Goal: Information Seeking & Learning: Learn about a topic

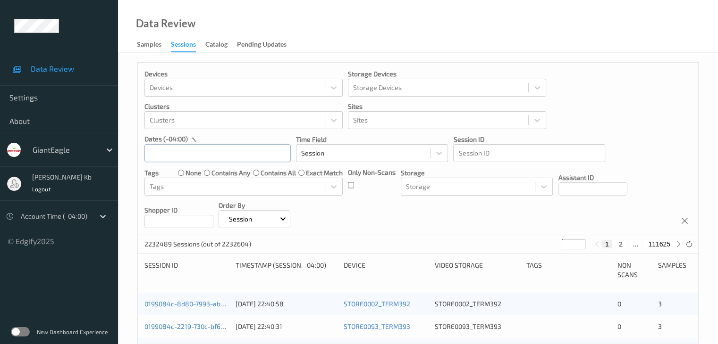
click at [221, 156] on input "text" at bounding box center [217, 153] width 146 height 18
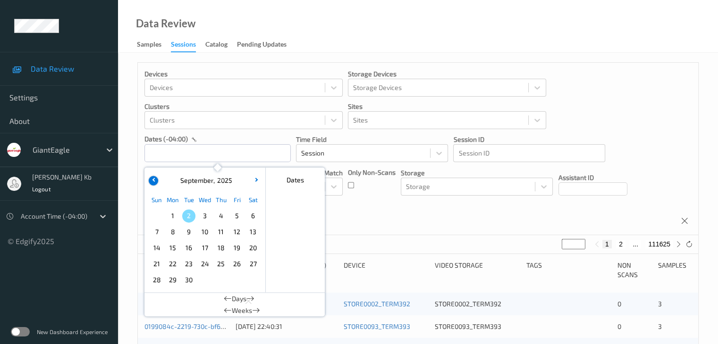
click at [155, 182] on button "button" at bounding box center [153, 180] width 9 height 9
click at [158, 297] on span "31" at bounding box center [156, 296] width 13 height 13
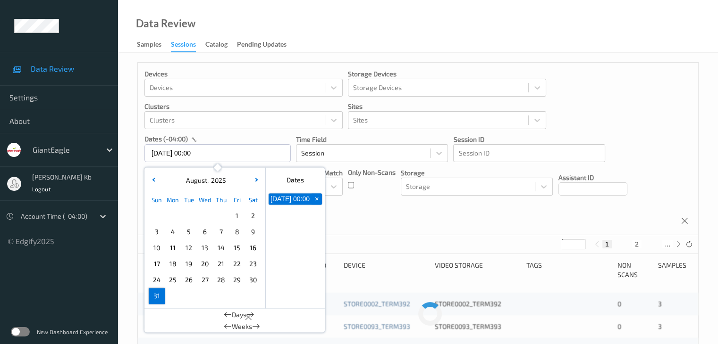
click at [159, 297] on span "31" at bounding box center [156, 296] width 13 height 13
type input "[DATE] 00:00 -> [DATE] 23:59"
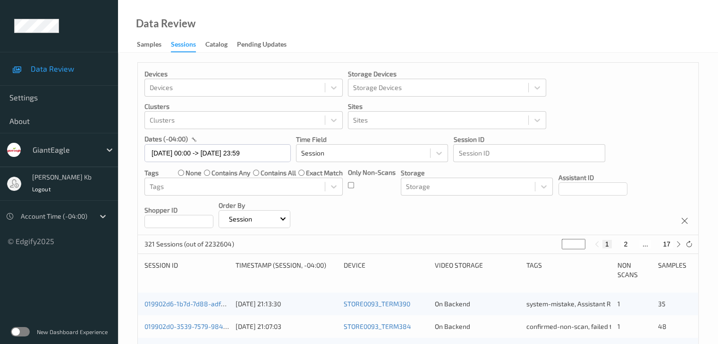
click at [629, 242] on button "2" at bounding box center [624, 244] width 9 height 8
type input "*"
click at [634, 244] on button "3" at bounding box center [634, 244] width 9 height 8
type input "*"
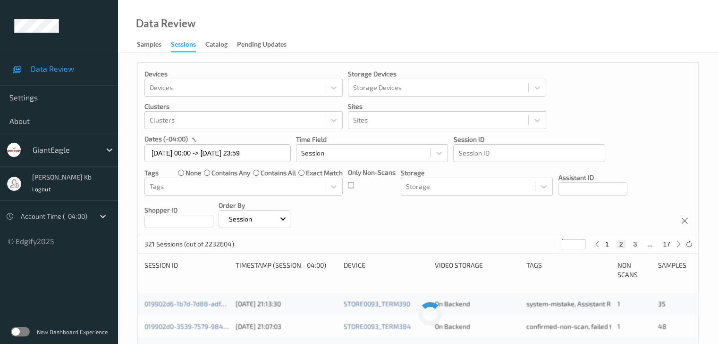
type input "*"
click at [641, 244] on button "4" at bounding box center [640, 244] width 9 height 8
type input "*"
click at [644, 244] on button "5" at bounding box center [643, 244] width 9 height 8
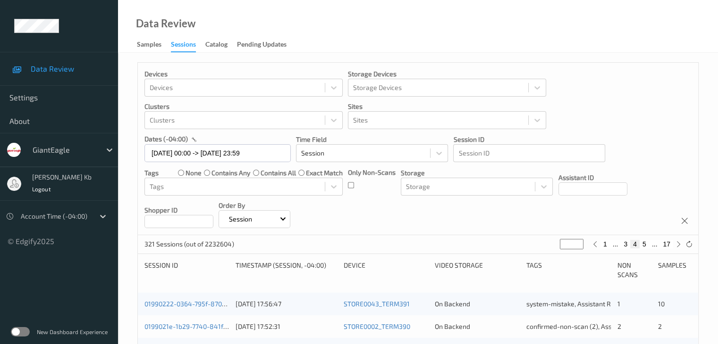
type input "*"
click at [644, 246] on button "6" at bounding box center [643, 244] width 9 height 8
type input "*"
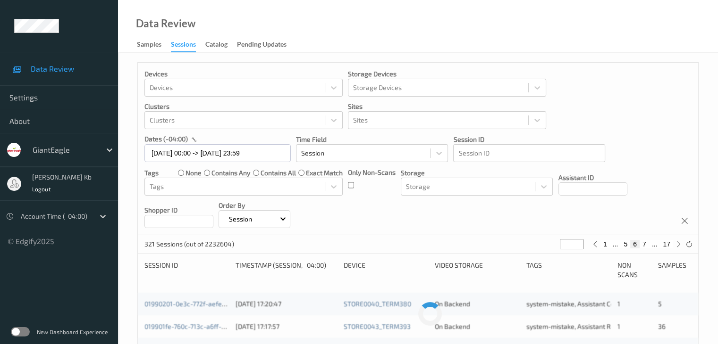
click at [645, 244] on button "7" at bounding box center [643, 244] width 9 height 8
type input "*"
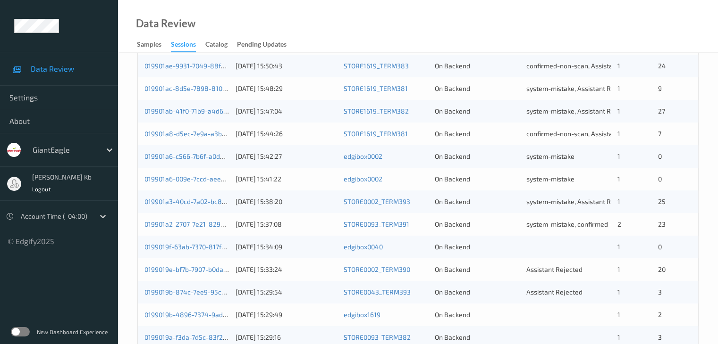
scroll to position [440, 0]
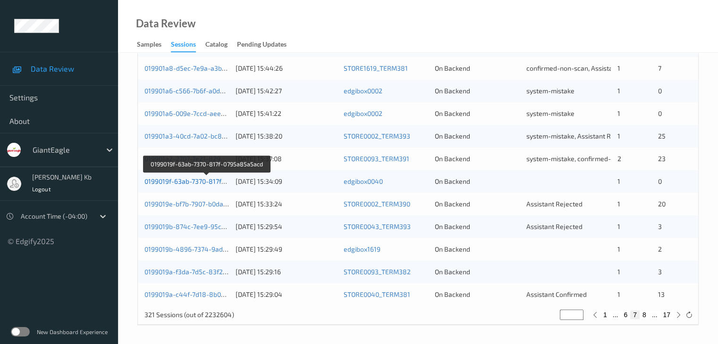
click at [201, 184] on link "0199019f-63ab-7370-817f-0795a85a5acd" at bounding box center [206, 181] width 125 height 8
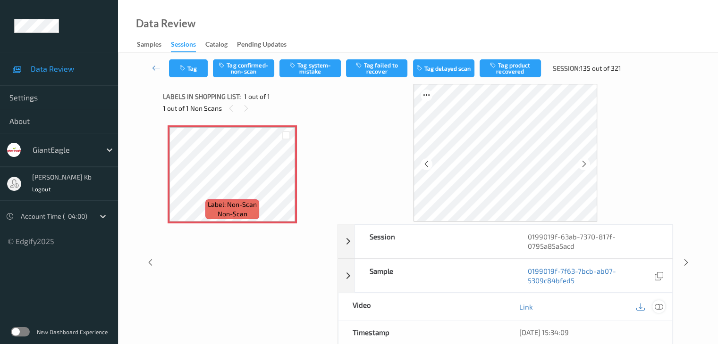
click at [657, 305] on icon at bounding box center [658, 307] width 8 height 8
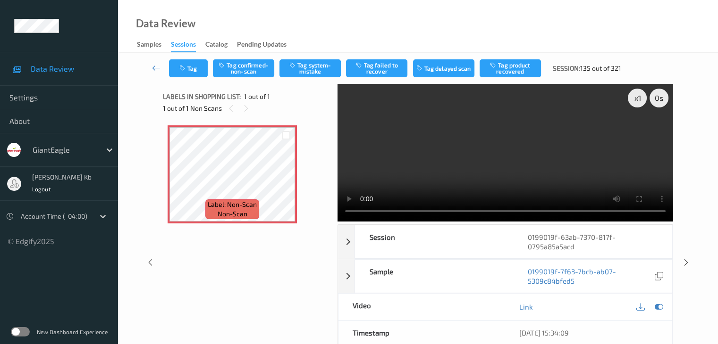
click at [153, 67] on icon at bounding box center [156, 67] width 8 height 9
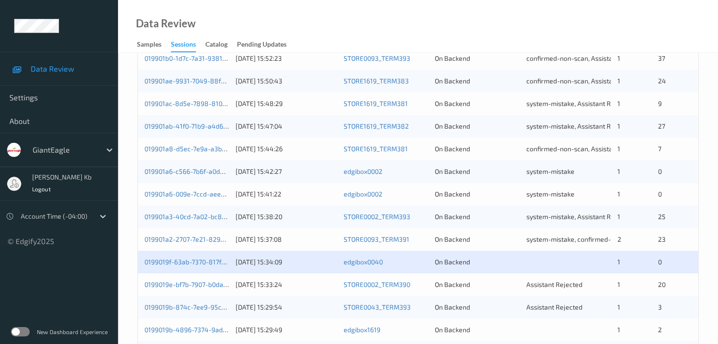
scroll to position [440, 0]
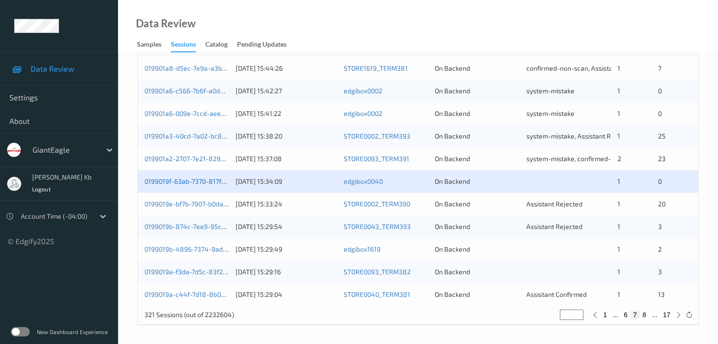
click at [205, 184] on link "0199019f-63ab-7370-817f-0795a85a5acd" at bounding box center [206, 181] width 125 height 8
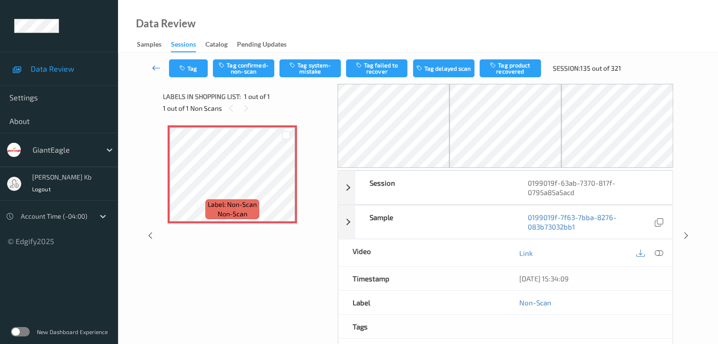
click at [154, 66] on icon at bounding box center [156, 67] width 8 height 9
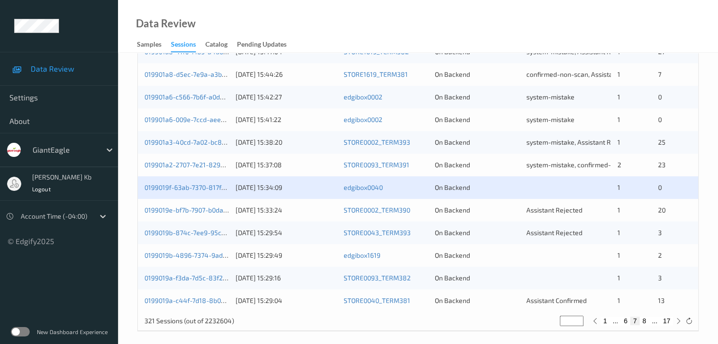
scroll to position [440, 0]
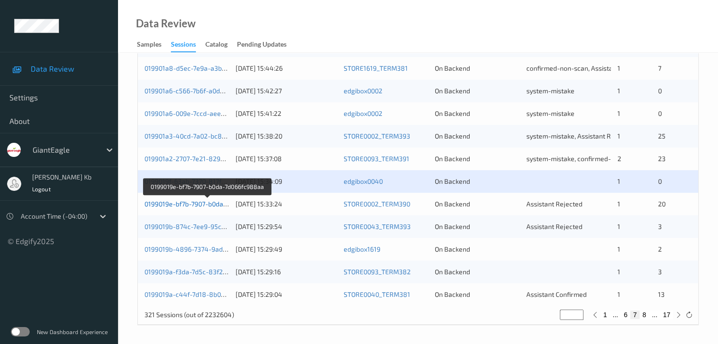
click at [210, 203] on link "0199019e-bf7b-7907-b0da-7d066fc988aa" at bounding box center [206, 204] width 125 height 8
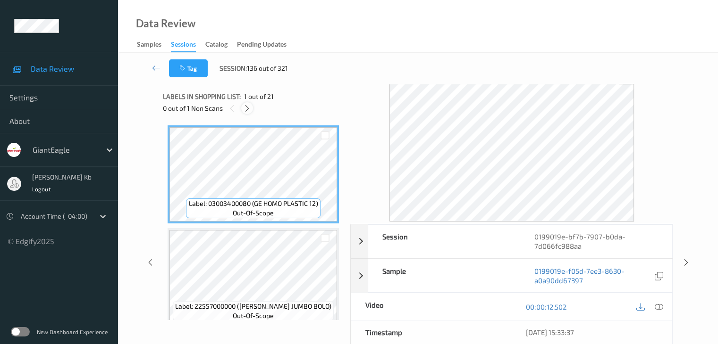
click at [247, 107] on icon at bounding box center [247, 108] width 8 height 8
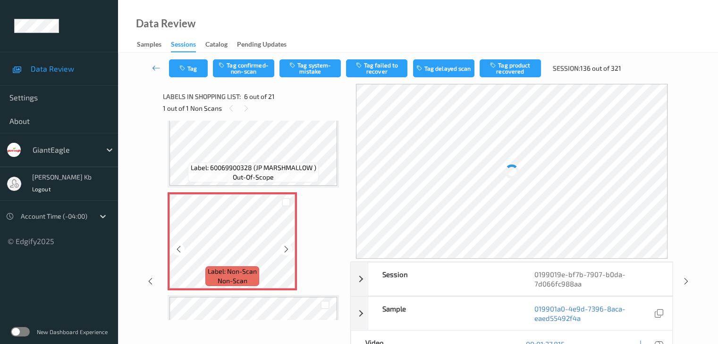
scroll to position [463, 0]
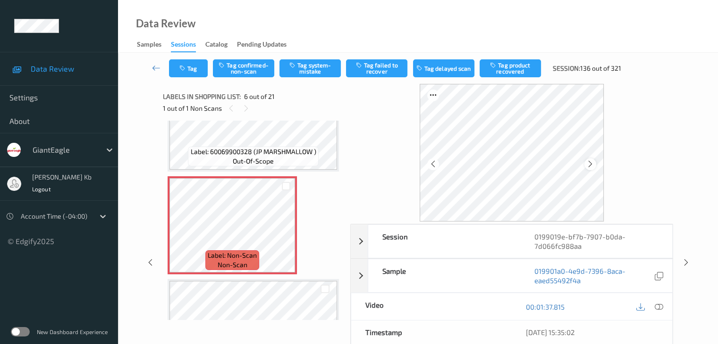
click at [590, 164] on icon at bounding box center [590, 164] width 8 height 8
click at [590, 163] on icon at bounding box center [590, 164] width 8 height 8
click at [661, 306] on icon at bounding box center [658, 307] width 8 height 8
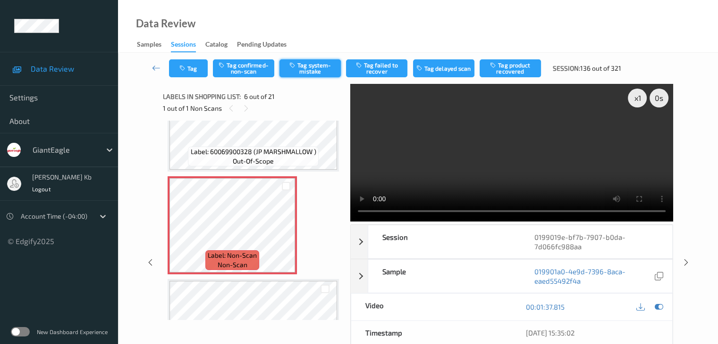
click at [317, 71] on button "Tag system-mistake" at bounding box center [309, 68] width 61 height 18
click at [157, 70] on icon at bounding box center [156, 67] width 8 height 9
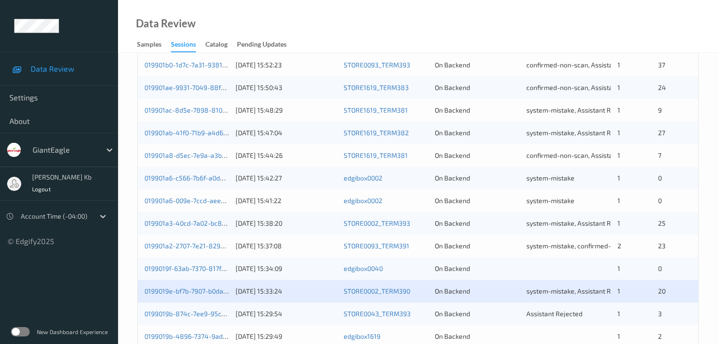
scroll to position [425, 0]
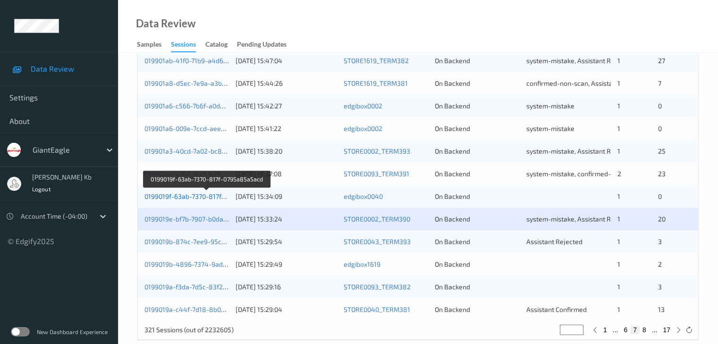
click at [193, 197] on link "0199019f-63ab-7370-817f-0795a85a5acd" at bounding box center [206, 197] width 125 height 8
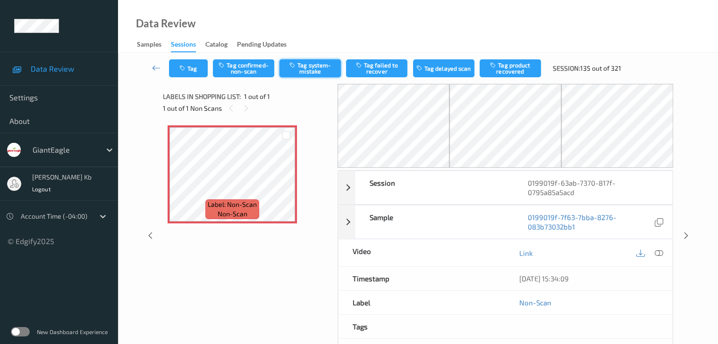
click at [318, 64] on button "Tag system-mistake" at bounding box center [309, 68] width 61 height 18
click at [157, 68] on icon at bounding box center [156, 67] width 8 height 9
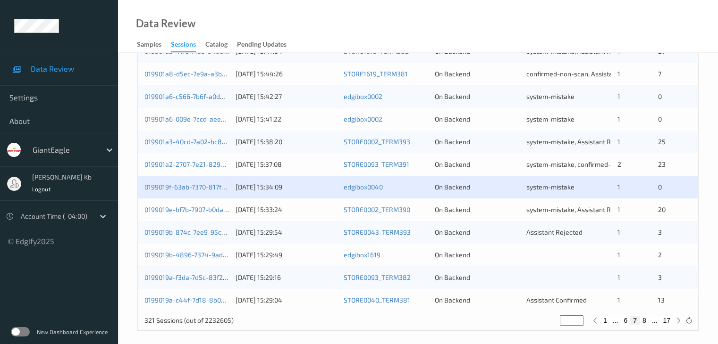
scroll to position [440, 0]
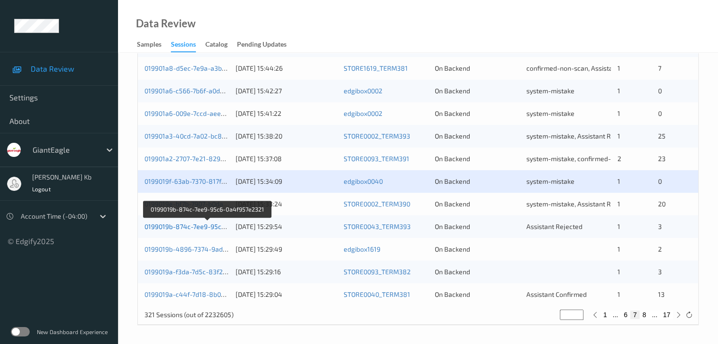
click at [198, 229] on link "0199019b-874c-7ee9-95c6-0a4f957e2321" at bounding box center [207, 227] width 126 height 8
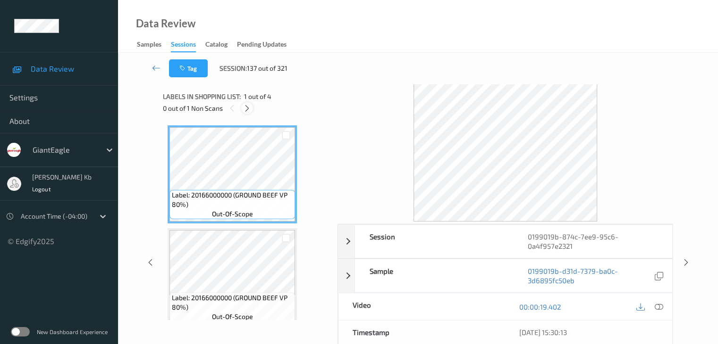
click at [250, 109] on icon at bounding box center [247, 108] width 8 height 8
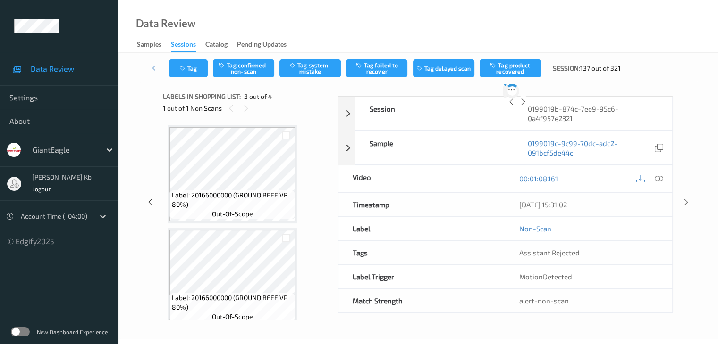
scroll to position [108, 0]
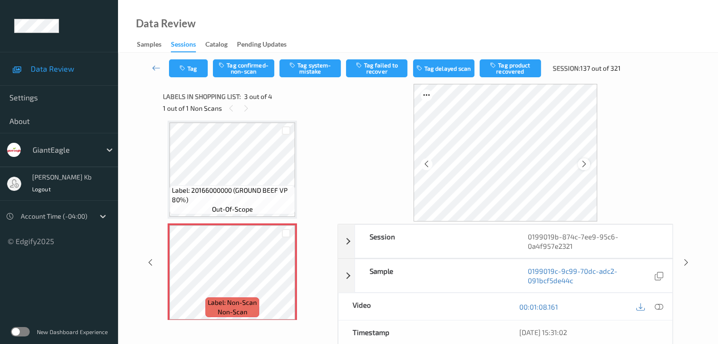
click at [585, 167] on icon at bounding box center [584, 164] width 8 height 8
click at [586, 165] on icon at bounding box center [584, 164] width 8 height 8
click at [659, 304] on icon at bounding box center [658, 307] width 8 height 8
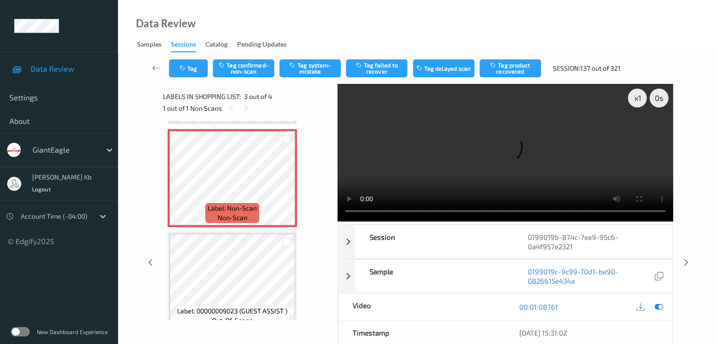
scroll to position [217, 0]
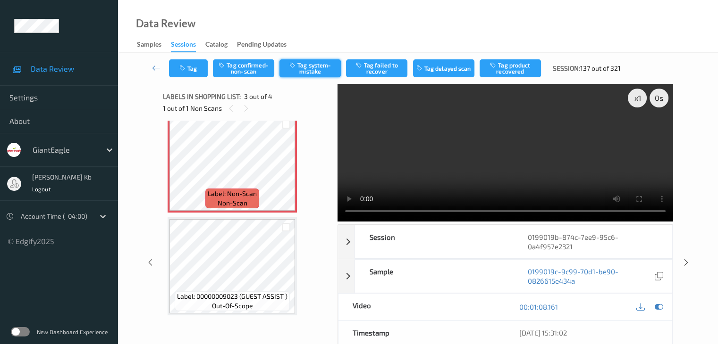
click at [319, 68] on button "Tag system-mistake" at bounding box center [309, 68] width 61 height 18
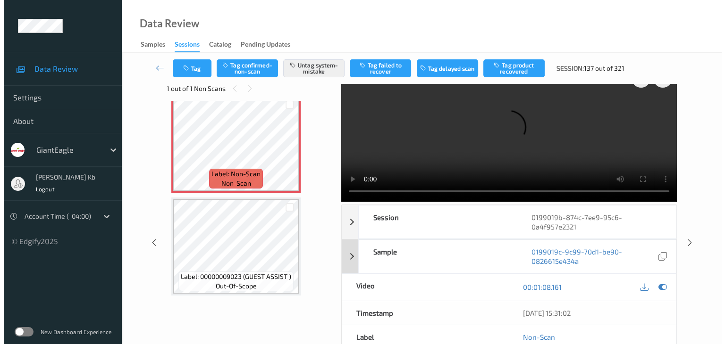
scroll to position [0, 0]
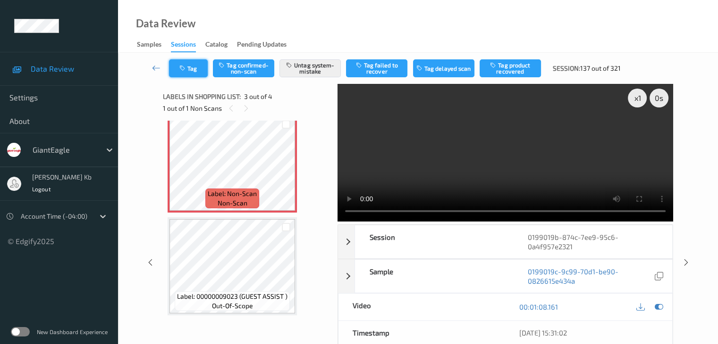
click at [198, 64] on button "Tag" at bounding box center [188, 68] width 39 height 18
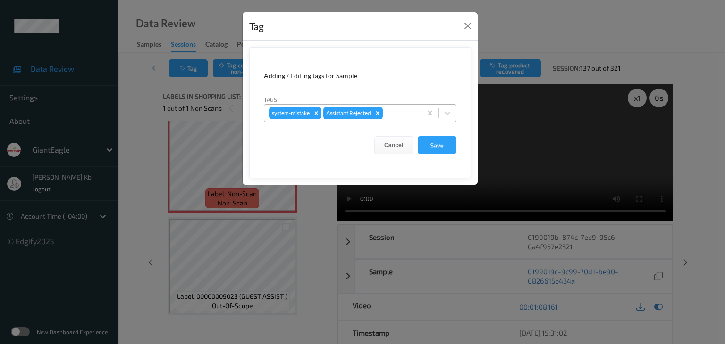
click at [403, 113] on div at bounding box center [401, 113] width 32 height 11
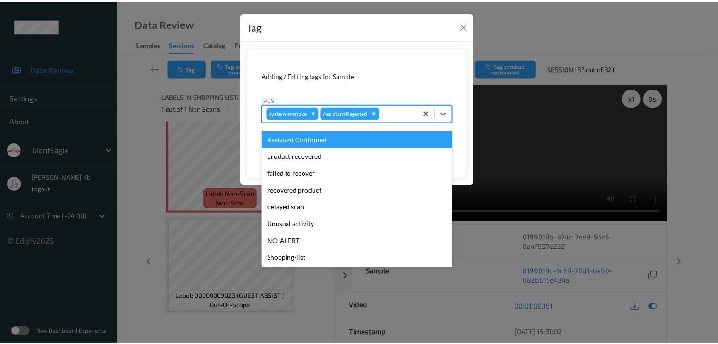
scroll to position [83, 0]
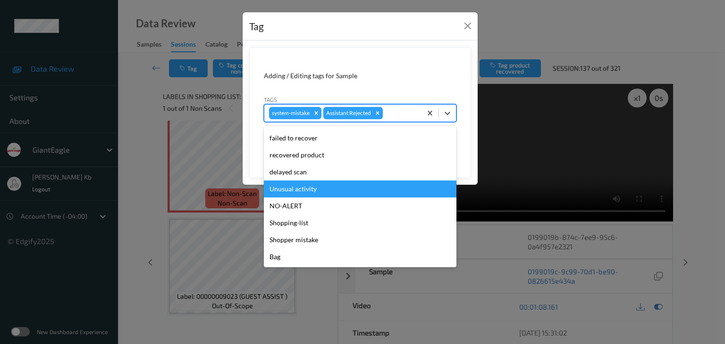
click at [310, 192] on div "Unusual activity" at bounding box center [360, 189] width 193 height 17
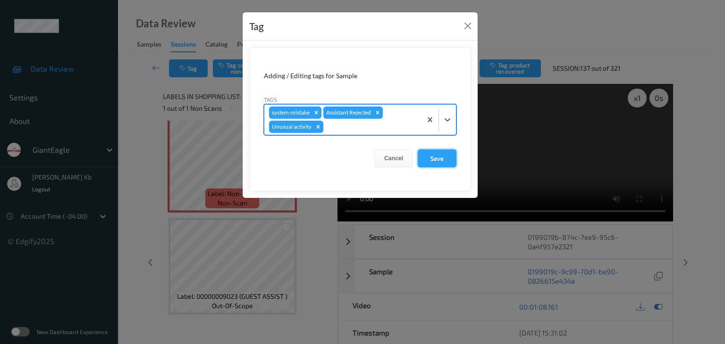
click at [438, 160] on button "Save" at bounding box center [437, 159] width 39 height 18
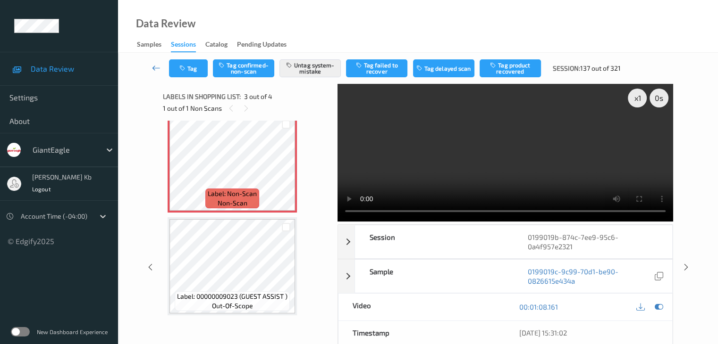
click at [156, 68] on icon at bounding box center [156, 67] width 8 height 9
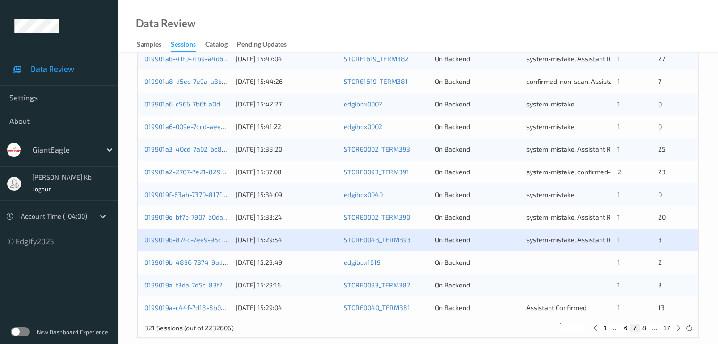
scroll to position [440, 0]
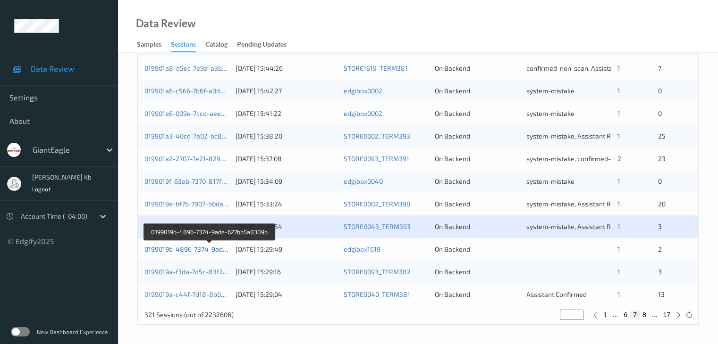
click at [187, 245] on link "0199019b-4896-7374-9ade-627bb5a8309b" at bounding box center [209, 249] width 130 height 8
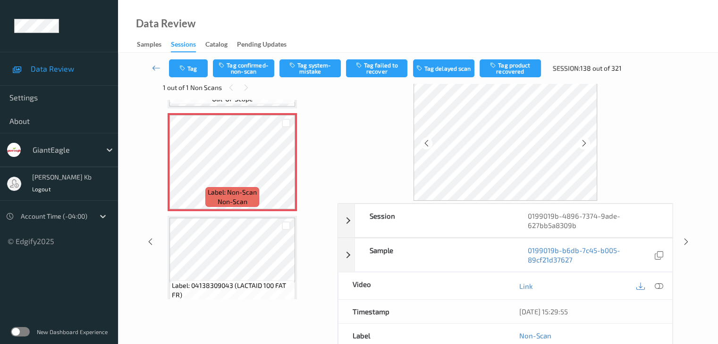
scroll to position [114, 0]
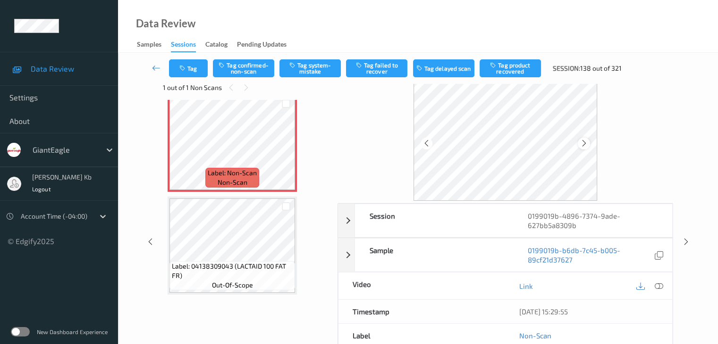
click at [584, 142] on icon at bounding box center [584, 143] width 8 height 8
click at [656, 283] on icon at bounding box center [658, 286] width 8 height 8
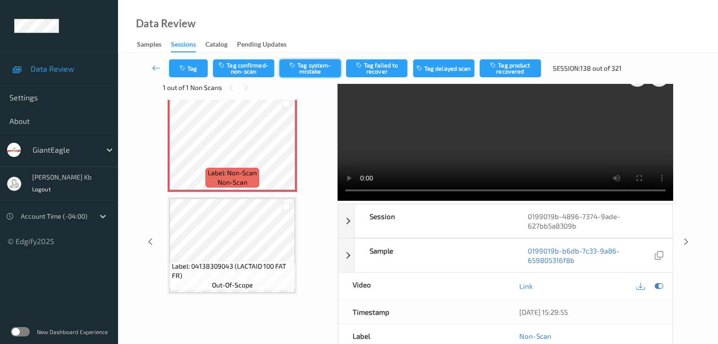
click at [311, 70] on button "Tag system-mistake" at bounding box center [309, 68] width 61 height 18
click at [157, 67] on icon at bounding box center [156, 67] width 8 height 9
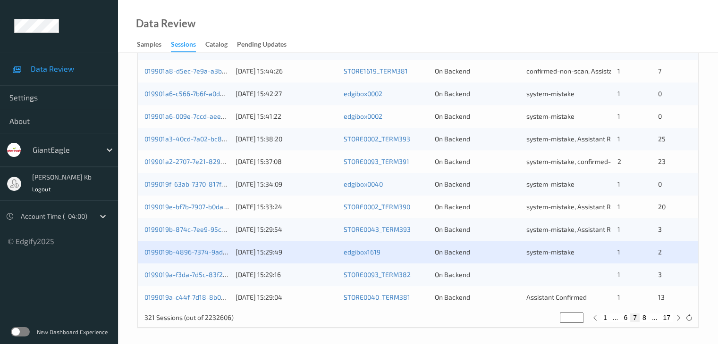
scroll to position [440, 0]
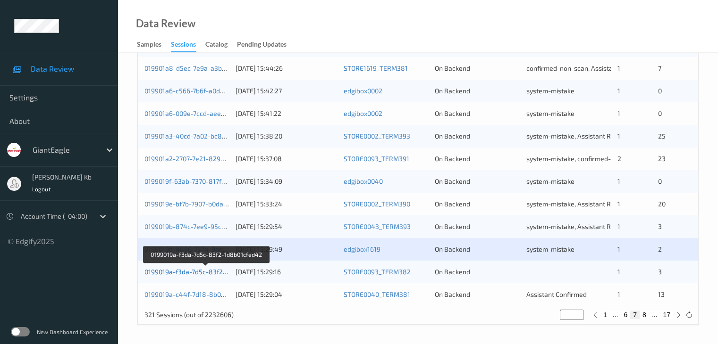
click at [201, 274] on link "0199019a-f3da-7d5c-83f2-1d8b01cfed42" at bounding box center [206, 272] width 124 height 8
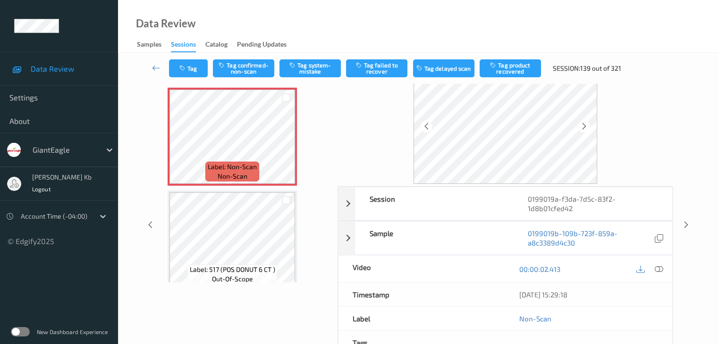
scroll to position [21, 0]
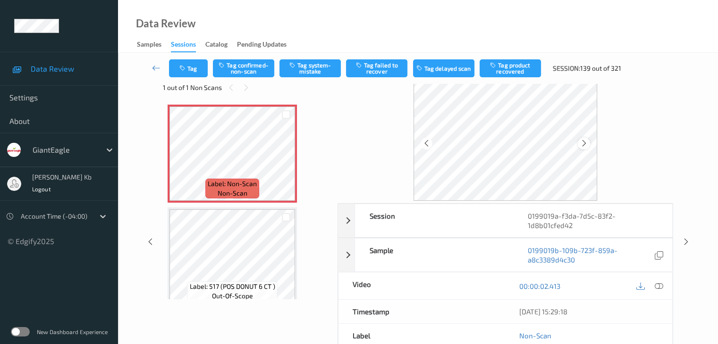
click at [585, 143] on icon at bounding box center [584, 143] width 8 height 8
click at [586, 145] on icon at bounding box center [584, 143] width 8 height 8
click at [659, 283] on icon at bounding box center [658, 286] width 8 height 8
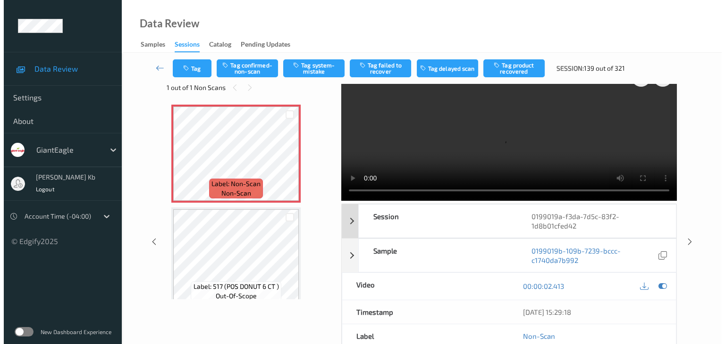
scroll to position [0, 0]
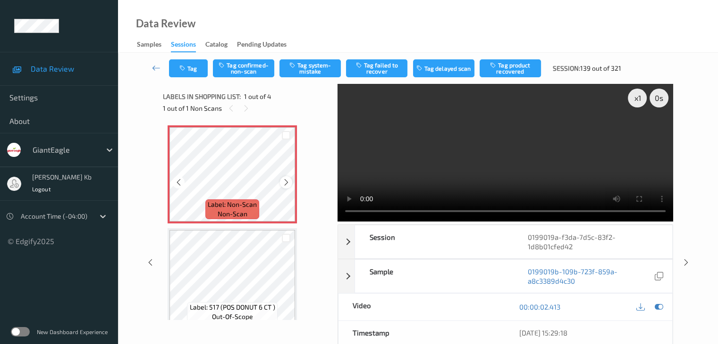
click at [282, 180] on icon at bounding box center [286, 182] width 8 height 8
click at [321, 70] on button "Tag system-mistake" at bounding box center [309, 68] width 61 height 18
click at [201, 67] on button "Tag" at bounding box center [188, 68] width 39 height 18
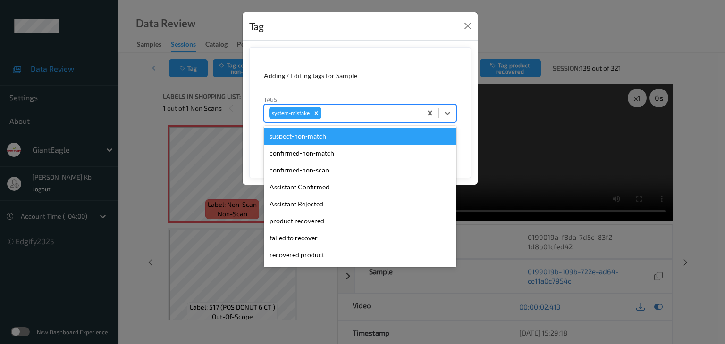
click at [385, 112] on div at bounding box center [369, 113] width 93 height 11
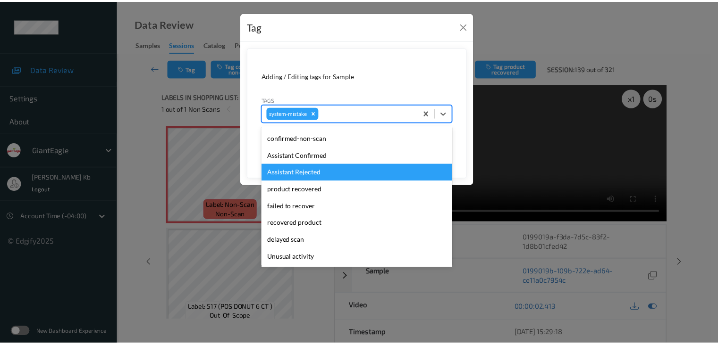
scroll to position [47, 0]
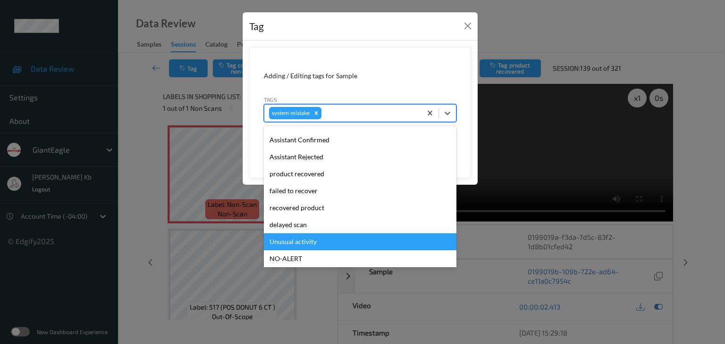
click at [315, 240] on div "Unusual activity" at bounding box center [360, 242] width 193 height 17
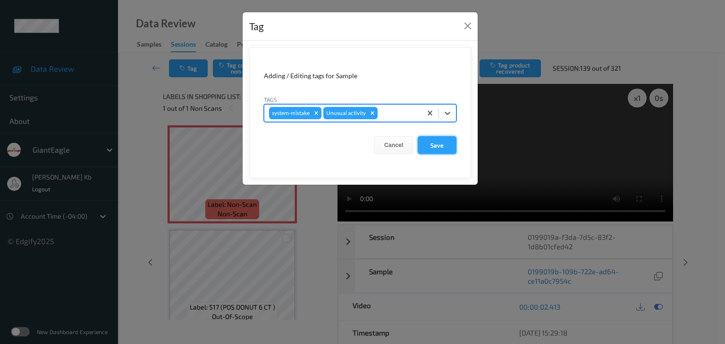
click at [436, 144] on button "Save" at bounding box center [437, 145] width 39 height 18
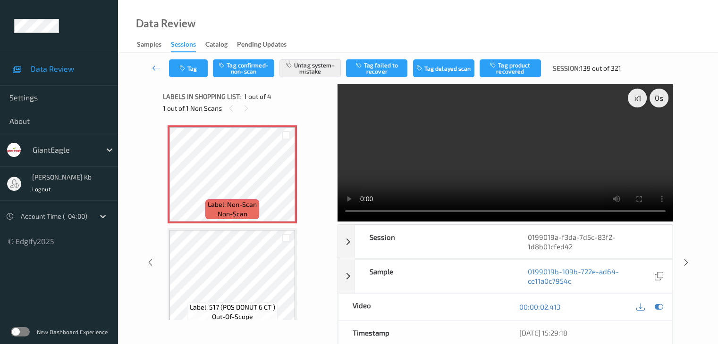
click at [158, 68] on icon at bounding box center [156, 67] width 8 height 9
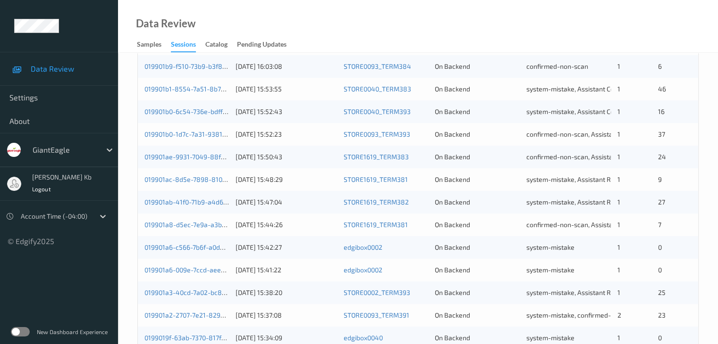
scroll to position [440, 0]
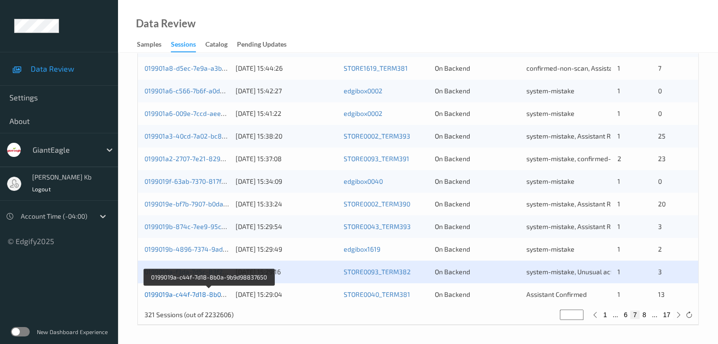
click at [171, 292] on link "0199019a-c44f-7d18-8b0a-9b9d98837650" at bounding box center [208, 295] width 129 height 8
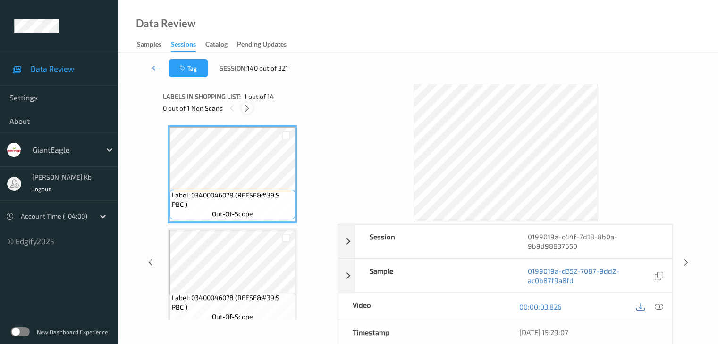
click at [249, 109] on icon at bounding box center [247, 108] width 8 height 8
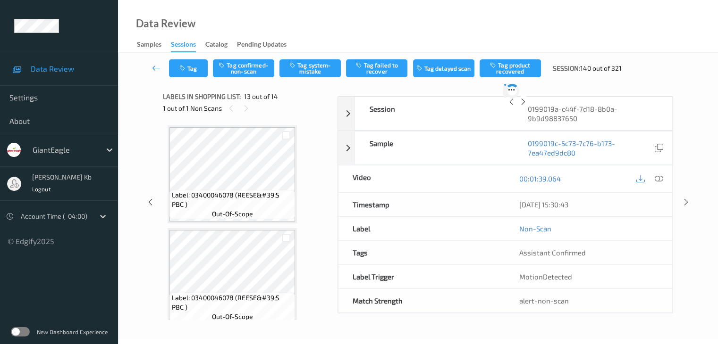
scroll to position [1136, 0]
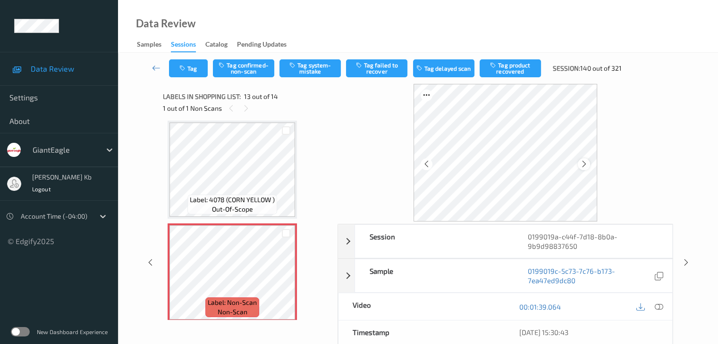
click at [581, 161] on icon at bounding box center [584, 164] width 8 height 8
click at [580, 162] on icon at bounding box center [584, 164] width 8 height 8
click at [659, 306] on icon at bounding box center [658, 307] width 8 height 8
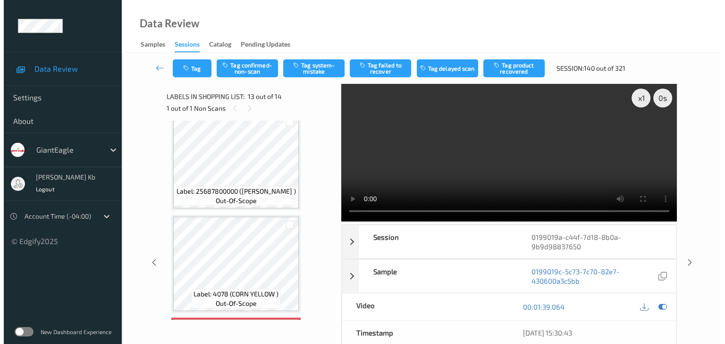
scroll to position [1089, 0]
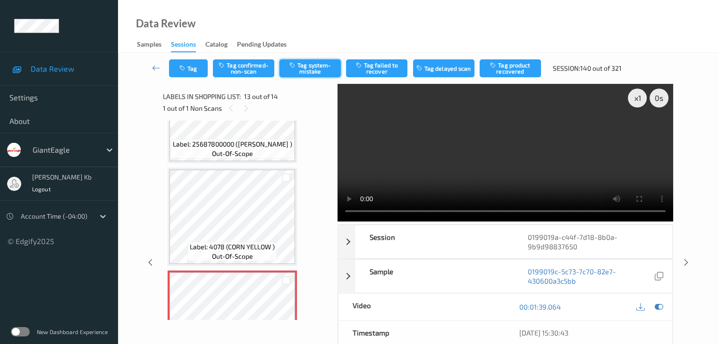
click at [321, 67] on button "Tag system-mistake" at bounding box center [309, 68] width 61 height 18
click at [201, 67] on button "Tag" at bounding box center [188, 68] width 39 height 18
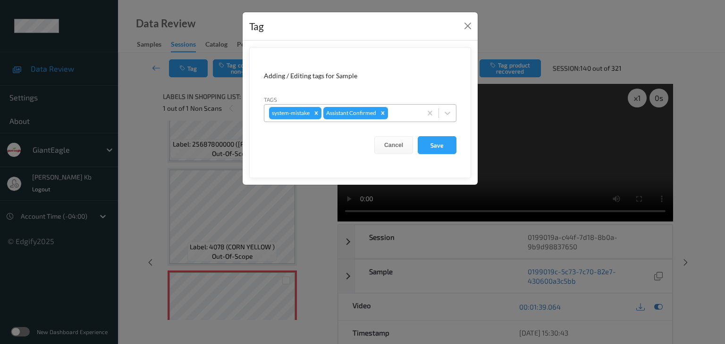
click at [402, 113] on div at bounding box center [403, 113] width 27 height 11
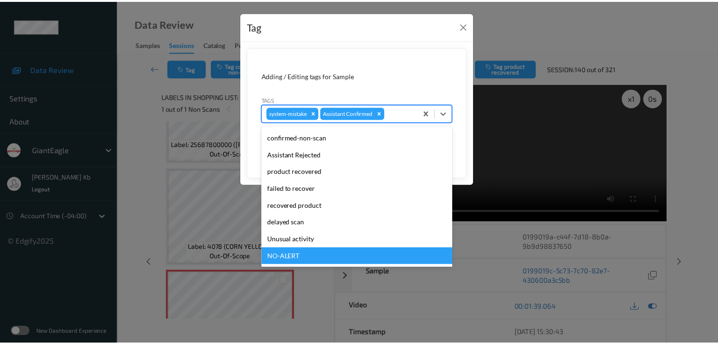
scroll to position [83, 0]
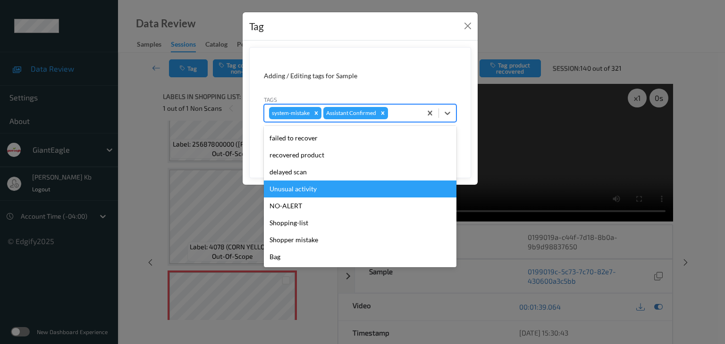
click at [311, 193] on div "Unusual activity" at bounding box center [360, 189] width 193 height 17
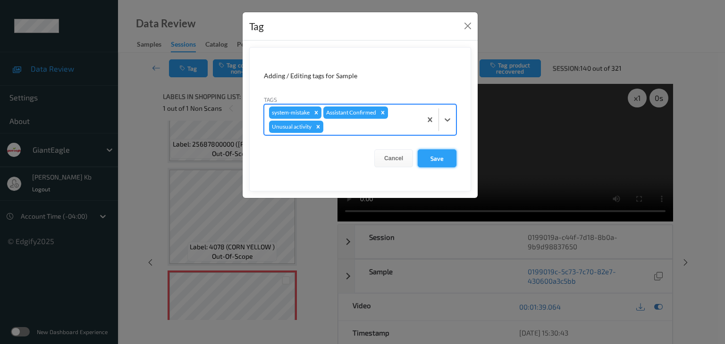
click at [440, 155] on button "Save" at bounding box center [437, 159] width 39 height 18
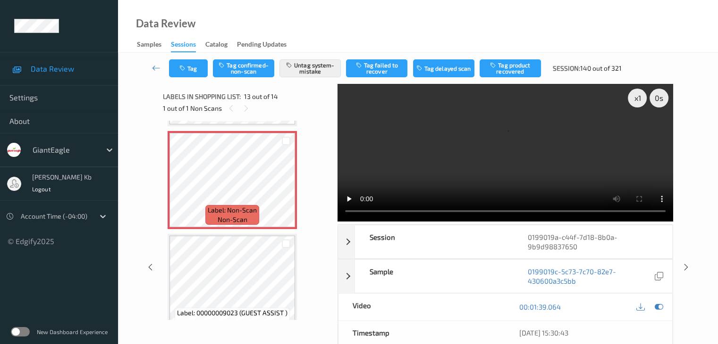
scroll to position [1231, 0]
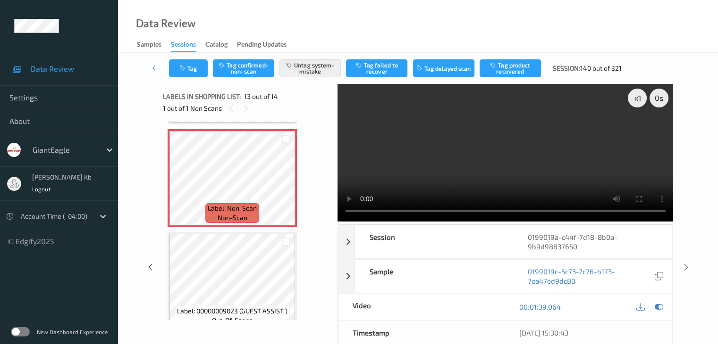
drag, startPoint x: 152, startPoint y: 67, endPoint x: 154, endPoint y: 56, distance: 10.6
click at [152, 67] on icon at bounding box center [156, 67] width 8 height 9
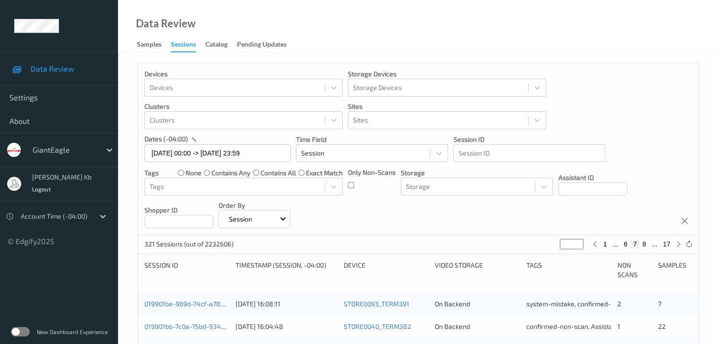
click at [666, 242] on button "17" at bounding box center [666, 244] width 13 height 8
type input "**"
click at [647, 241] on button "16" at bounding box center [645, 244] width 13 height 8
type input "**"
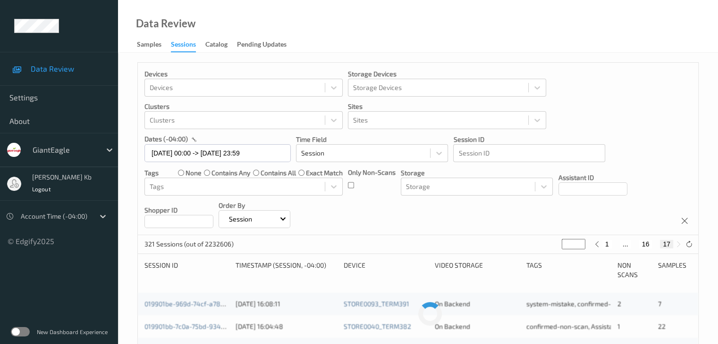
type input "**"
click at [637, 244] on button "15" at bounding box center [634, 244] width 13 height 8
type input "**"
click at [627, 244] on button "14" at bounding box center [627, 244] width 13 height 8
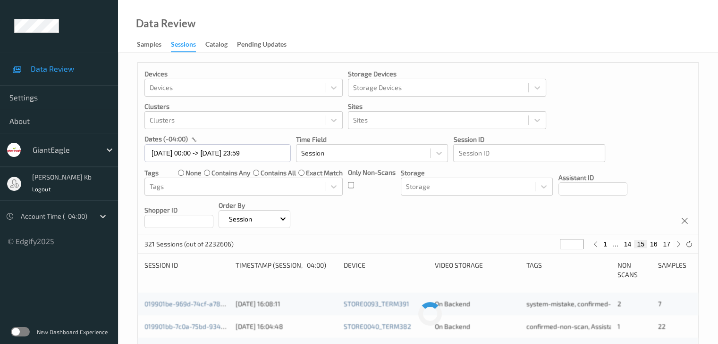
type input "**"
click at [619, 243] on button "13" at bounding box center [616, 244] width 13 height 8
type input "**"
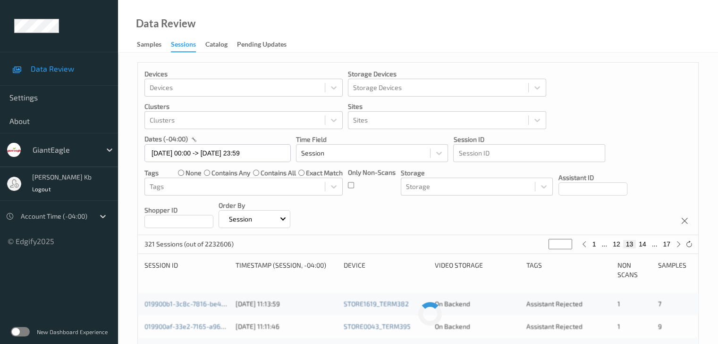
click at [616, 243] on button "12" at bounding box center [616, 244] width 13 height 8
type input "**"
click at [615, 243] on button "11" at bounding box center [616, 244] width 13 height 8
type input "**"
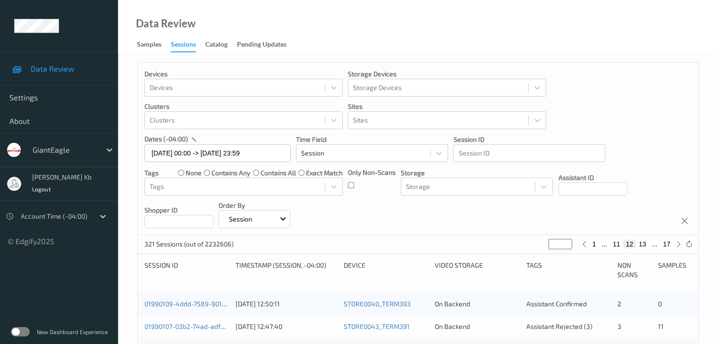
type input "**"
click at [616, 243] on button "10" at bounding box center [616, 244] width 13 height 8
type input "**"
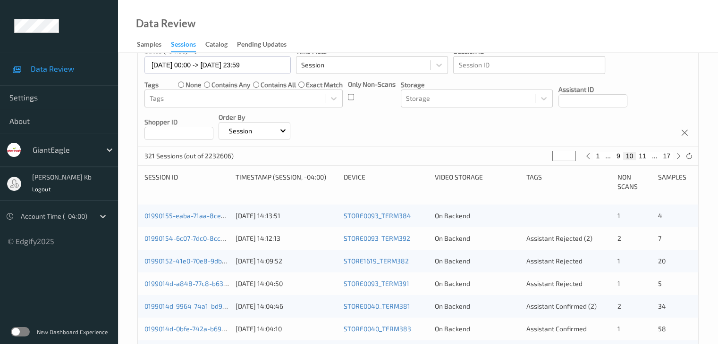
scroll to position [94, 0]
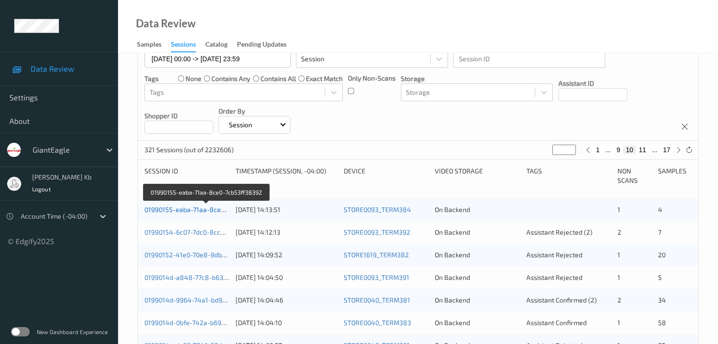
click at [190, 209] on link "01990155-eaba-71aa-8ce0-7cb53ff38392" at bounding box center [206, 210] width 125 height 8
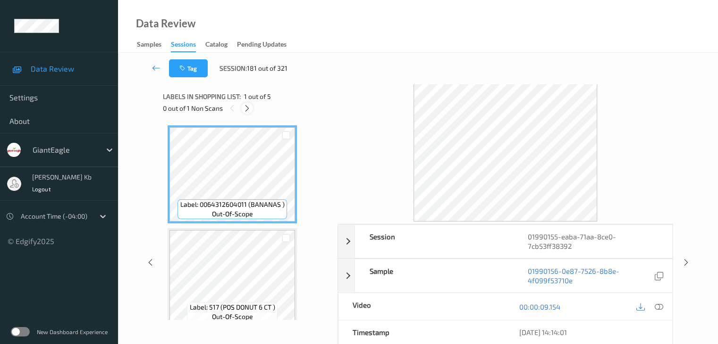
click at [247, 107] on icon at bounding box center [247, 108] width 8 height 8
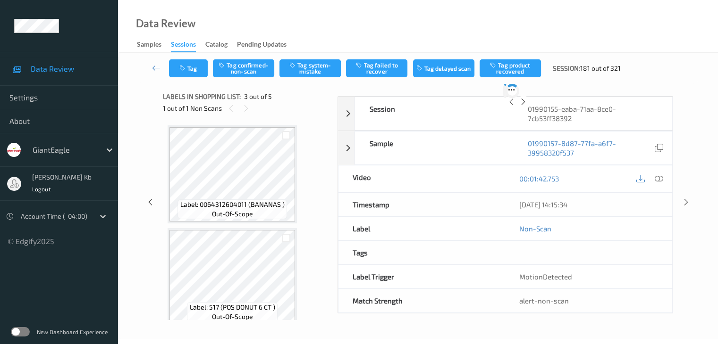
scroll to position [108, 0]
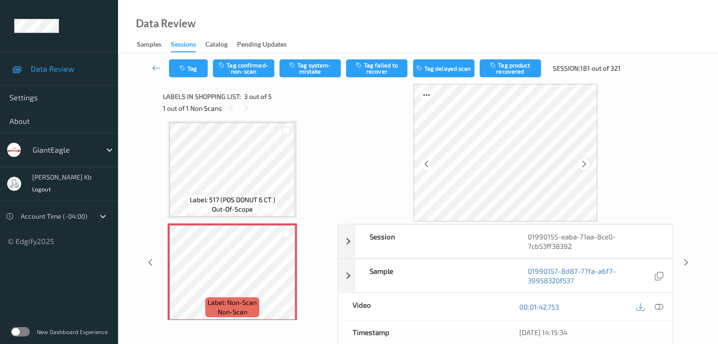
click at [584, 160] on icon at bounding box center [584, 164] width 8 height 8
click at [584, 163] on icon at bounding box center [584, 164] width 8 height 8
click at [659, 306] on icon at bounding box center [658, 307] width 8 height 8
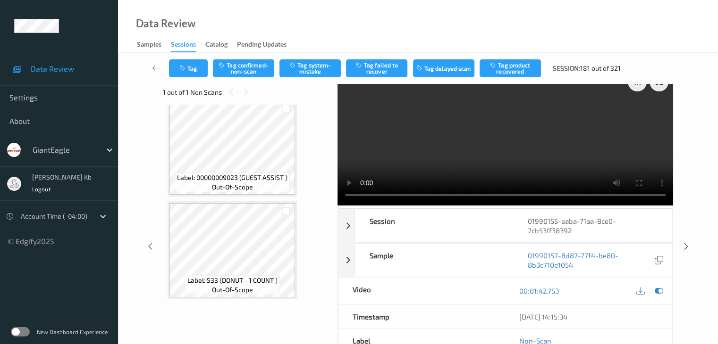
scroll to position [0, 0]
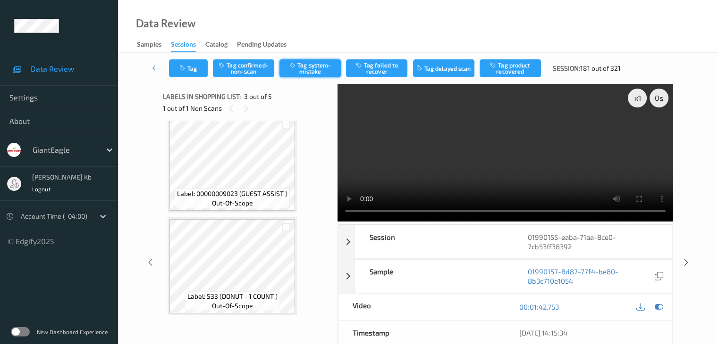
click at [319, 67] on button "Tag system-mistake" at bounding box center [309, 68] width 61 height 18
drag, startPoint x: 158, startPoint y: 67, endPoint x: 158, endPoint y: 56, distance: 10.9
click at [158, 67] on icon at bounding box center [156, 67] width 8 height 9
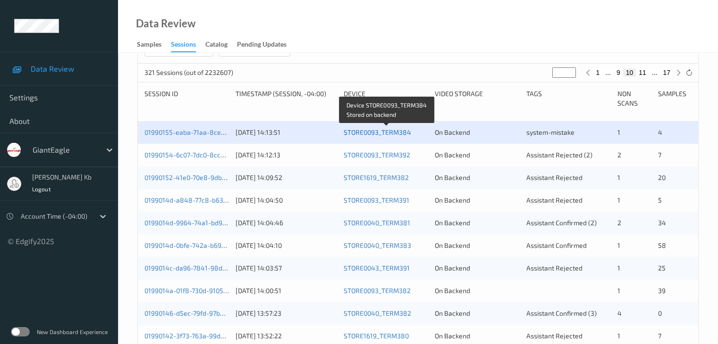
scroll to position [189, 0]
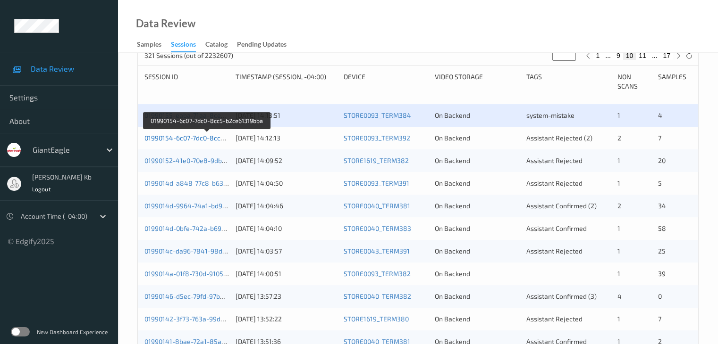
click at [204, 136] on link "01990154-6c07-7dc0-8cc5-b2ce61319bba" at bounding box center [207, 138] width 126 height 8
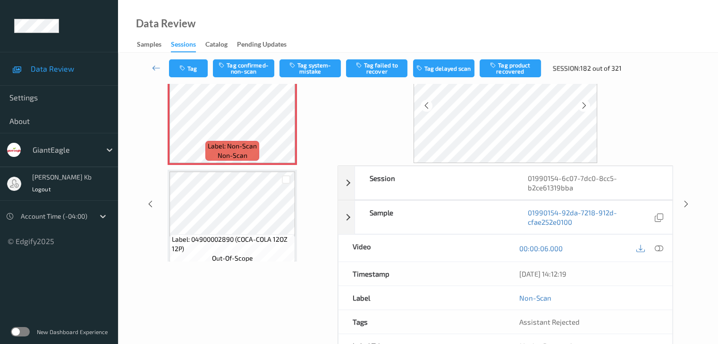
scroll to position [21, 0]
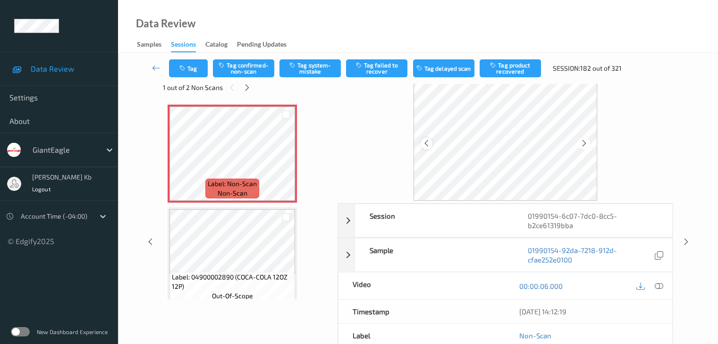
click at [427, 144] on icon at bounding box center [426, 143] width 8 height 8
click at [661, 285] on icon at bounding box center [658, 286] width 8 height 8
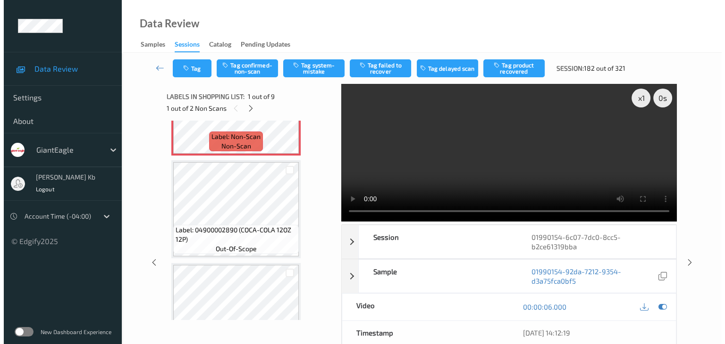
scroll to position [0, 0]
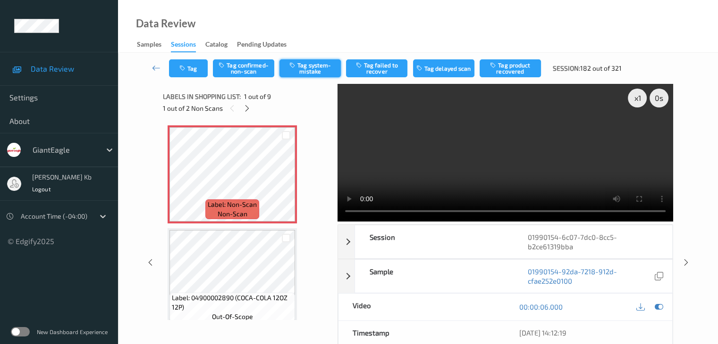
click at [317, 65] on button "Tag system-mistake" at bounding box center [309, 68] width 61 height 18
click at [199, 68] on button "Tag" at bounding box center [188, 68] width 39 height 18
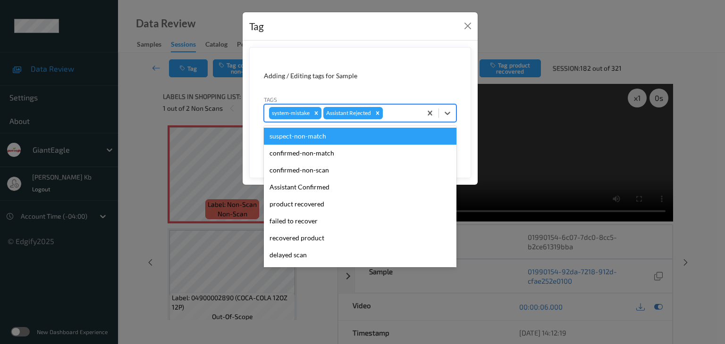
click at [403, 110] on div at bounding box center [401, 113] width 32 height 11
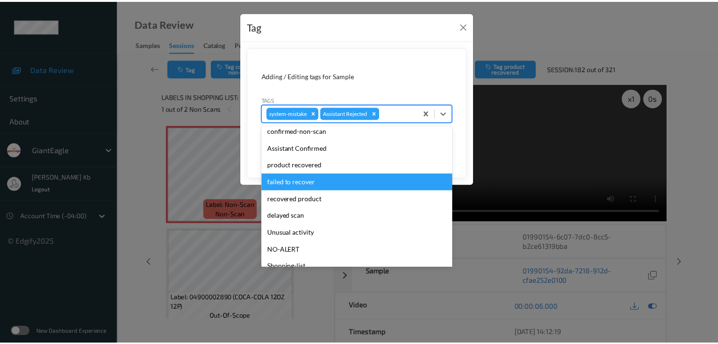
scroll to position [47, 0]
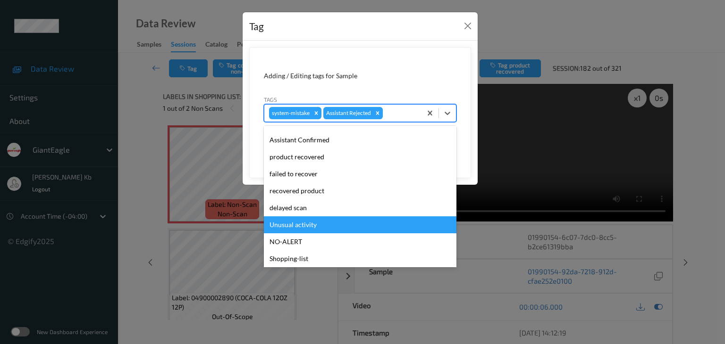
click at [318, 221] on div "Unusual activity" at bounding box center [360, 225] width 193 height 17
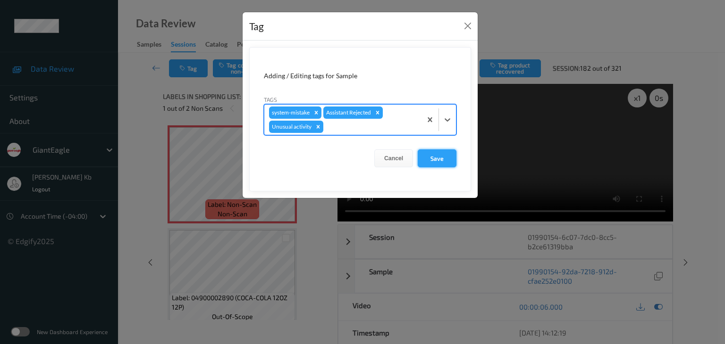
click at [443, 155] on button "Save" at bounding box center [437, 159] width 39 height 18
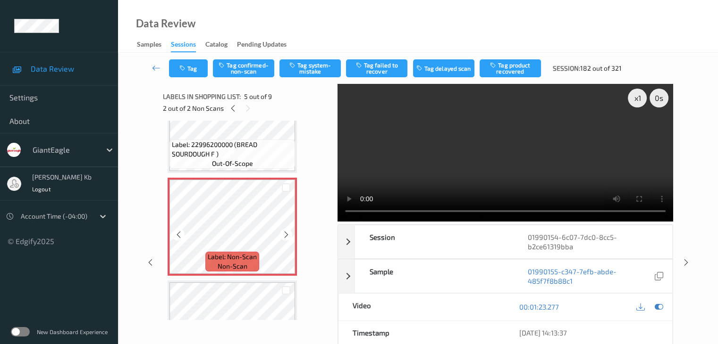
scroll to position [377, 0]
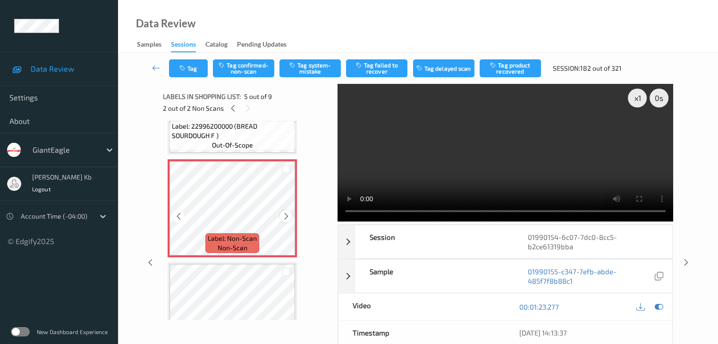
click at [287, 216] on icon at bounding box center [286, 216] width 8 height 8
click at [313, 67] on button "Tag system-mistake" at bounding box center [309, 68] width 61 height 18
click at [201, 66] on button "Tag" at bounding box center [188, 68] width 39 height 18
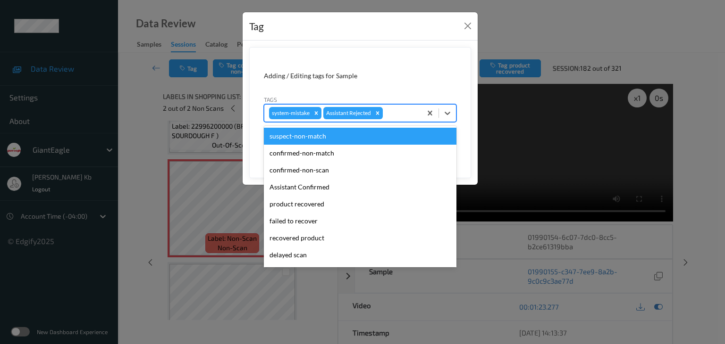
click at [404, 114] on div at bounding box center [401, 113] width 32 height 11
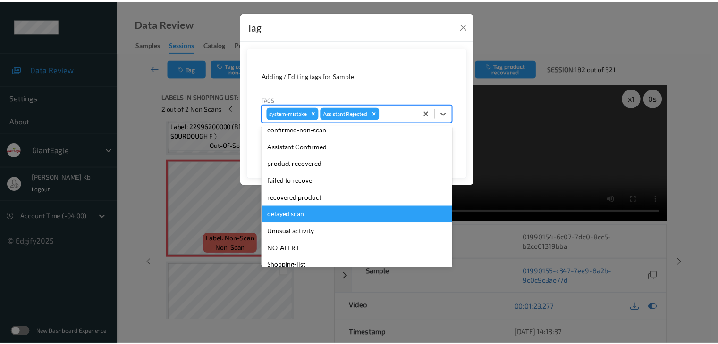
scroll to position [47, 0]
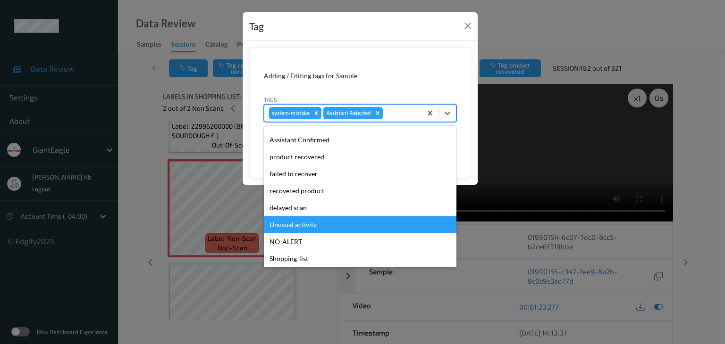
click at [308, 225] on div "Unusual activity" at bounding box center [360, 225] width 193 height 17
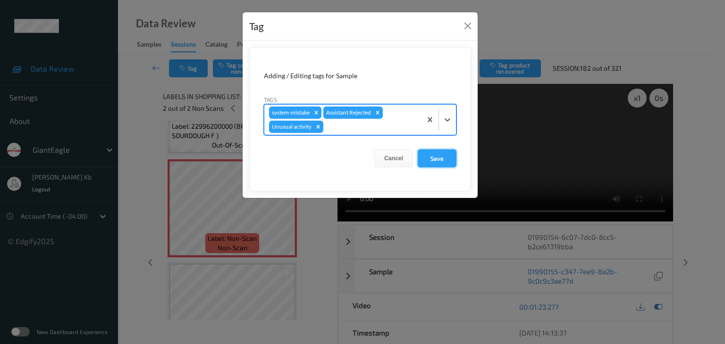
click at [435, 159] on button "Save" at bounding box center [437, 159] width 39 height 18
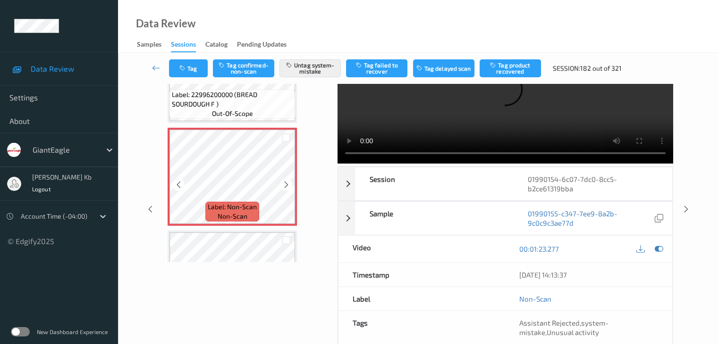
scroll to position [283, 0]
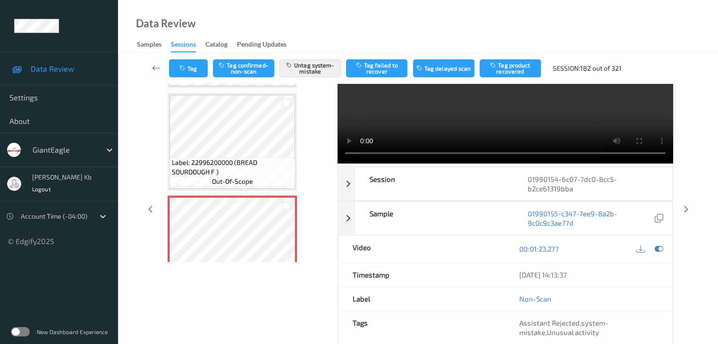
click at [160, 67] on icon at bounding box center [156, 67] width 8 height 9
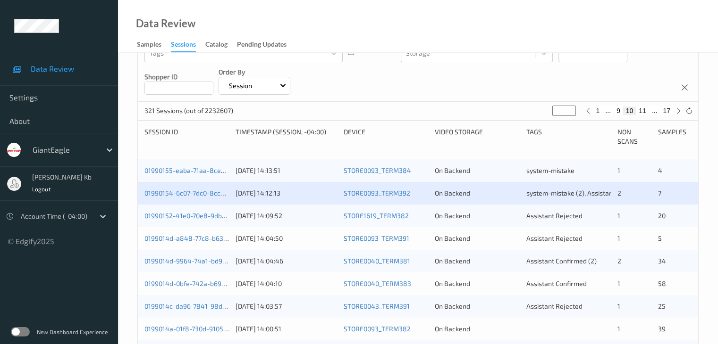
scroll to position [189, 0]
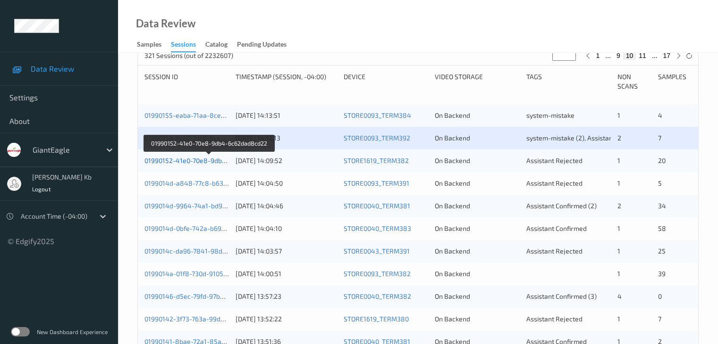
click at [200, 160] on link "01990152-41e0-70e8-9db4-6c62dad8cd22" at bounding box center [208, 161] width 129 height 8
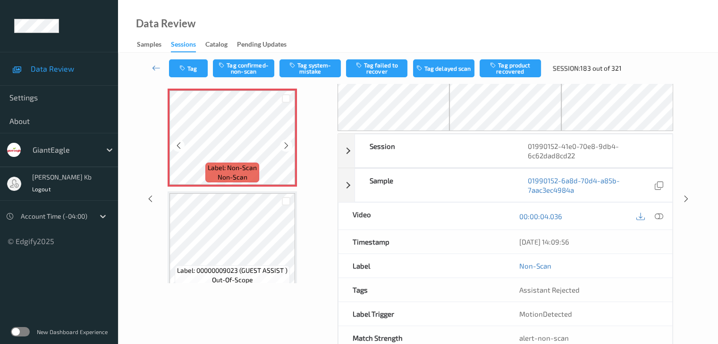
scroll to position [15, 0]
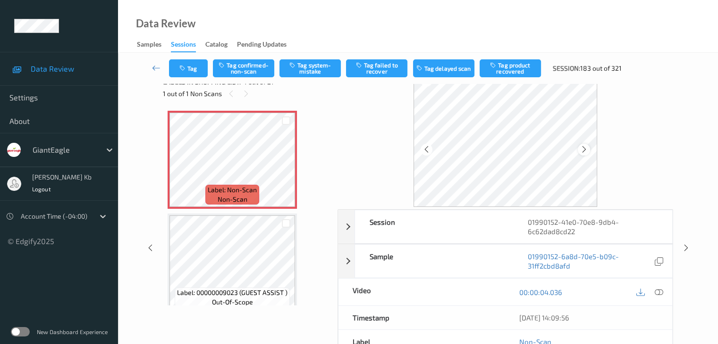
click at [585, 149] on icon at bounding box center [584, 149] width 8 height 8
click at [586, 149] on icon at bounding box center [584, 149] width 8 height 8
click at [657, 291] on icon at bounding box center [658, 292] width 8 height 8
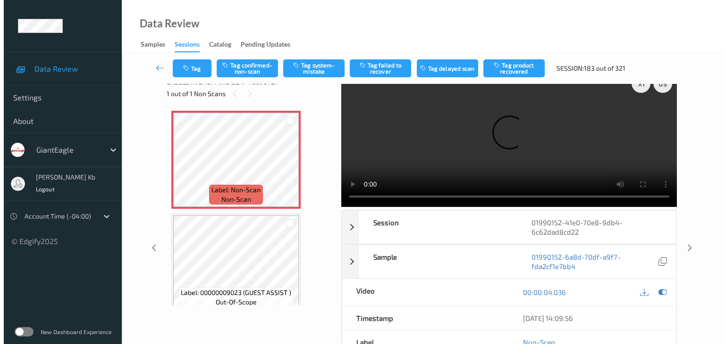
scroll to position [0, 0]
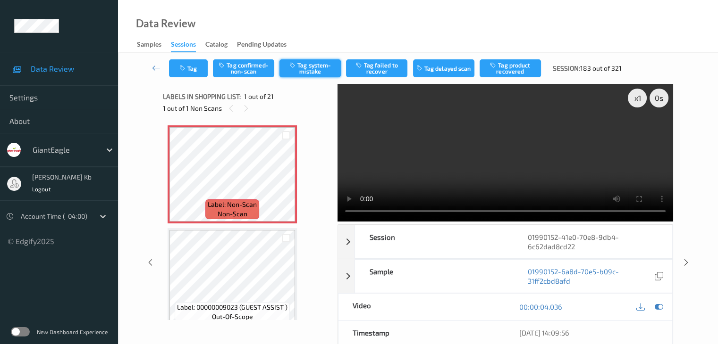
click at [314, 68] on button "Tag system-mistake" at bounding box center [309, 68] width 61 height 18
click at [196, 66] on button "Tag" at bounding box center [188, 68] width 39 height 18
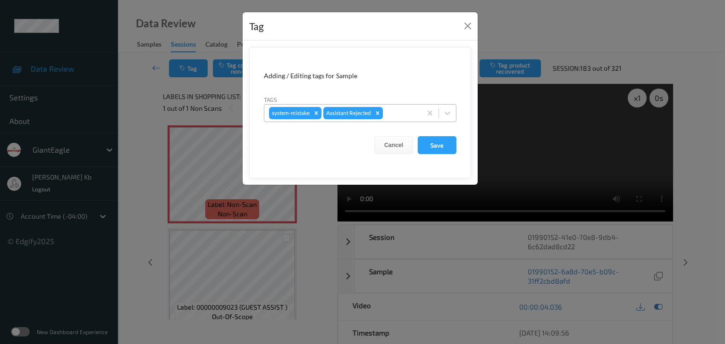
click at [402, 113] on div at bounding box center [401, 113] width 32 height 11
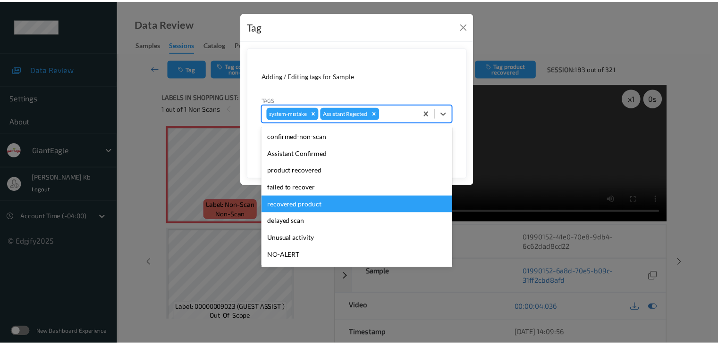
scroll to position [83, 0]
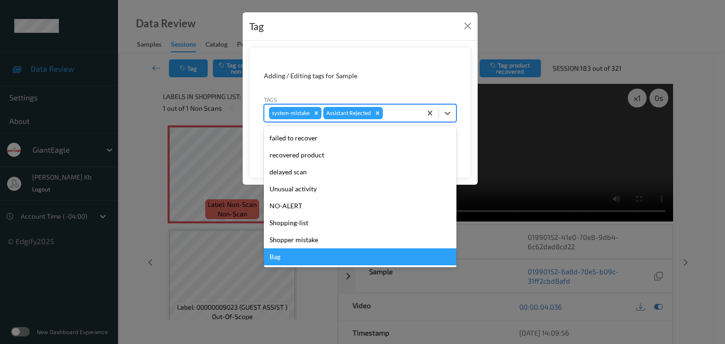
click at [289, 260] on div "Bag" at bounding box center [360, 257] width 193 height 17
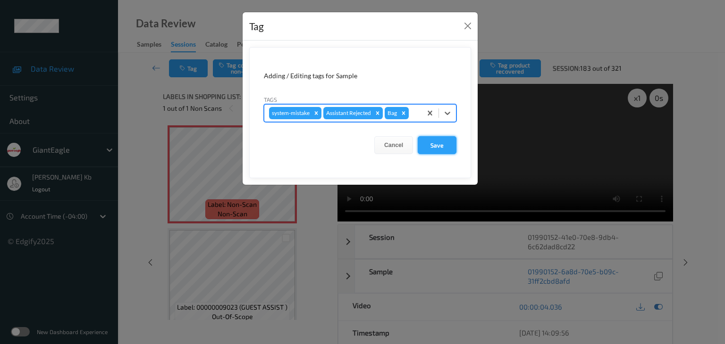
click at [440, 143] on button "Save" at bounding box center [437, 145] width 39 height 18
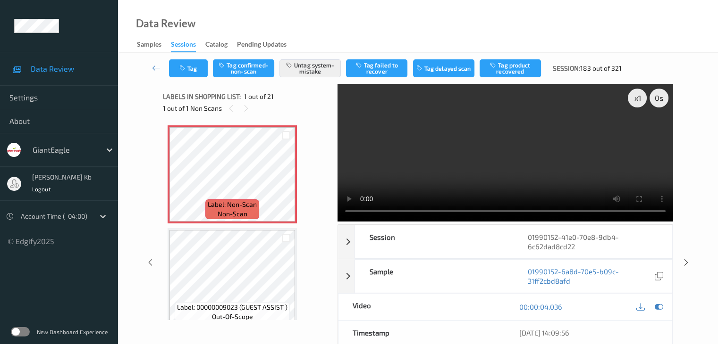
click at [153, 67] on icon at bounding box center [156, 67] width 8 height 9
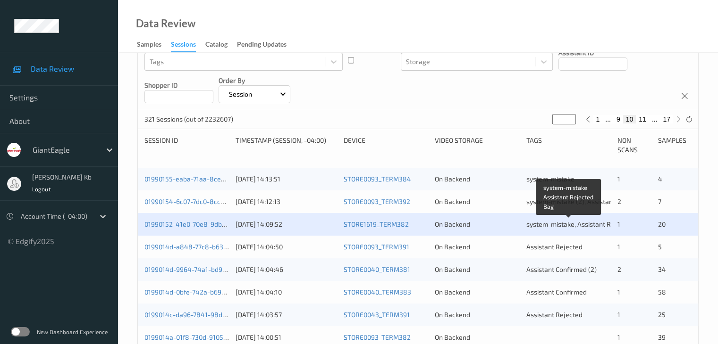
scroll to position [142, 0]
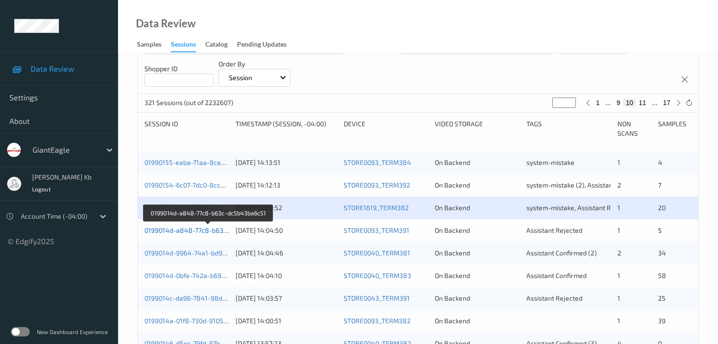
click at [185, 232] on link "0199014d-a848-77c8-b63c-dc5b43ba6c51" at bounding box center [208, 230] width 129 height 8
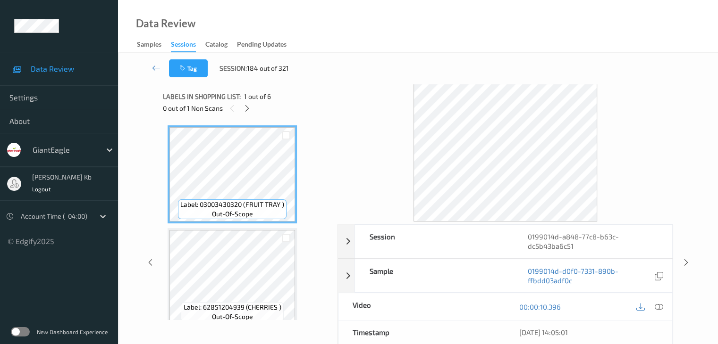
drag, startPoint x: 246, startPoint y: 111, endPoint x: 249, endPoint y: 117, distance: 7.0
click at [246, 110] on icon at bounding box center [247, 108] width 8 height 8
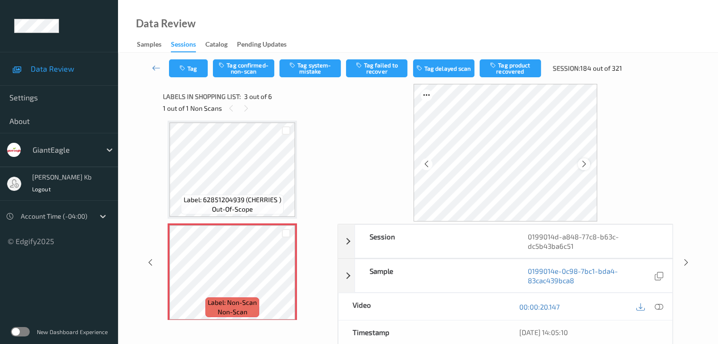
click at [582, 164] on icon at bounding box center [584, 164] width 8 height 8
click at [585, 165] on icon at bounding box center [584, 164] width 8 height 8
click at [657, 306] on icon at bounding box center [658, 307] width 8 height 8
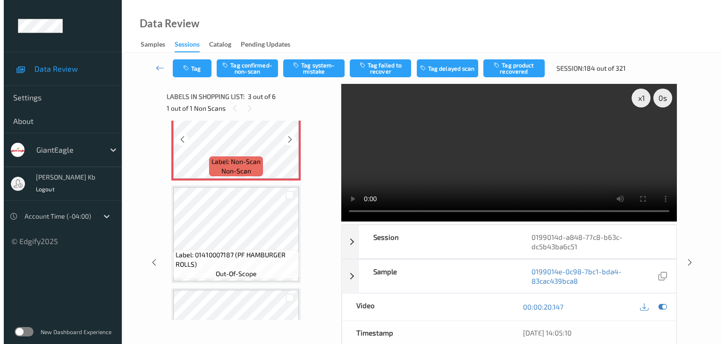
scroll to position [249, 0]
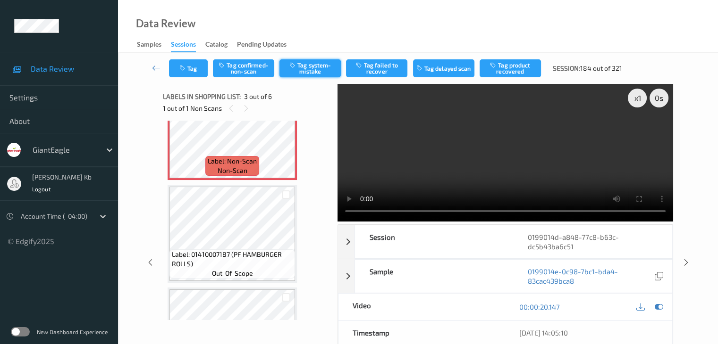
click at [327, 68] on button "Tag system-mistake" at bounding box center [309, 68] width 61 height 18
click at [201, 63] on button "Tag" at bounding box center [188, 68] width 39 height 18
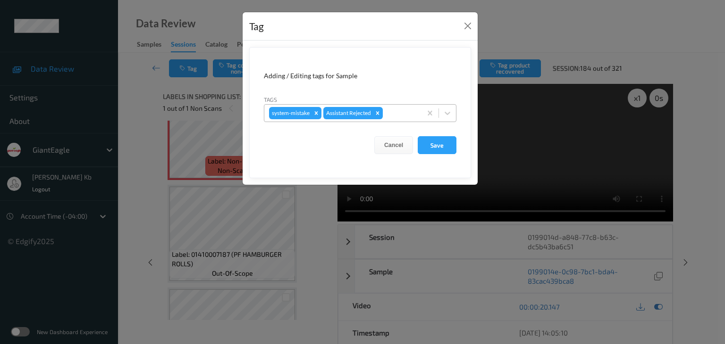
click at [404, 116] on div at bounding box center [401, 113] width 32 height 11
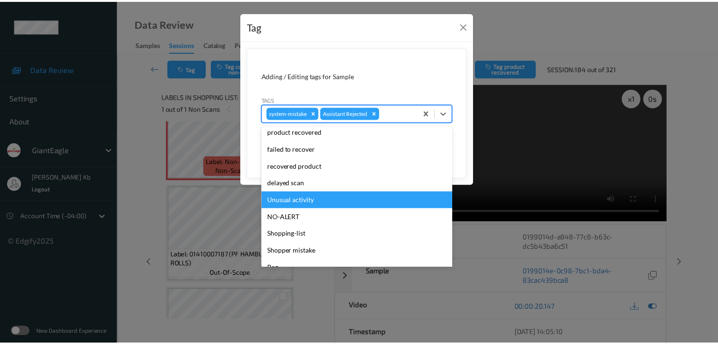
scroll to position [83, 0]
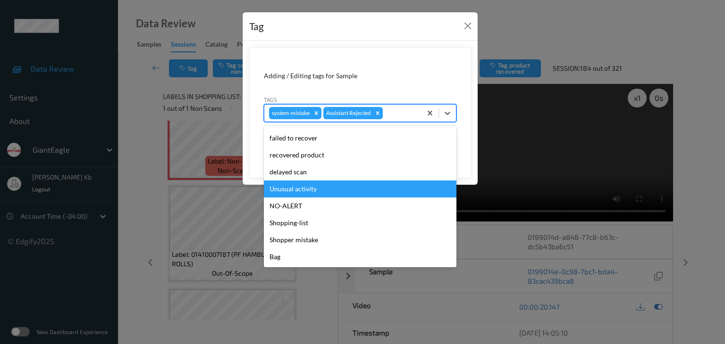
click at [313, 189] on div "Unusual activity" at bounding box center [360, 189] width 193 height 17
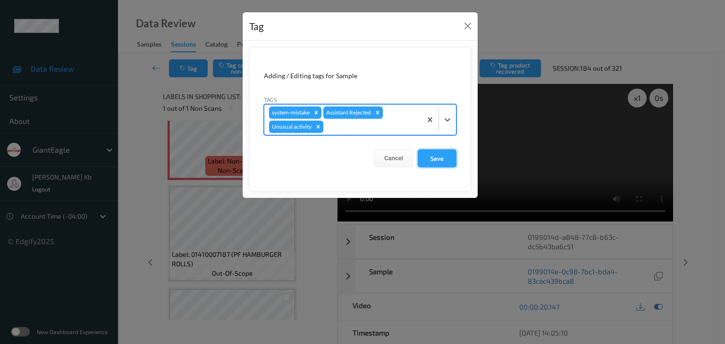
click at [435, 157] on button "Save" at bounding box center [437, 159] width 39 height 18
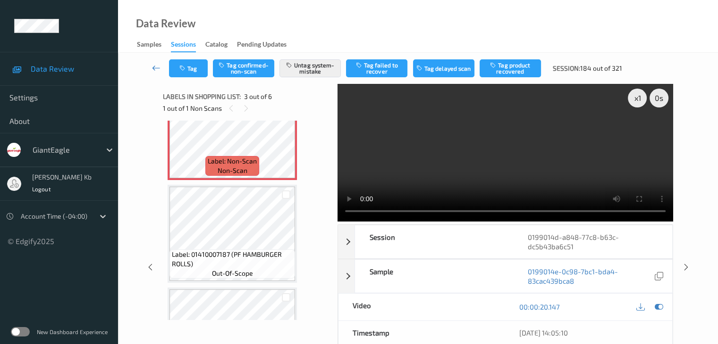
click at [159, 68] on icon at bounding box center [156, 67] width 8 height 9
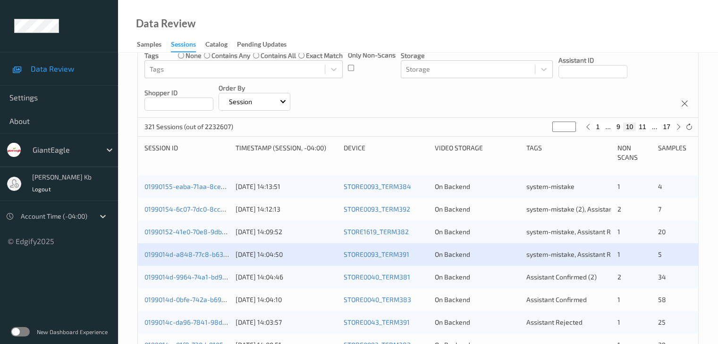
scroll to position [189, 0]
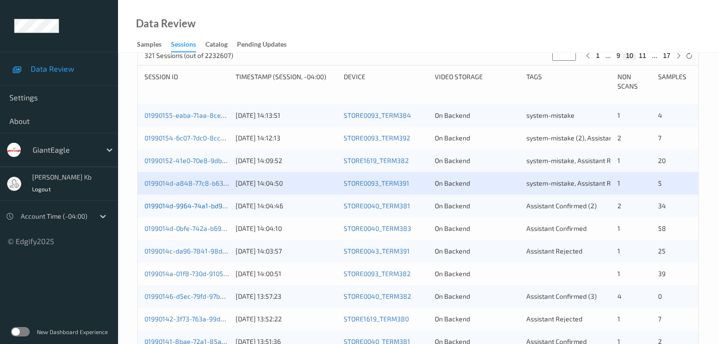
click at [189, 207] on link "0199014d-9964-74a1-bd96-396c46e23516" at bounding box center [208, 206] width 129 height 8
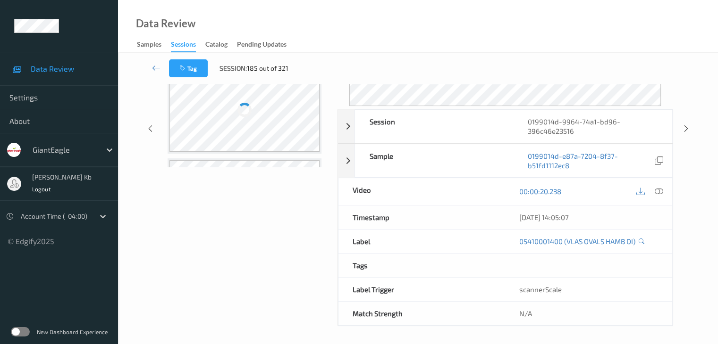
scroll to position [115, 0]
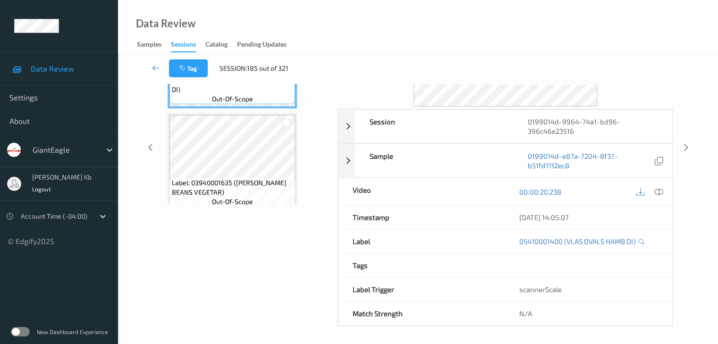
drag, startPoint x: 233, startPoint y: 1, endPoint x: 453, endPoint y: 20, distance: 221.2
click at [511, 37] on div "Data Review Samples Sessions Catalog Pending Updates" at bounding box center [418, 26] width 600 height 53
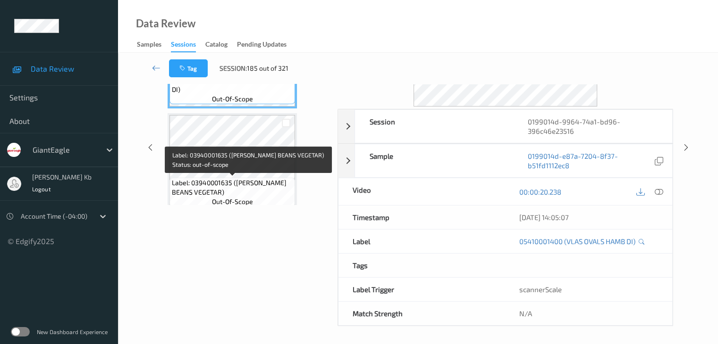
scroll to position [0, 0]
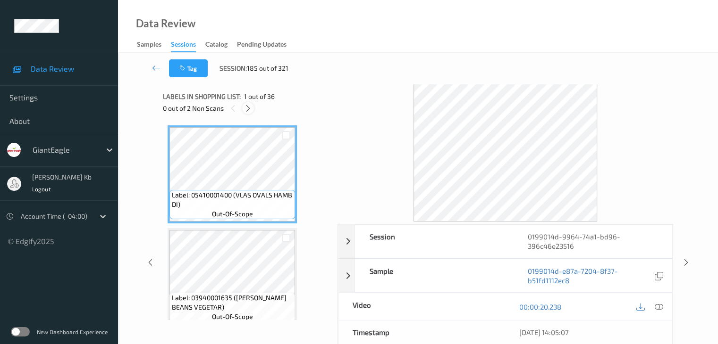
click at [250, 108] on icon at bounding box center [248, 108] width 8 height 8
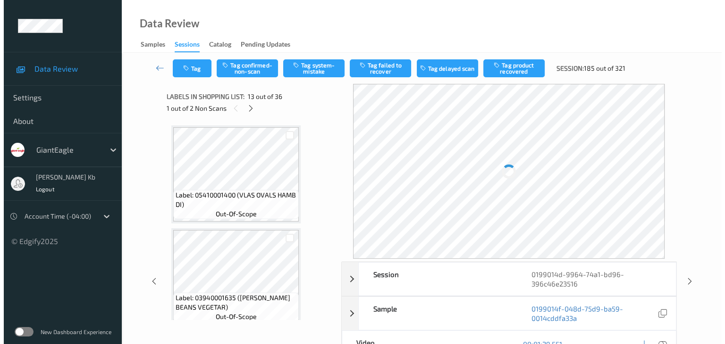
scroll to position [1136, 0]
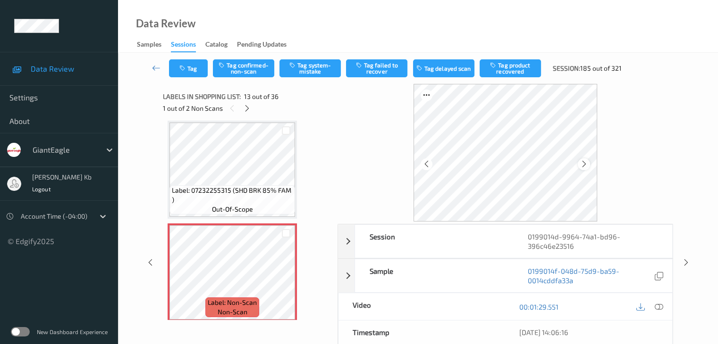
click at [583, 165] on icon at bounding box center [584, 164] width 8 height 8
click at [584, 165] on icon at bounding box center [584, 164] width 8 height 8
click at [658, 303] on icon at bounding box center [658, 307] width 8 height 8
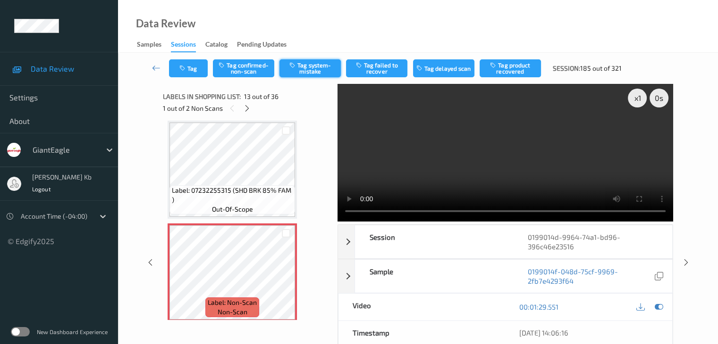
click at [317, 68] on button "Tag system-mistake" at bounding box center [309, 68] width 61 height 18
click at [194, 68] on button "Tag" at bounding box center [188, 68] width 39 height 18
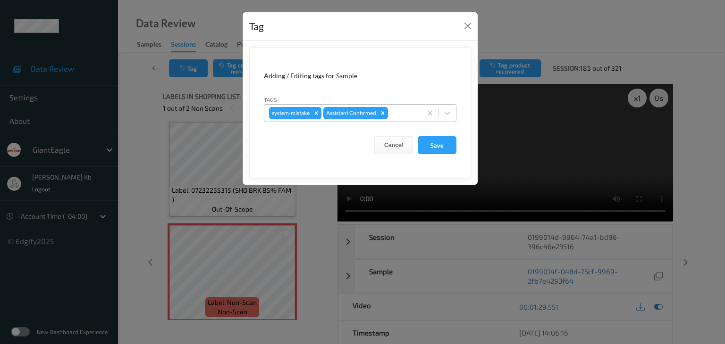
click at [398, 109] on div at bounding box center [403, 113] width 27 height 11
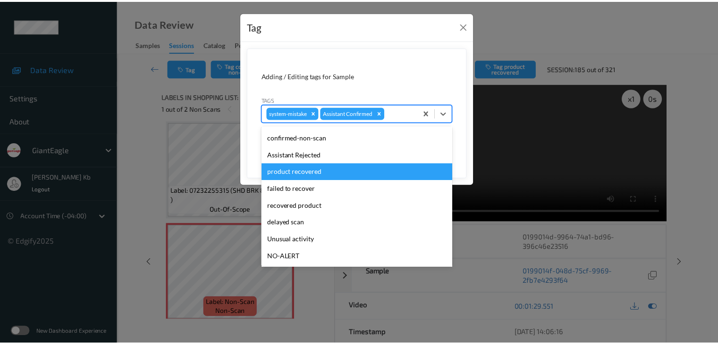
scroll to position [47, 0]
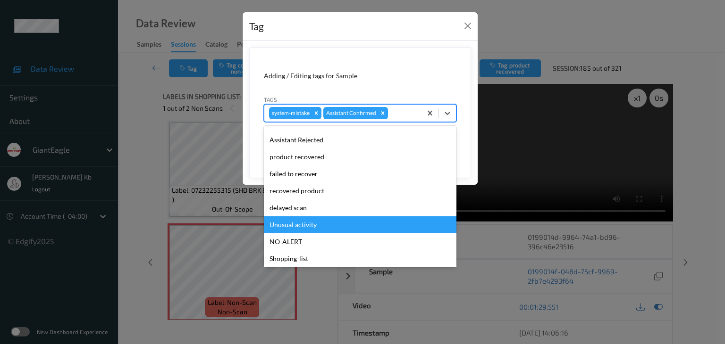
click at [312, 226] on div "Unusual activity" at bounding box center [360, 225] width 193 height 17
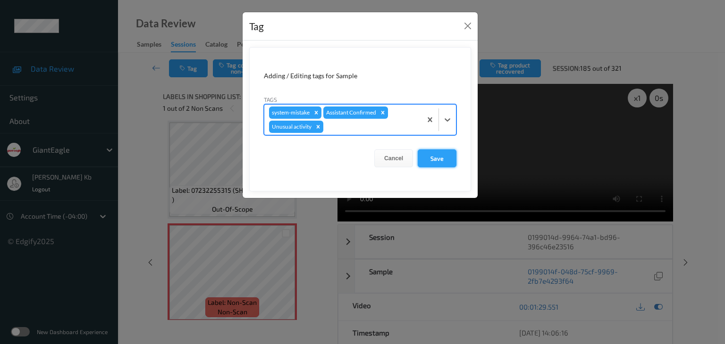
click at [436, 160] on button "Save" at bounding box center [437, 159] width 39 height 18
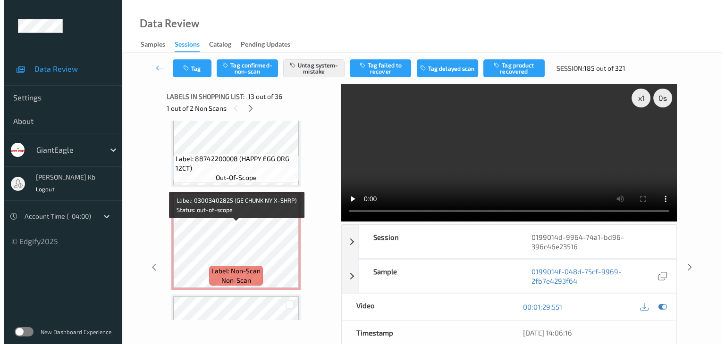
scroll to position [1986, 0]
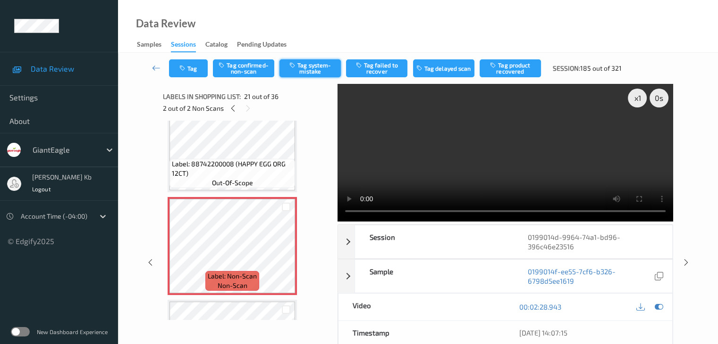
click at [318, 68] on button "Tag system-mistake" at bounding box center [309, 68] width 61 height 18
click at [197, 67] on button "Tag" at bounding box center [188, 68] width 39 height 18
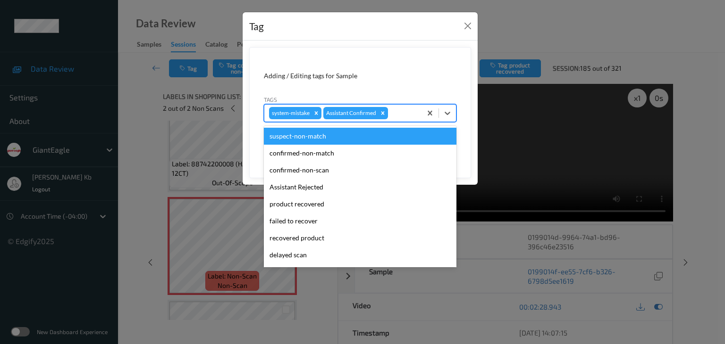
click at [399, 112] on div at bounding box center [403, 113] width 27 height 11
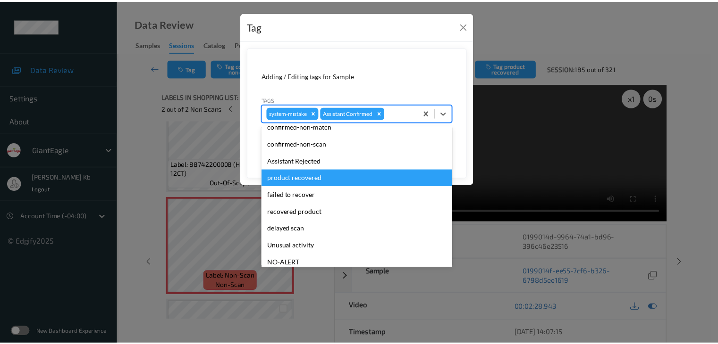
scroll to position [47, 0]
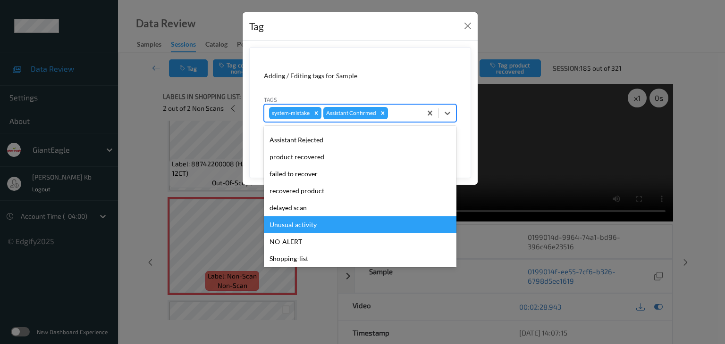
click at [323, 221] on div "Unusual activity" at bounding box center [360, 225] width 193 height 17
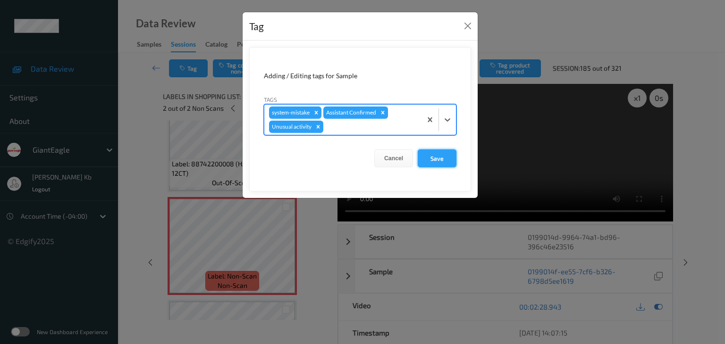
click at [440, 153] on button "Save" at bounding box center [437, 159] width 39 height 18
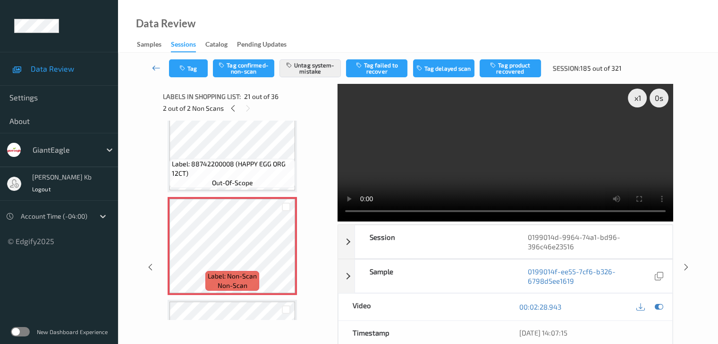
click at [157, 69] on icon at bounding box center [156, 67] width 8 height 9
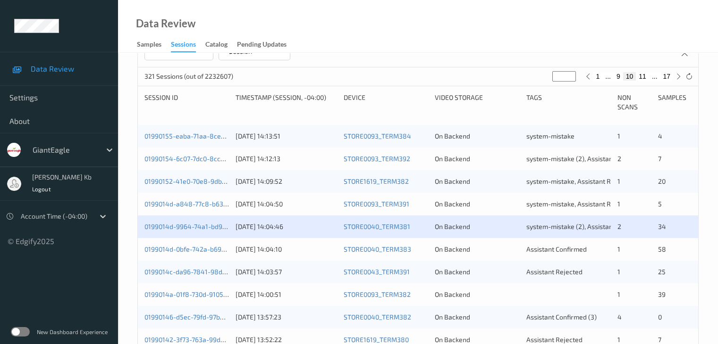
scroll to position [189, 0]
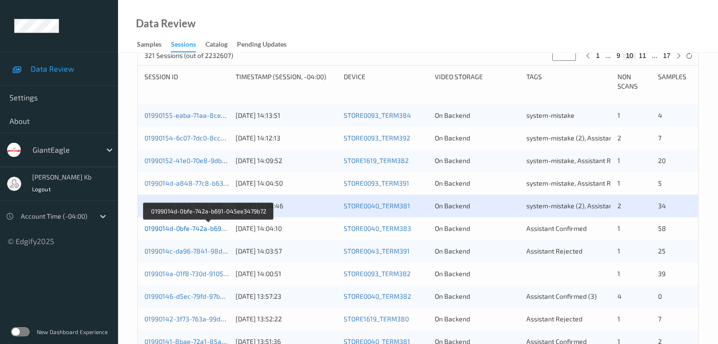
click at [189, 230] on link "0199014d-0bfe-742a-b691-045ee3479b72" at bounding box center [208, 229] width 128 height 8
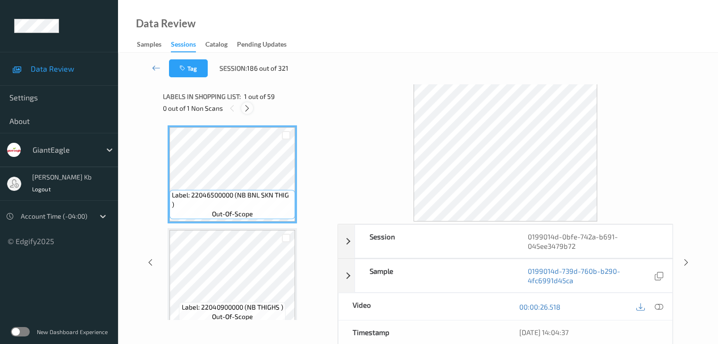
click at [245, 108] on icon at bounding box center [247, 108] width 8 height 8
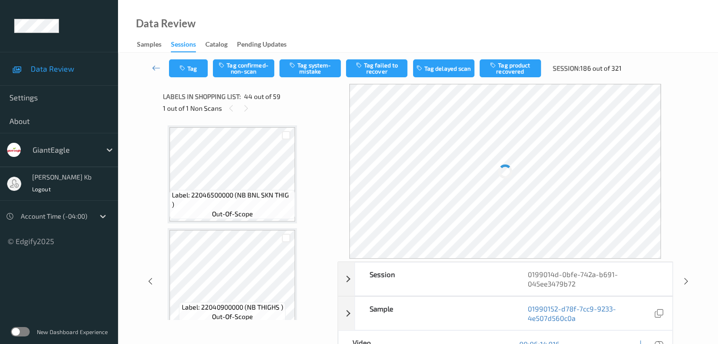
scroll to position [4325, 0]
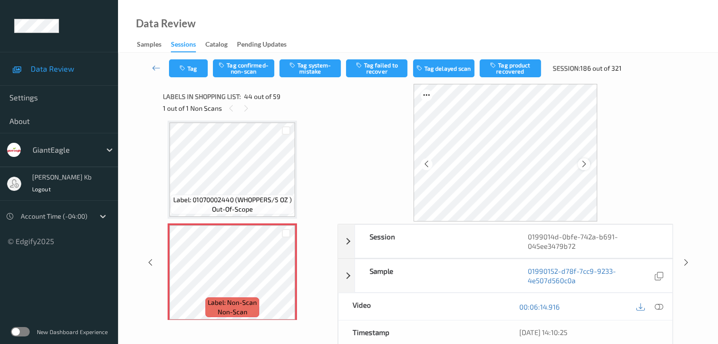
click at [585, 165] on icon at bounding box center [584, 164] width 8 height 8
click at [661, 306] on icon at bounding box center [658, 307] width 8 height 8
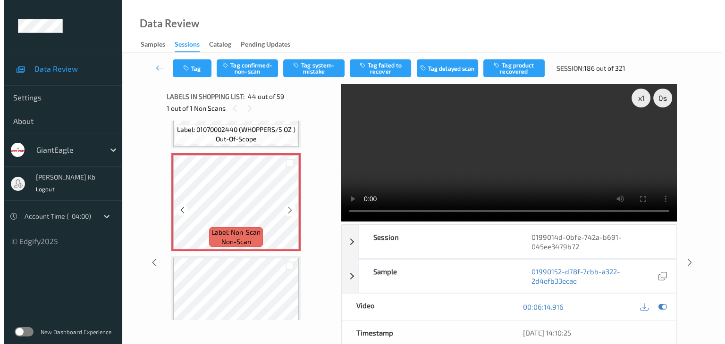
scroll to position [4419, 0]
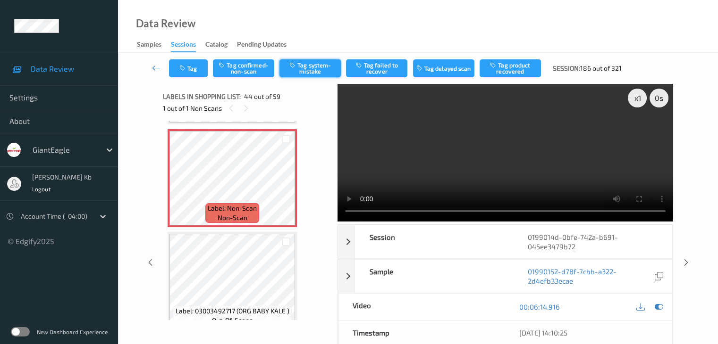
click at [314, 70] on button "Tag system-mistake" at bounding box center [309, 68] width 61 height 18
click at [194, 64] on button "Tag" at bounding box center [188, 68] width 39 height 18
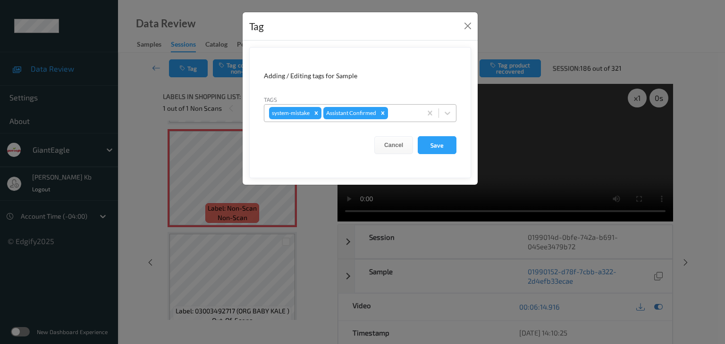
click at [401, 112] on div at bounding box center [403, 113] width 27 height 11
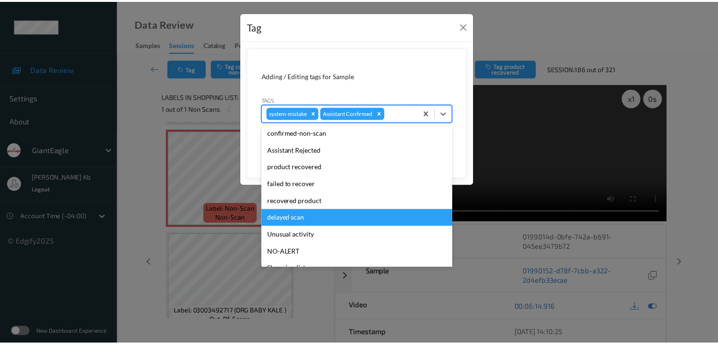
scroll to position [47, 0]
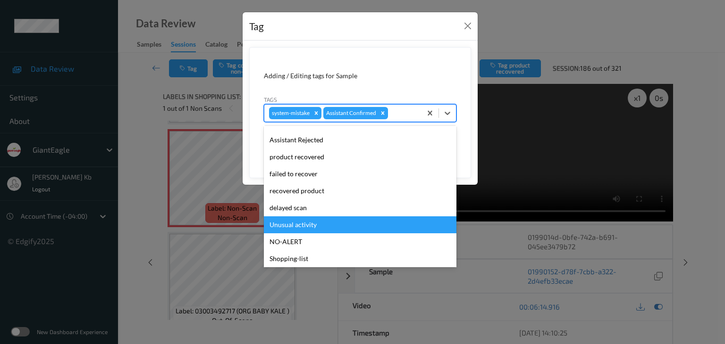
click at [304, 226] on div "Unusual activity" at bounding box center [360, 225] width 193 height 17
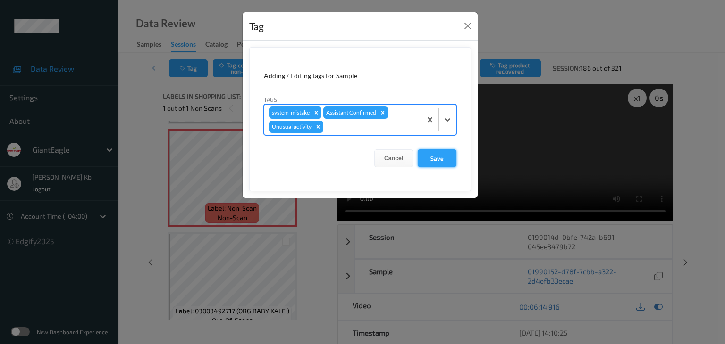
click at [444, 160] on button "Save" at bounding box center [437, 159] width 39 height 18
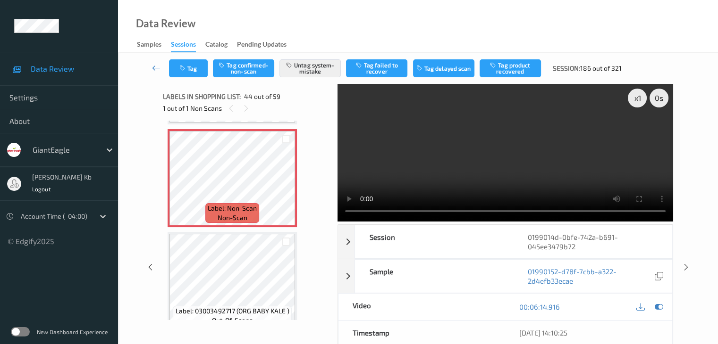
click at [155, 66] on icon at bounding box center [156, 67] width 8 height 9
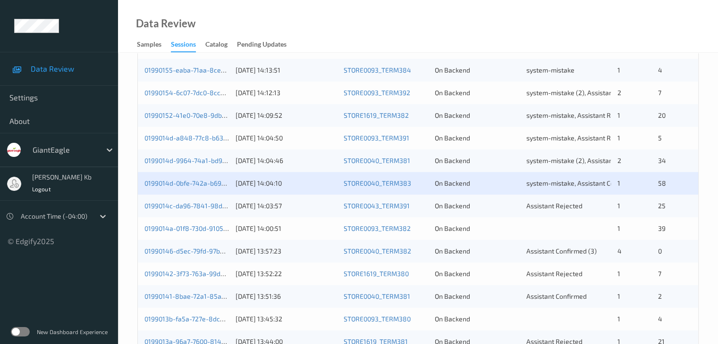
scroll to position [236, 0]
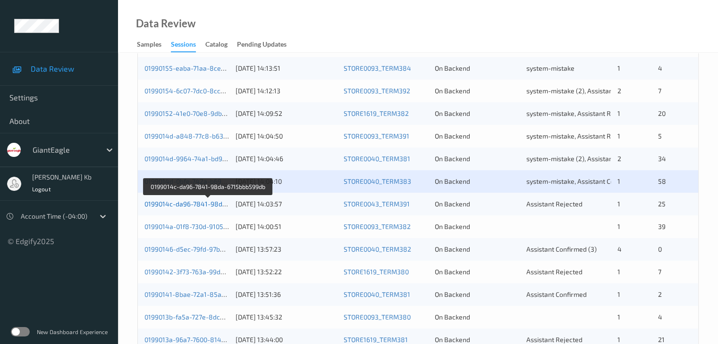
click at [200, 206] on link "0199014c-da96-7841-98da-6715bbb599db" at bounding box center [208, 204] width 128 height 8
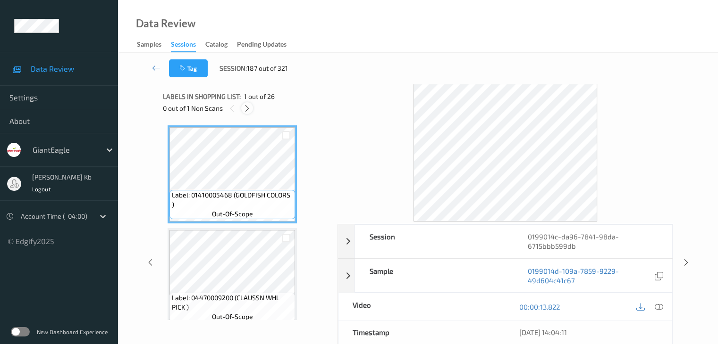
click at [245, 106] on icon at bounding box center [247, 108] width 8 height 8
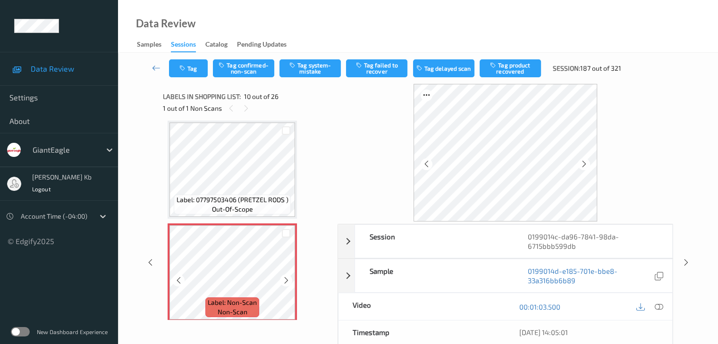
scroll to position [875, 0]
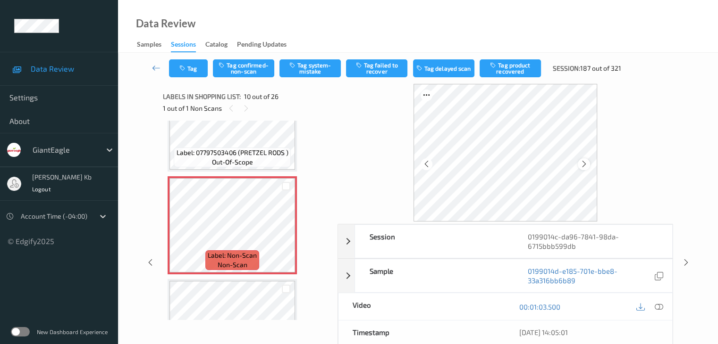
click at [583, 164] on icon at bounding box center [584, 164] width 8 height 8
click at [657, 305] on icon at bounding box center [658, 307] width 8 height 8
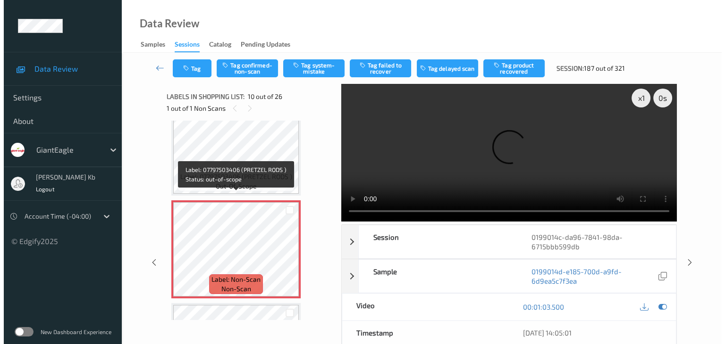
scroll to position [828, 0]
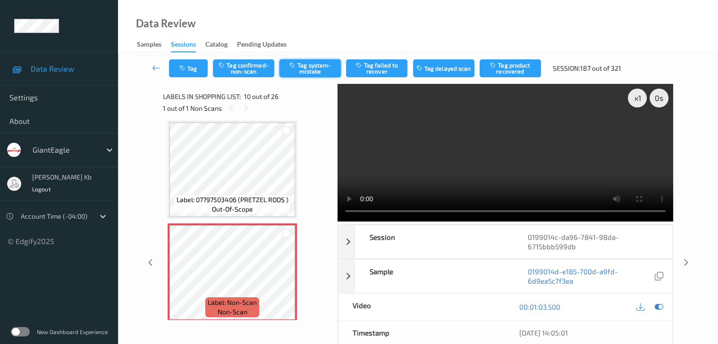
click at [310, 64] on button "Tag system-mistake" at bounding box center [309, 68] width 61 height 18
click at [201, 67] on button "Tag" at bounding box center [188, 68] width 39 height 18
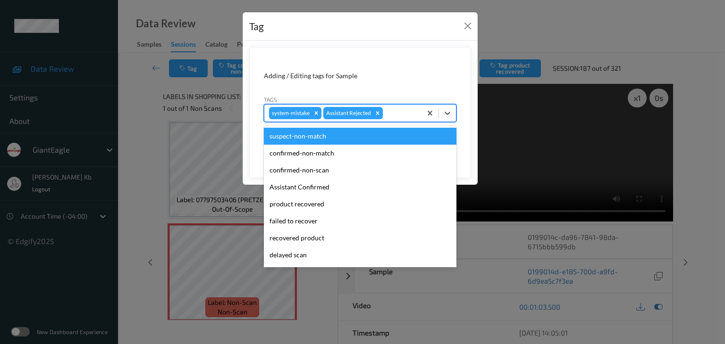
click at [399, 111] on div at bounding box center [401, 113] width 32 height 11
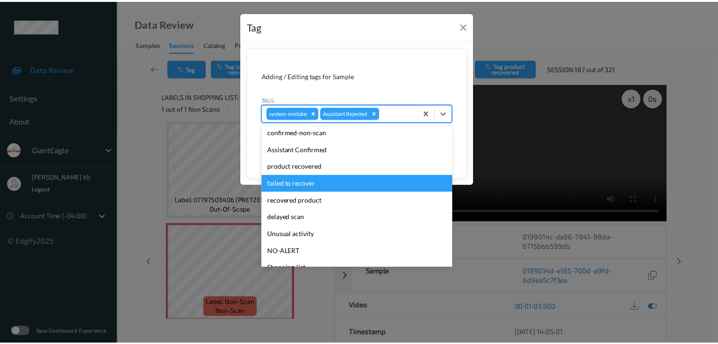
scroll to position [83, 0]
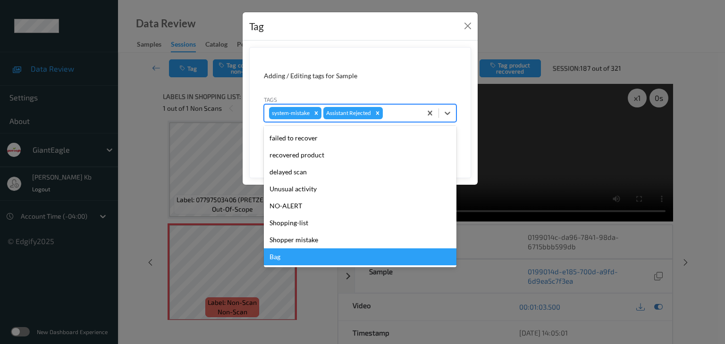
click at [287, 258] on div "Bag" at bounding box center [360, 257] width 193 height 17
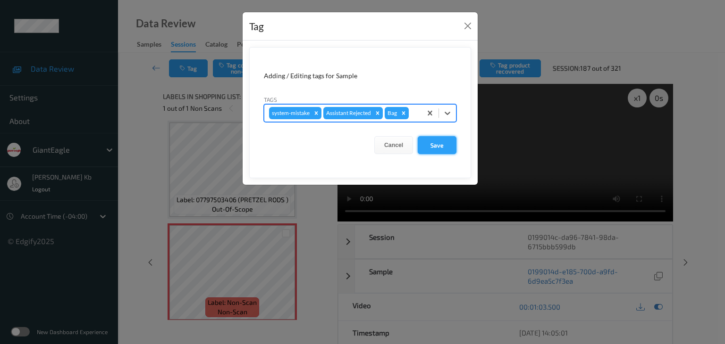
click at [434, 146] on button "Save" at bounding box center [437, 145] width 39 height 18
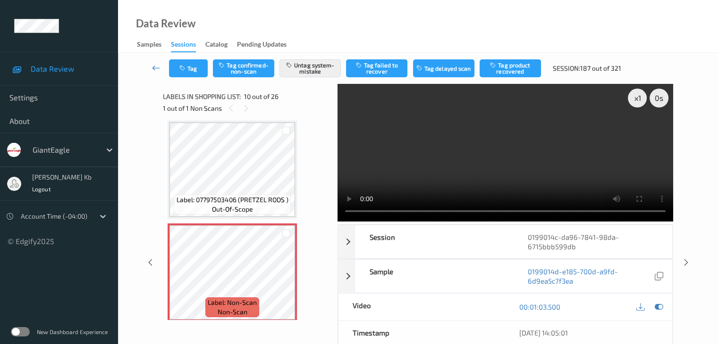
click at [156, 67] on icon at bounding box center [156, 67] width 8 height 9
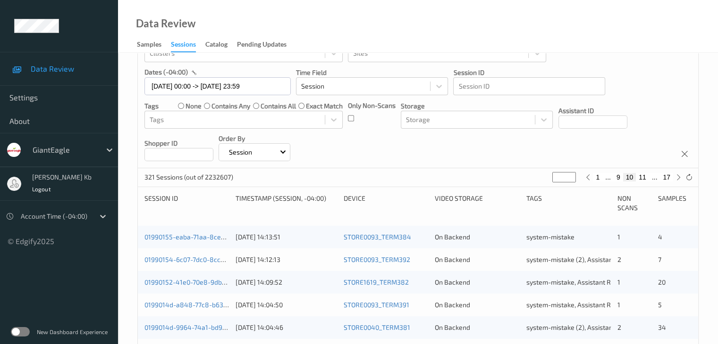
scroll to position [236, 0]
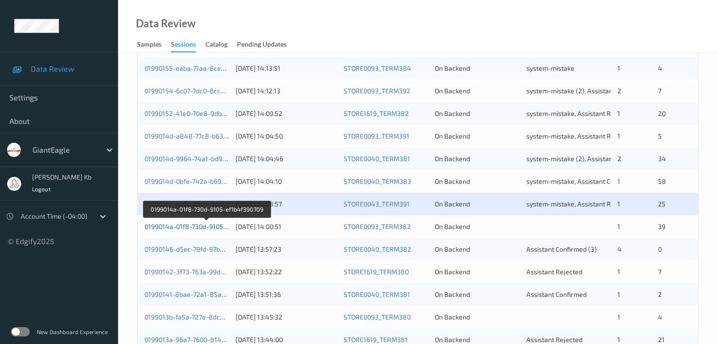
click at [203, 227] on link "0199014a-01f8-730d-9105-ef1b4f390709" at bounding box center [205, 227] width 123 height 8
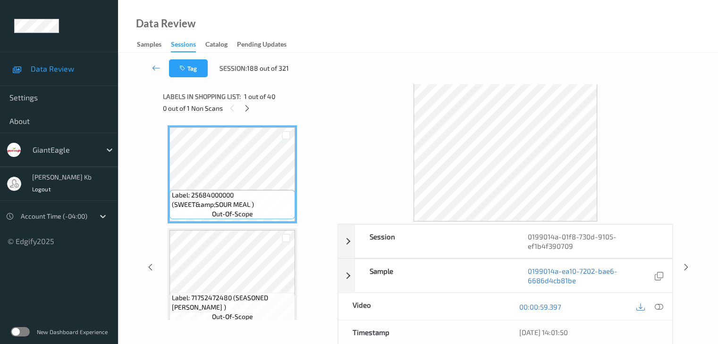
drag, startPoint x: 247, startPoint y: 106, endPoint x: 257, endPoint y: 113, distance: 11.8
click at [247, 106] on icon at bounding box center [247, 108] width 8 height 8
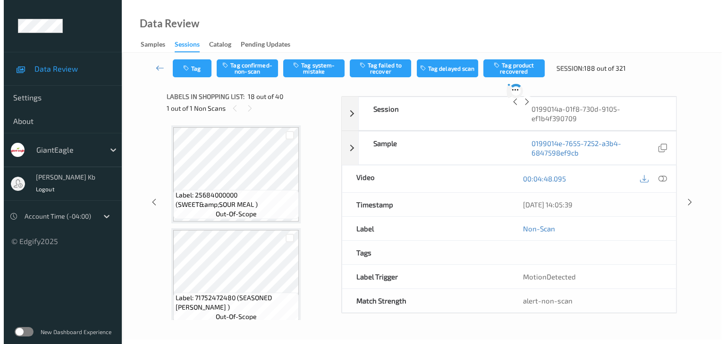
scroll to position [1651, 0]
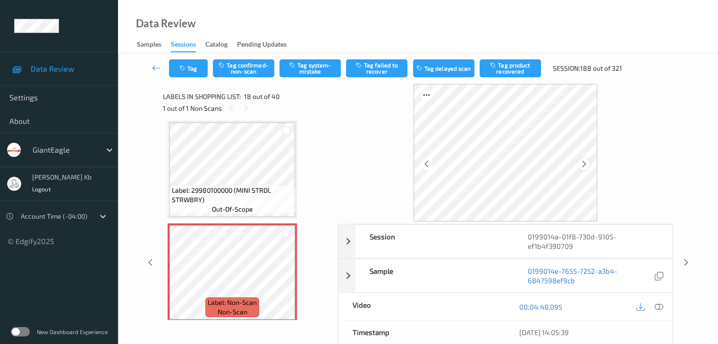
click at [586, 167] on icon at bounding box center [584, 164] width 8 height 8
click at [660, 308] on icon at bounding box center [658, 307] width 8 height 8
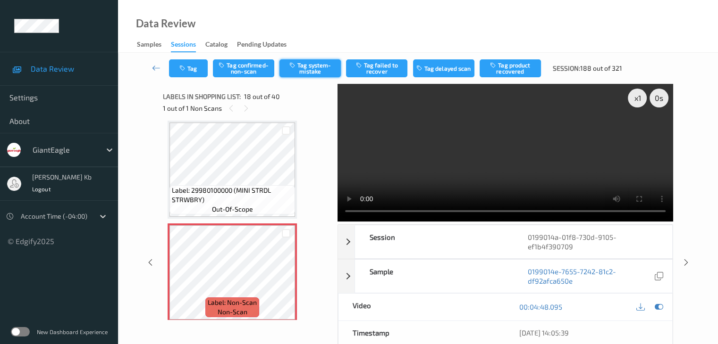
click at [315, 68] on button "Tag system-mistake" at bounding box center [309, 68] width 61 height 18
click at [198, 66] on button "Tag" at bounding box center [188, 68] width 39 height 18
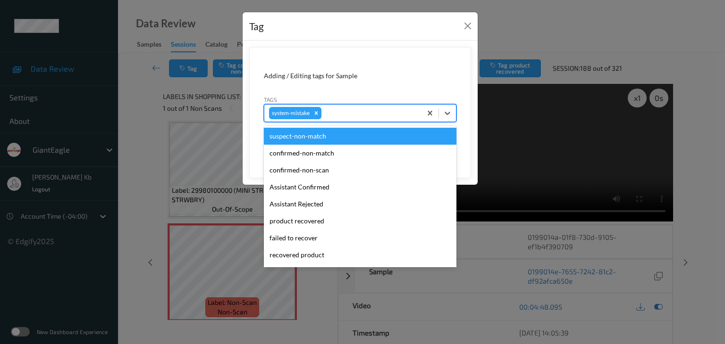
click at [365, 109] on div at bounding box center [369, 113] width 93 height 11
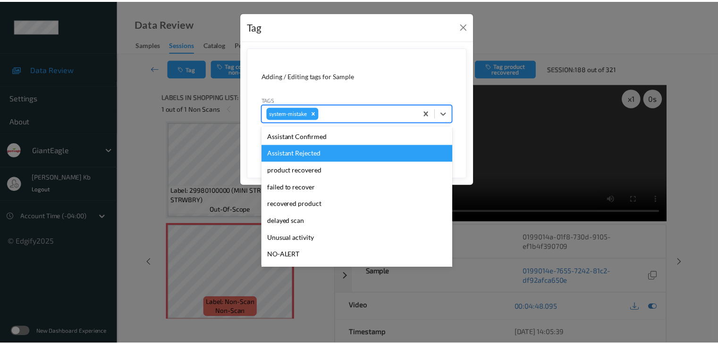
scroll to position [94, 0]
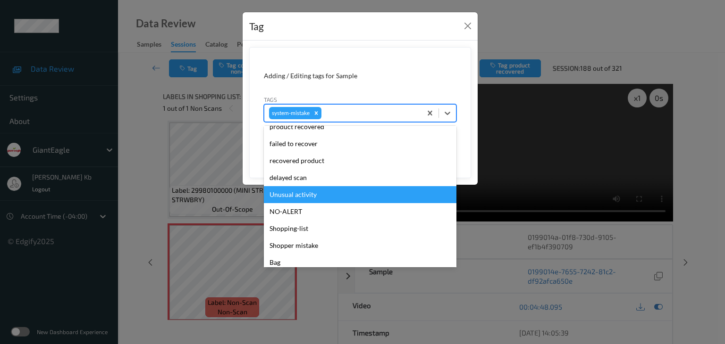
click at [310, 197] on div "Unusual activity" at bounding box center [360, 194] width 193 height 17
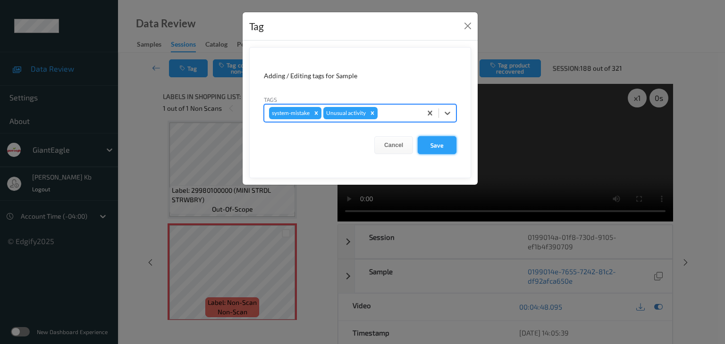
click at [440, 144] on button "Save" at bounding box center [437, 145] width 39 height 18
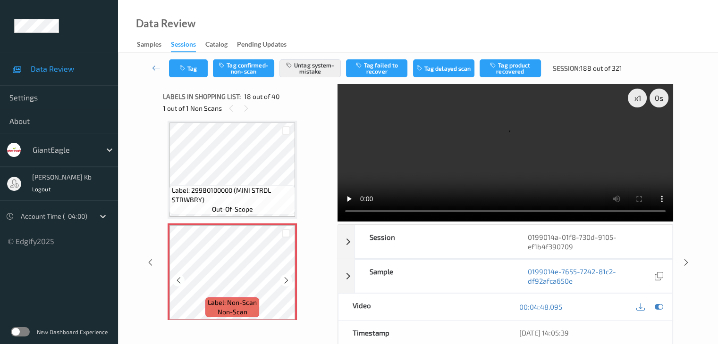
scroll to position [1745, 0]
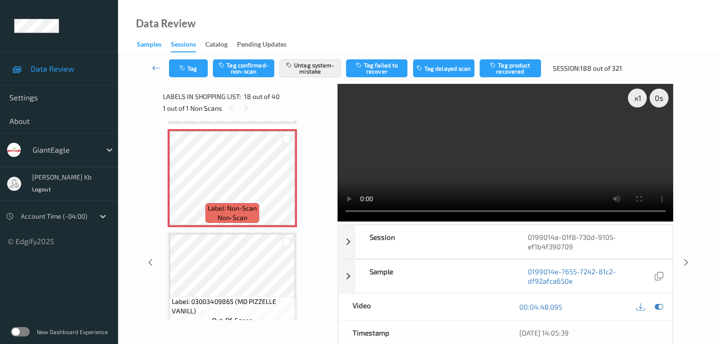
drag, startPoint x: 153, startPoint y: 66, endPoint x: 159, endPoint y: 50, distance: 17.3
click at [153, 66] on icon at bounding box center [156, 67] width 8 height 9
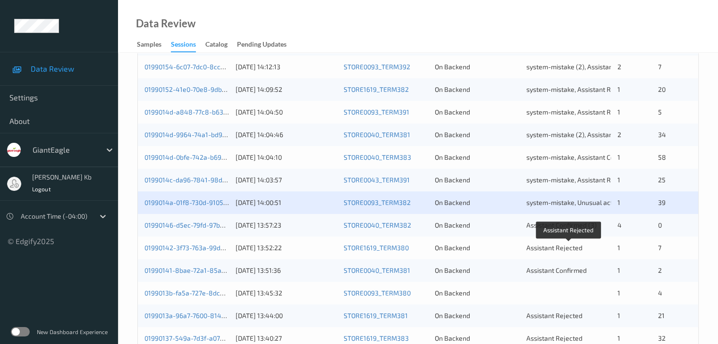
scroll to position [283, 0]
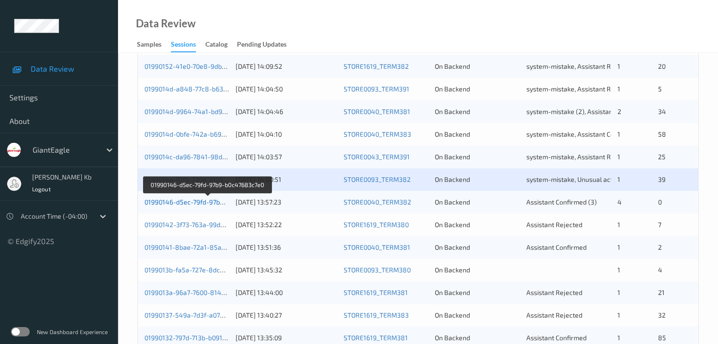
click at [192, 205] on link "01990146-d5ec-79fd-97b9-b0c47683c7e0" at bounding box center [207, 202] width 126 height 8
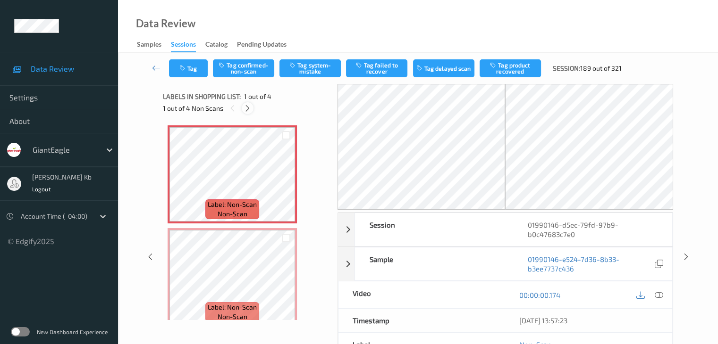
click at [250, 107] on icon at bounding box center [247, 108] width 8 height 8
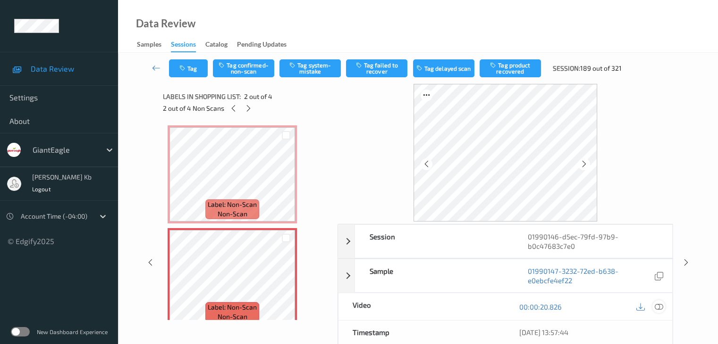
click at [658, 307] on icon at bounding box center [658, 307] width 8 height 8
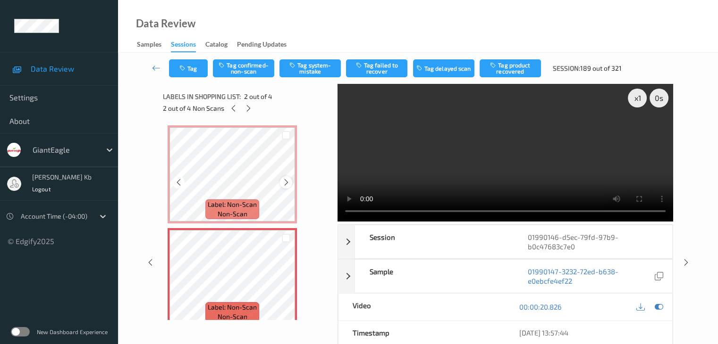
click at [287, 182] on icon at bounding box center [286, 182] width 8 height 8
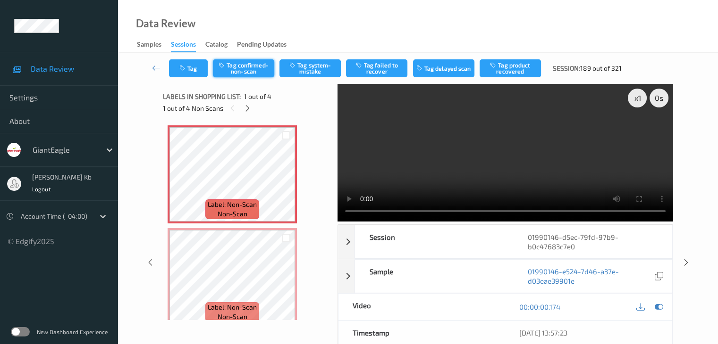
click at [239, 67] on button "Tag confirmed-non-scan" at bounding box center [243, 68] width 61 height 18
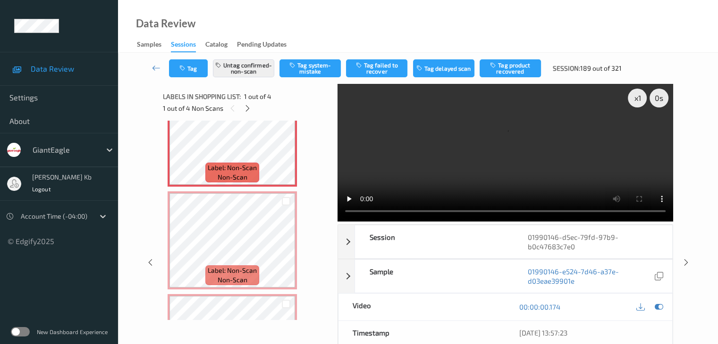
scroll to position [47, 0]
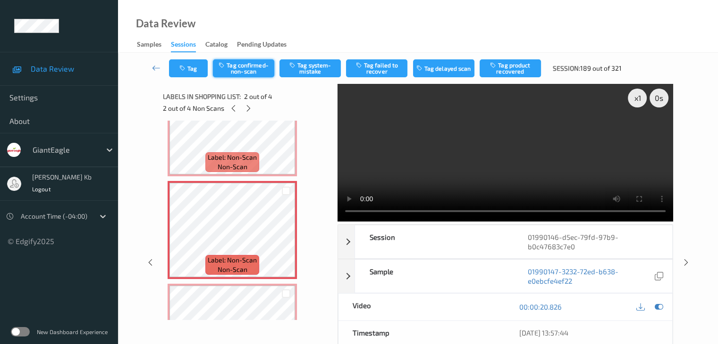
click at [238, 75] on button "Tag confirmed-non-scan" at bounding box center [243, 68] width 61 height 18
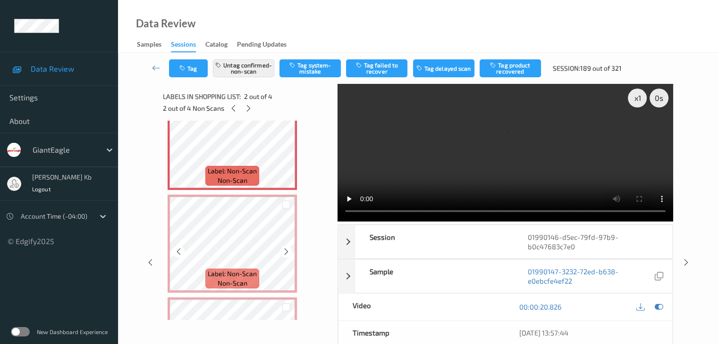
scroll to position [142, 0]
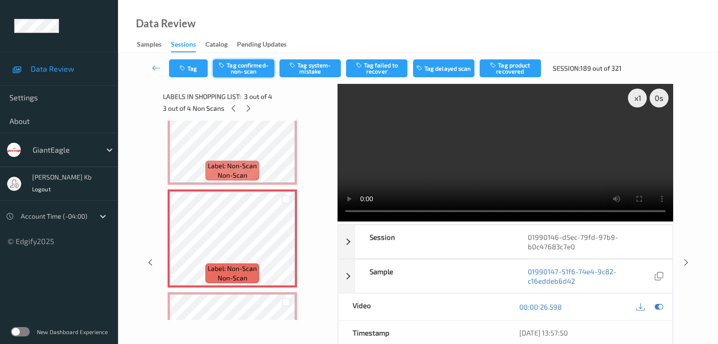
click at [248, 69] on button "Tag confirmed-non-scan" at bounding box center [243, 68] width 61 height 18
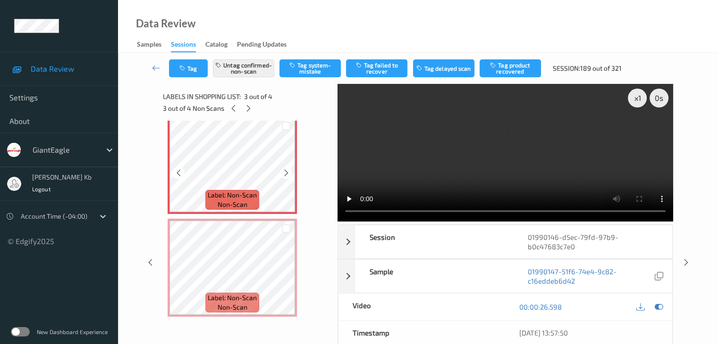
scroll to position [217, 0]
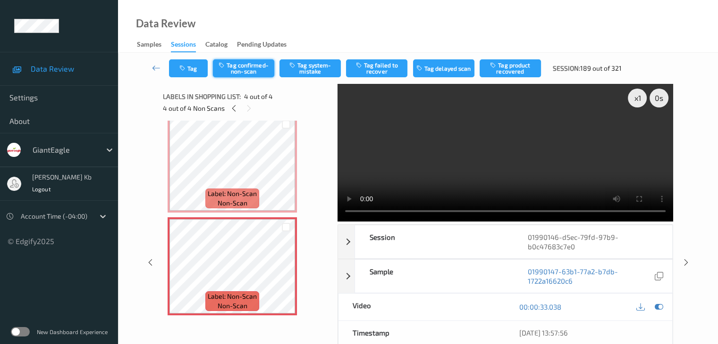
click at [243, 62] on button "Tag confirmed-non-scan" at bounding box center [243, 68] width 61 height 18
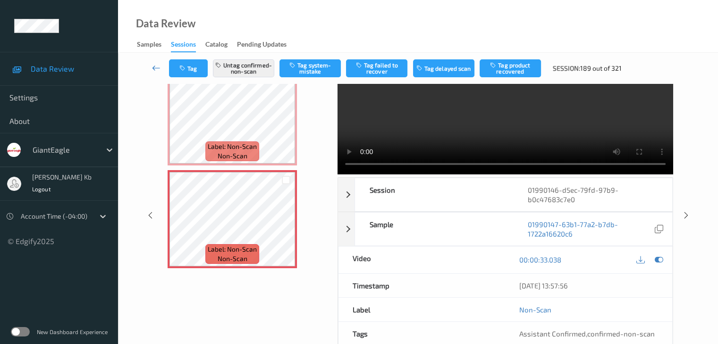
click at [154, 63] on icon at bounding box center [156, 67] width 8 height 9
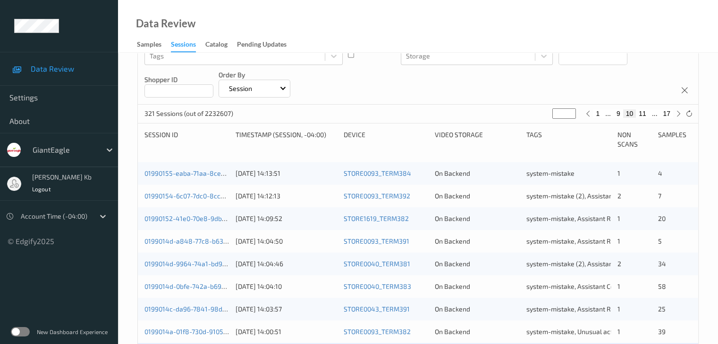
scroll to position [236, 0]
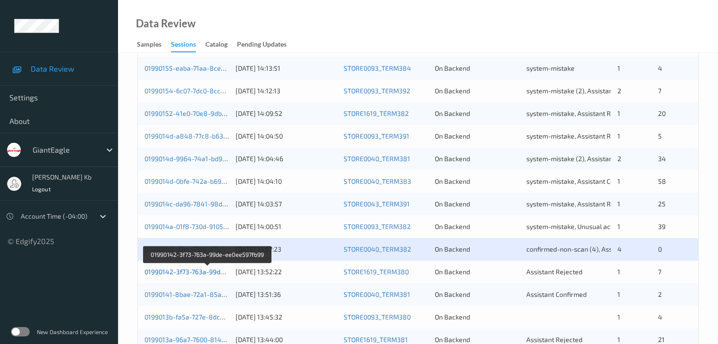
click at [189, 273] on link "01990142-3f73-763a-99de-ee0ee597fb99" at bounding box center [207, 272] width 126 height 8
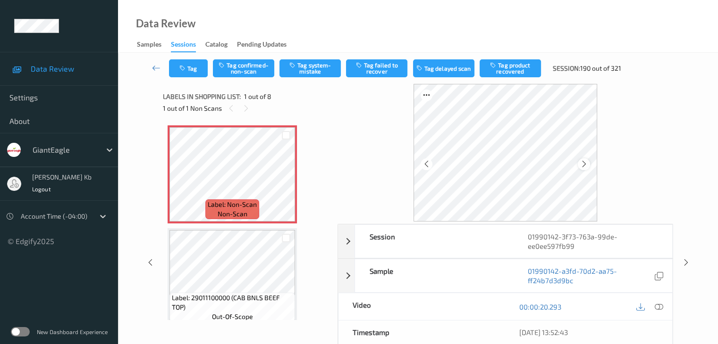
click at [582, 164] on icon at bounding box center [584, 164] width 8 height 8
click at [661, 307] on icon at bounding box center [658, 307] width 8 height 8
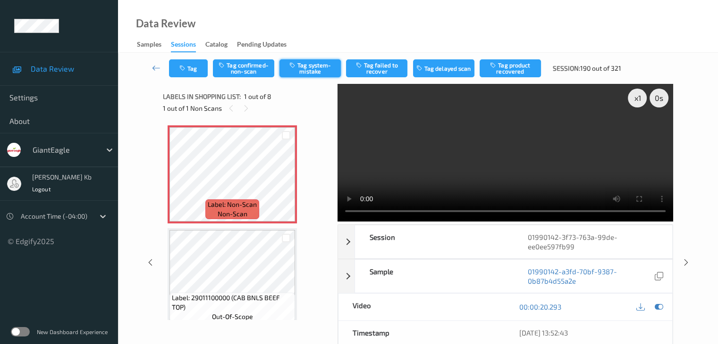
click at [311, 68] on button "Tag system-mistake" at bounding box center [309, 68] width 61 height 18
click at [159, 67] on icon at bounding box center [156, 67] width 8 height 9
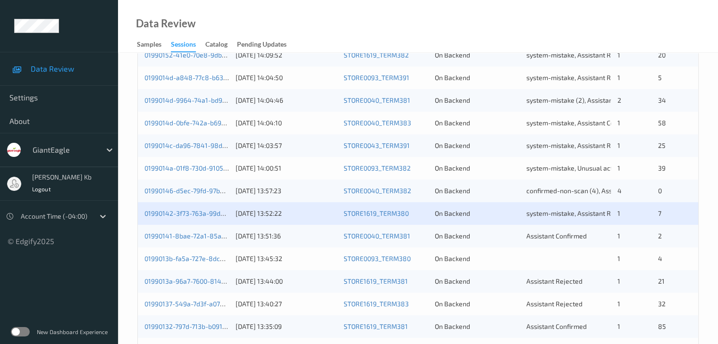
scroll to position [377, 0]
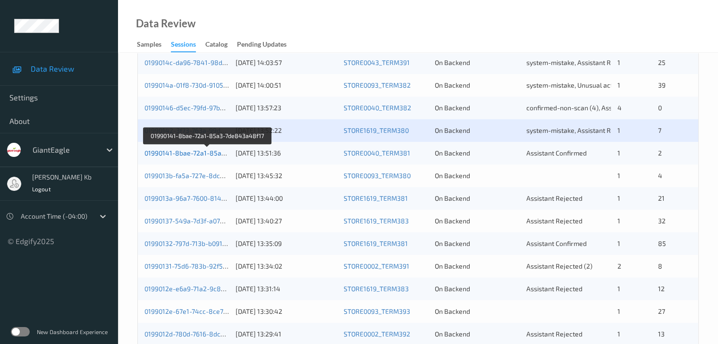
click at [189, 155] on link "01990141-8bae-72a1-85a3-7de843a48f17" at bounding box center [207, 153] width 127 height 8
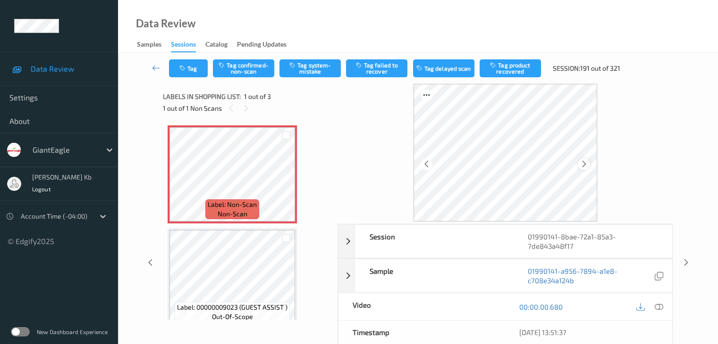
click at [584, 163] on icon at bounding box center [584, 164] width 8 height 8
click at [660, 308] on icon at bounding box center [658, 307] width 8 height 8
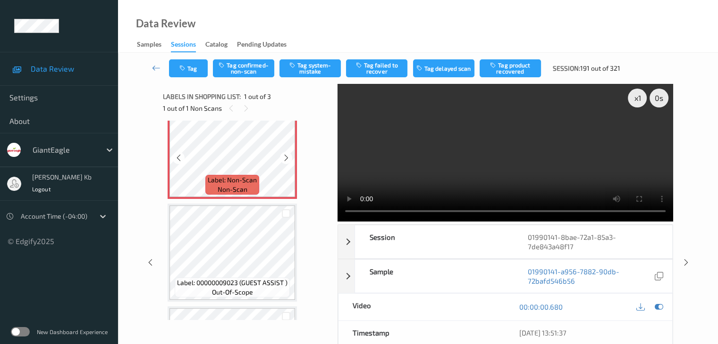
scroll to position [47, 0]
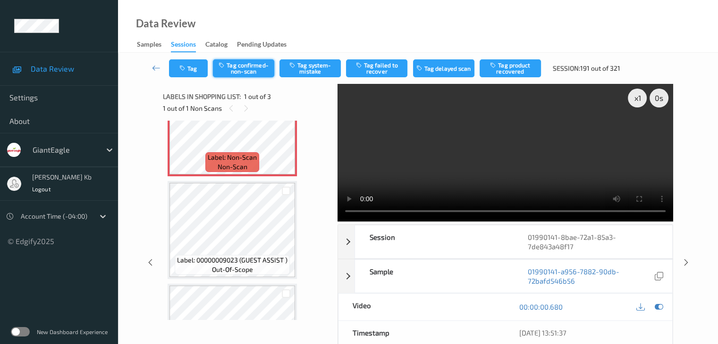
click at [249, 66] on button "Tag confirmed-non-scan" at bounding box center [243, 68] width 61 height 18
click at [503, 68] on button "Tag product recovered" at bounding box center [509, 68] width 61 height 18
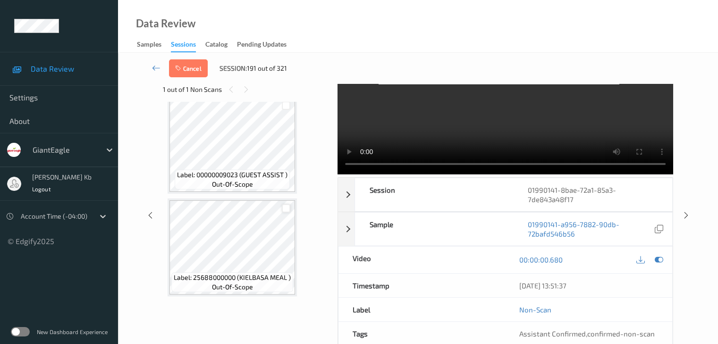
click at [285, 210] on div at bounding box center [286, 208] width 9 height 9
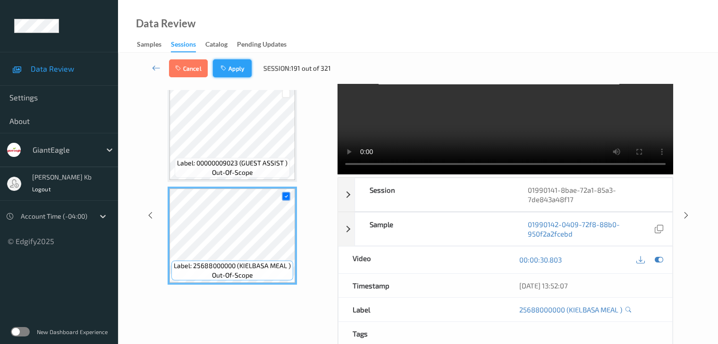
click at [230, 67] on button "Apply" at bounding box center [232, 68] width 39 height 18
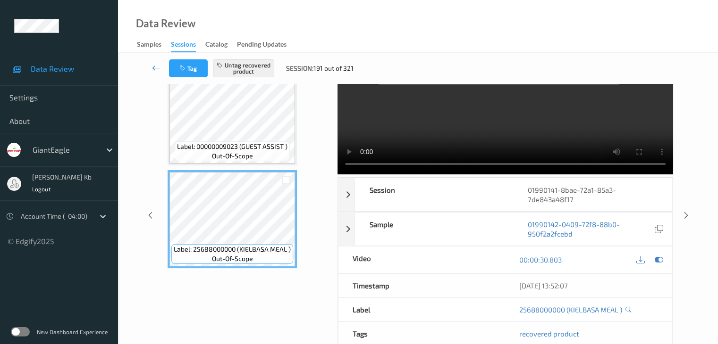
click at [159, 67] on icon at bounding box center [156, 67] width 8 height 9
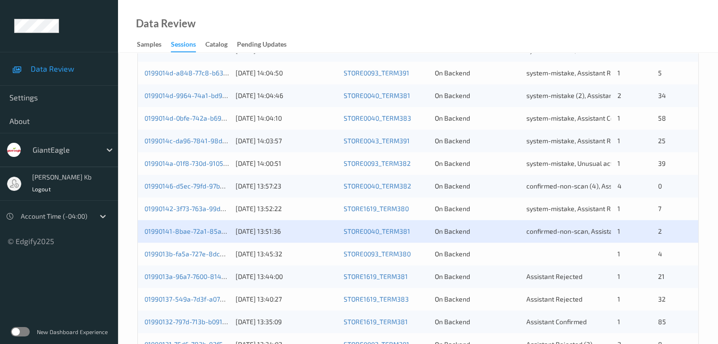
scroll to position [377, 0]
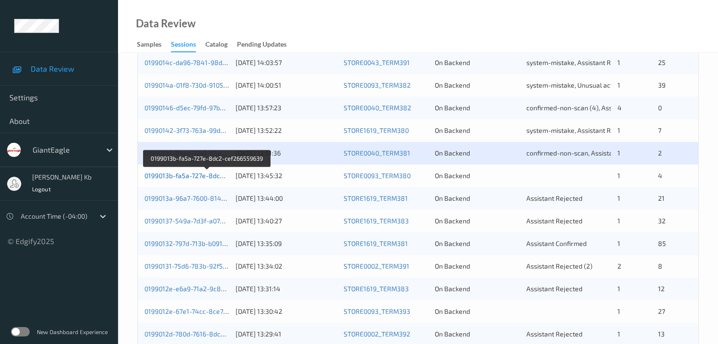
click at [197, 176] on link "0199013b-fa5a-727e-8dc2-cef266559639" at bounding box center [207, 176] width 126 height 8
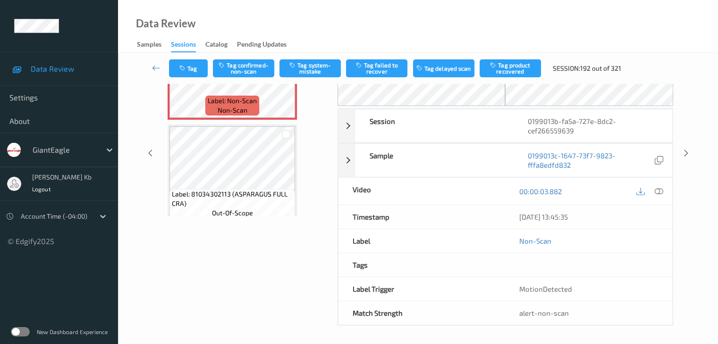
scroll to position [9, 0]
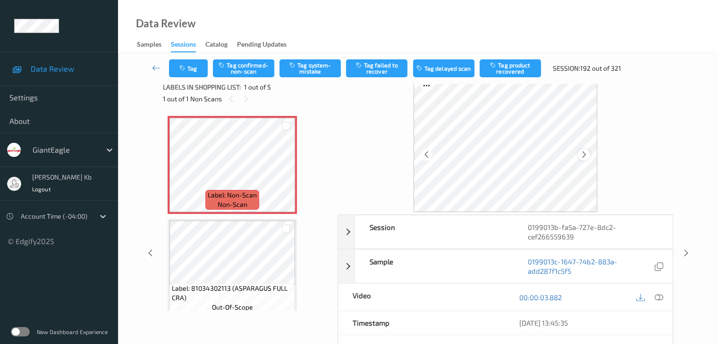
click at [580, 157] on icon at bounding box center [584, 155] width 8 height 8
click at [662, 295] on icon at bounding box center [658, 297] width 8 height 8
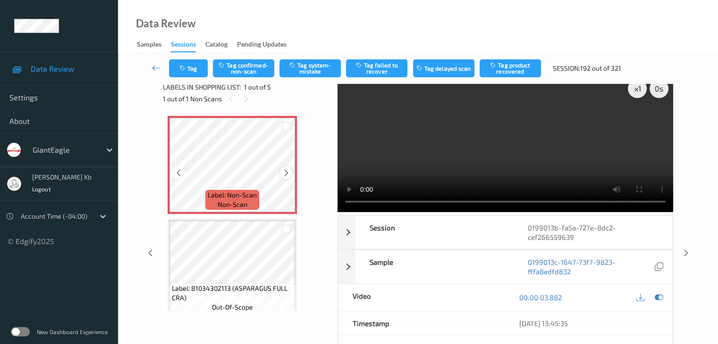
click at [289, 172] on icon at bounding box center [286, 173] width 8 height 8
click at [310, 68] on button "Tag system-mistake" at bounding box center [309, 68] width 61 height 18
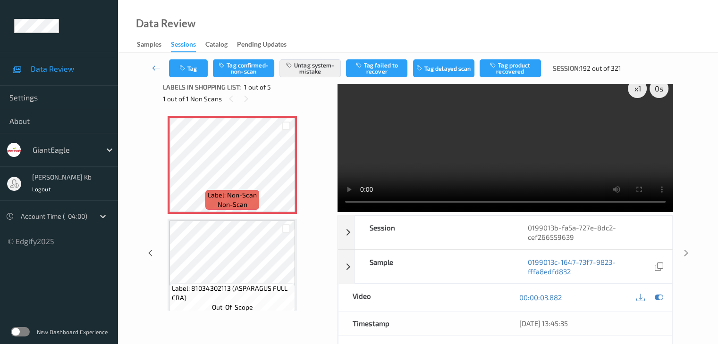
click at [159, 67] on icon at bounding box center [156, 67] width 8 height 9
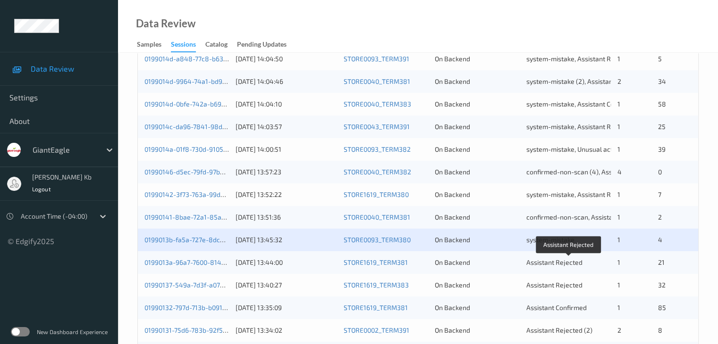
scroll to position [330, 0]
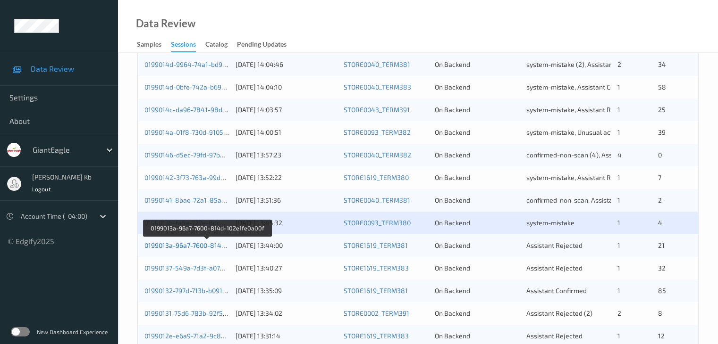
click at [196, 248] on link "0199013a-96a7-7600-814d-102e1fe0a00f" at bounding box center [206, 246] width 124 height 8
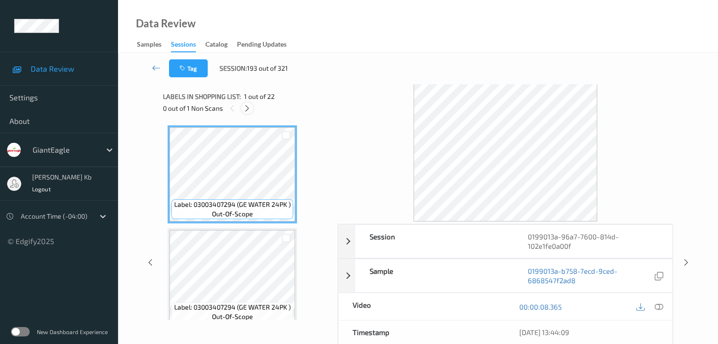
click at [245, 109] on icon at bounding box center [247, 108] width 8 height 8
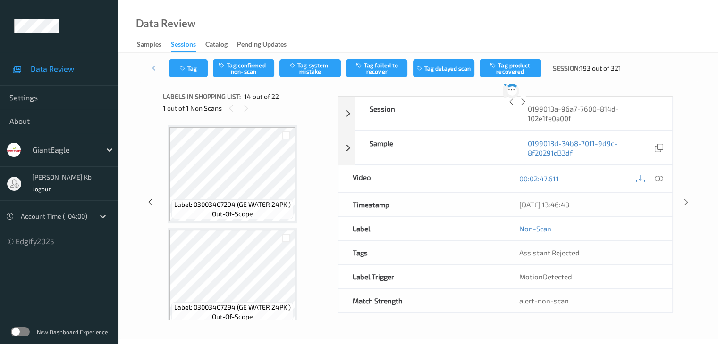
scroll to position [1239, 0]
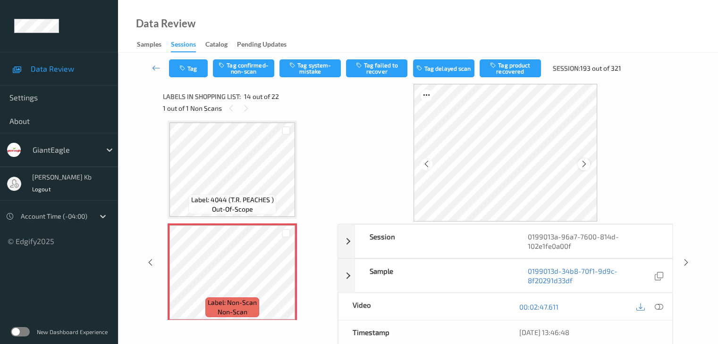
click at [582, 166] on icon at bounding box center [584, 164] width 8 height 8
click at [583, 166] on icon at bounding box center [584, 164] width 8 height 8
click at [660, 306] on icon at bounding box center [658, 307] width 8 height 8
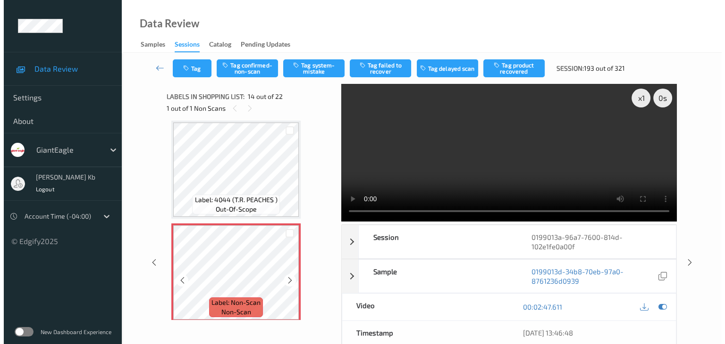
scroll to position [1192, 0]
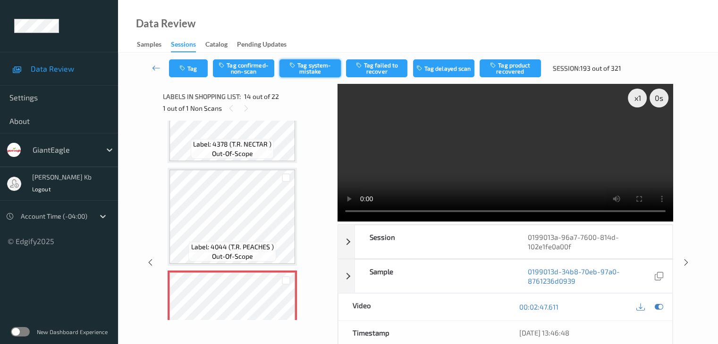
click at [317, 66] on button "Tag system-mistake" at bounding box center [309, 68] width 61 height 18
click at [202, 65] on button "Tag" at bounding box center [188, 68] width 39 height 18
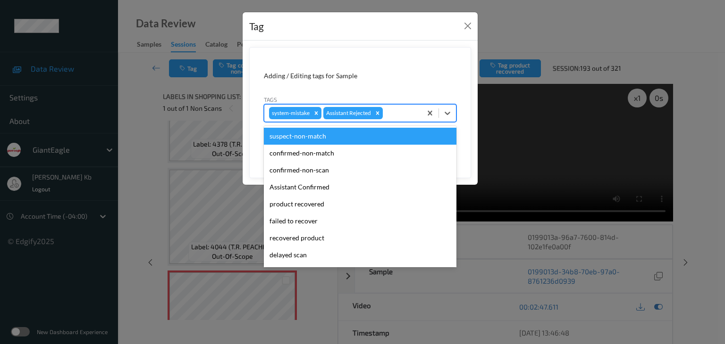
click at [408, 112] on div at bounding box center [401, 113] width 32 height 11
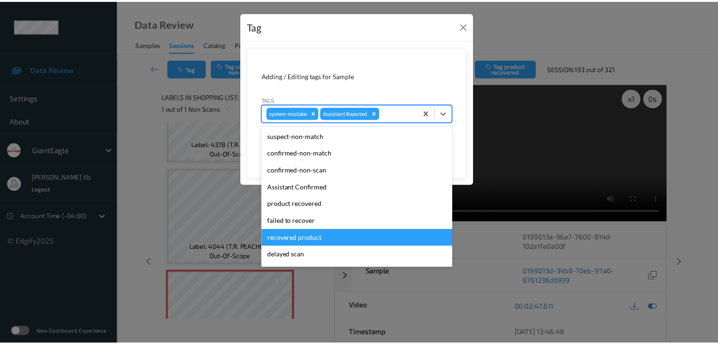
scroll to position [83, 0]
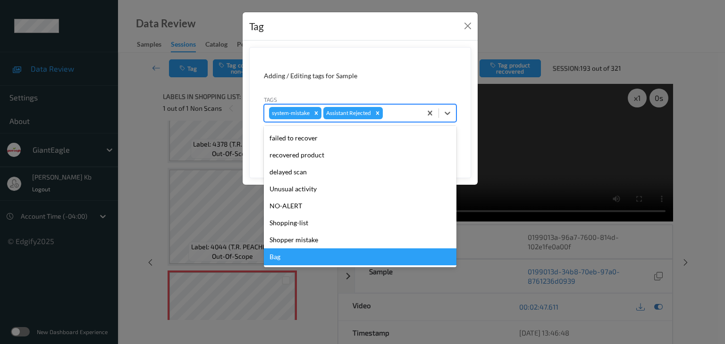
click at [296, 260] on div "Bag" at bounding box center [360, 257] width 193 height 17
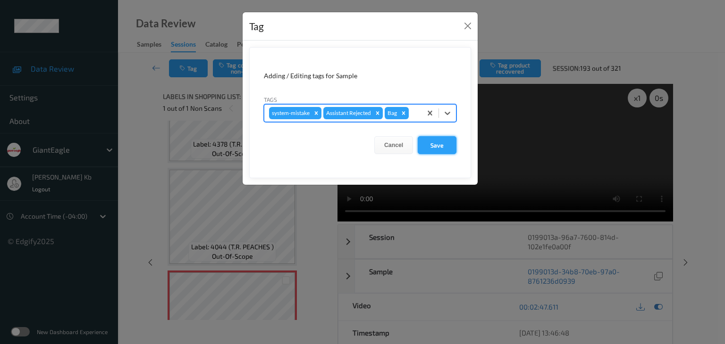
drag, startPoint x: 440, startPoint y: 145, endPoint x: 433, endPoint y: 146, distance: 6.6
click at [440, 145] on button "Save" at bounding box center [437, 145] width 39 height 18
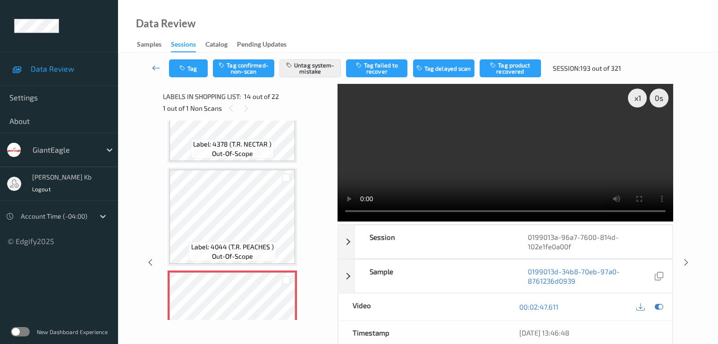
click at [153, 68] on icon at bounding box center [156, 67] width 8 height 9
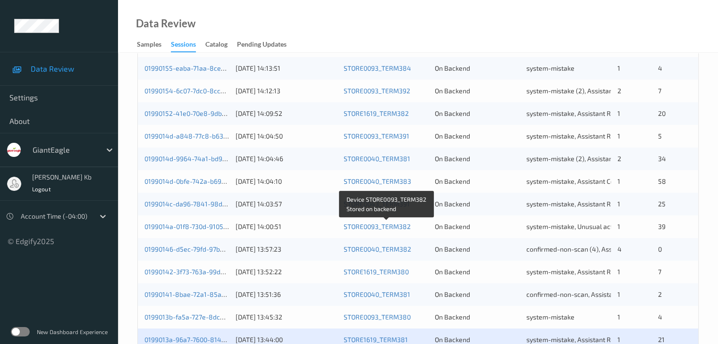
scroll to position [330, 0]
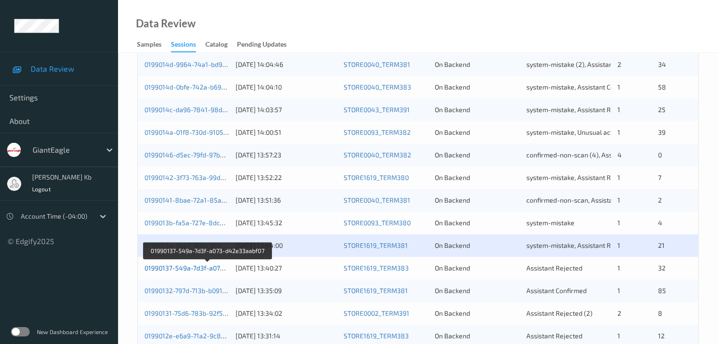
click at [191, 268] on link "01990137-549a-7d3f-a073-d42e33aabf07" at bounding box center [207, 268] width 126 height 8
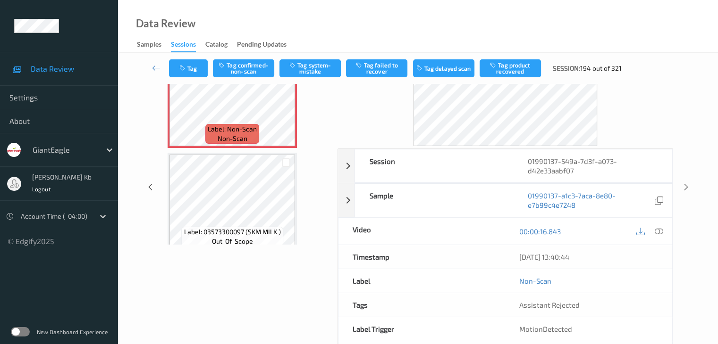
scroll to position [21, 0]
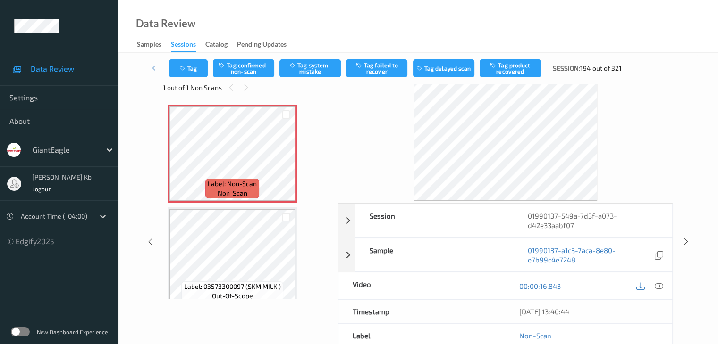
click at [656, 285] on icon at bounding box center [658, 286] width 8 height 8
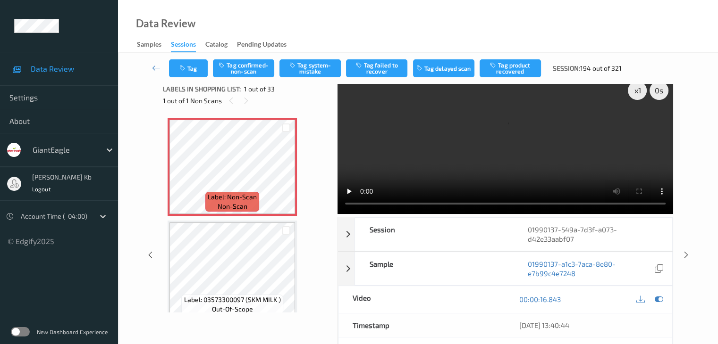
scroll to position [0, 0]
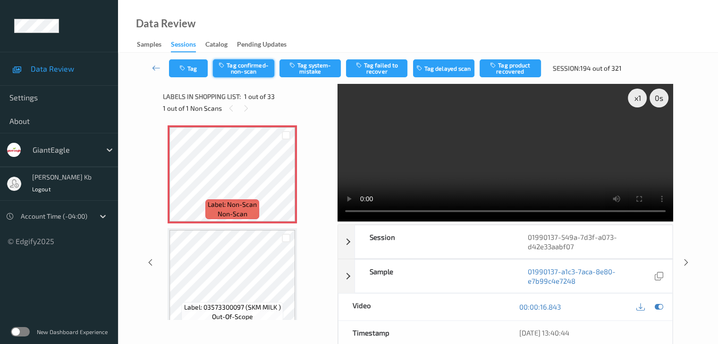
click at [257, 66] on button "Tag confirmed-non-scan" at bounding box center [243, 68] width 61 height 18
click at [504, 67] on button "Tag product recovered" at bounding box center [509, 68] width 61 height 18
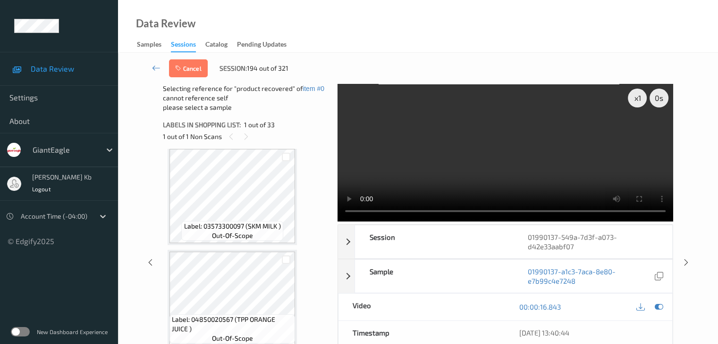
scroll to position [94, 0]
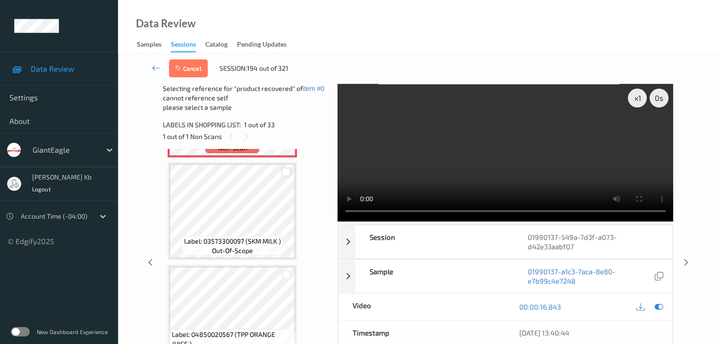
click at [285, 171] on div at bounding box center [286, 172] width 9 height 9
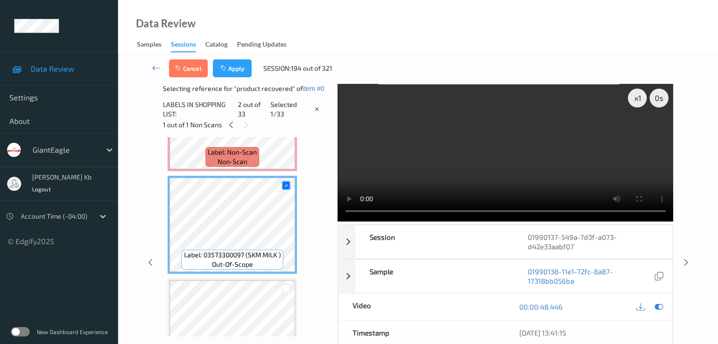
scroll to position [47, 0]
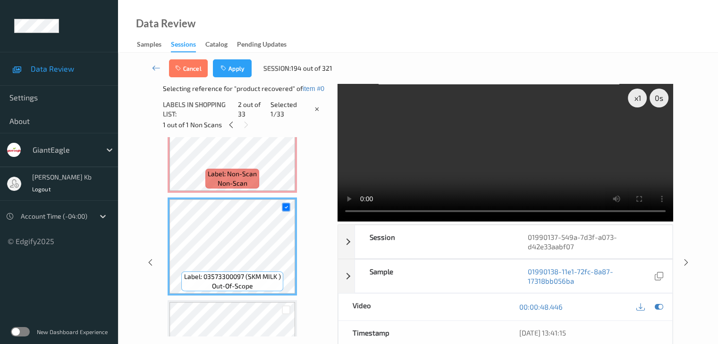
click at [238, 68] on button "Apply" at bounding box center [232, 68] width 39 height 18
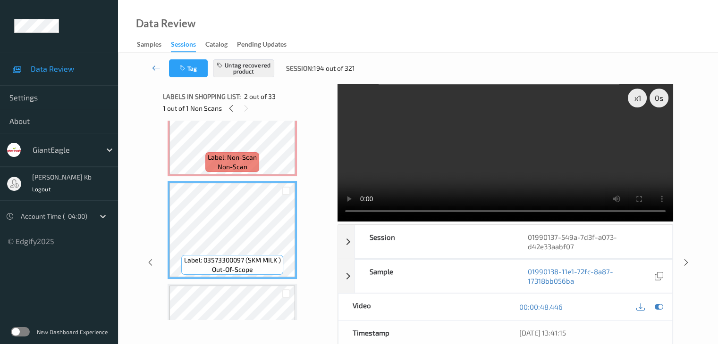
click at [156, 68] on icon at bounding box center [156, 67] width 8 height 9
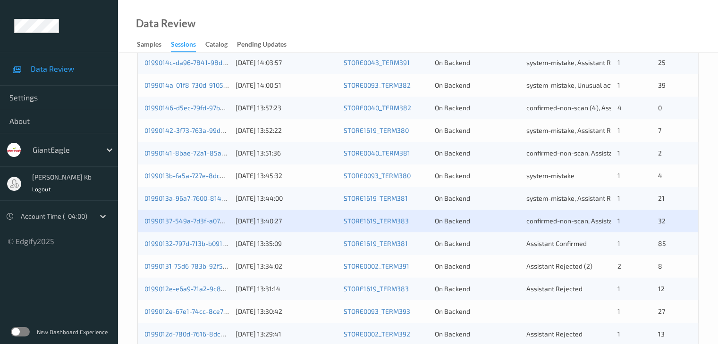
scroll to position [425, 0]
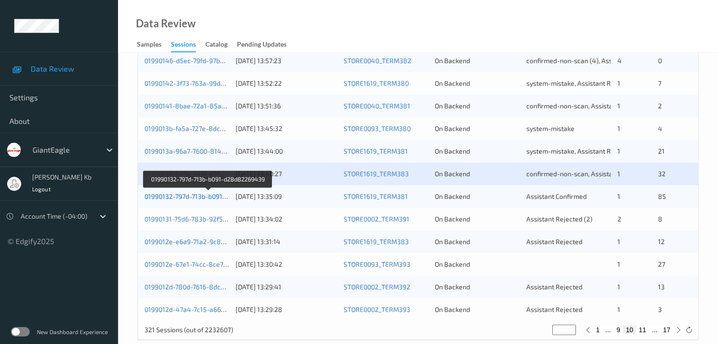
click at [206, 196] on link "01990132-797d-713b-b091-d28d82269439" at bounding box center [207, 197] width 127 height 8
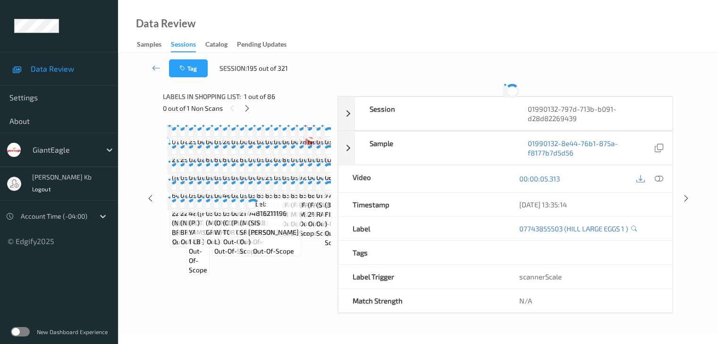
scroll to position [153, 0]
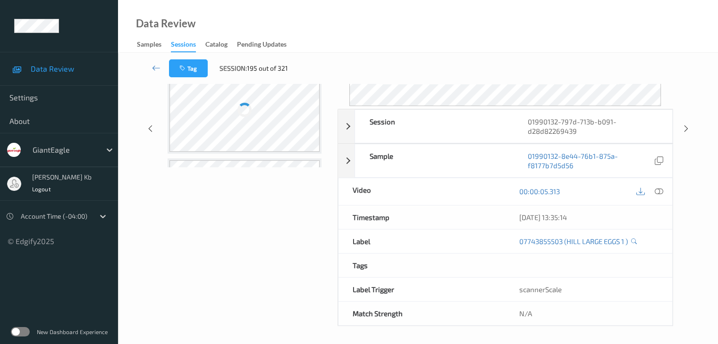
drag, startPoint x: 236, startPoint y: 0, endPoint x: 446, endPoint y: 22, distance: 211.6
click at [502, 23] on div "Data Review Samples Sessions Catalog Pending Updates" at bounding box center [418, 26] width 600 height 53
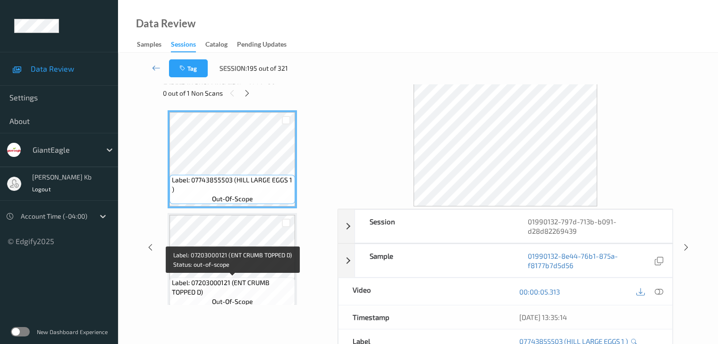
scroll to position [0, 0]
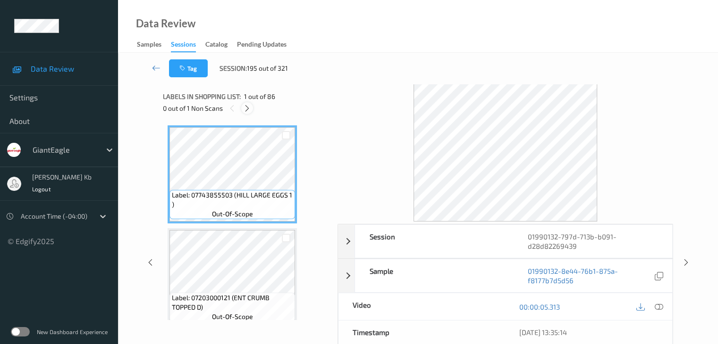
click at [250, 111] on icon at bounding box center [247, 108] width 8 height 8
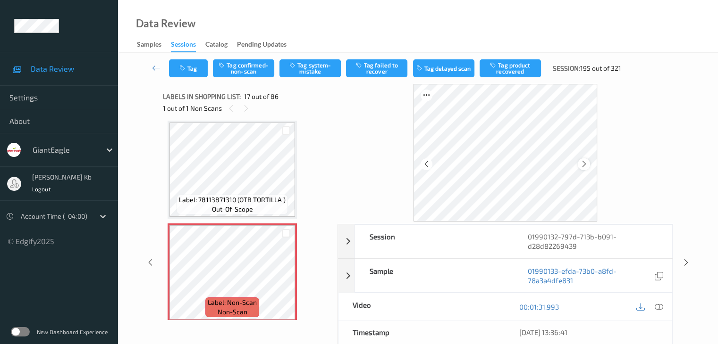
click at [581, 165] on icon at bounding box center [584, 164] width 8 height 8
click at [661, 308] on icon at bounding box center [658, 307] width 8 height 8
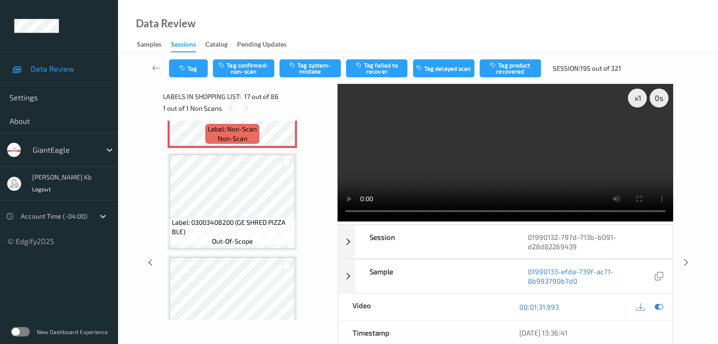
scroll to position [1736, 0]
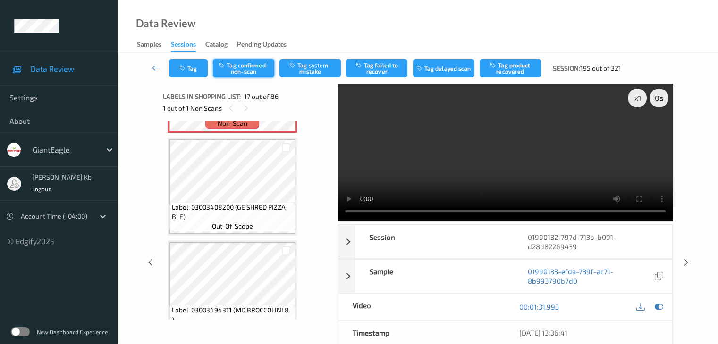
click at [265, 68] on button "Tag confirmed-non-scan" at bounding box center [243, 68] width 61 height 18
click at [504, 69] on button "Tag product recovered" at bounding box center [509, 68] width 61 height 18
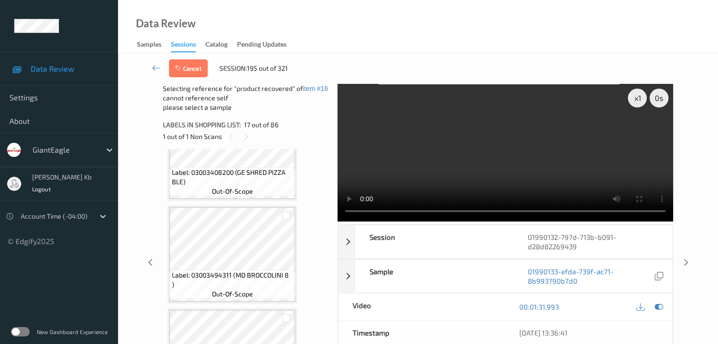
scroll to position [1784, 0]
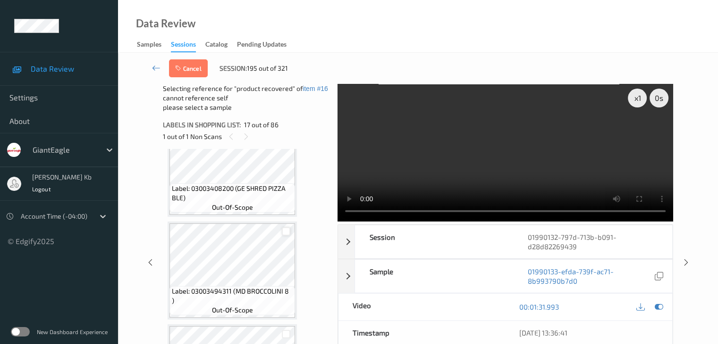
click at [285, 231] on div at bounding box center [286, 231] width 9 height 9
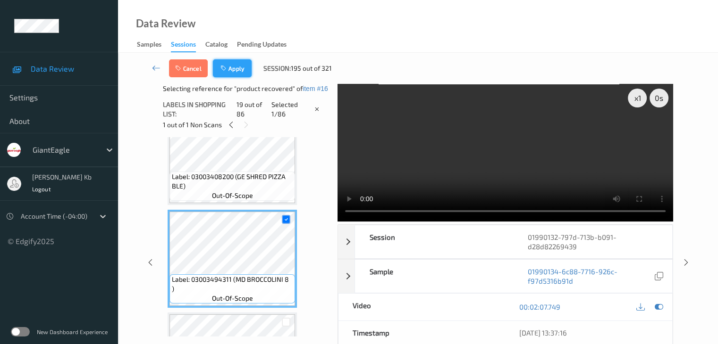
click at [235, 69] on button "Apply" at bounding box center [232, 68] width 39 height 18
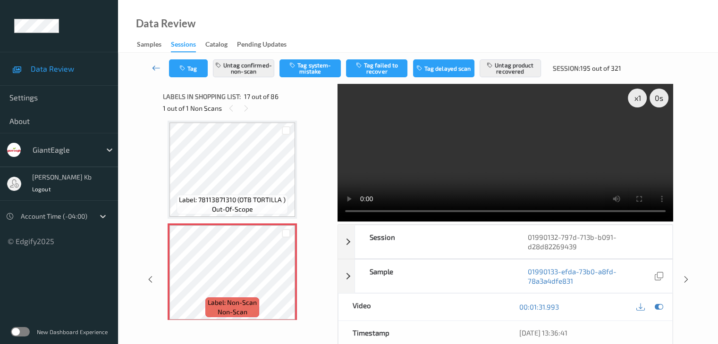
drag, startPoint x: 156, startPoint y: 67, endPoint x: 162, endPoint y: 53, distance: 14.4
click at [157, 67] on icon at bounding box center [156, 67] width 8 height 9
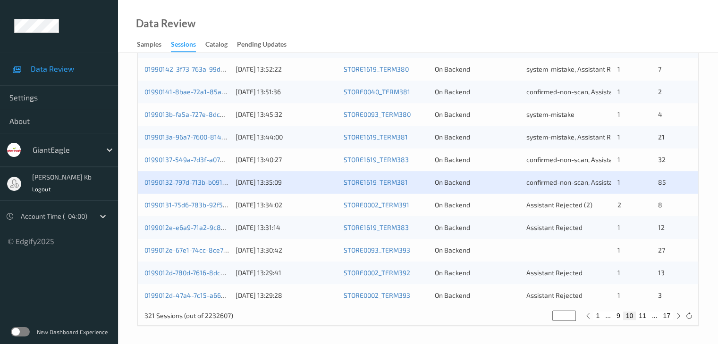
scroll to position [440, 0]
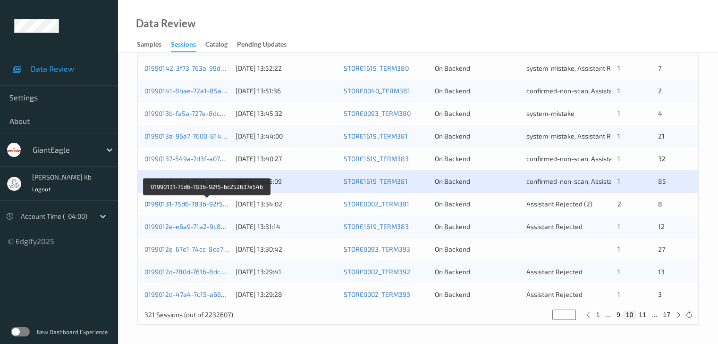
click at [194, 204] on link "01990131-75d6-783b-92f5-bc252637e54b" at bounding box center [207, 204] width 126 height 8
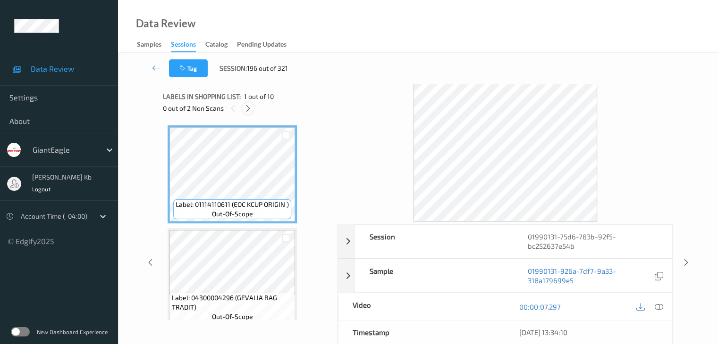
click at [249, 108] on icon at bounding box center [248, 108] width 8 height 8
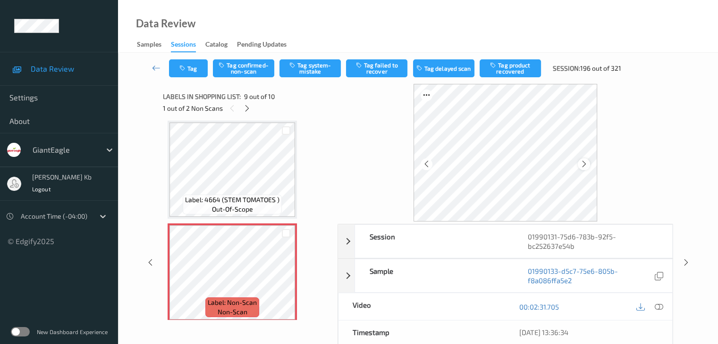
click at [582, 165] on icon at bounding box center [584, 164] width 8 height 8
click at [659, 306] on icon at bounding box center [658, 307] width 8 height 8
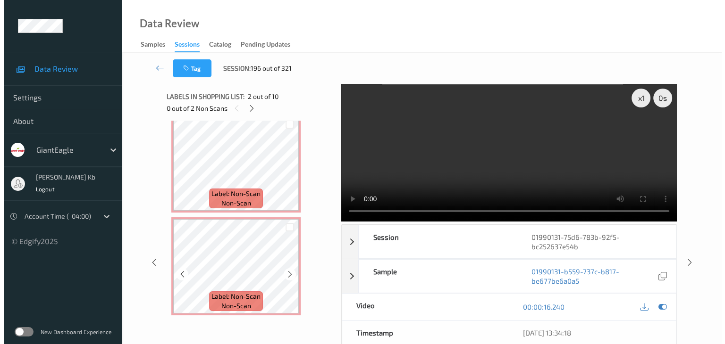
scroll to position [787, 0]
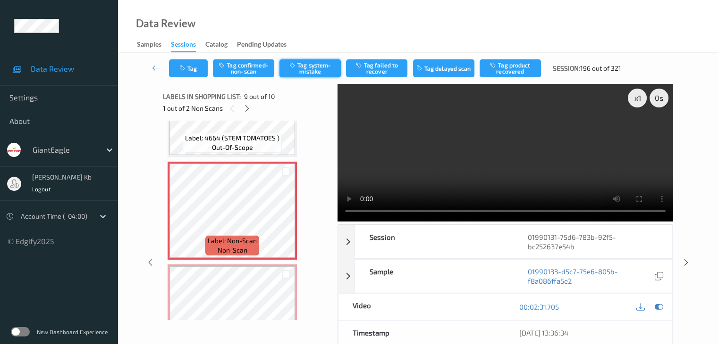
click at [310, 67] on button "Tag system-mistake" at bounding box center [309, 68] width 61 height 18
click at [201, 67] on button "Tag" at bounding box center [188, 68] width 39 height 18
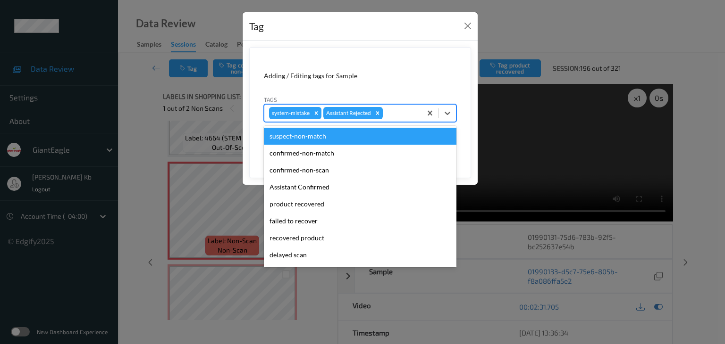
click at [403, 116] on div at bounding box center [401, 113] width 32 height 11
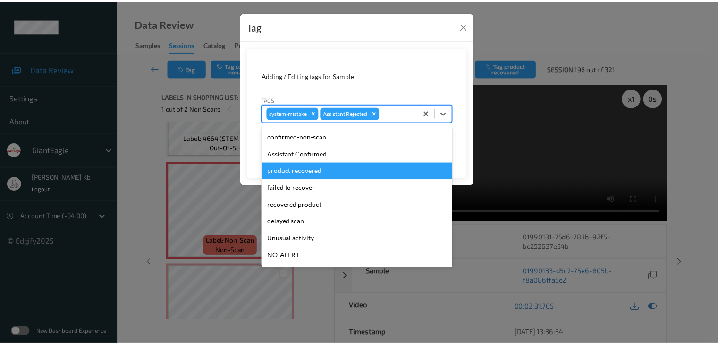
scroll to position [47, 0]
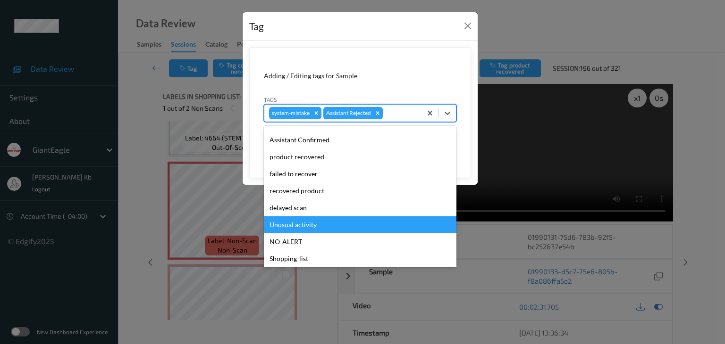
click at [311, 223] on div "Unusual activity" at bounding box center [360, 225] width 193 height 17
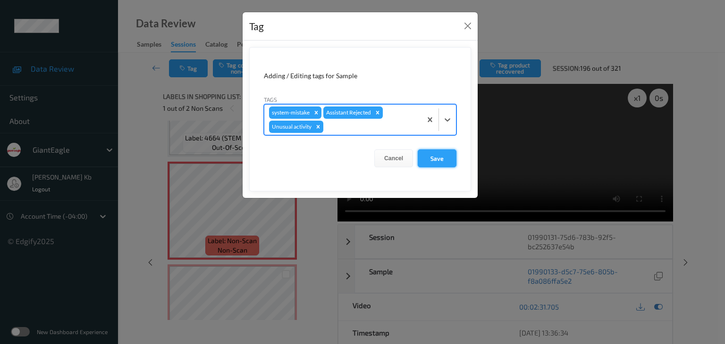
click at [440, 155] on button "Save" at bounding box center [437, 159] width 39 height 18
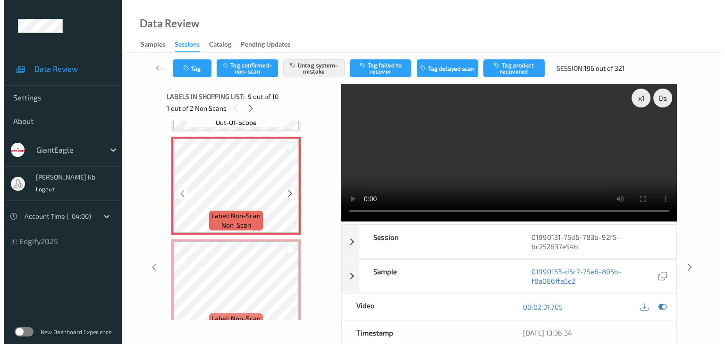
scroll to position [834, 0]
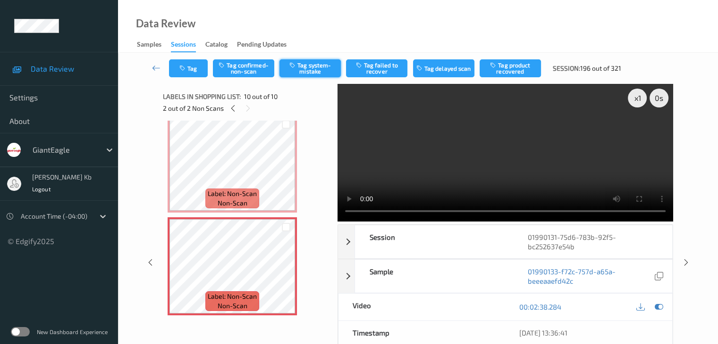
click at [318, 67] on button "Tag system-mistake" at bounding box center [309, 68] width 61 height 18
click at [201, 65] on button "Tag" at bounding box center [188, 68] width 39 height 18
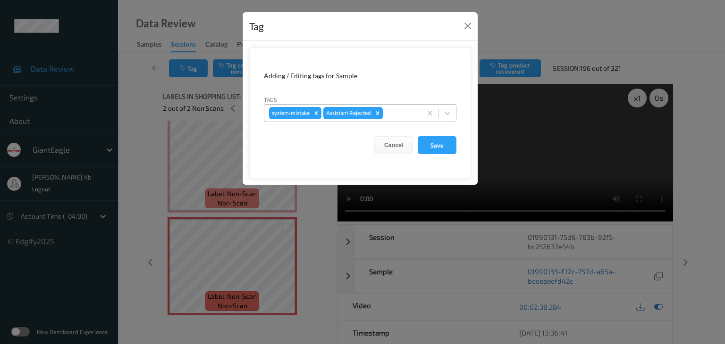
click at [400, 111] on div at bounding box center [401, 113] width 32 height 11
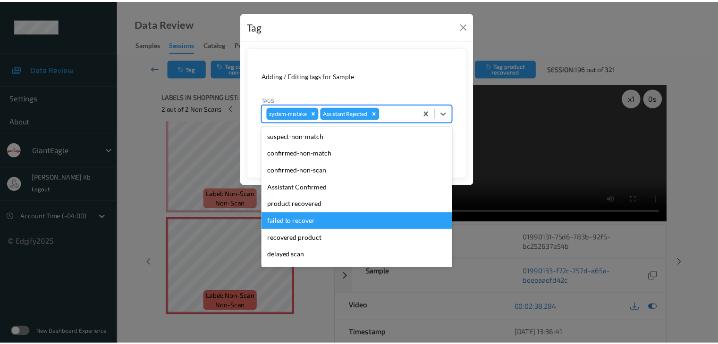
scroll to position [83, 0]
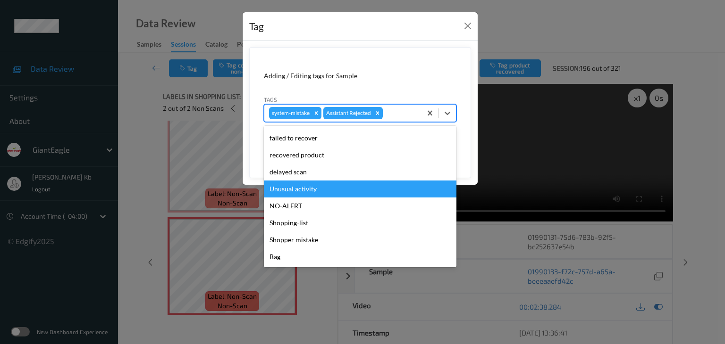
click at [312, 191] on div "Unusual activity" at bounding box center [360, 189] width 193 height 17
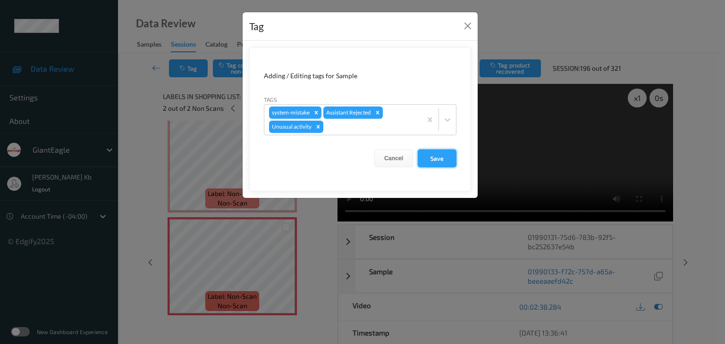
click at [440, 158] on button "Save" at bounding box center [437, 159] width 39 height 18
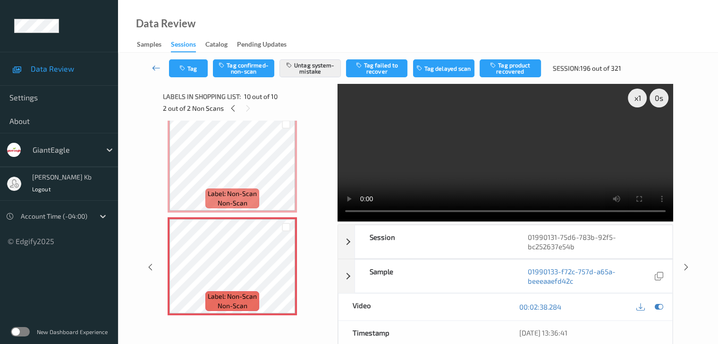
click at [159, 68] on icon at bounding box center [156, 67] width 8 height 9
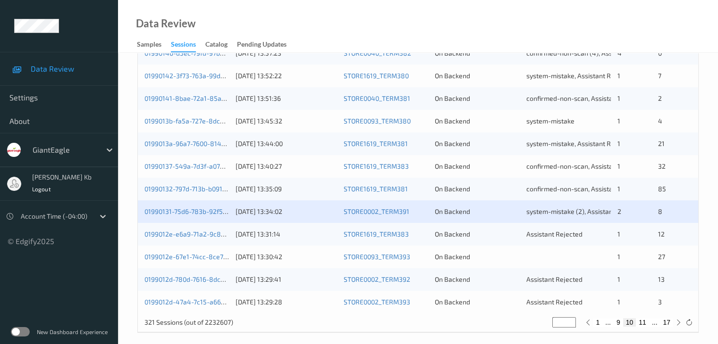
scroll to position [440, 0]
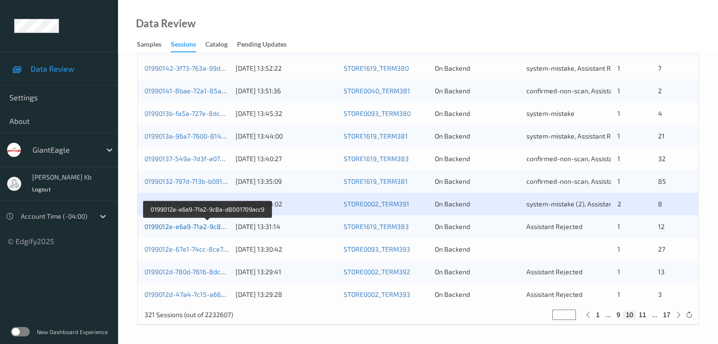
click at [198, 226] on link "0199012e-e6a9-71a2-9c8a-d8001709acc9" at bounding box center [207, 227] width 126 height 8
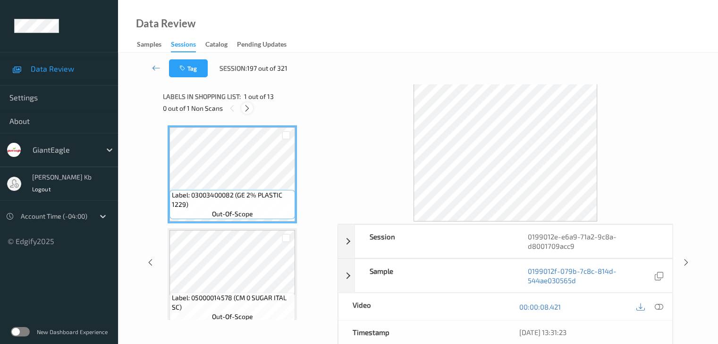
click at [245, 108] on icon at bounding box center [247, 108] width 8 height 8
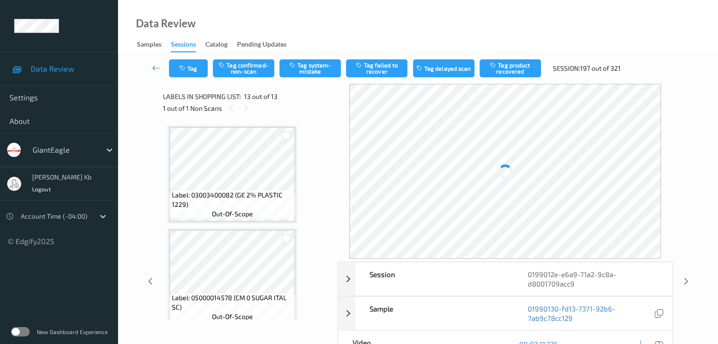
scroll to position [1136, 0]
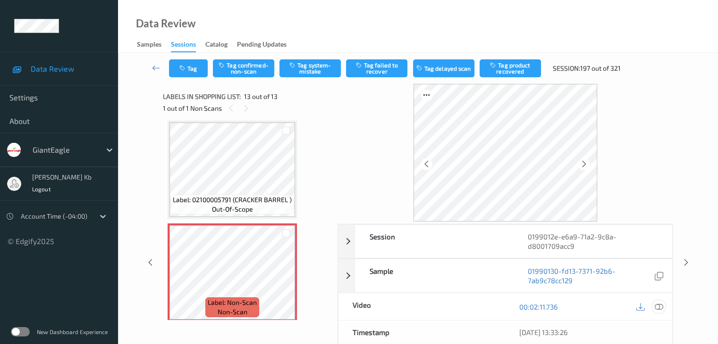
click at [662, 308] on icon at bounding box center [658, 307] width 8 height 8
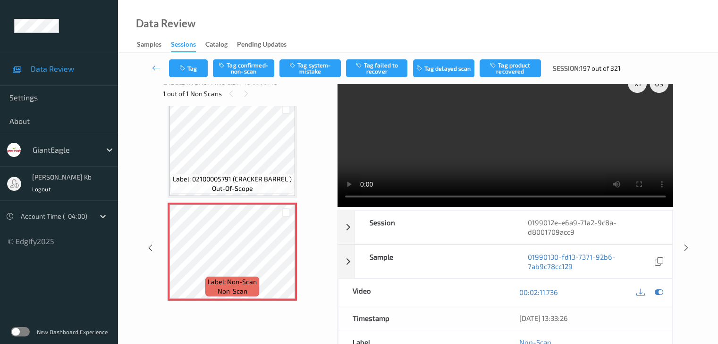
scroll to position [0, 0]
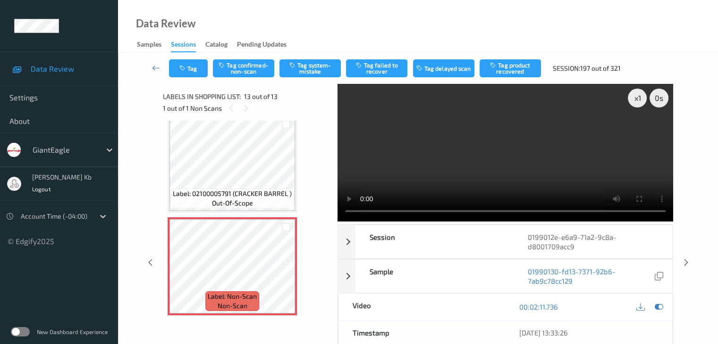
drag, startPoint x: 225, startPoint y: 0, endPoint x: 511, endPoint y: 21, distance: 286.2
click at [511, 21] on div "Data Review Samples Sessions Catalog Pending Updates" at bounding box center [418, 26] width 600 height 53
click at [263, 70] on button "Tag confirmed-non-scan" at bounding box center [243, 68] width 61 height 18
click at [154, 66] on icon at bounding box center [156, 67] width 8 height 9
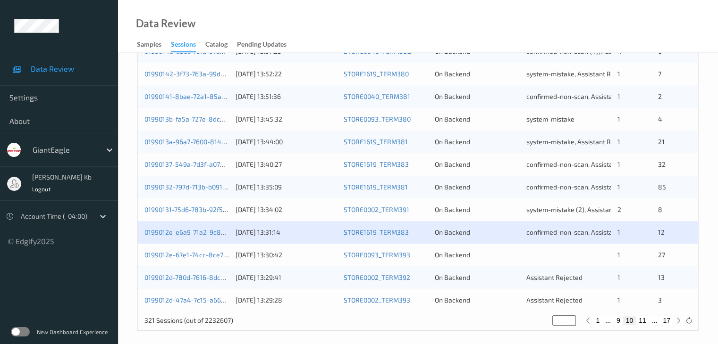
scroll to position [440, 0]
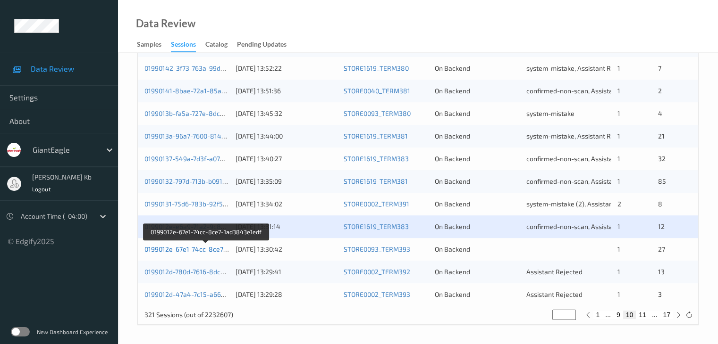
click at [191, 249] on link "0199012e-67e1-74cc-8ce7-1ad3843e1edf" at bounding box center [206, 249] width 125 height 8
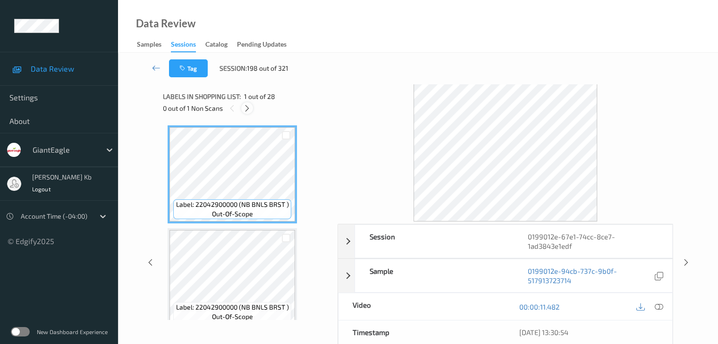
click at [248, 108] on icon at bounding box center [247, 108] width 8 height 8
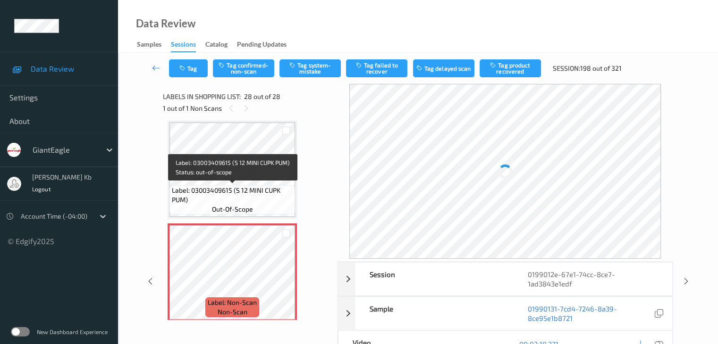
scroll to position [2685, 0]
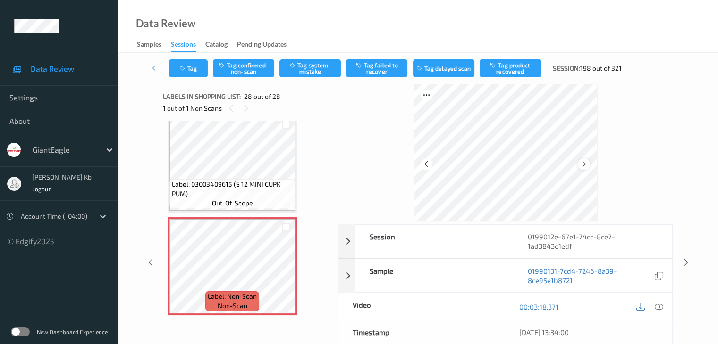
click at [584, 162] on icon at bounding box center [584, 164] width 8 height 8
click at [661, 308] on icon at bounding box center [658, 307] width 8 height 8
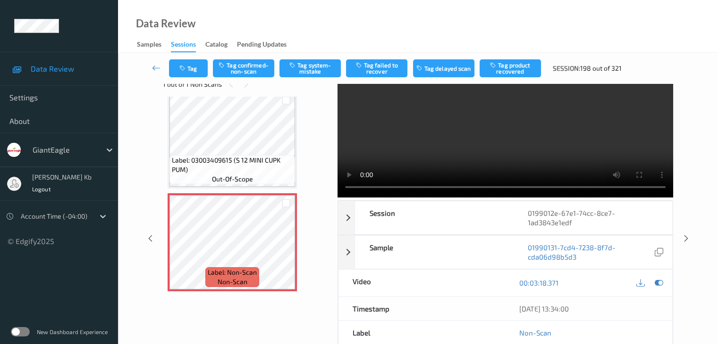
scroll to position [0, 0]
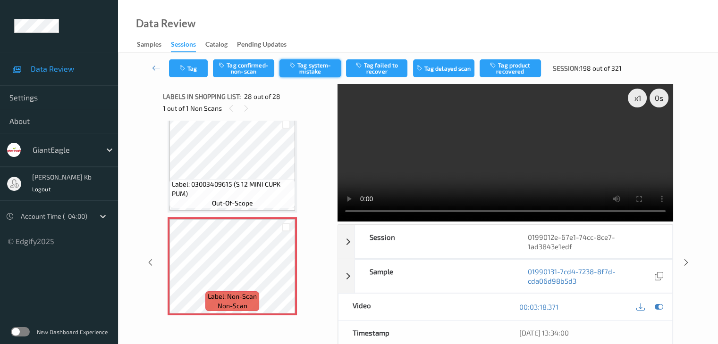
click at [317, 65] on button "Tag system-mistake" at bounding box center [309, 68] width 61 height 18
click at [160, 65] on icon at bounding box center [156, 67] width 8 height 9
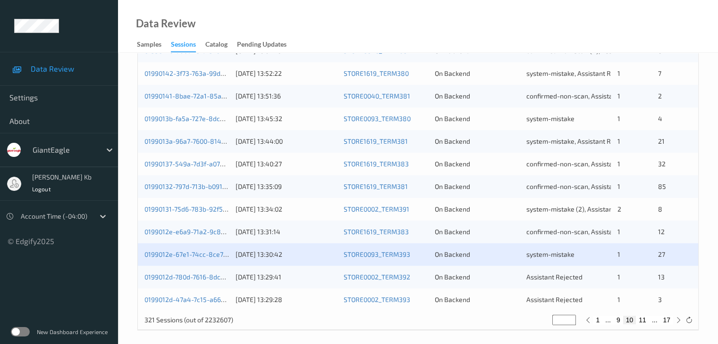
scroll to position [440, 0]
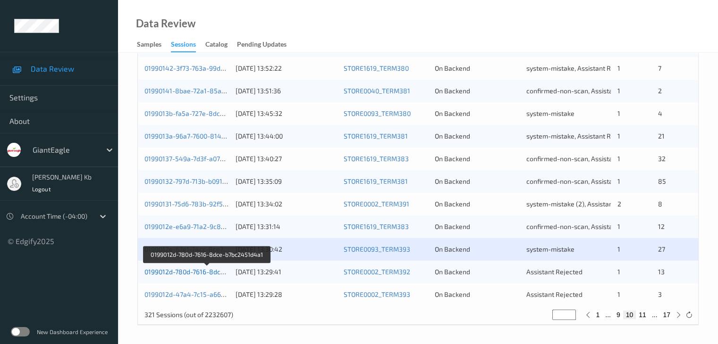
click at [176, 271] on link "0199012d-780d-7616-8dce-b7bc2451d4a1" at bounding box center [207, 272] width 126 height 8
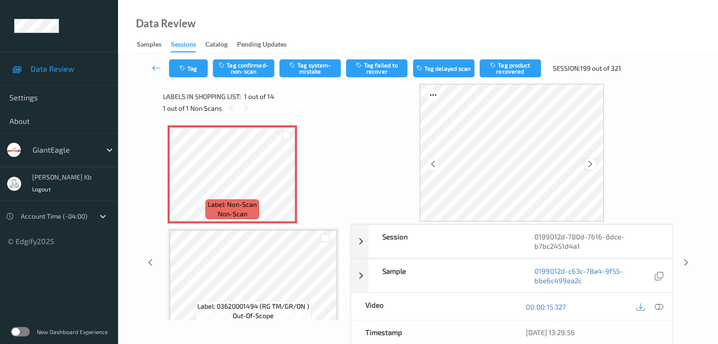
click at [593, 163] on icon at bounding box center [590, 164] width 8 height 8
click at [659, 306] on icon at bounding box center [658, 307] width 8 height 8
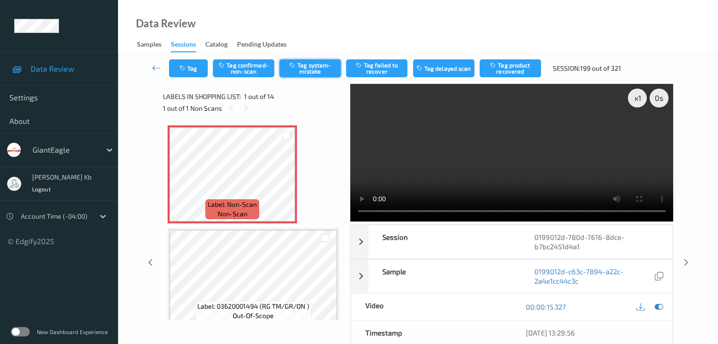
click at [320, 67] on button "Tag system-mistake" at bounding box center [309, 68] width 61 height 18
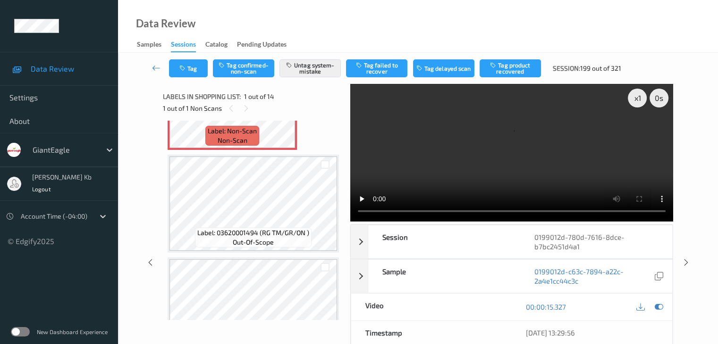
scroll to position [94, 0]
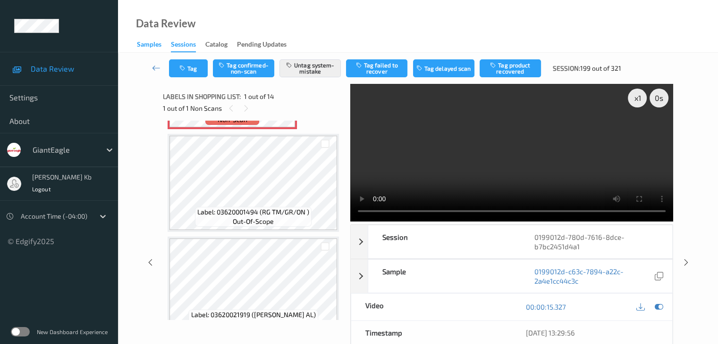
drag, startPoint x: 151, startPoint y: 67, endPoint x: 160, endPoint y: 47, distance: 22.0
click at [152, 67] on icon at bounding box center [156, 67] width 8 height 9
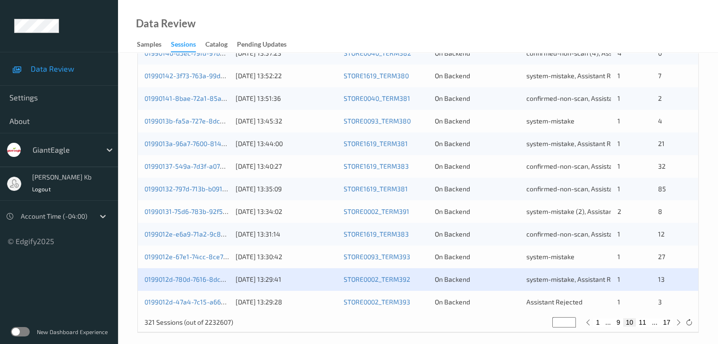
scroll to position [440, 0]
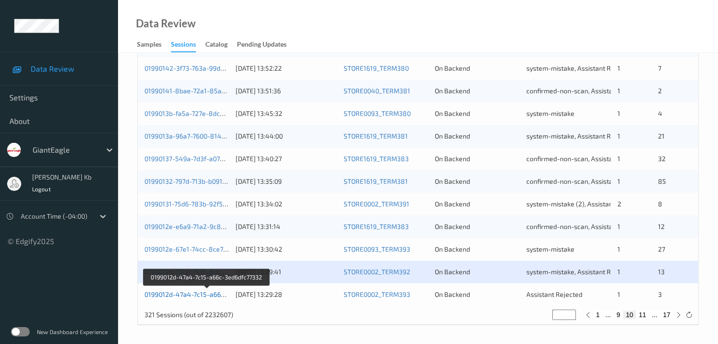
click at [184, 295] on link "0199012d-47a4-7c15-a66c-3ed6dfc77332" at bounding box center [206, 295] width 125 height 8
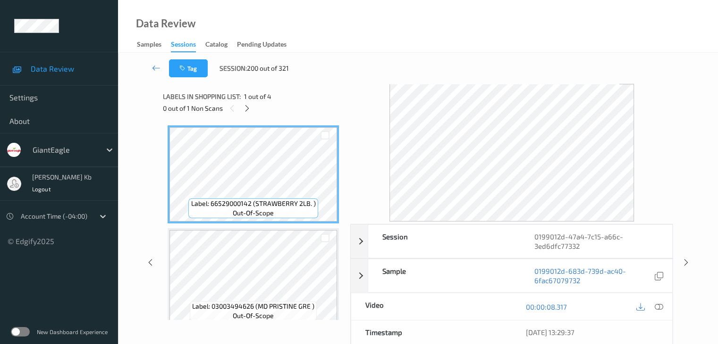
drag, startPoint x: 249, startPoint y: 108, endPoint x: 257, endPoint y: 115, distance: 10.4
click at [249, 108] on icon at bounding box center [247, 108] width 8 height 8
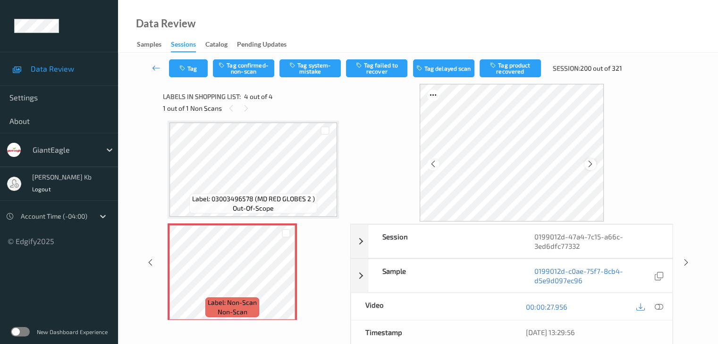
click at [594, 164] on icon at bounding box center [590, 164] width 8 height 8
click at [658, 307] on icon at bounding box center [658, 307] width 8 height 8
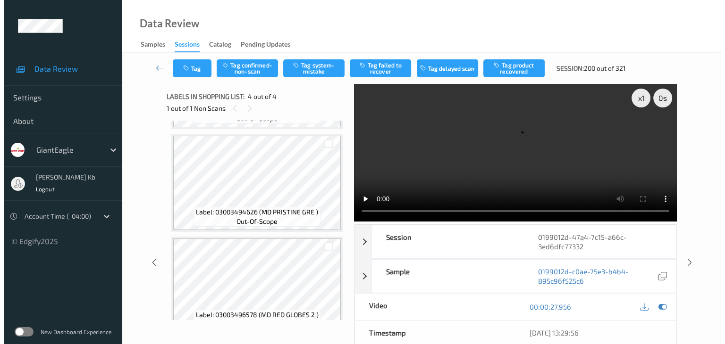
scroll to position [94, 0]
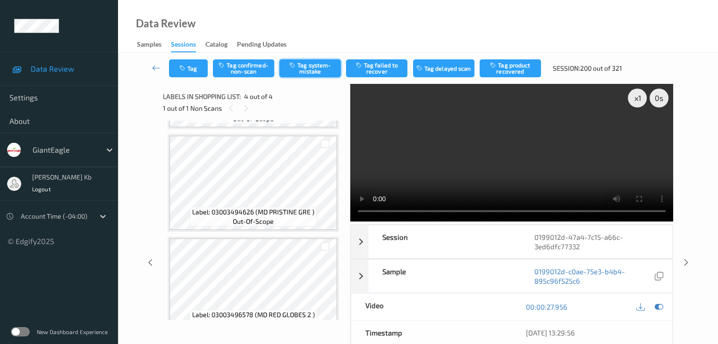
click at [310, 66] on button "Tag system-mistake" at bounding box center [309, 68] width 61 height 18
click at [202, 65] on button "Tag" at bounding box center [188, 68] width 39 height 18
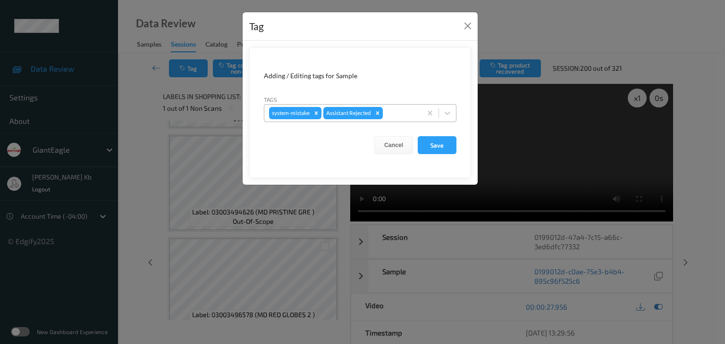
click at [404, 114] on div at bounding box center [401, 113] width 32 height 11
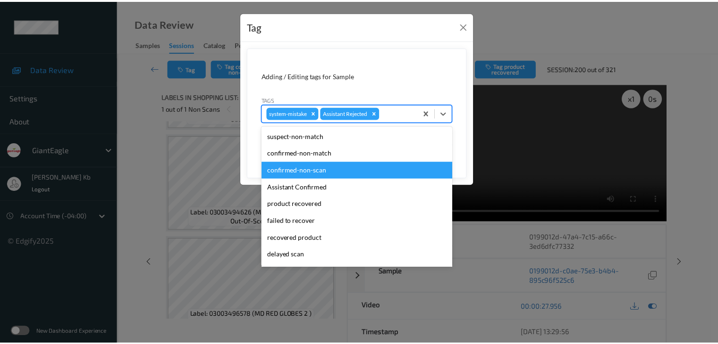
scroll to position [47, 0]
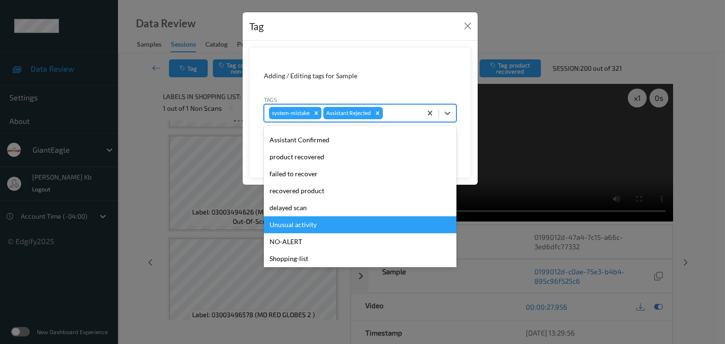
click at [300, 224] on div "Unusual activity" at bounding box center [360, 225] width 193 height 17
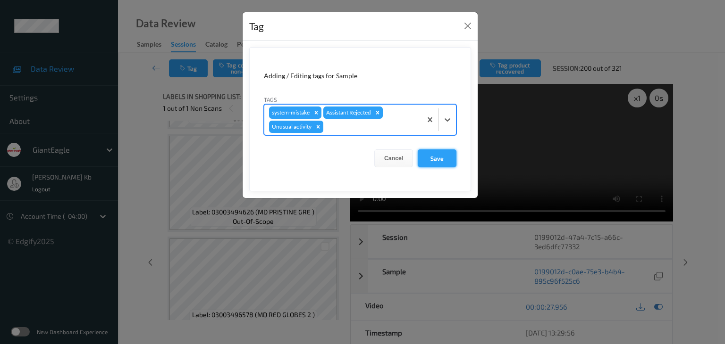
click at [434, 157] on button "Save" at bounding box center [437, 159] width 39 height 18
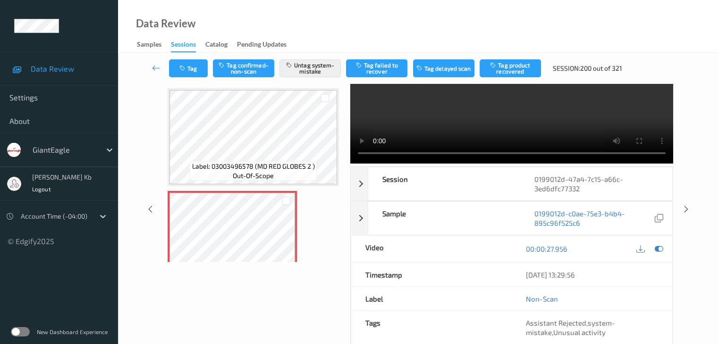
scroll to position [169, 0]
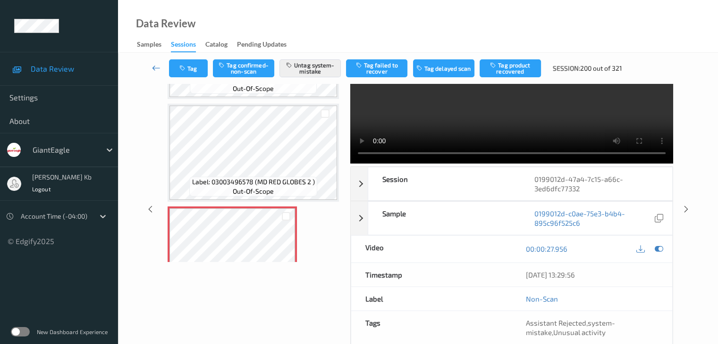
click at [157, 66] on icon at bounding box center [156, 67] width 8 height 9
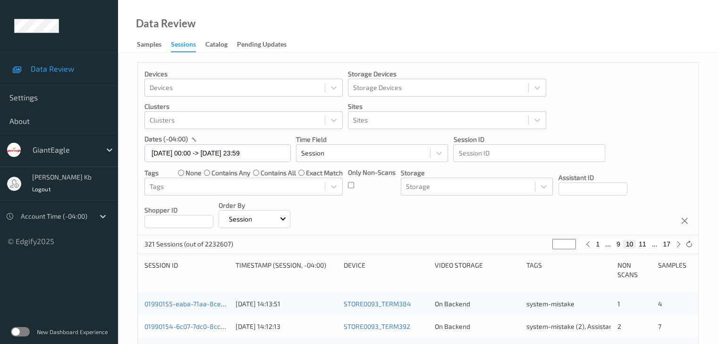
click at [645, 244] on button "11" at bounding box center [642, 244] width 13 height 8
type input "**"
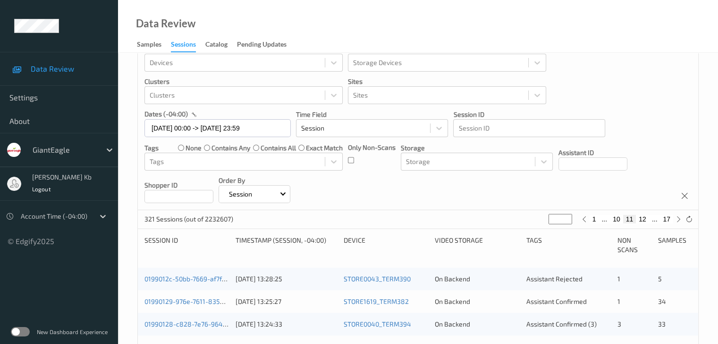
scroll to position [47, 0]
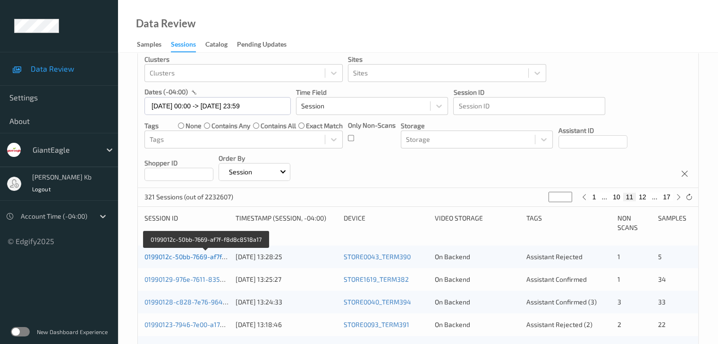
click at [194, 255] on link "0199012c-50bb-7669-af7f-f8d8c8518a17" at bounding box center [205, 257] width 123 height 8
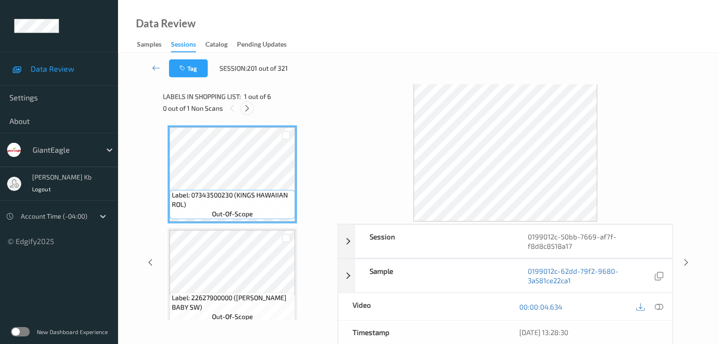
click at [249, 111] on icon at bounding box center [247, 108] width 8 height 8
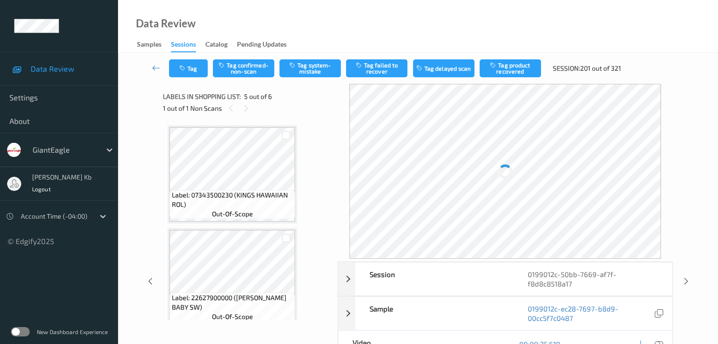
scroll to position [313, 0]
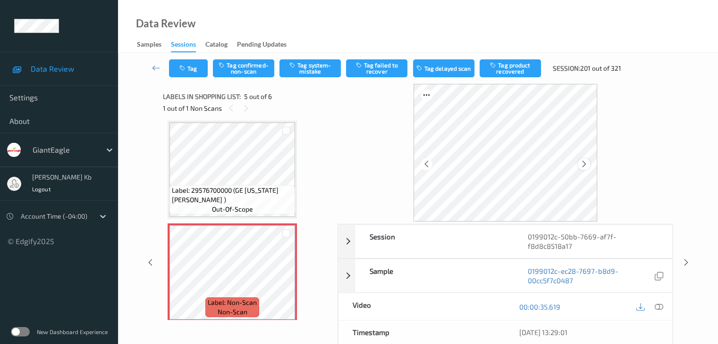
click at [586, 163] on icon at bounding box center [584, 164] width 8 height 8
click at [660, 306] on icon at bounding box center [658, 307] width 8 height 8
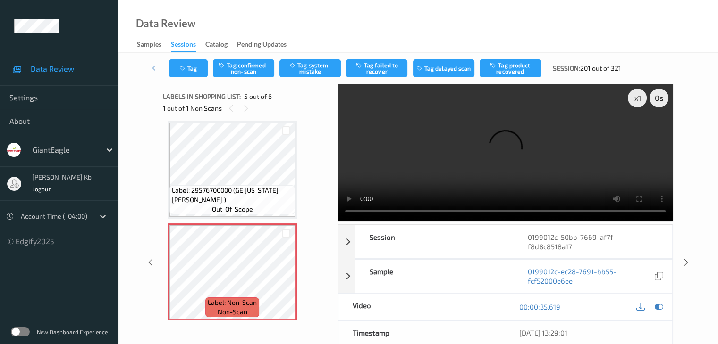
click at [447, 212] on video at bounding box center [504, 153] width 335 height 138
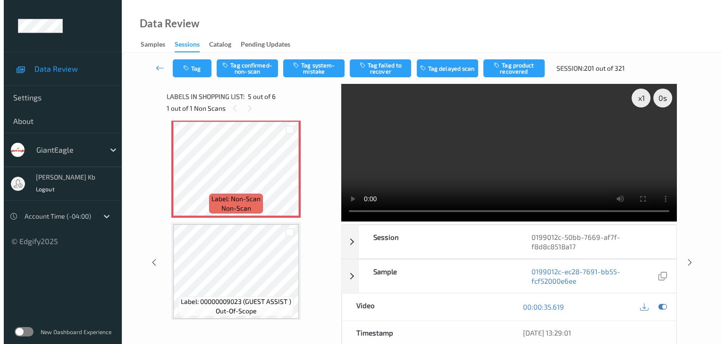
scroll to position [422, 0]
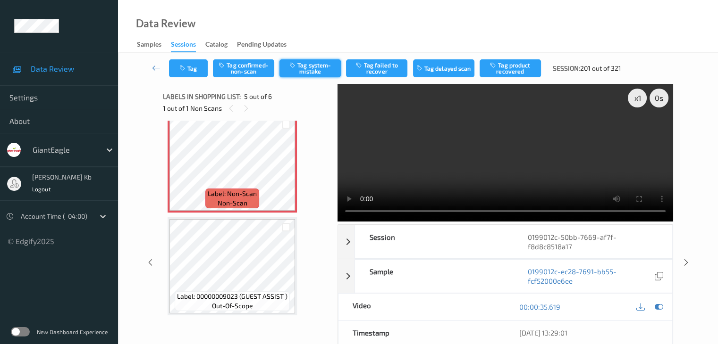
click at [328, 68] on button "Tag system-mistake" at bounding box center [309, 68] width 61 height 18
click at [198, 63] on button "Tag" at bounding box center [188, 68] width 39 height 18
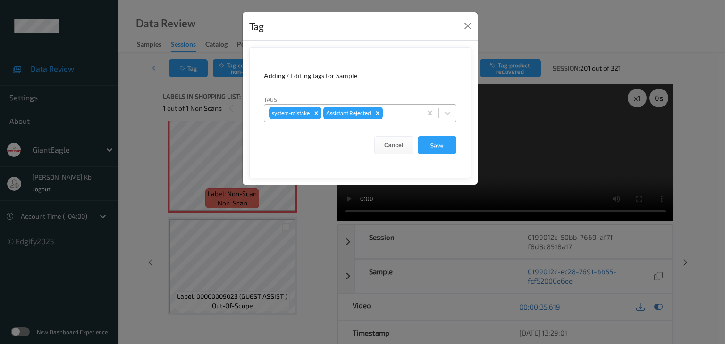
click at [401, 109] on div at bounding box center [401, 113] width 32 height 11
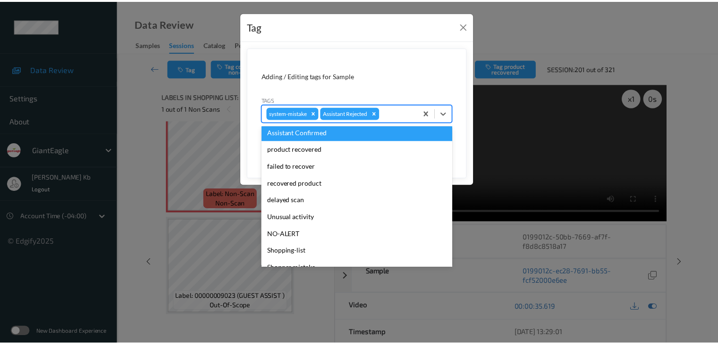
scroll to position [83, 0]
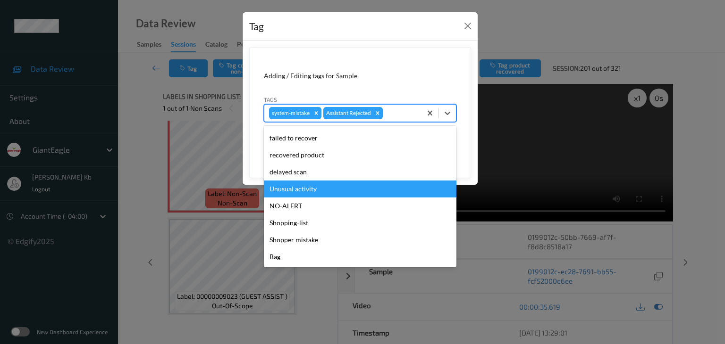
click at [317, 191] on div "Unusual activity" at bounding box center [360, 189] width 193 height 17
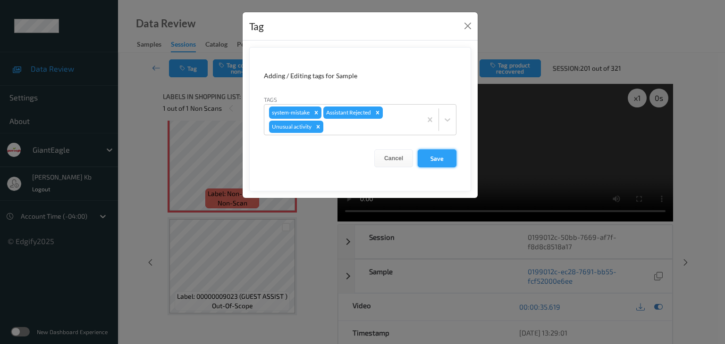
click at [423, 159] on button "Save" at bounding box center [437, 159] width 39 height 18
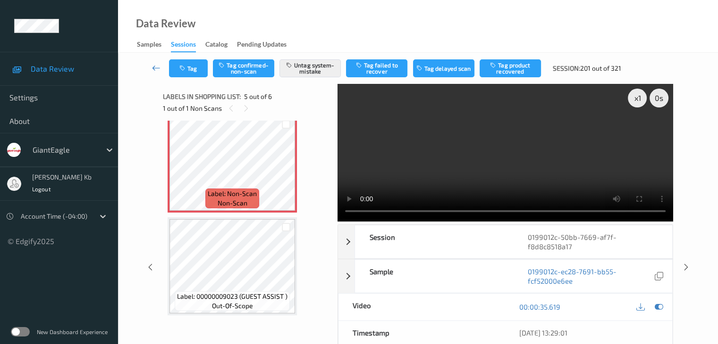
click at [159, 67] on icon at bounding box center [156, 67] width 8 height 9
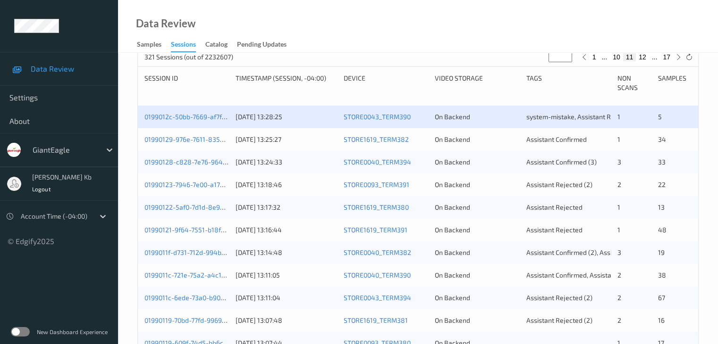
scroll to position [189, 0]
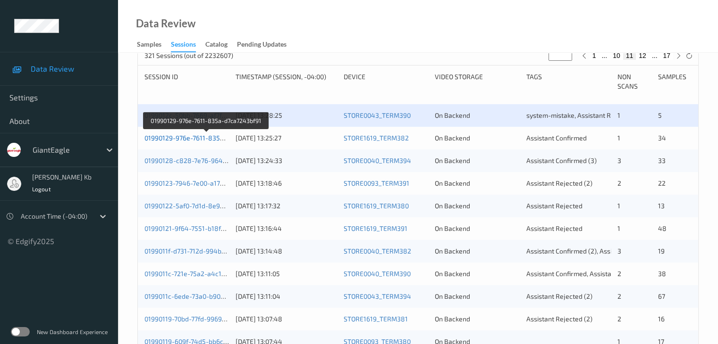
click at [211, 140] on link "01990129-976e-7611-835a-d7ca7243bf91" at bounding box center [206, 138] width 124 height 8
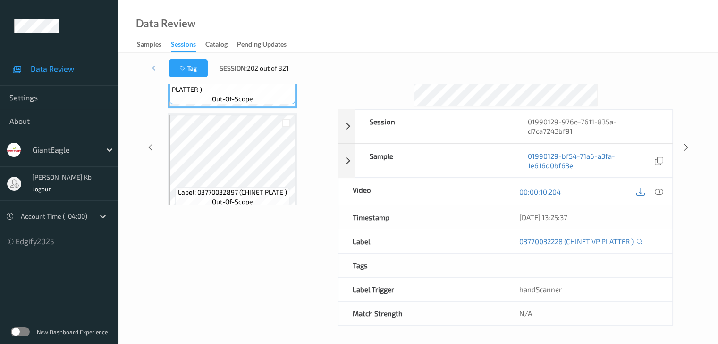
scroll to position [21, 0]
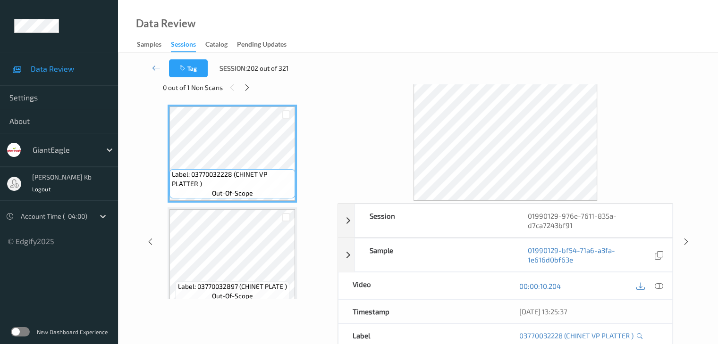
drag, startPoint x: 248, startPoint y: 89, endPoint x: 253, endPoint y: 99, distance: 10.8
click at [248, 89] on icon at bounding box center [247, 88] width 8 height 8
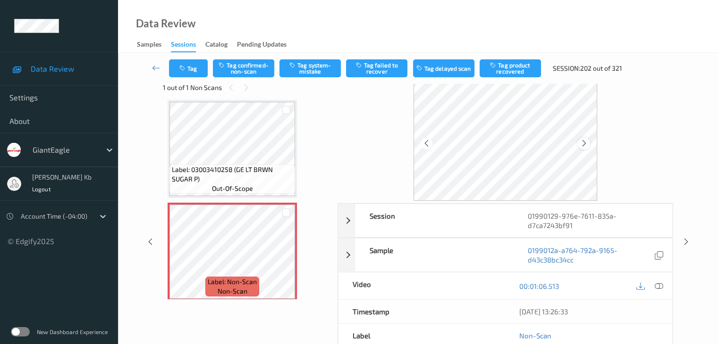
click at [585, 142] on icon at bounding box center [584, 143] width 8 height 8
drag, startPoint x: 662, startPoint y: 286, endPoint x: 655, endPoint y: 285, distance: 7.1
click at [662, 286] on icon at bounding box center [658, 286] width 8 height 8
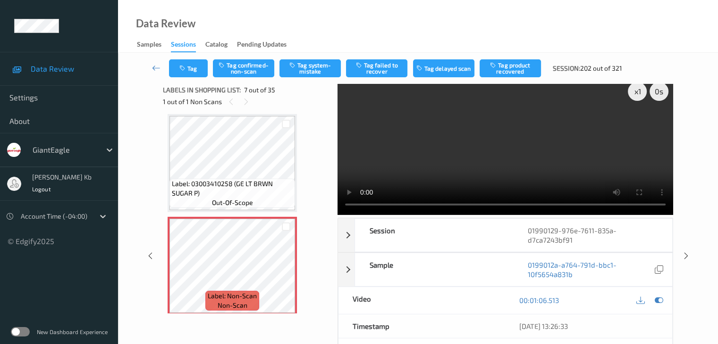
scroll to position [0, 0]
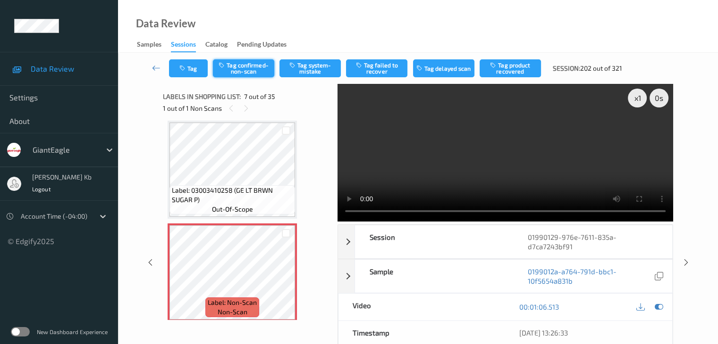
click at [253, 67] on button "Tag confirmed-non-scan" at bounding box center [243, 68] width 61 height 18
click at [509, 65] on button "Tag product recovered" at bounding box center [509, 68] width 61 height 18
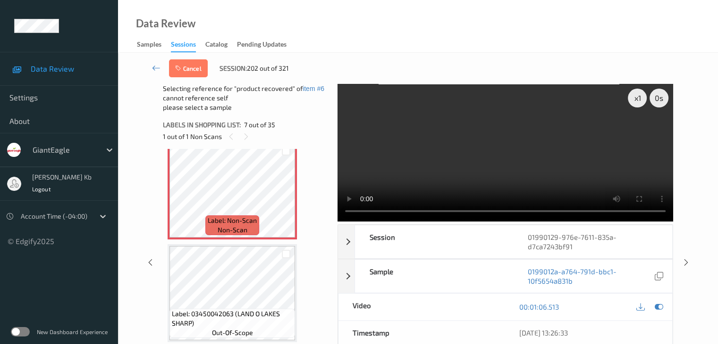
scroll to position [613, 0]
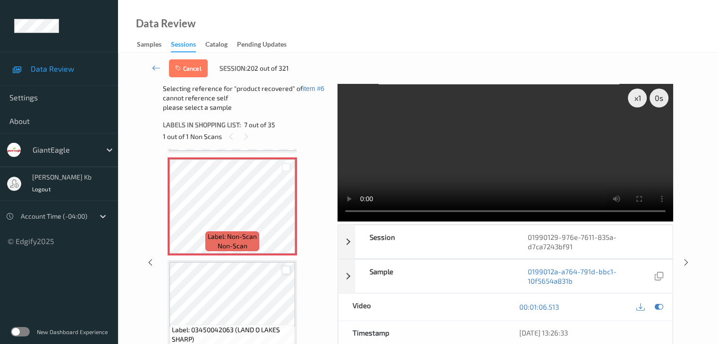
click at [283, 270] on div at bounding box center [286, 270] width 9 height 9
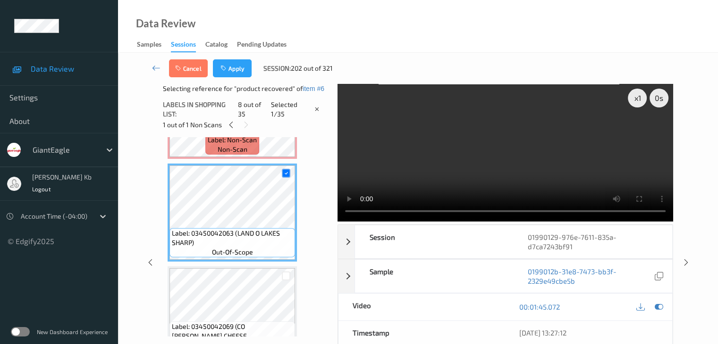
scroll to position [708, 0]
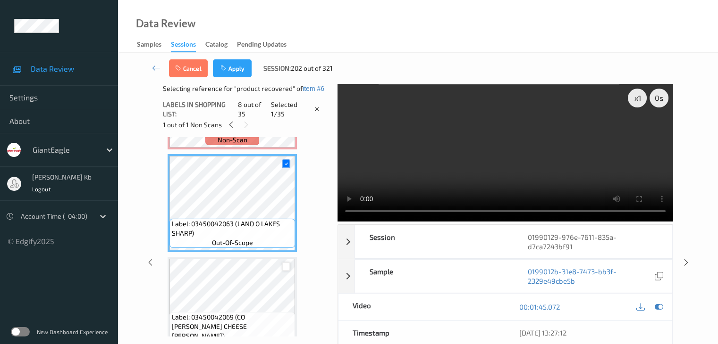
click at [282, 268] on div at bounding box center [286, 266] width 9 height 9
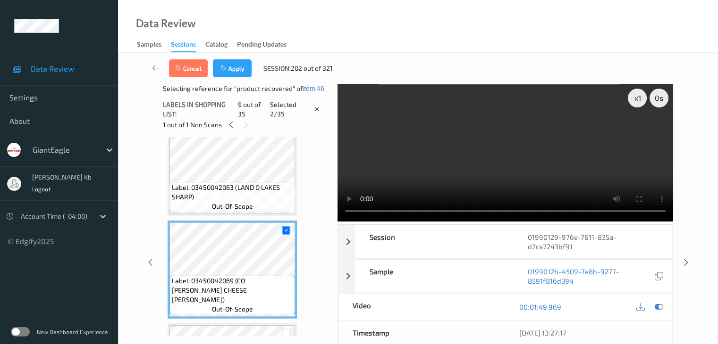
scroll to position [802, 0]
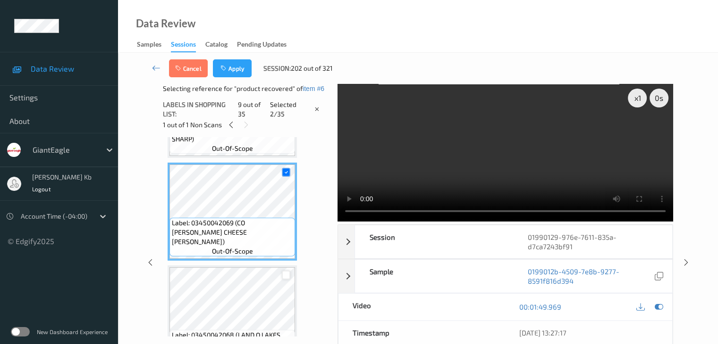
click at [284, 277] on div at bounding box center [286, 275] width 9 height 9
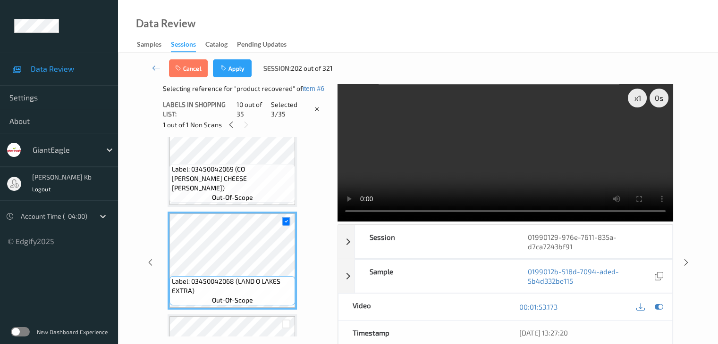
scroll to position [897, 0]
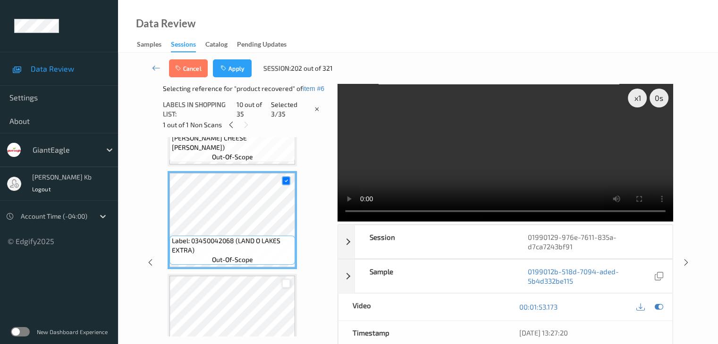
click at [284, 282] on div at bounding box center [286, 283] width 9 height 9
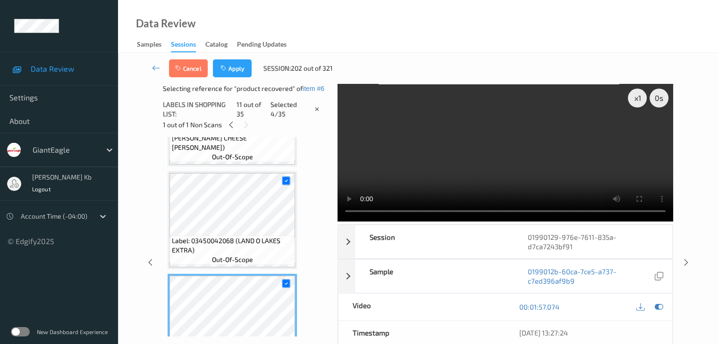
scroll to position [991, 0]
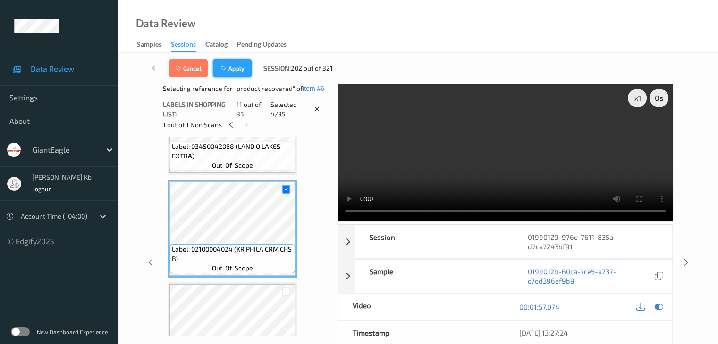
click at [241, 65] on button "Apply" at bounding box center [232, 68] width 39 height 18
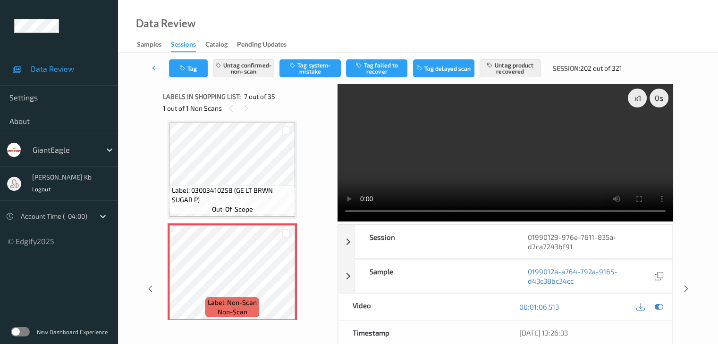
click at [155, 67] on icon at bounding box center [156, 67] width 8 height 9
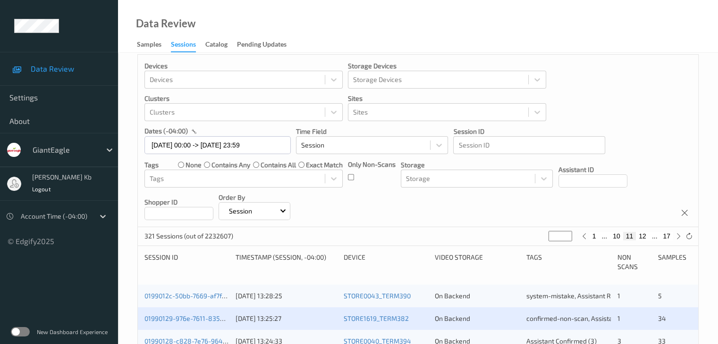
scroll to position [189, 0]
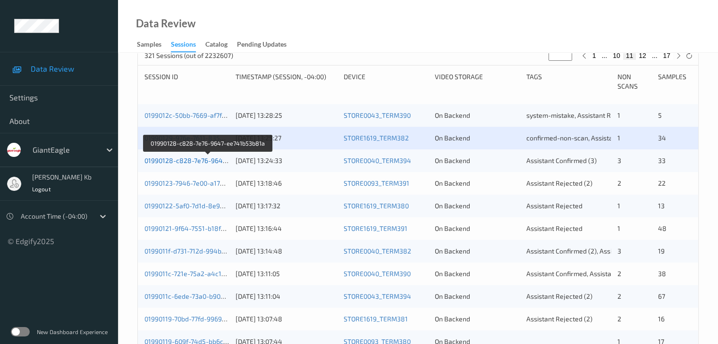
click at [194, 159] on link "01990128-c828-7e76-9647-ee741b53b81a" at bounding box center [208, 161] width 128 height 8
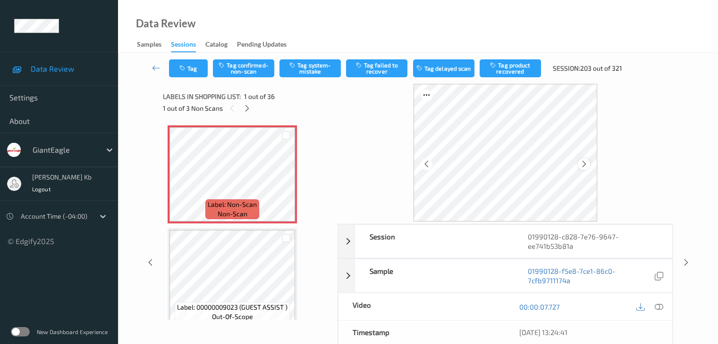
click at [588, 165] on div at bounding box center [584, 165] width 12 height 12
click at [587, 165] on icon at bounding box center [584, 164] width 8 height 8
click at [661, 306] on icon at bounding box center [658, 307] width 8 height 8
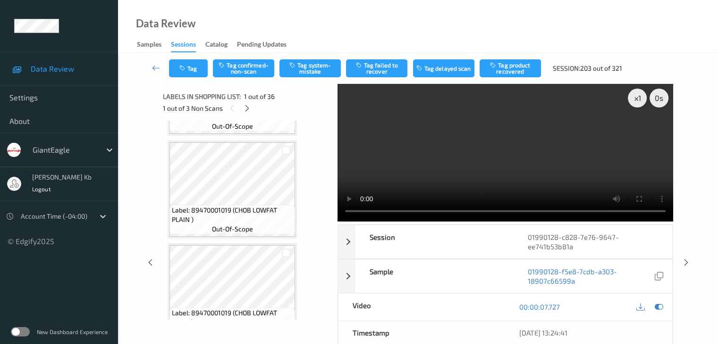
scroll to position [425, 0]
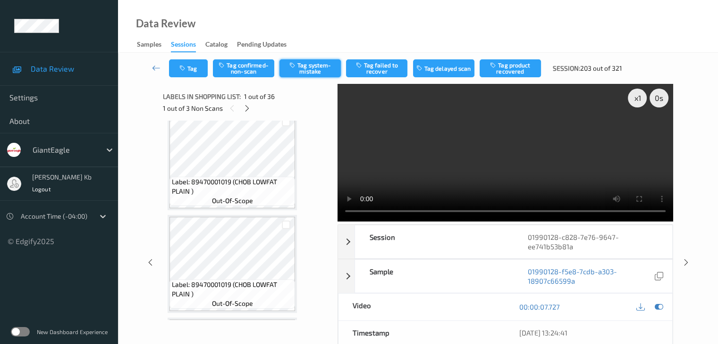
click at [323, 68] on button "Tag system-mistake" at bounding box center [309, 68] width 61 height 18
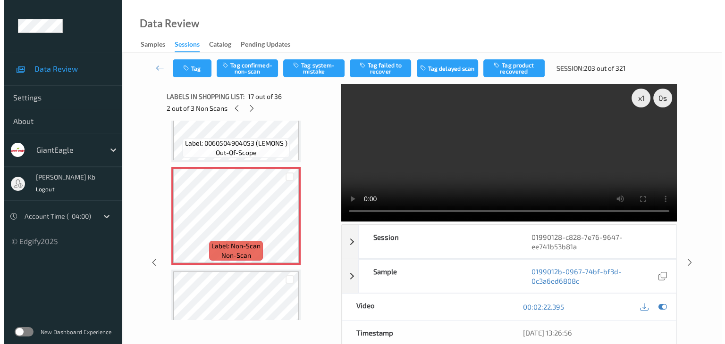
scroll to position [1604, 0]
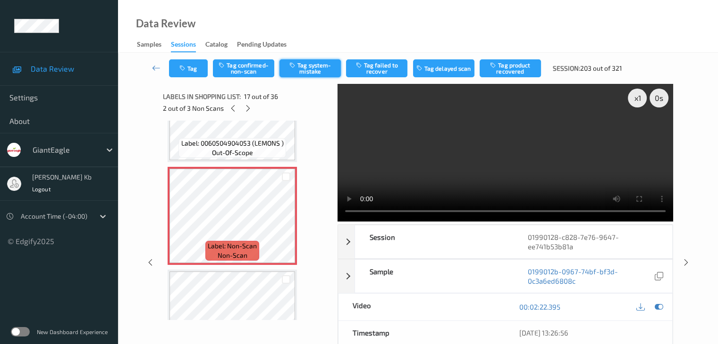
click at [327, 67] on button "Tag system-mistake" at bounding box center [309, 68] width 61 height 18
click at [202, 65] on button "Tag" at bounding box center [188, 68] width 39 height 18
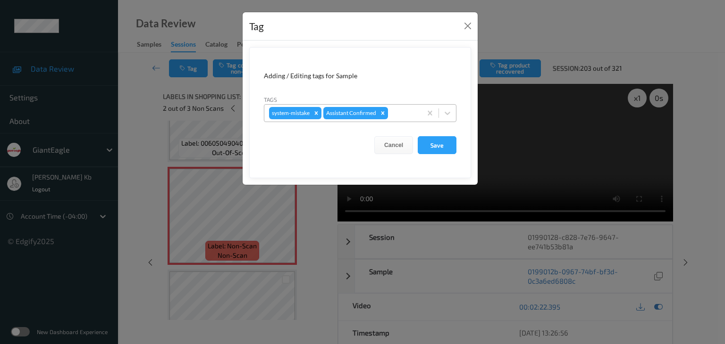
click at [402, 111] on div at bounding box center [403, 113] width 27 height 11
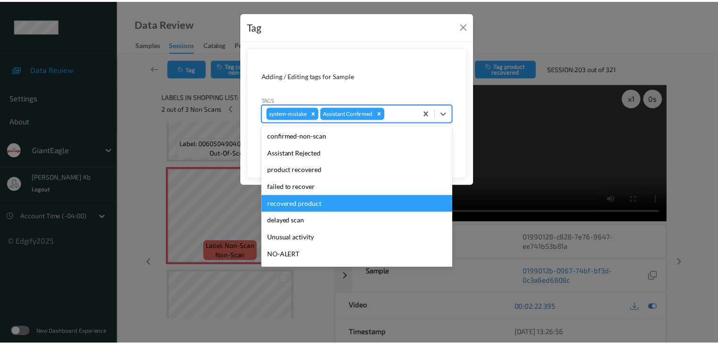
scroll to position [47, 0]
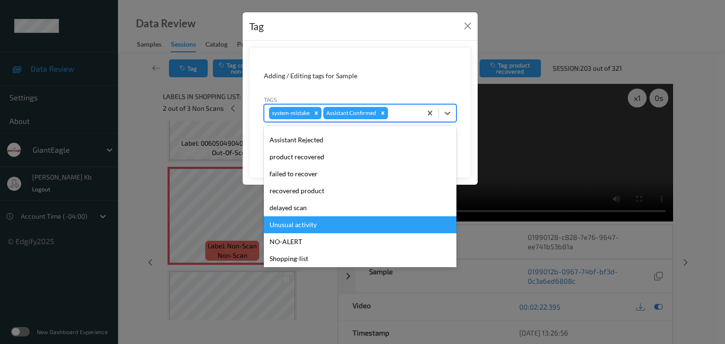
click at [301, 228] on div "Unusual activity" at bounding box center [360, 225] width 193 height 17
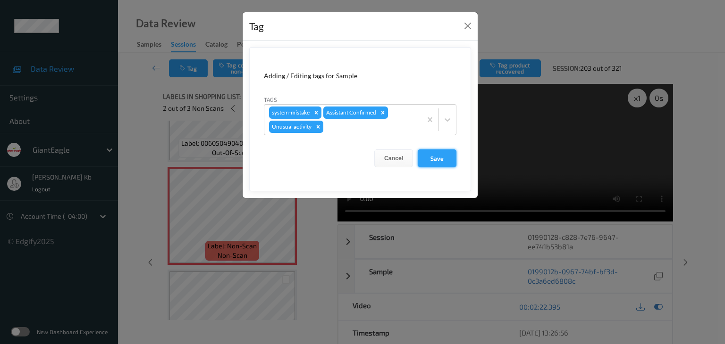
click at [432, 156] on button "Save" at bounding box center [437, 159] width 39 height 18
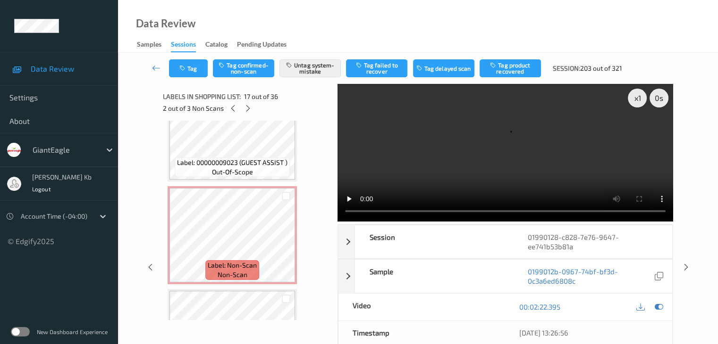
scroll to position [1793, 0]
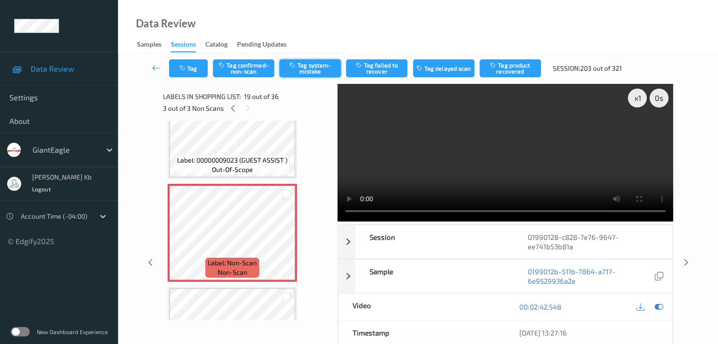
click at [319, 69] on button "Tag system-mistake" at bounding box center [309, 68] width 61 height 18
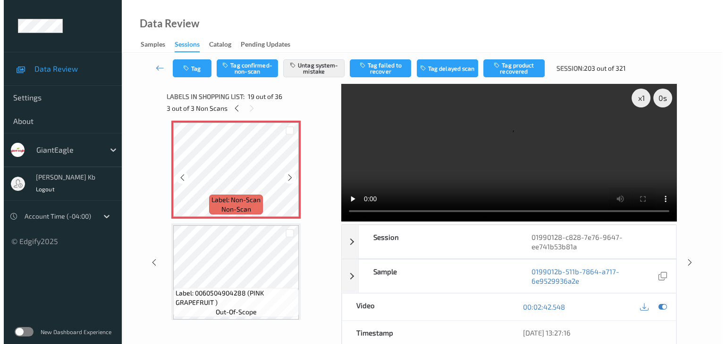
scroll to position [1840, 0]
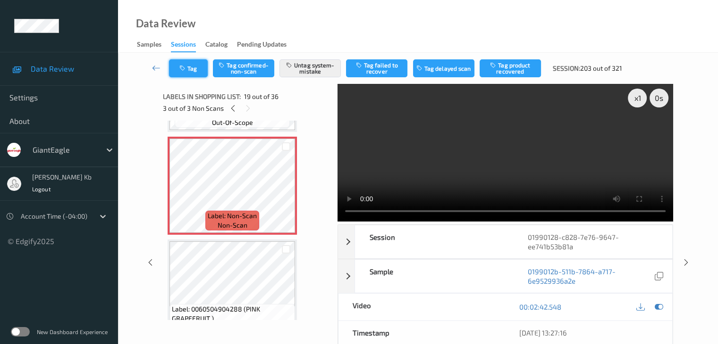
click at [201, 65] on button "Tag" at bounding box center [188, 68] width 39 height 18
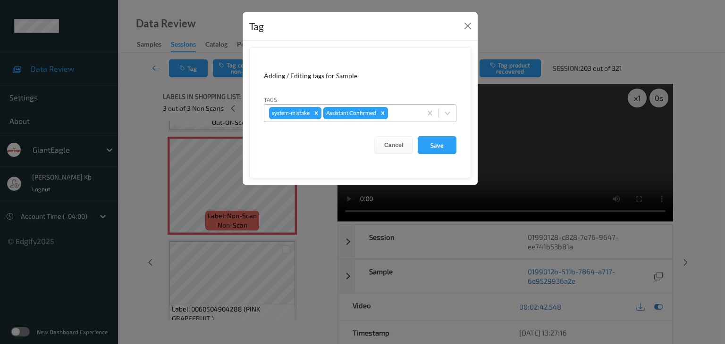
click at [406, 112] on div at bounding box center [403, 113] width 27 height 11
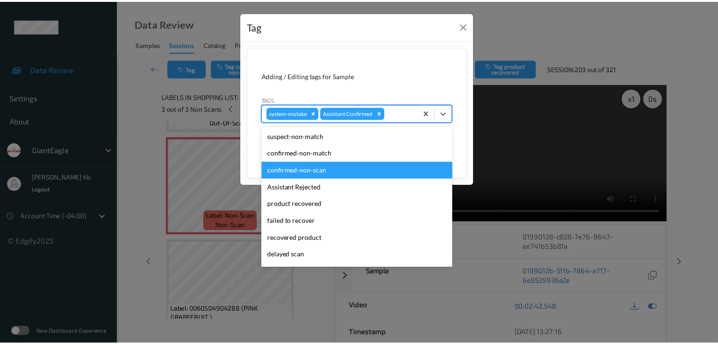
scroll to position [47, 0]
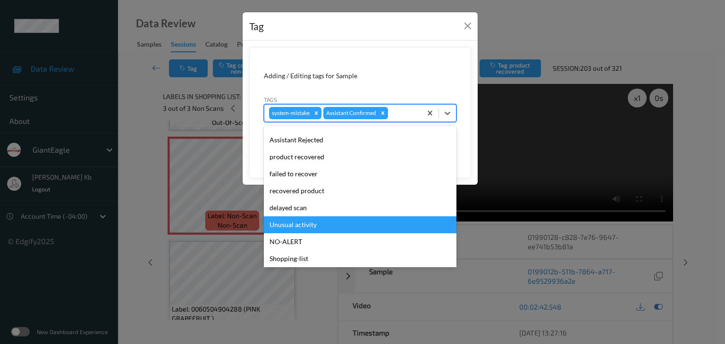
click at [303, 223] on div "Unusual activity" at bounding box center [360, 225] width 193 height 17
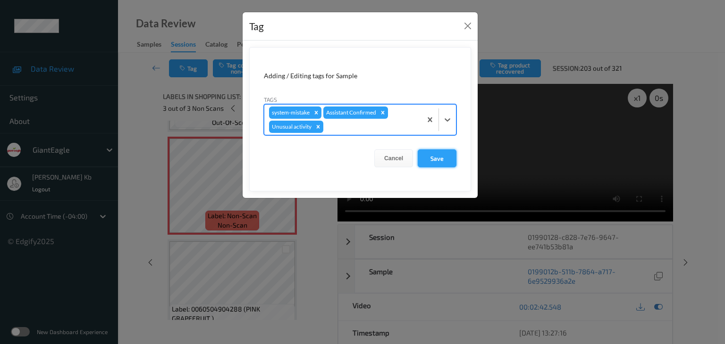
click at [439, 155] on button "Save" at bounding box center [437, 159] width 39 height 18
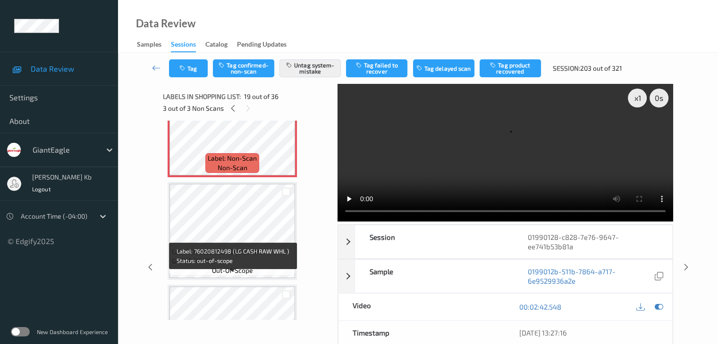
scroll to position [1840, 0]
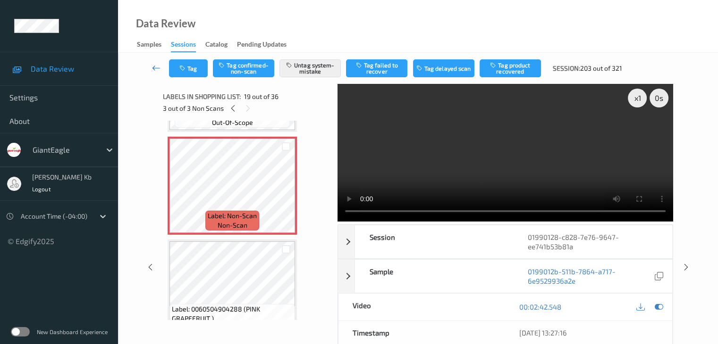
click at [159, 72] on icon at bounding box center [156, 67] width 8 height 9
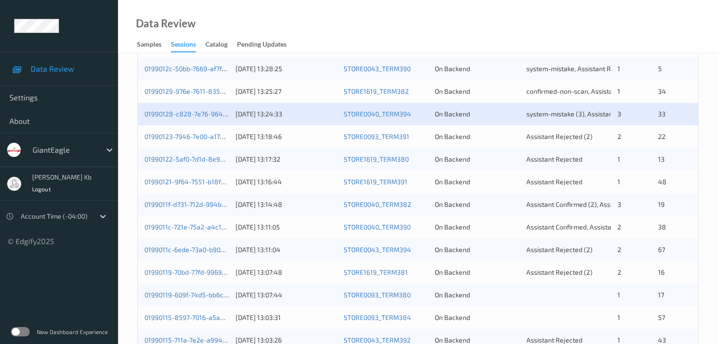
scroll to position [236, 0]
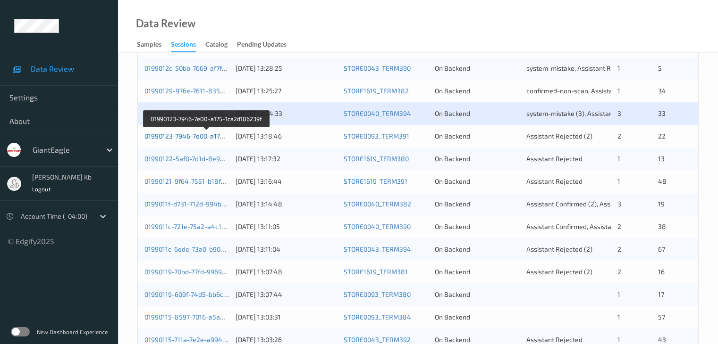
click at [200, 136] on link "01990123-7946-7e00-a175-1ca2d186239f" at bounding box center [206, 136] width 124 height 8
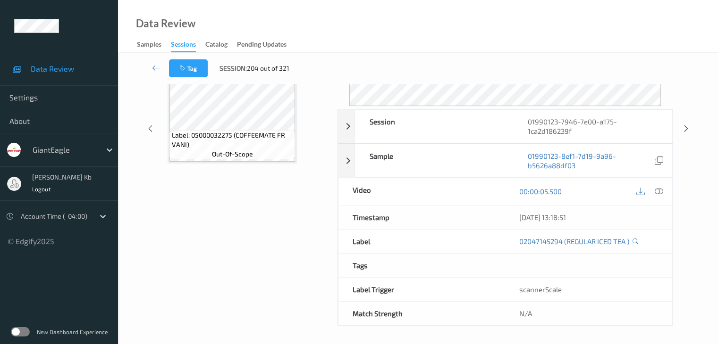
scroll to position [115, 0]
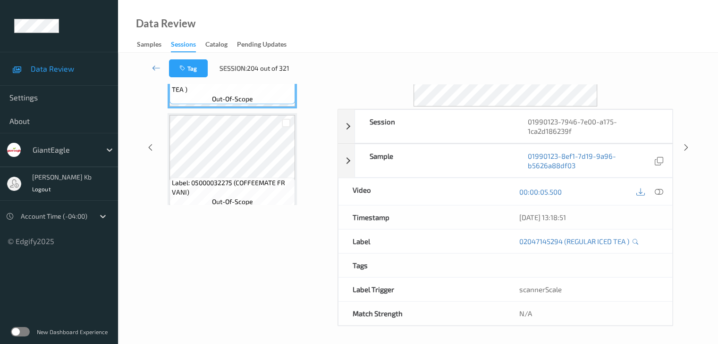
drag, startPoint x: 226, startPoint y: 0, endPoint x: 436, endPoint y: 15, distance: 210.5
click at [436, 15] on div "Data Review Samples Sessions Catalog Pending Updates" at bounding box center [418, 26] width 600 height 53
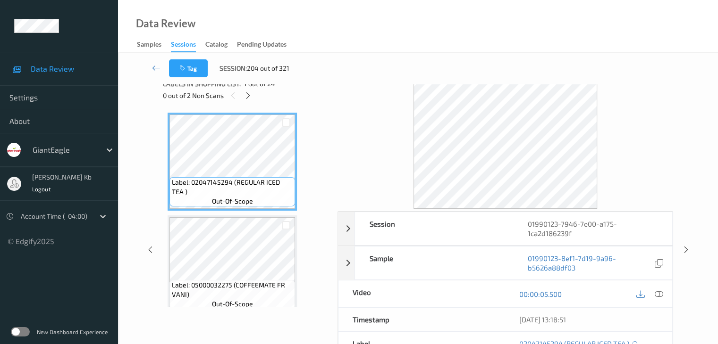
scroll to position [0, 0]
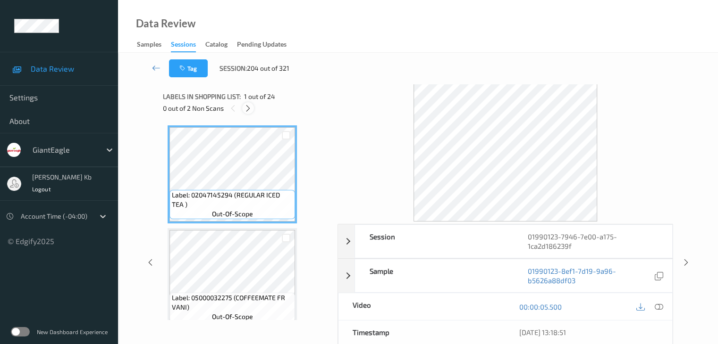
click at [248, 107] on icon at bounding box center [248, 108] width 8 height 8
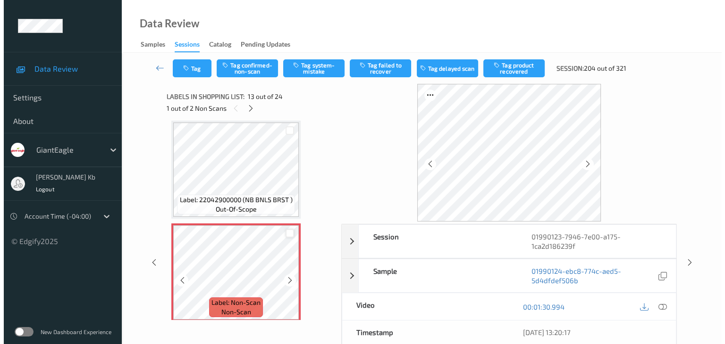
scroll to position [1183, 0]
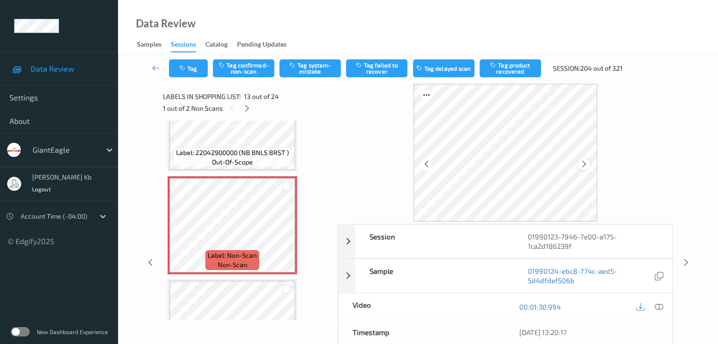
click at [584, 164] on icon at bounding box center [584, 164] width 8 height 8
drag, startPoint x: 663, startPoint y: 306, endPoint x: 642, endPoint y: 303, distance: 21.5
click at [663, 306] on div at bounding box center [658, 307] width 13 height 13
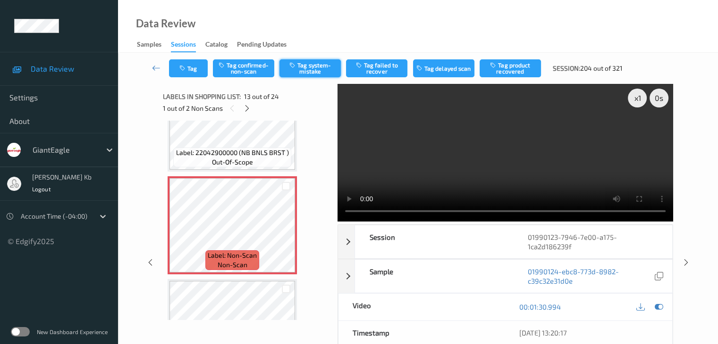
click at [322, 68] on button "Tag system-mistake" at bounding box center [309, 68] width 61 height 18
click at [202, 67] on button "Tag" at bounding box center [188, 68] width 39 height 18
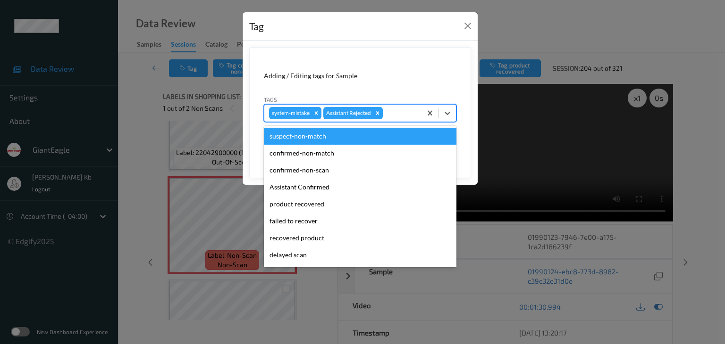
click at [397, 111] on div at bounding box center [401, 113] width 32 height 11
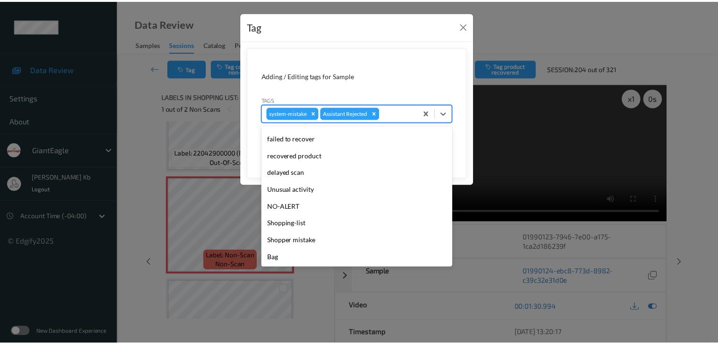
scroll to position [83, 0]
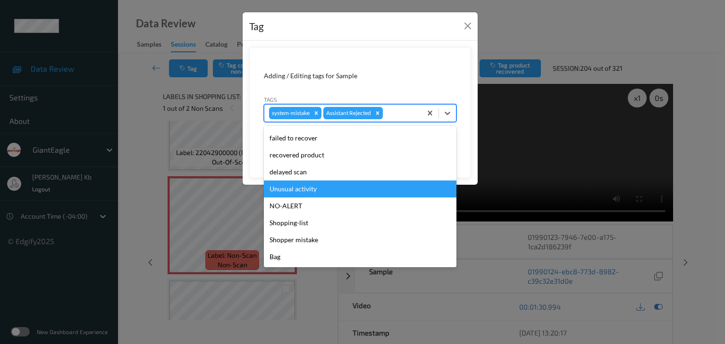
click at [310, 191] on div "Unusual activity" at bounding box center [360, 189] width 193 height 17
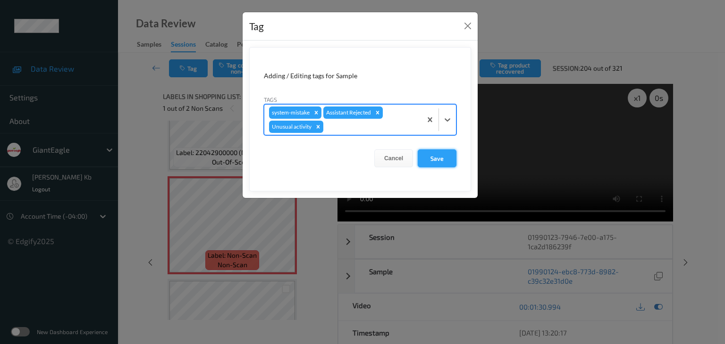
click at [441, 160] on button "Save" at bounding box center [437, 159] width 39 height 18
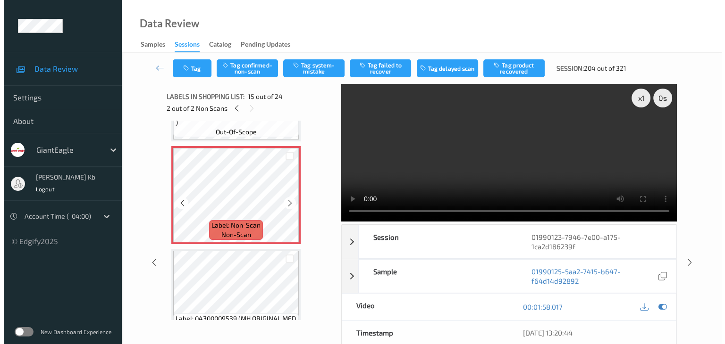
scroll to position [1372, 0]
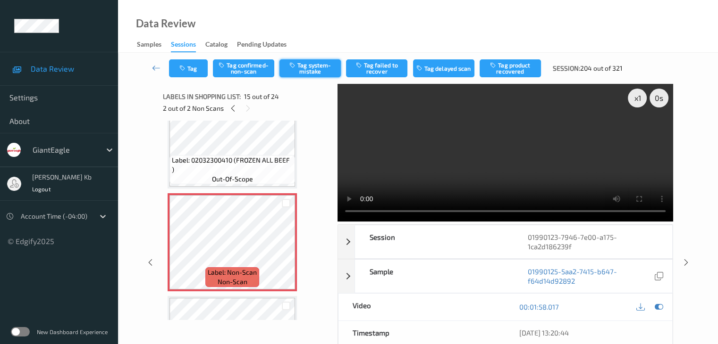
click at [322, 64] on button "Tag system-mistake" at bounding box center [309, 68] width 61 height 18
click at [200, 69] on button "Tag" at bounding box center [188, 68] width 39 height 18
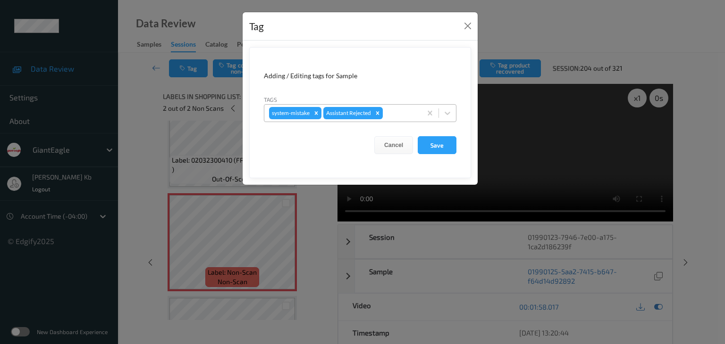
click at [403, 113] on div at bounding box center [401, 113] width 32 height 11
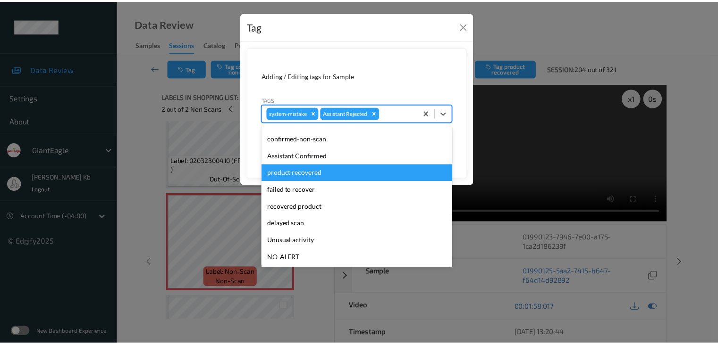
scroll to position [47, 0]
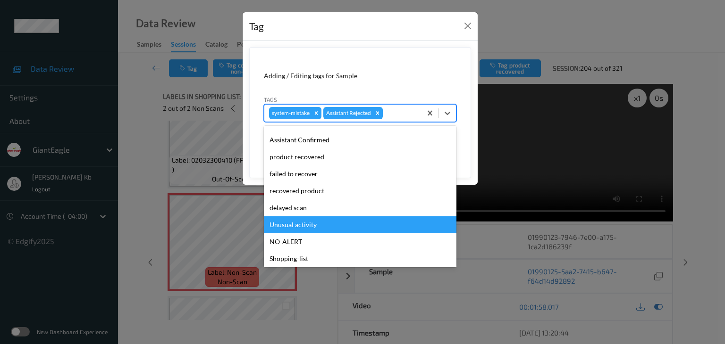
click at [309, 225] on div "Unusual activity" at bounding box center [360, 225] width 193 height 17
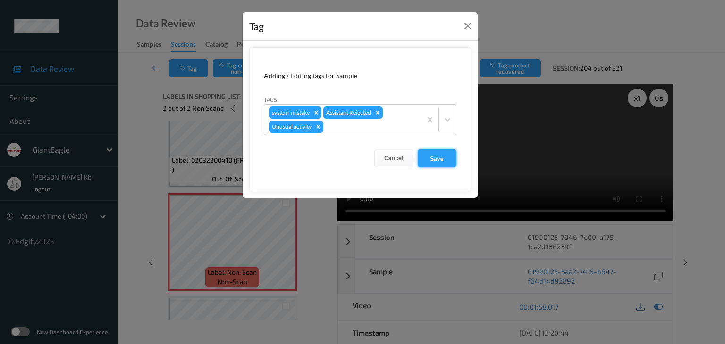
click at [432, 159] on button "Save" at bounding box center [437, 159] width 39 height 18
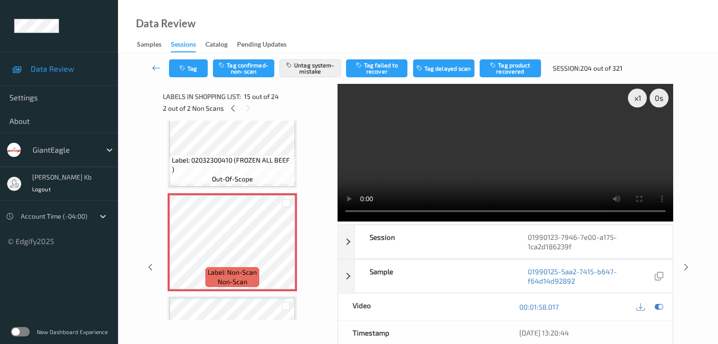
click at [157, 67] on icon at bounding box center [156, 67] width 8 height 9
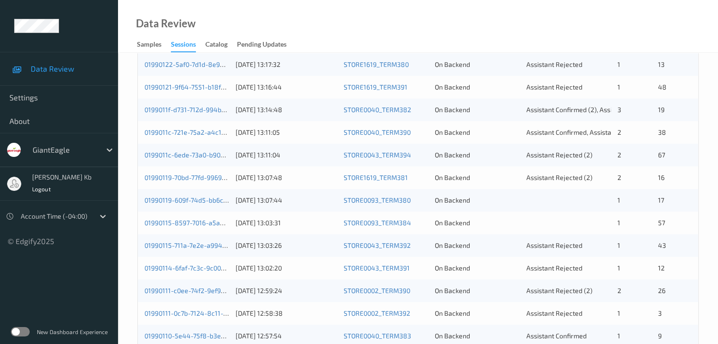
scroll to position [236, 0]
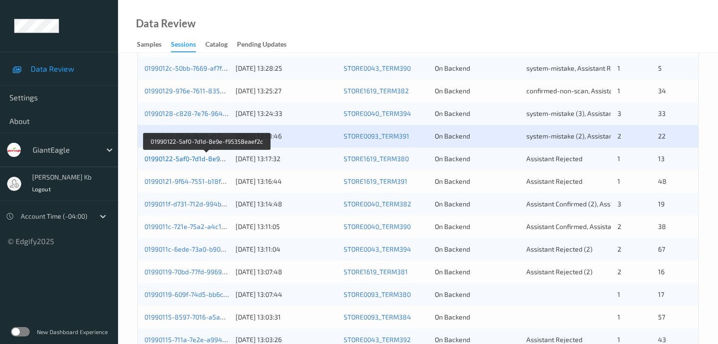
click at [196, 160] on link "01990122-5af0-7d1d-8e9e-f95358eaef2c" at bounding box center [206, 159] width 125 height 8
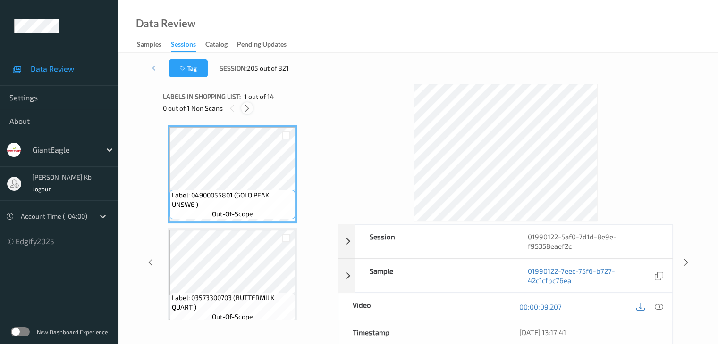
click at [250, 110] on icon at bounding box center [247, 108] width 8 height 8
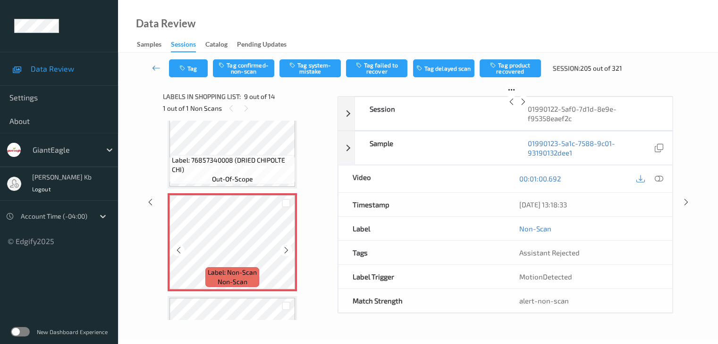
scroll to position [772, 0]
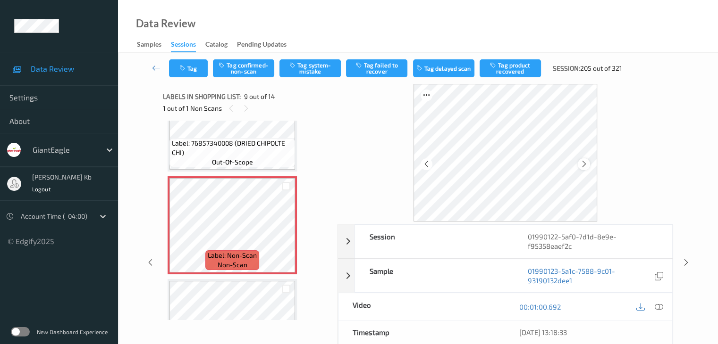
click at [581, 165] on icon at bounding box center [584, 164] width 8 height 8
click at [586, 163] on icon at bounding box center [584, 164] width 8 height 8
click at [661, 306] on icon at bounding box center [658, 307] width 8 height 8
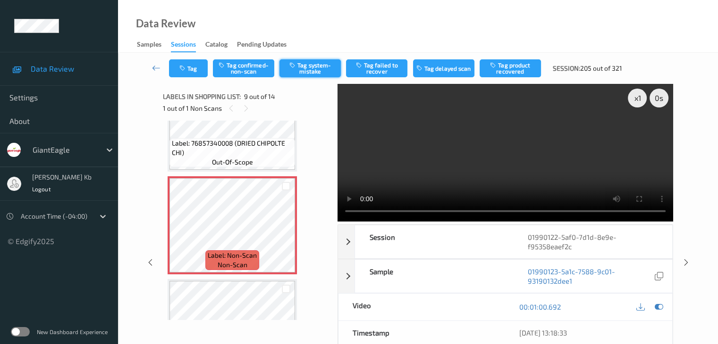
click at [308, 69] on button "Tag system-mistake" at bounding box center [309, 68] width 61 height 18
click at [189, 67] on button "Tag" at bounding box center [188, 68] width 39 height 18
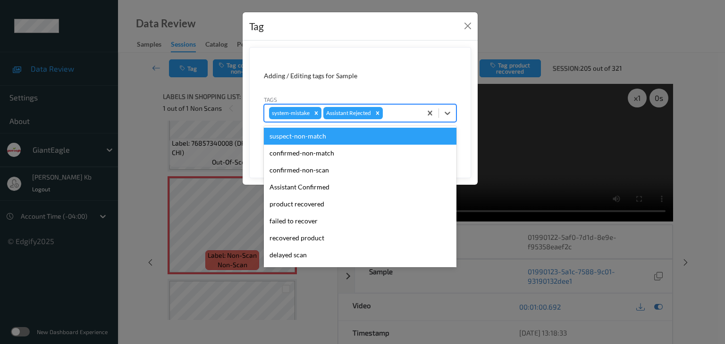
click at [393, 109] on div at bounding box center [401, 113] width 32 height 11
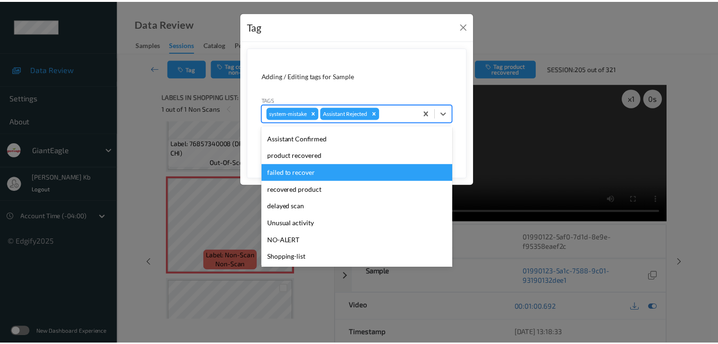
scroll to position [83, 0]
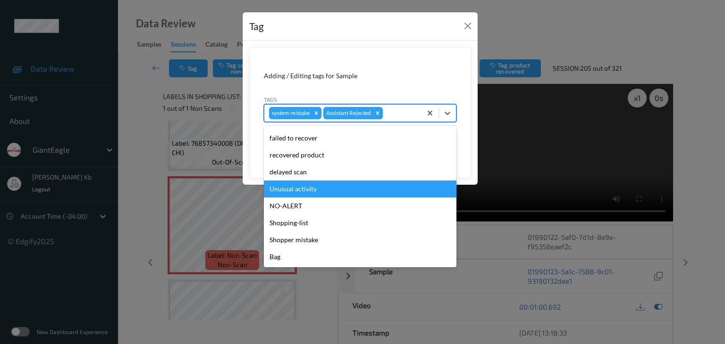
click at [294, 190] on div "Unusual activity" at bounding box center [360, 189] width 193 height 17
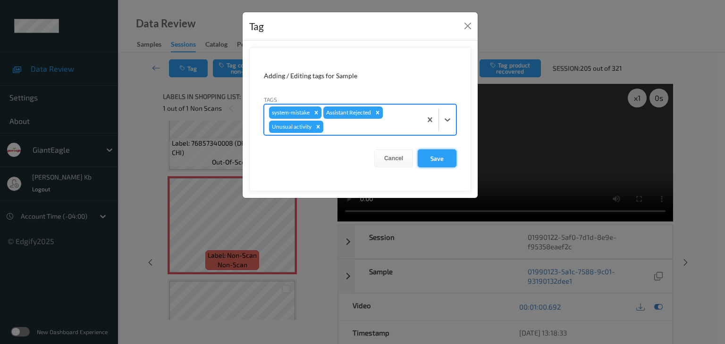
click at [437, 157] on button "Save" at bounding box center [437, 159] width 39 height 18
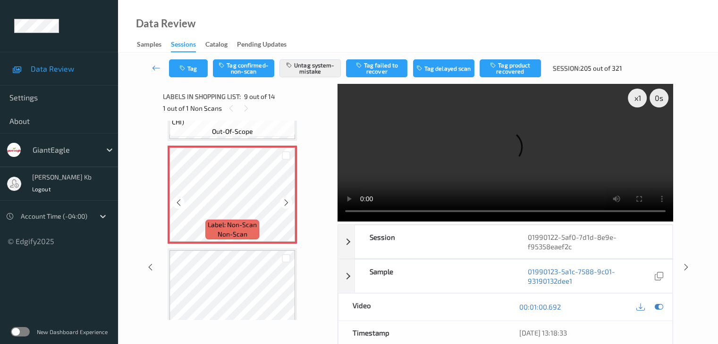
scroll to position [819, 0]
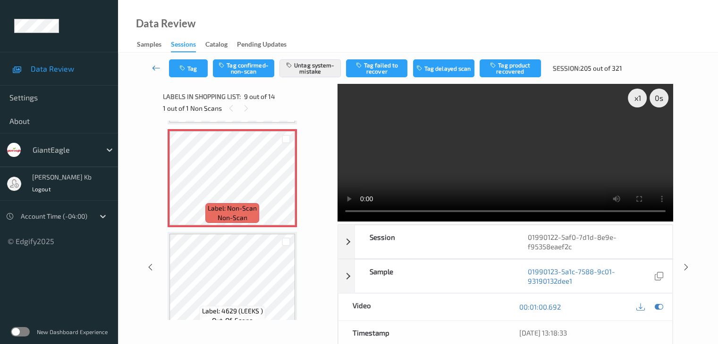
click at [152, 65] on icon at bounding box center [156, 67] width 8 height 9
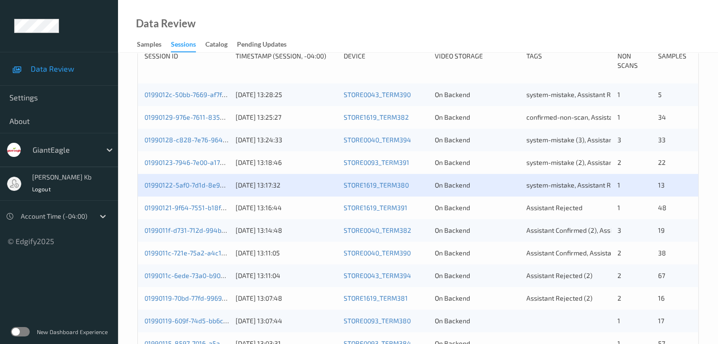
scroll to position [236, 0]
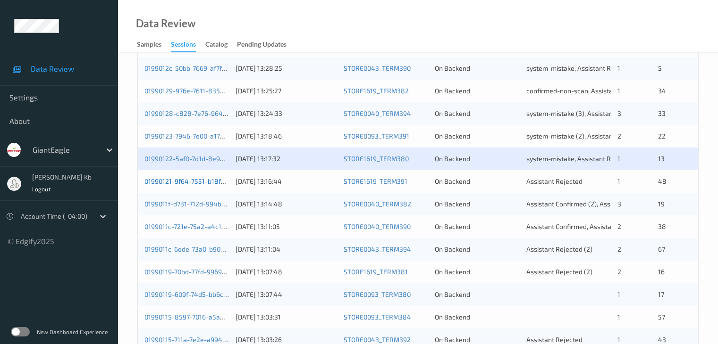
click at [197, 185] on link "01990121-9f64-7551-b18f-16459b2482c2" at bounding box center [206, 181] width 125 height 8
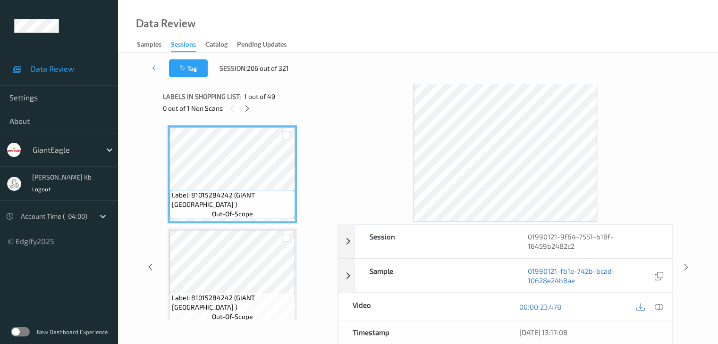
drag, startPoint x: 249, startPoint y: 109, endPoint x: 257, endPoint y: 120, distance: 12.8
click at [249, 109] on icon at bounding box center [247, 108] width 8 height 8
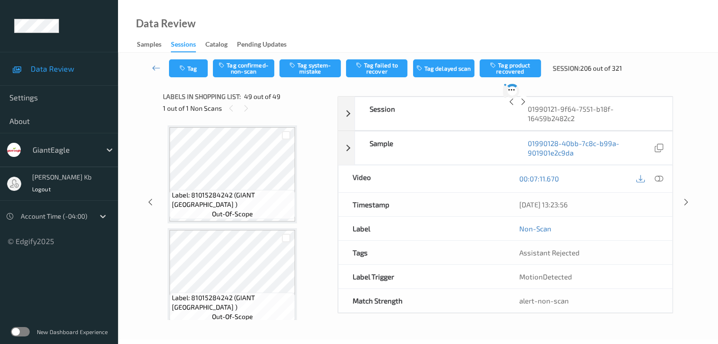
scroll to position [4839, 0]
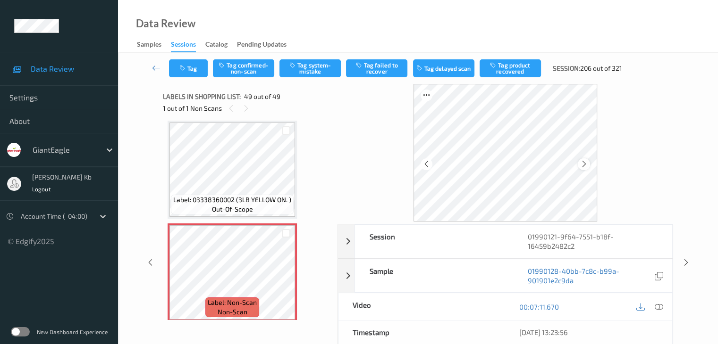
click at [585, 163] on icon at bounding box center [584, 164] width 8 height 8
click at [659, 307] on icon at bounding box center [658, 307] width 8 height 8
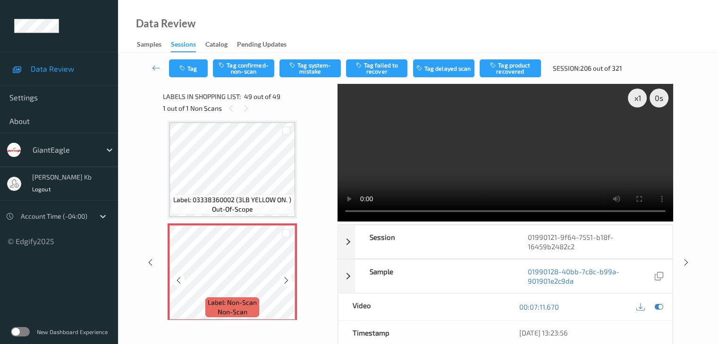
scroll to position [4845, 0]
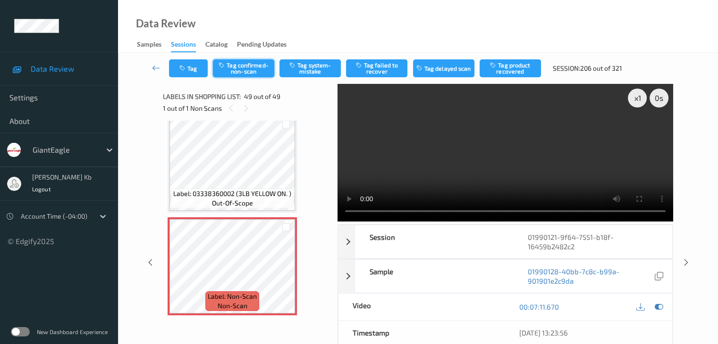
click at [258, 67] on button "Tag confirmed-non-scan" at bounding box center [243, 68] width 61 height 18
click at [385, 68] on button "Tag failed to recover" at bounding box center [376, 68] width 61 height 18
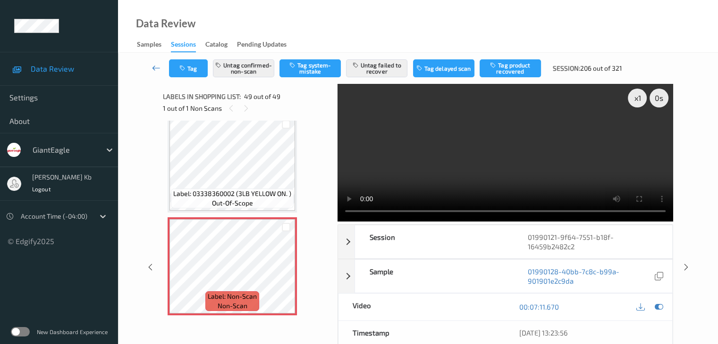
click at [159, 67] on icon at bounding box center [156, 67] width 8 height 9
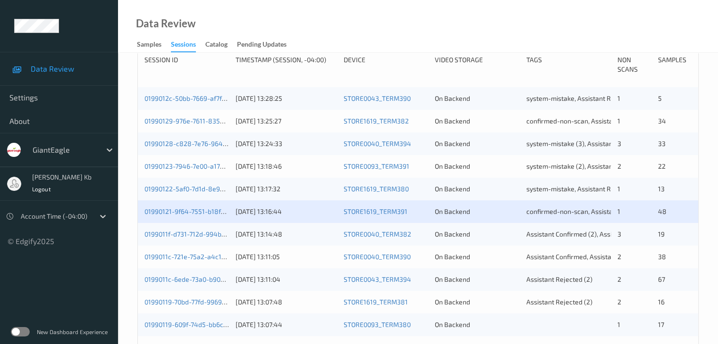
scroll to position [236, 0]
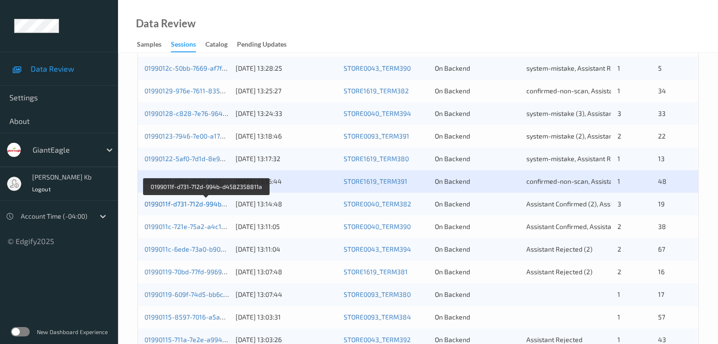
click at [186, 204] on link "0199011f-d731-712d-994b-d4582358811a" at bounding box center [206, 204] width 125 height 8
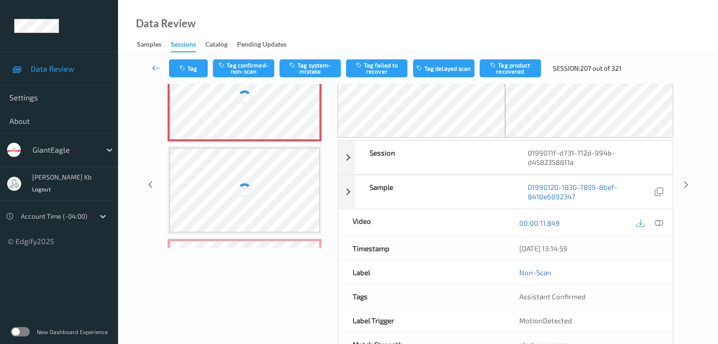
scroll to position [104, 0]
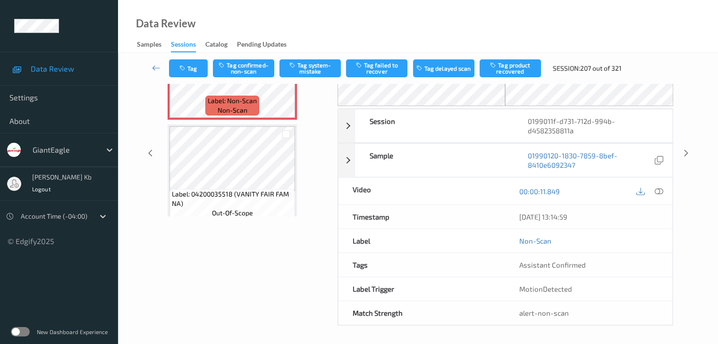
drag, startPoint x: 194, startPoint y: 1, endPoint x: 382, endPoint y: 13, distance: 188.6
click at [419, 12] on div "Data Review Samples Sessions Catalog Pending Updates" at bounding box center [418, 26] width 600 height 53
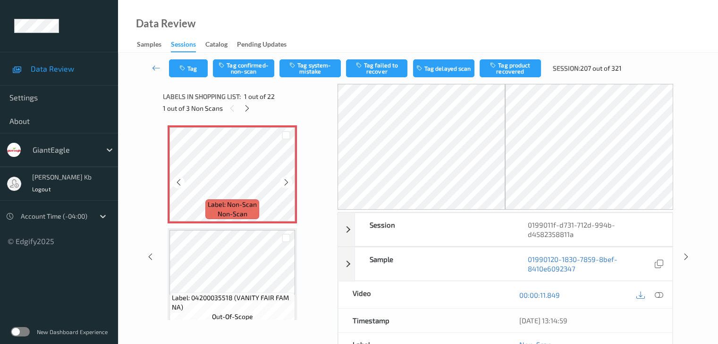
scroll to position [0, 0]
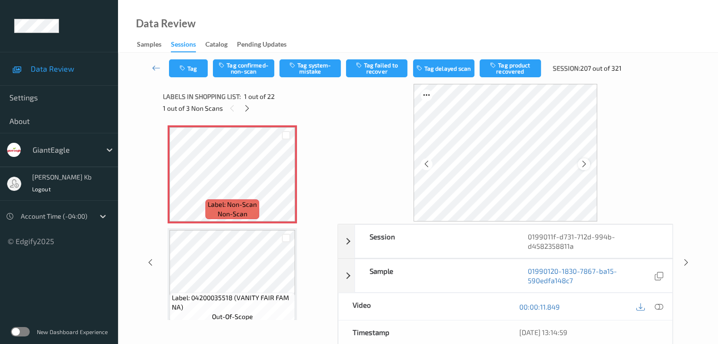
click at [585, 163] on icon at bounding box center [584, 164] width 8 height 8
click at [582, 165] on icon at bounding box center [584, 164] width 8 height 8
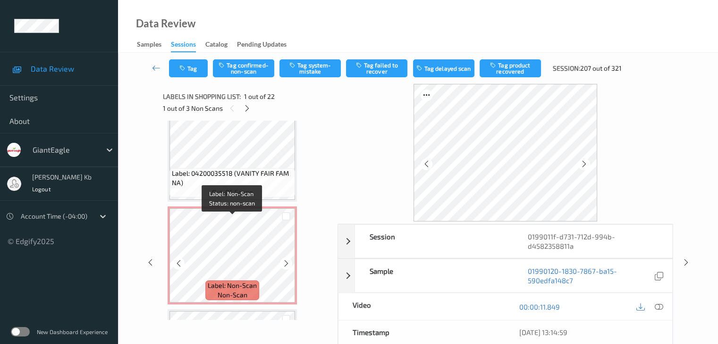
scroll to position [47, 0]
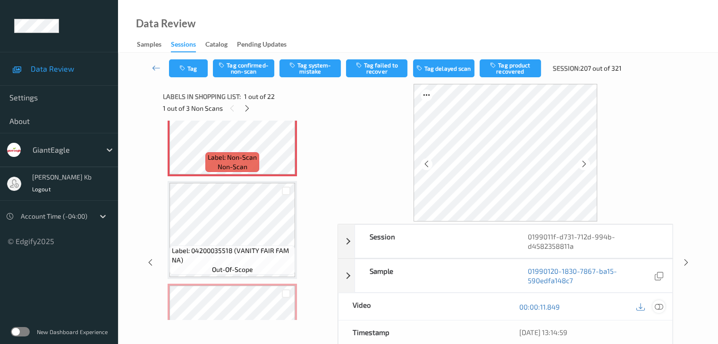
click at [662, 305] on icon at bounding box center [658, 307] width 8 height 8
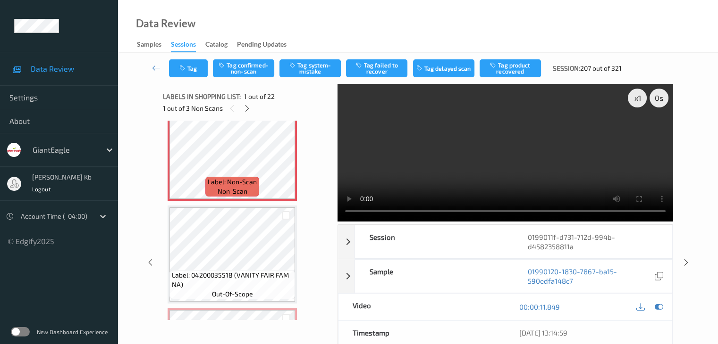
scroll to position [0, 0]
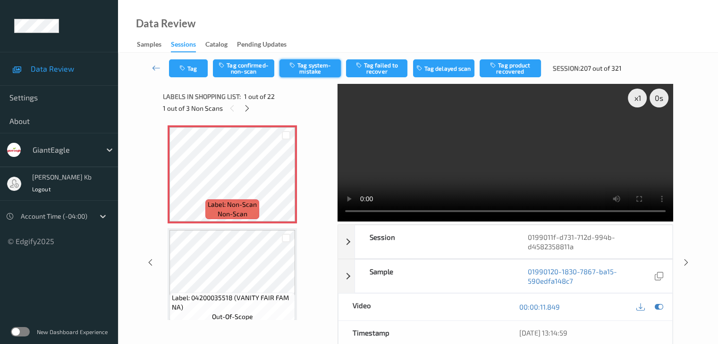
click at [312, 68] on button "Tag system-mistake" at bounding box center [309, 68] width 61 height 18
click at [288, 182] on icon at bounding box center [286, 182] width 8 height 8
click at [289, 183] on icon at bounding box center [286, 182] width 8 height 8
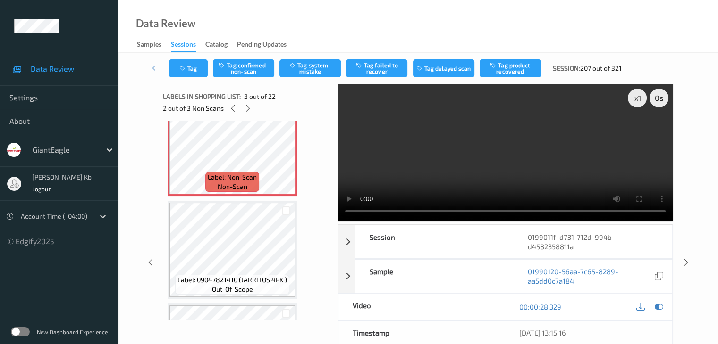
scroll to position [236, 0]
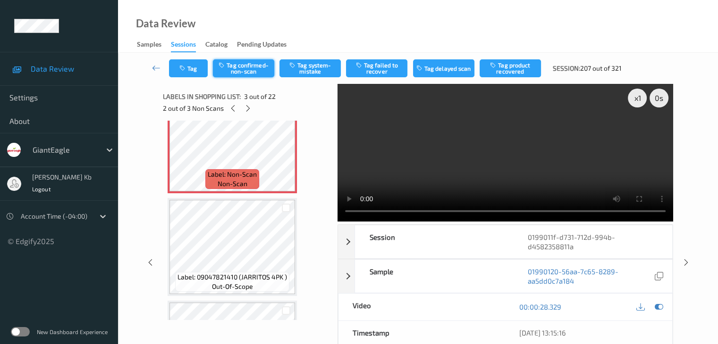
click at [257, 67] on button "Tag confirmed-non-scan" at bounding box center [243, 68] width 61 height 18
click at [505, 67] on button "Tag product recovered" at bounding box center [509, 68] width 61 height 18
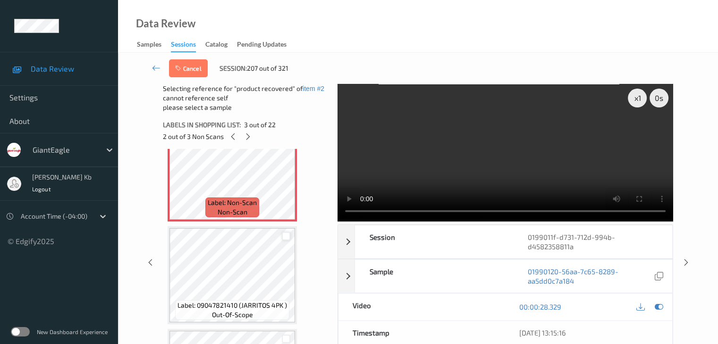
click at [287, 238] on div at bounding box center [286, 236] width 9 height 9
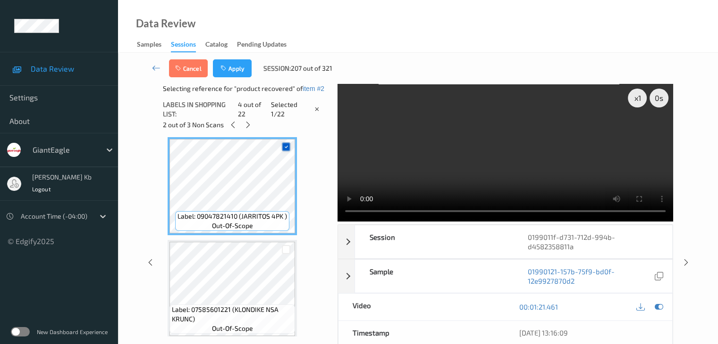
scroll to position [330, 0]
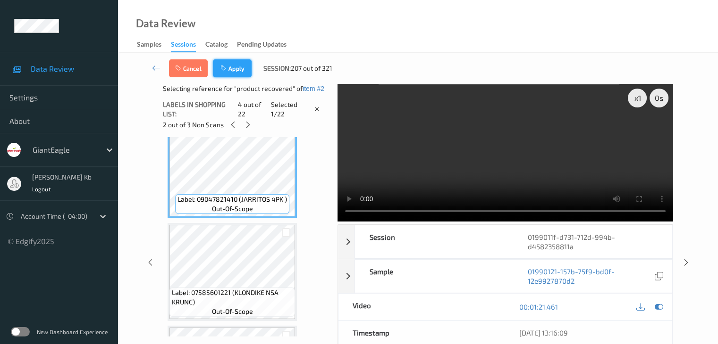
click at [235, 72] on button "Apply" at bounding box center [232, 68] width 39 height 18
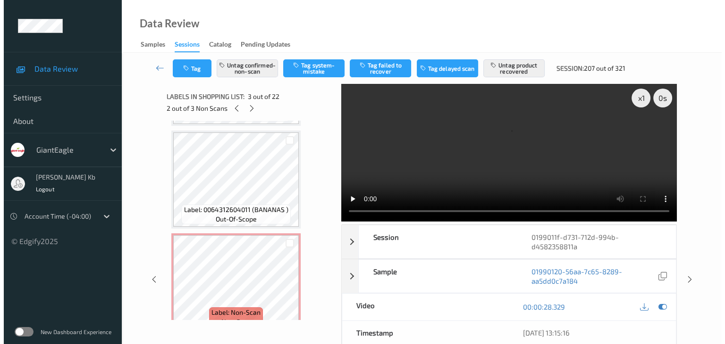
scroll to position [2068, 0]
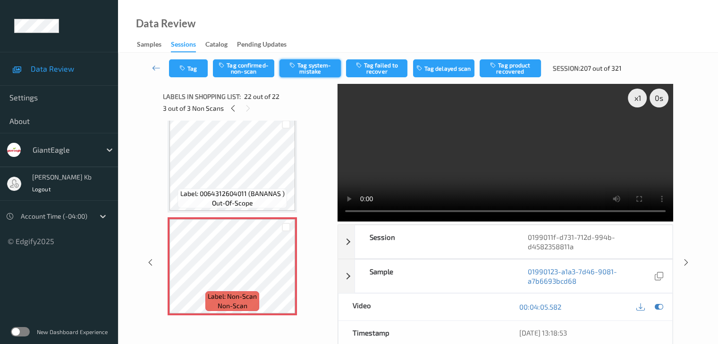
click at [328, 69] on button "Tag system-mistake" at bounding box center [309, 68] width 61 height 18
click at [193, 69] on button "Tag" at bounding box center [188, 68] width 39 height 18
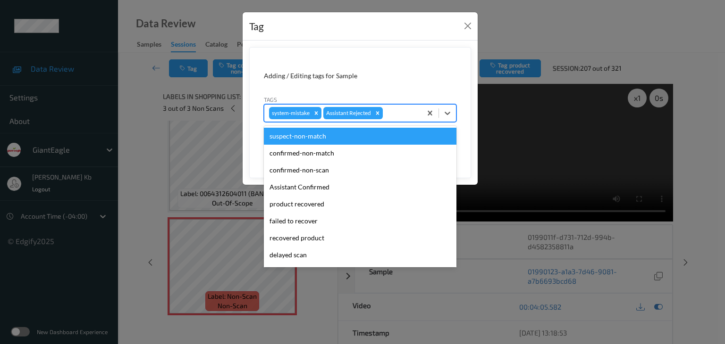
click at [407, 111] on div at bounding box center [401, 113] width 32 height 11
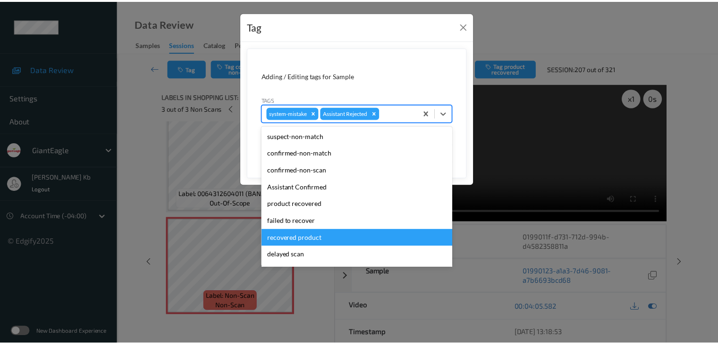
scroll to position [47, 0]
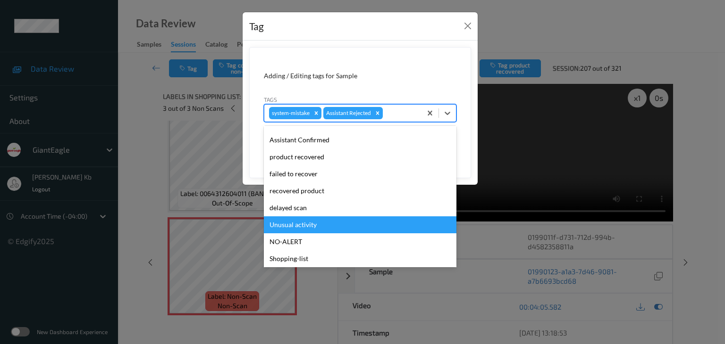
click at [315, 225] on div "Unusual activity" at bounding box center [360, 225] width 193 height 17
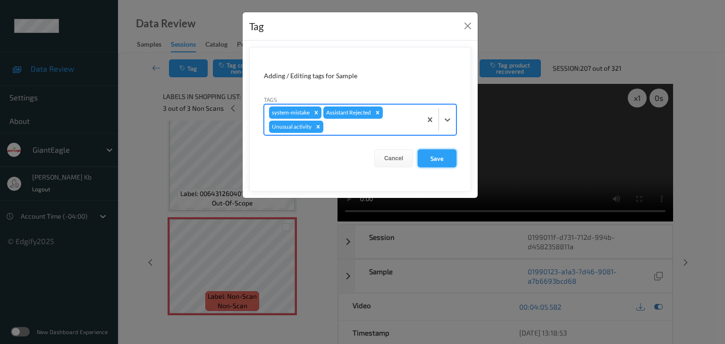
click at [435, 159] on button "Save" at bounding box center [437, 159] width 39 height 18
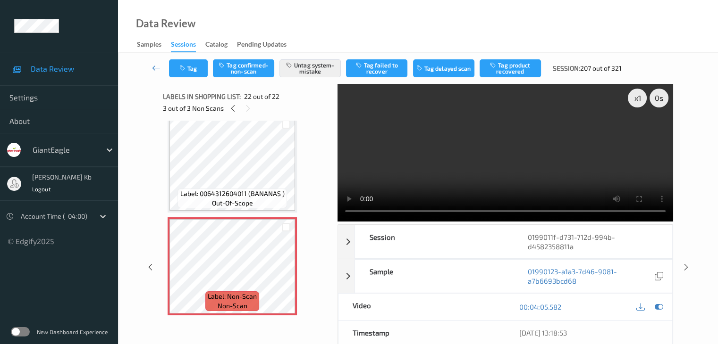
click at [156, 67] on icon at bounding box center [156, 67] width 8 height 9
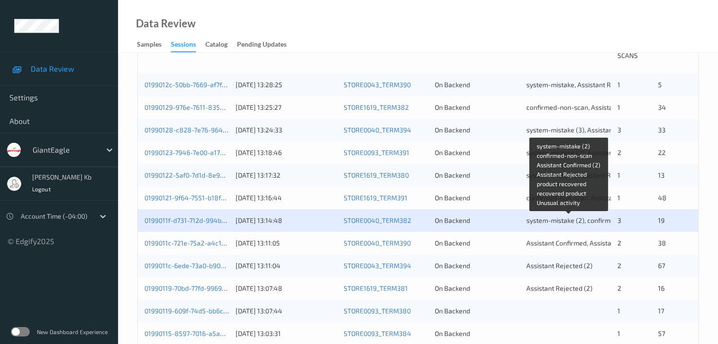
scroll to position [236, 0]
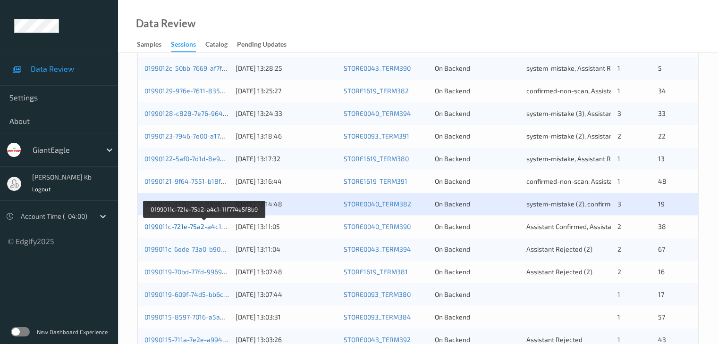
click at [204, 228] on link "0199011c-721e-75a2-a4c1-11f774e5f8b9" at bounding box center [204, 227] width 120 height 8
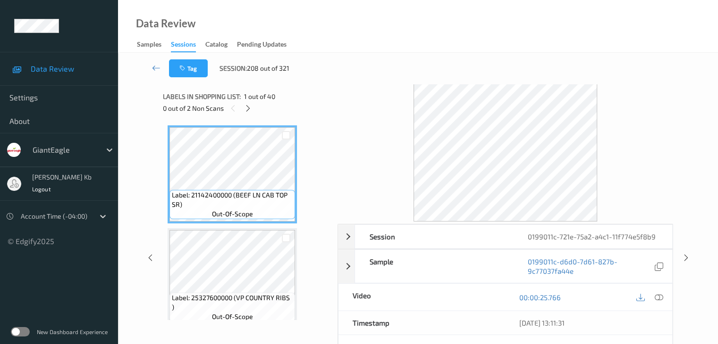
drag, startPoint x: 245, startPoint y: 106, endPoint x: 258, endPoint y: 120, distance: 19.4
click at [245, 107] on icon at bounding box center [248, 108] width 8 height 8
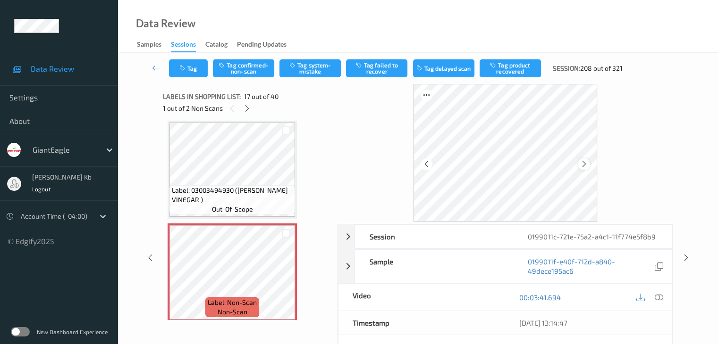
click at [585, 167] on icon at bounding box center [584, 164] width 8 height 8
click at [659, 300] on icon at bounding box center [658, 297] width 8 height 8
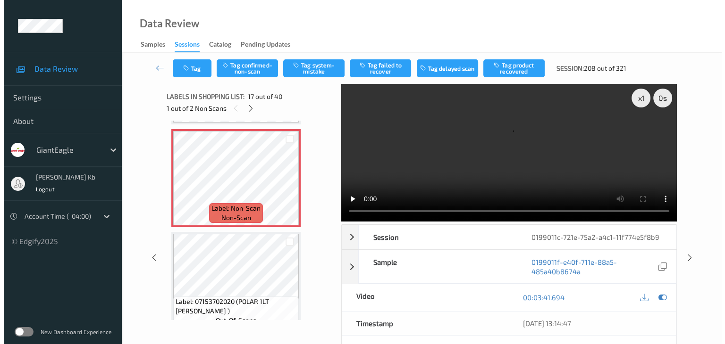
scroll to position [1595, 0]
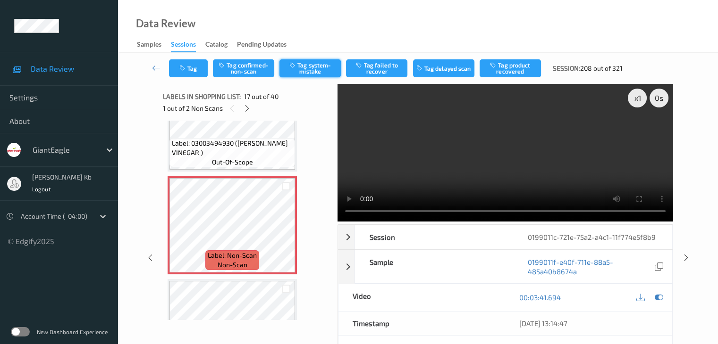
click at [314, 65] on button "Tag system-mistake" at bounding box center [309, 68] width 61 height 18
click at [204, 64] on button "Tag" at bounding box center [188, 68] width 39 height 18
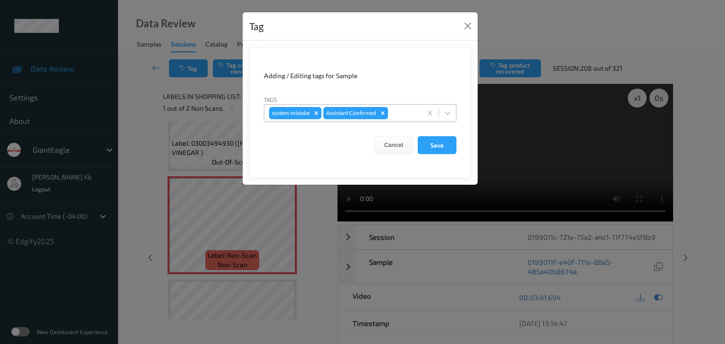
click at [410, 110] on div at bounding box center [403, 113] width 27 height 11
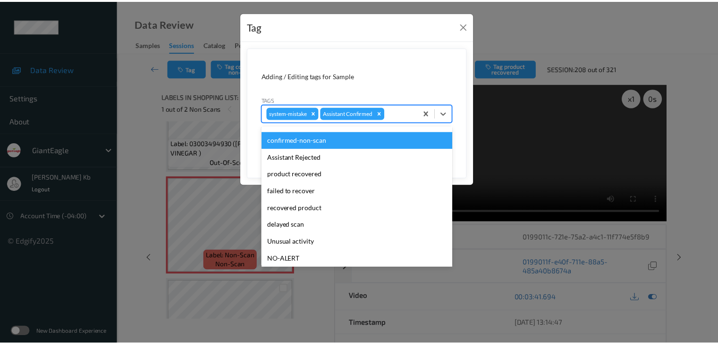
scroll to position [83, 0]
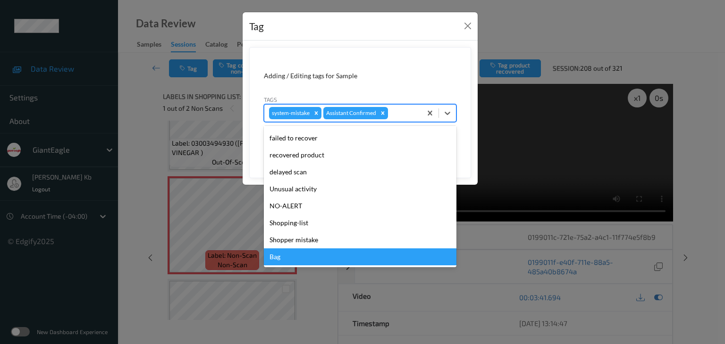
click at [294, 254] on div "Bag" at bounding box center [360, 257] width 193 height 17
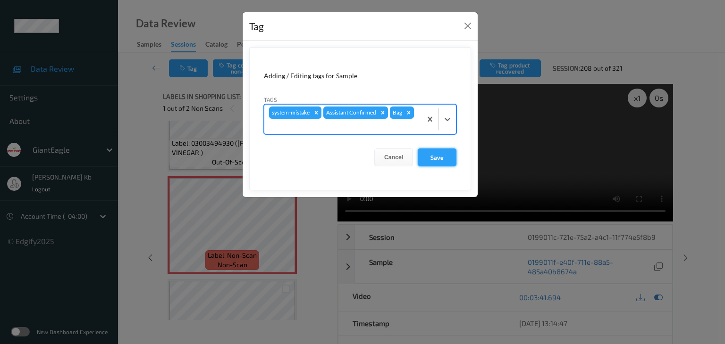
click at [440, 157] on button "Save" at bounding box center [437, 158] width 39 height 18
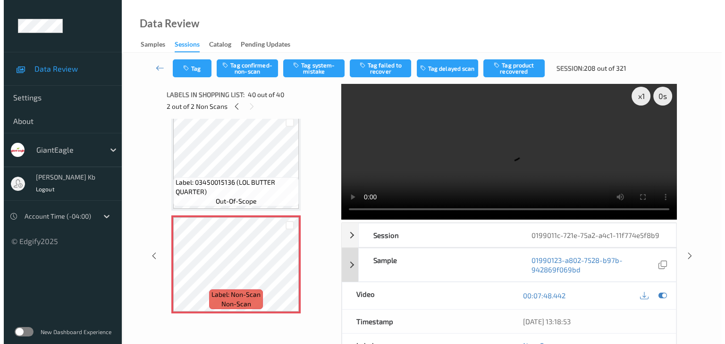
scroll to position [0, 0]
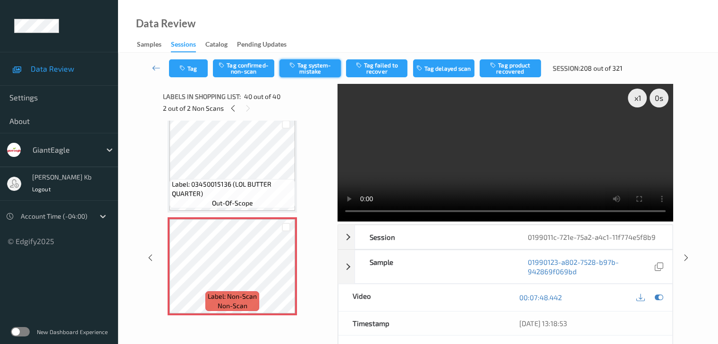
click at [309, 67] on button "Tag system-mistake" at bounding box center [309, 68] width 61 height 18
click at [199, 66] on button "Tag" at bounding box center [188, 68] width 39 height 18
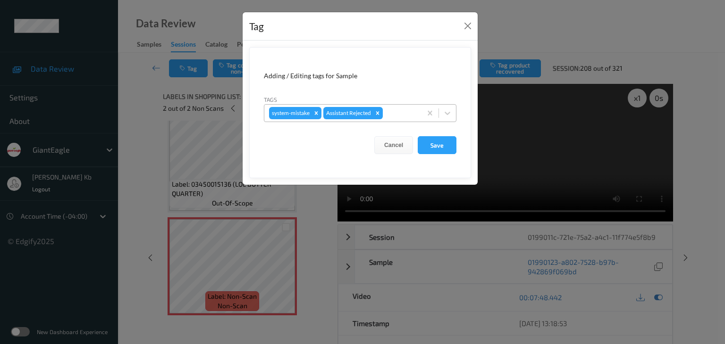
click at [394, 110] on div at bounding box center [401, 113] width 32 height 11
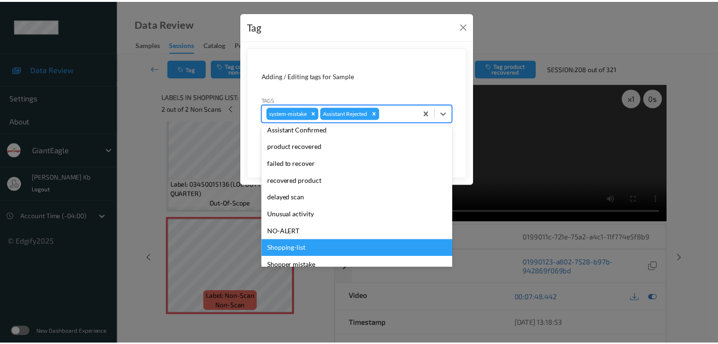
scroll to position [83, 0]
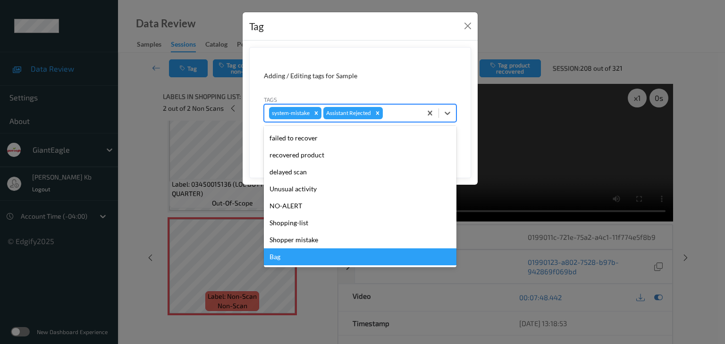
click at [299, 254] on div "Bag" at bounding box center [360, 257] width 193 height 17
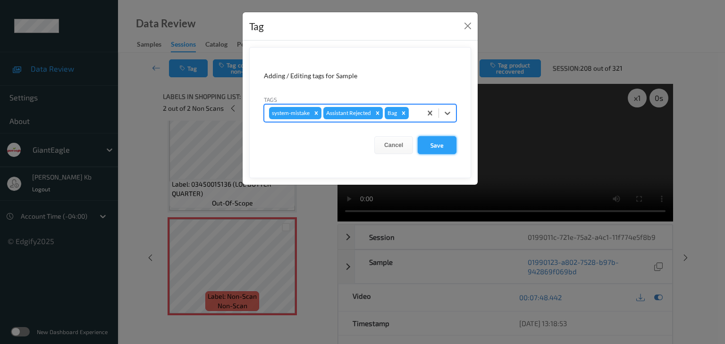
click at [436, 144] on button "Save" at bounding box center [437, 145] width 39 height 18
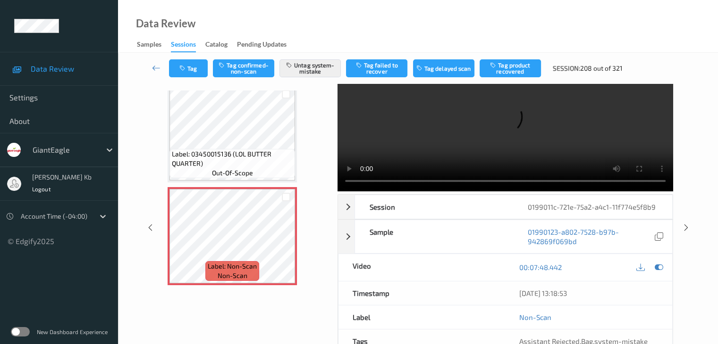
scroll to position [47, 0]
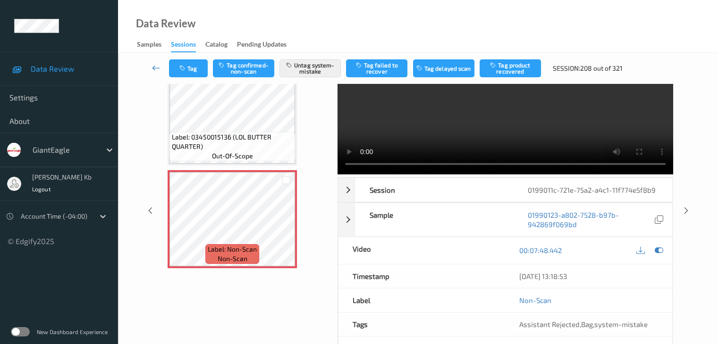
click at [161, 65] on link at bounding box center [156, 68] width 25 height 18
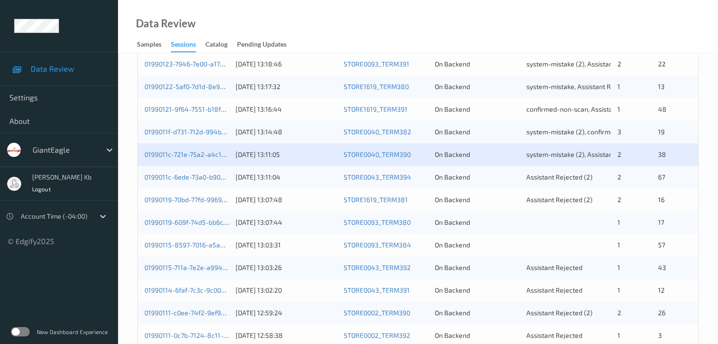
scroll to position [330, 0]
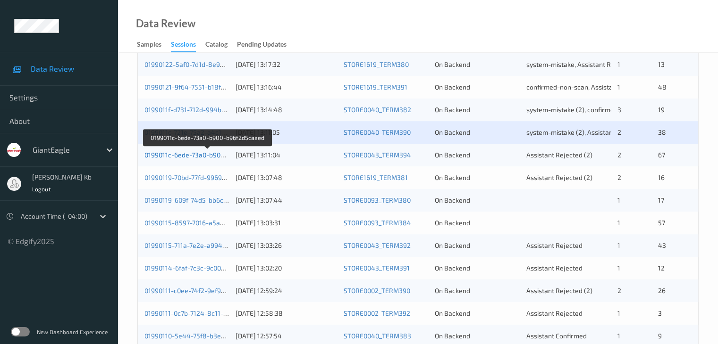
click at [195, 153] on link "0199011c-6ede-73a0-b900-b96f2d5caaed" at bounding box center [207, 155] width 126 height 8
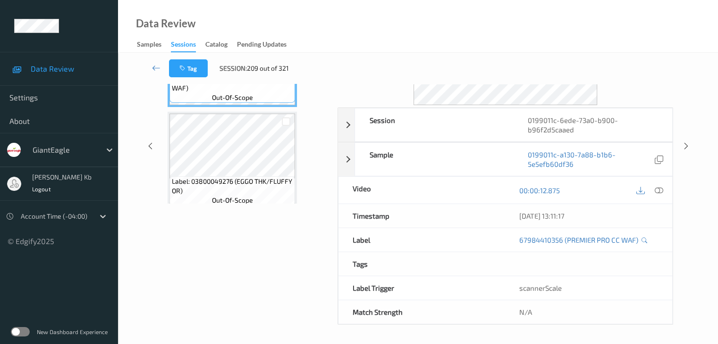
scroll to position [115, 0]
drag, startPoint x: 199, startPoint y: 0, endPoint x: 460, endPoint y: 19, distance: 261.2
click at [528, 23] on div "Data Review Samples Sessions Catalog Pending Updates" at bounding box center [418, 26] width 600 height 53
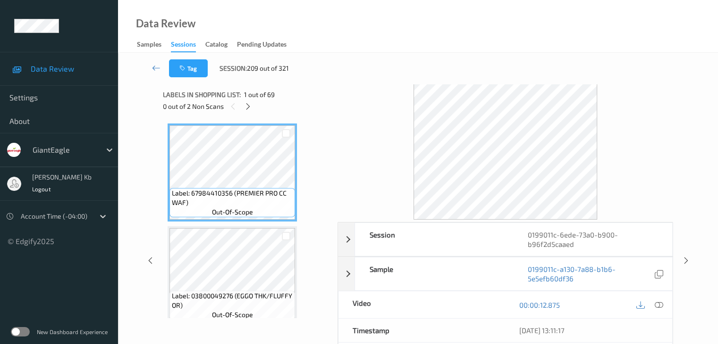
scroll to position [0, 0]
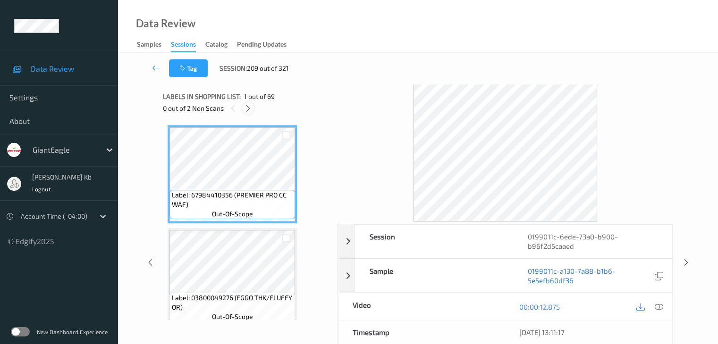
click at [248, 108] on icon at bounding box center [248, 108] width 8 height 8
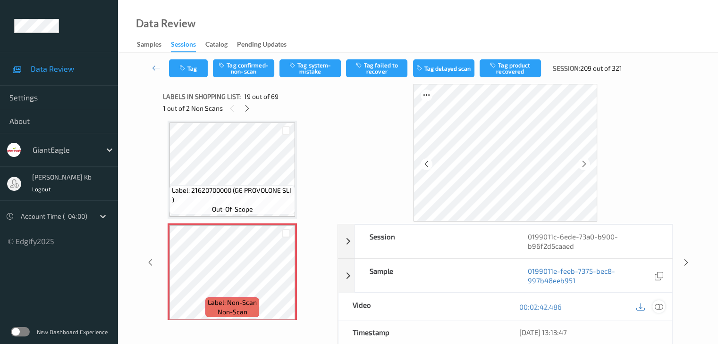
click at [660, 305] on icon at bounding box center [658, 307] width 8 height 8
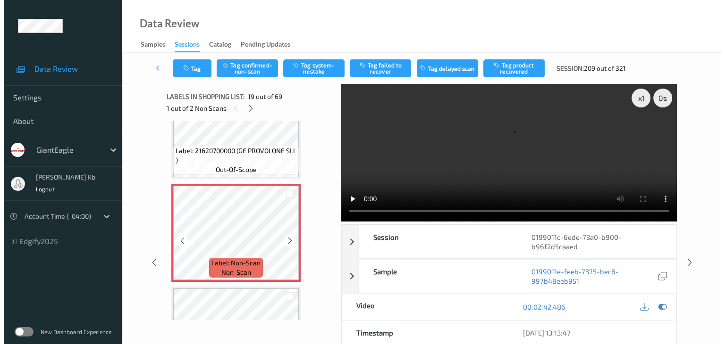
scroll to position [1848, 0]
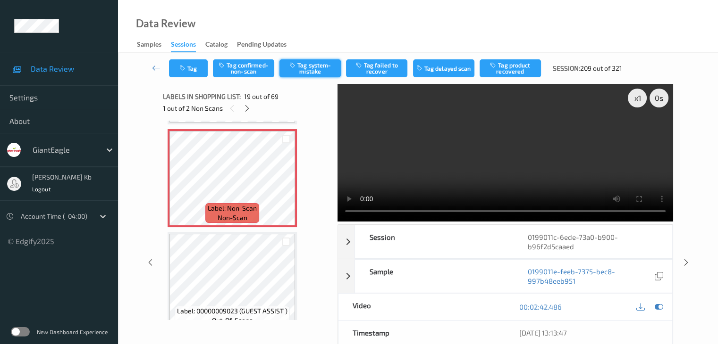
click at [316, 68] on button "Tag system-mistake" at bounding box center [309, 68] width 61 height 18
click at [201, 66] on button "Tag" at bounding box center [188, 68] width 39 height 18
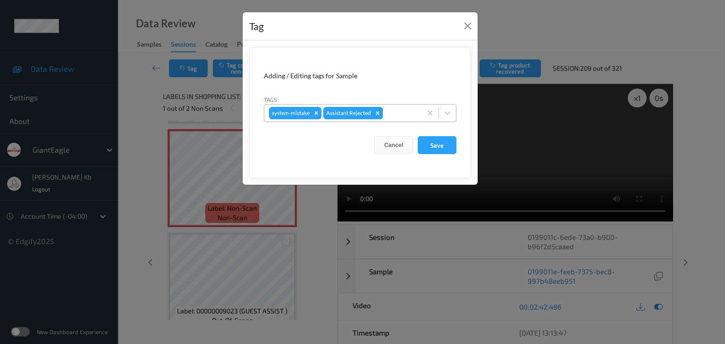
click at [399, 114] on div at bounding box center [401, 113] width 32 height 11
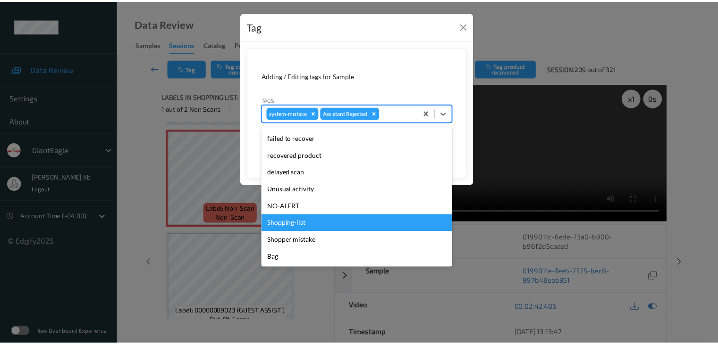
scroll to position [83, 0]
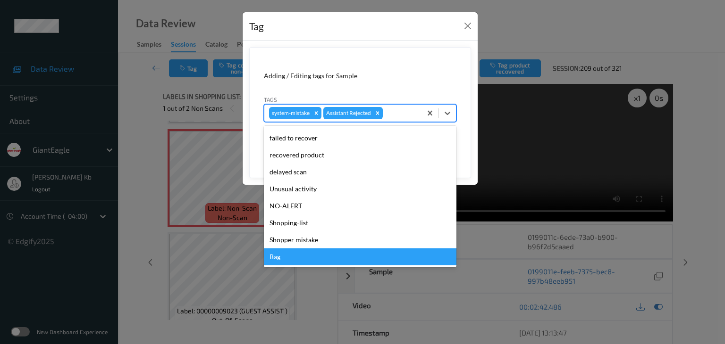
click at [281, 260] on div "Bag" at bounding box center [360, 257] width 193 height 17
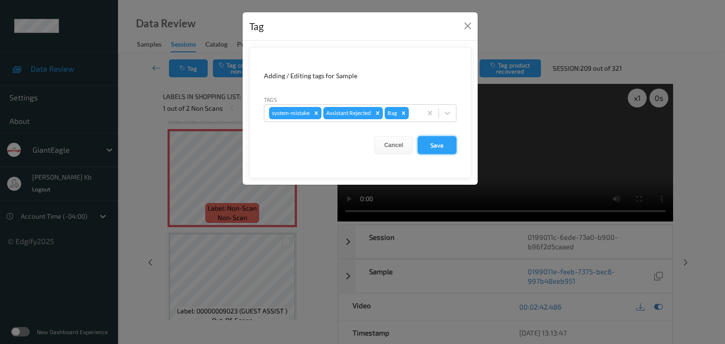
click at [447, 146] on button "Save" at bounding box center [437, 145] width 39 height 18
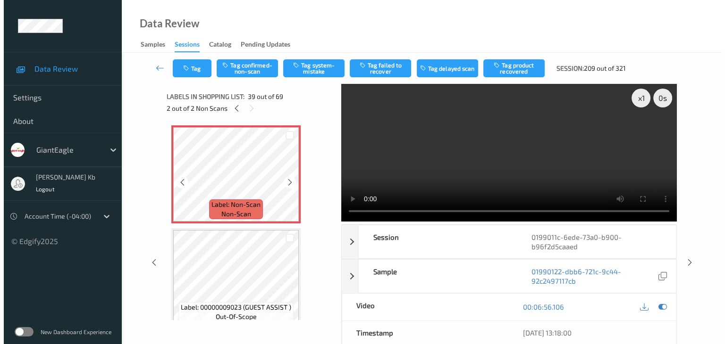
scroll to position [3924, 0]
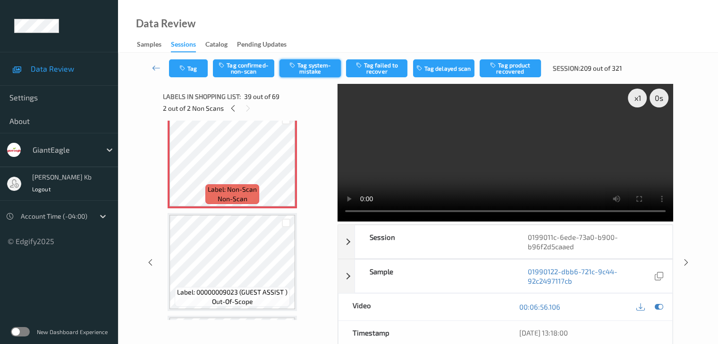
click at [318, 67] on button "Tag system-mistake" at bounding box center [309, 68] width 61 height 18
click at [196, 67] on button "Tag" at bounding box center [188, 68] width 39 height 18
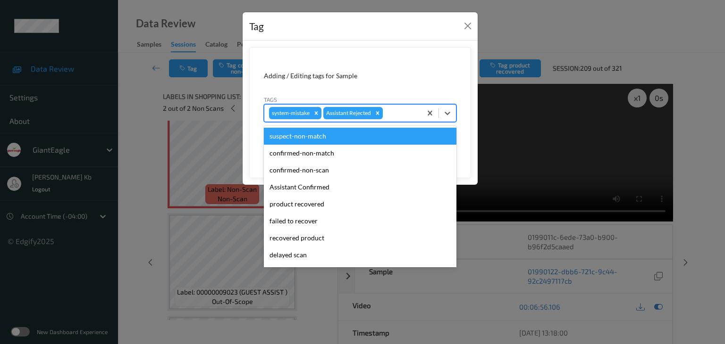
click at [395, 114] on div at bounding box center [401, 113] width 32 height 11
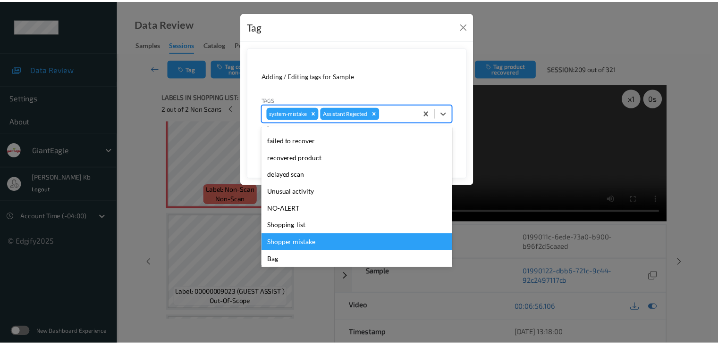
scroll to position [83, 0]
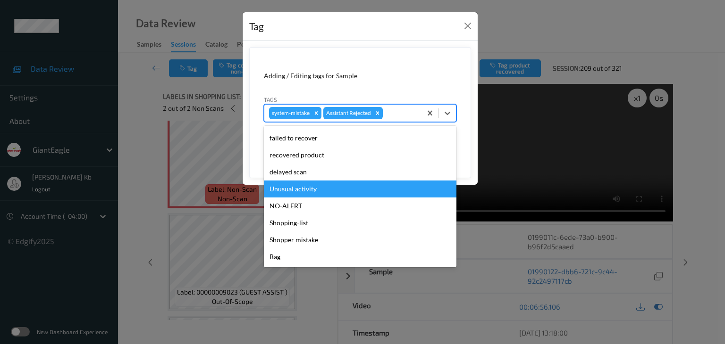
click at [312, 193] on div "Unusual activity" at bounding box center [360, 189] width 193 height 17
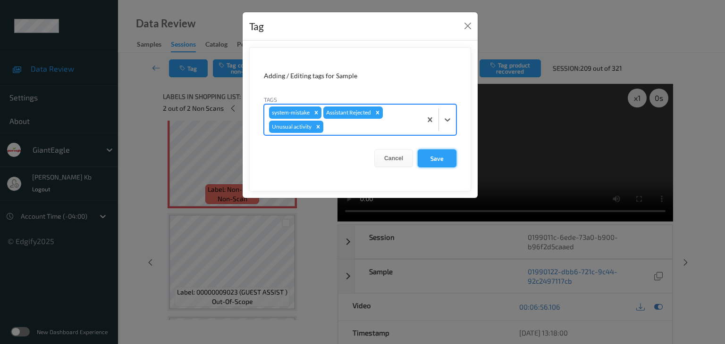
click at [437, 159] on button "Save" at bounding box center [437, 159] width 39 height 18
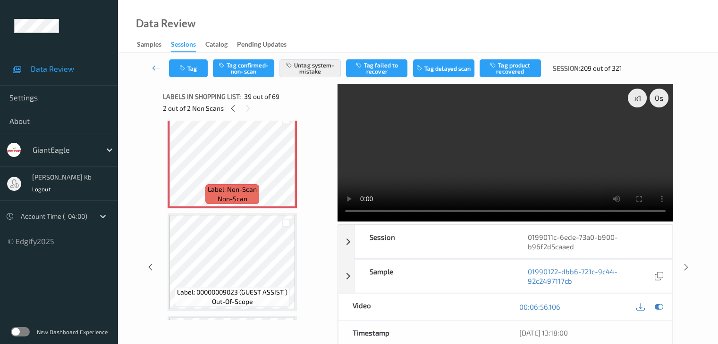
click at [158, 67] on icon at bounding box center [156, 67] width 8 height 9
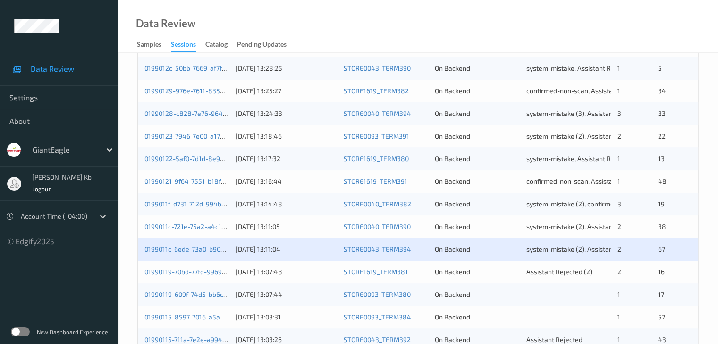
scroll to position [283, 0]
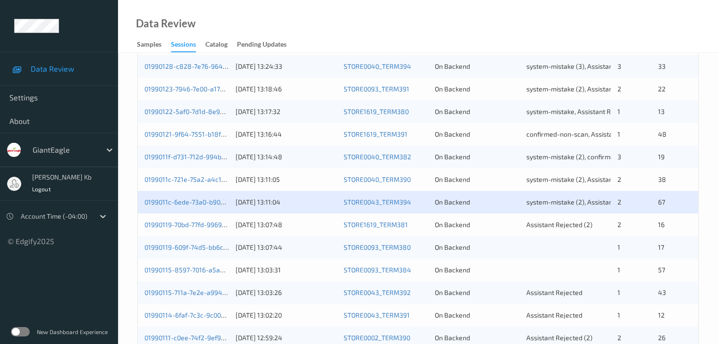
click at [195, 227] on link "01990119-70bd-77fd-9969-914bee7471d6" at bounding box center [206, 225] width 124 height 8
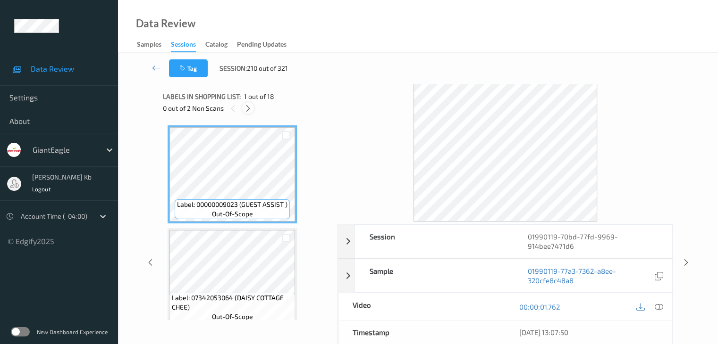
click at [249, 107] on icon at bounding box center [248, 108] width 8 height 8
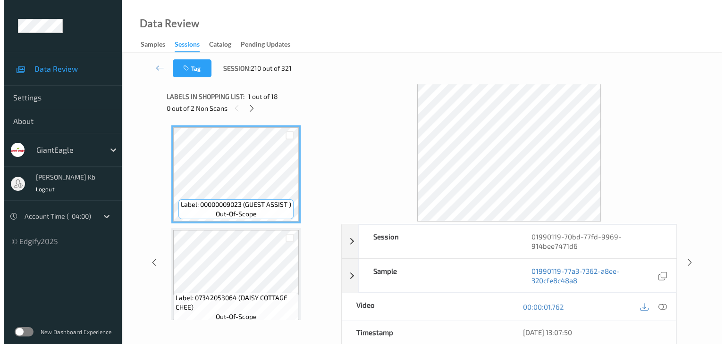
scroll to position [313, 0]
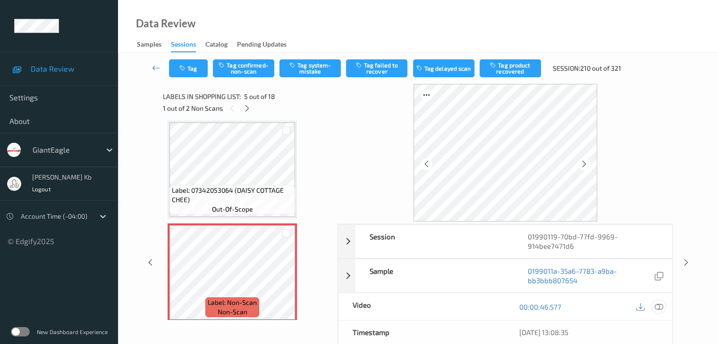
click at [658, 306] on icon at bounding box center [658, 307] width 8 height 8
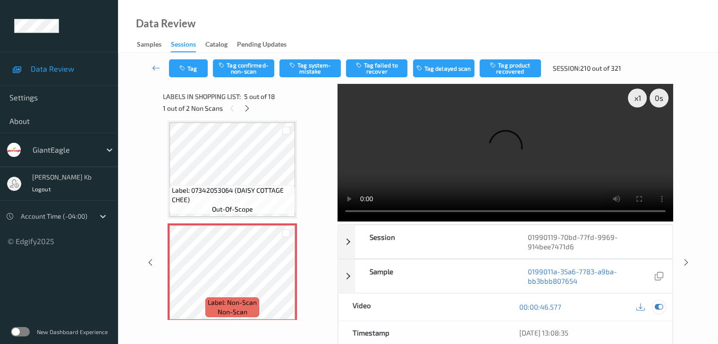
click at [311, 65] on button "Tag system-mistake" at bounding box center [309, 68] width 61 height 18
click at [199, 64] on button "Tag" at bounding box center [188, 68] width 39 height 18
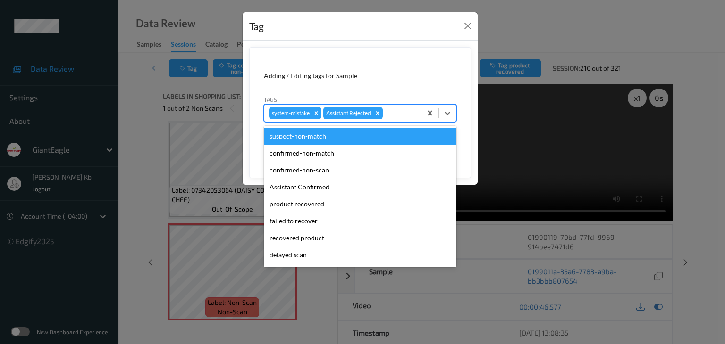
click at [412, 110] on div at bounding box center [401, 113] width 32 height 11
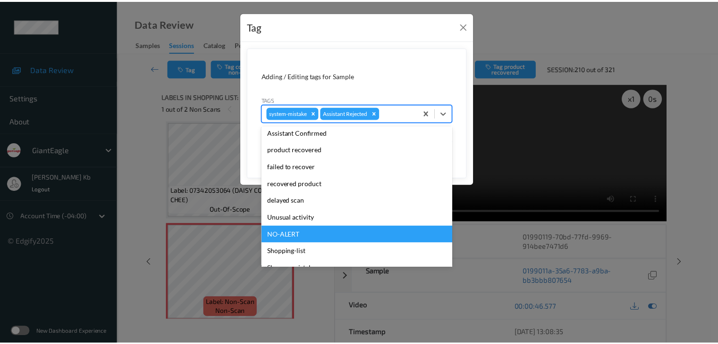
scroll to position [83, 0]
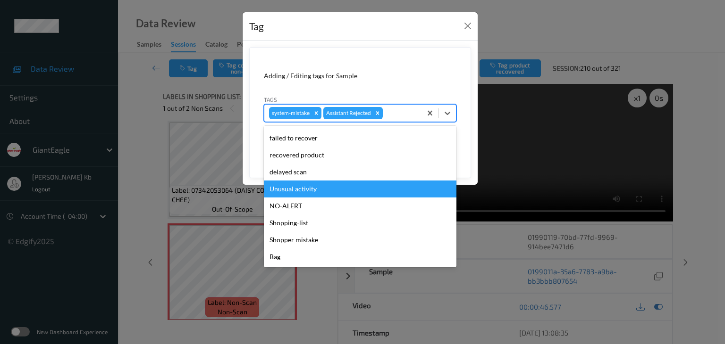
click at [317, 189] on div "Unusual activity" at bounding box center [360, 189] width 193 height 17
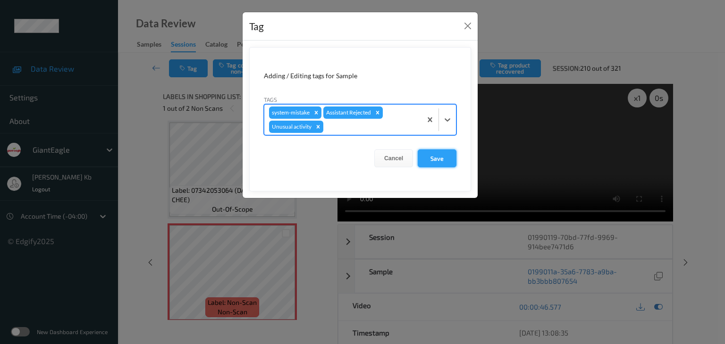
click at [431, 157] on button "Save" at bounding box center [437, 159] width 39 height 18
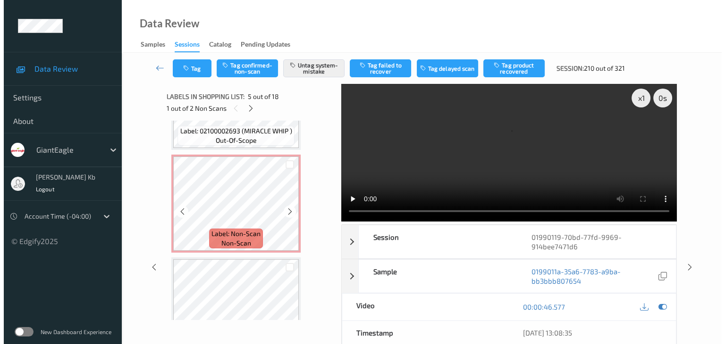
scroll to position [785, 0]
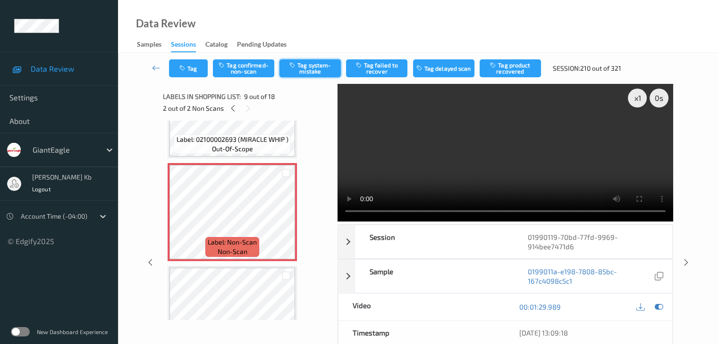
click at [317, 67] on button "Tag system-mistake" at bounding box center [309, 68] width 61 height 18
click at [198, 65] on button "Tag" at bounding box center [188, 68] width 39 height 18
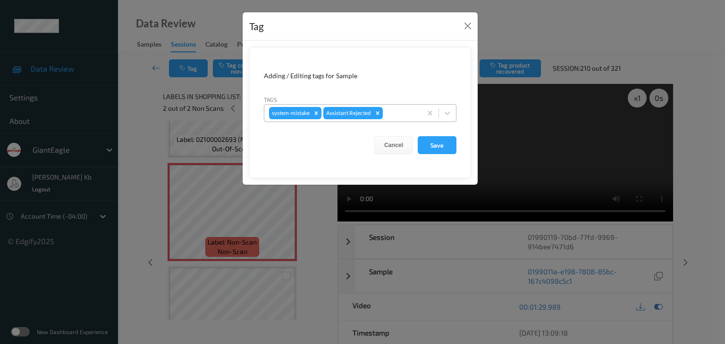
click at [402, 113] on div at bounding box center [401, 113] width 32 height 11
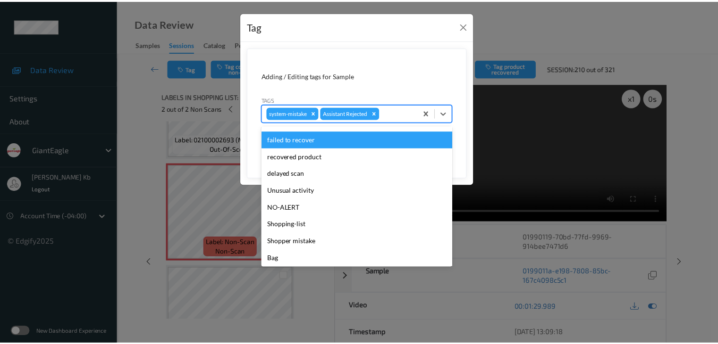
scroll to position [83, 0]
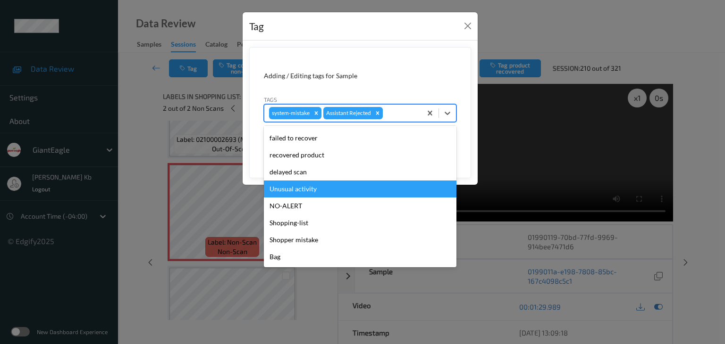
click at [302, 189] on div "Unusual activity" at bounding box center [360, 189] width 193 height 17
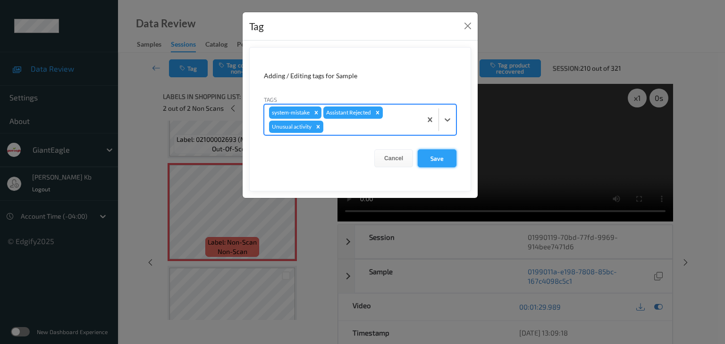
click at [439, 156] on button "Save" at bounding box center [437, 159] width 39 height 18
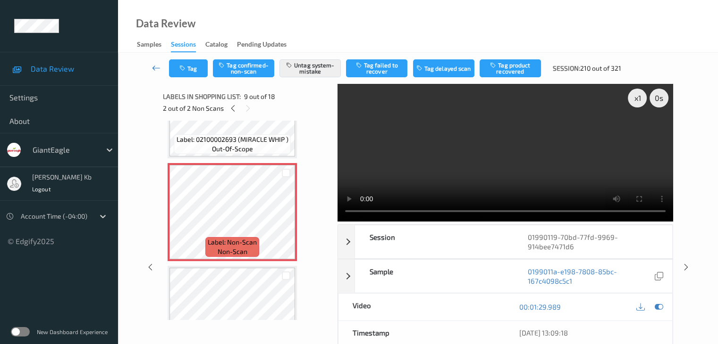
click at [159, 67] on icon at bounding box center [156, 67] width 8 height 9
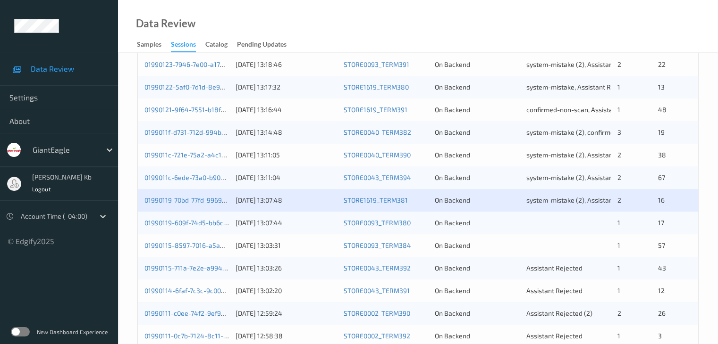
scroll to position [330, 0]
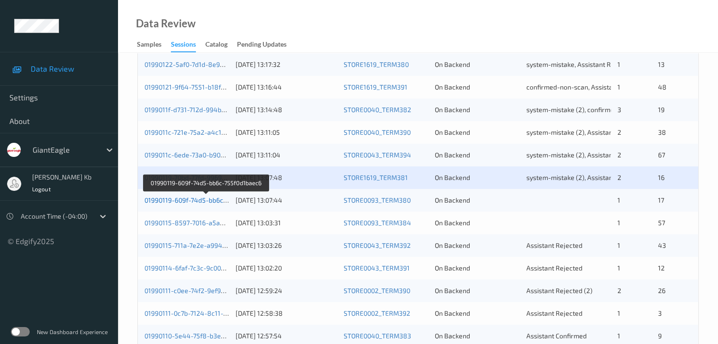
click at [202, 197] on link "01990119-609f-74d5-bb6c-755f0d1baec6" at bounding box center [205, 200] width 123 height 8
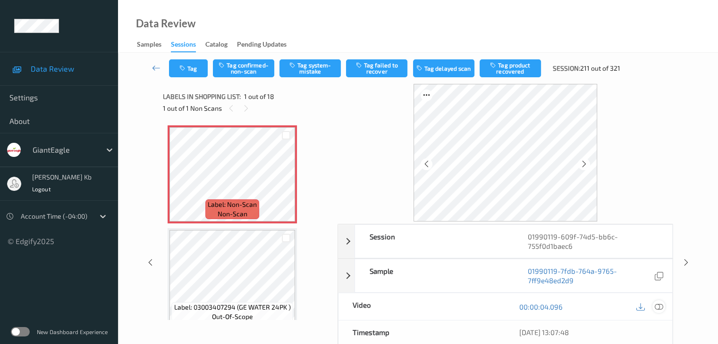
click at [661, 307] on icon at bounding box center [658, 307] width 8 height 8
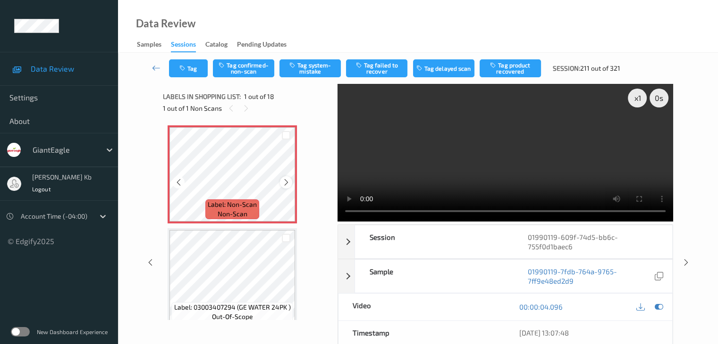
click at [285, 181] on icon at bounding box center [286, 182] width 8 height 8
click at [304, 66] on button "Tag system-mistake" at bounding box center [309, 68] width 61 height 18
click at [200, 67] on button "Tag" at bounding box center [188, 68] width 39 height 18
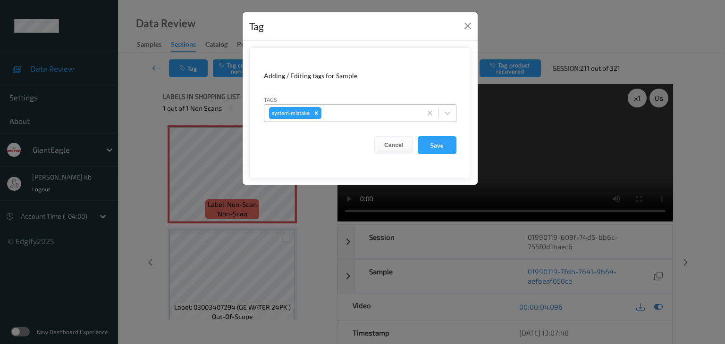
click at [359, 110] on div at bounding box center [369, 113] width 93 height 11
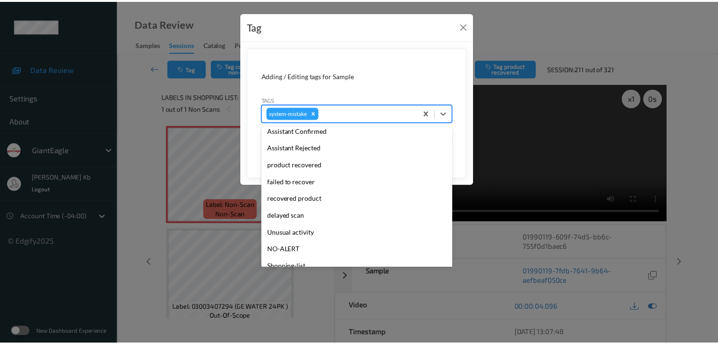
scroll to position [94, 0]
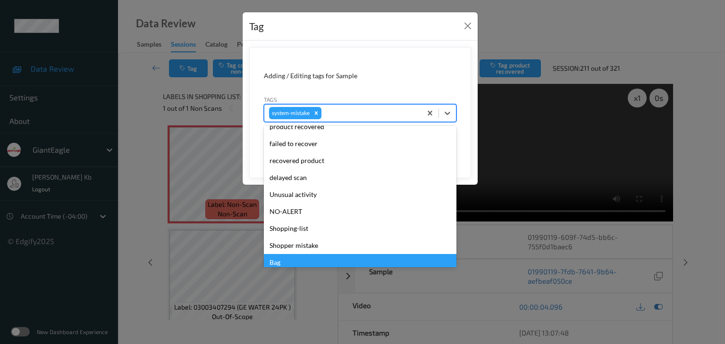
click at [297, 261] on div "Bag" at bounding box center [360, 262] width 193 height 17
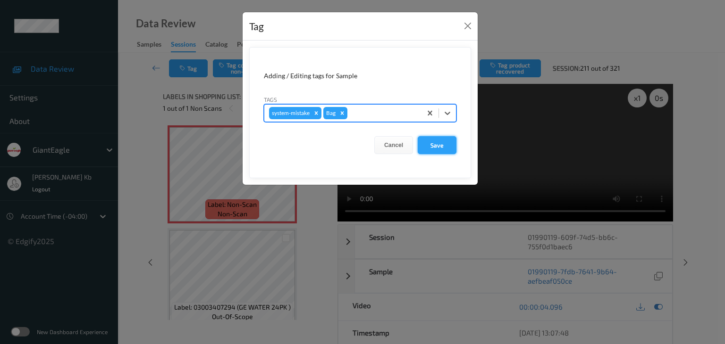
click at [440, 142] on button "Save" at bounding box center [437, 145] width 39 height 18
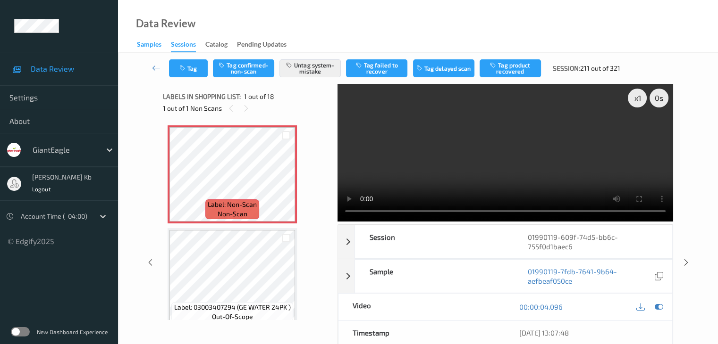
drag, startPoint x: 162, startPoint y: 70, endPoint x: 155, endPoint y: 51, distance: 20.2
click at [162, 69] on link at bounding box center [156, 68] width 25 height 18
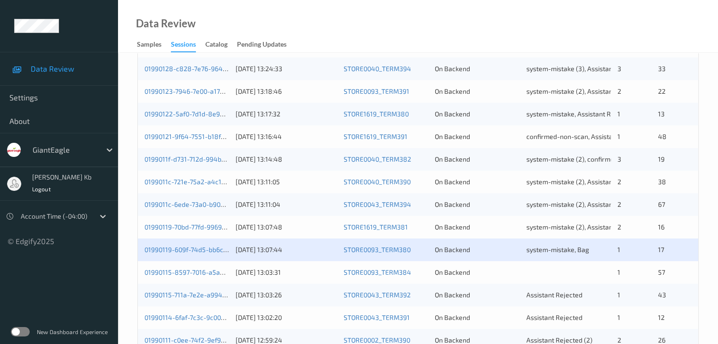
scroll to position [330, 0]
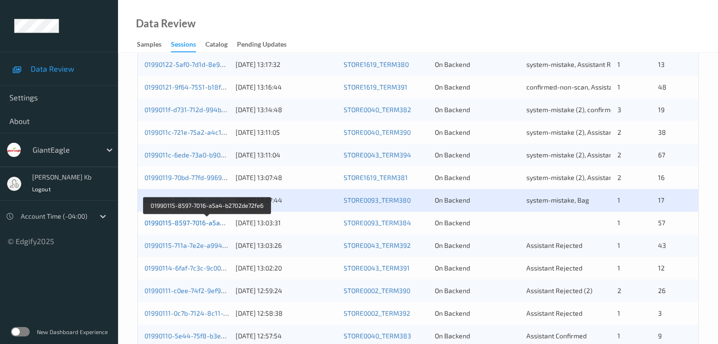
click at [198, 221] on link "01990115-8597-7016-a5a4-b2702de72fe6" at bounding box center [207, 223] width 126 height 8
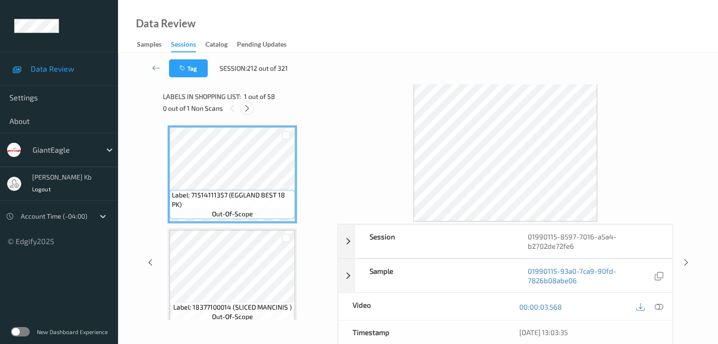
click at [246, 109] on icon at bounding box center [247, 108] width 8 height 8
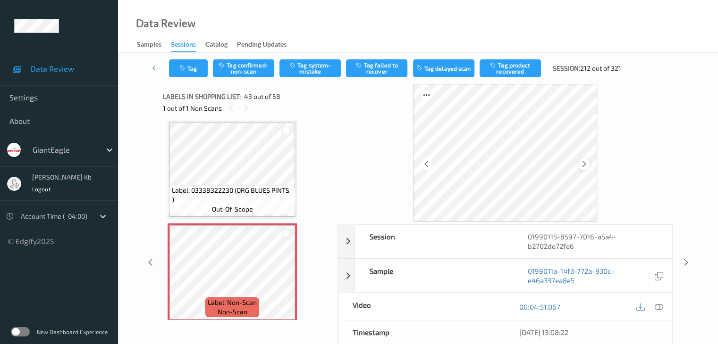
click at [583, 163] on icon at bounding box center [584, 164] width 8 height 8
click at [655, 308] on icon at bounding box center [658, 307] width 8 height 8
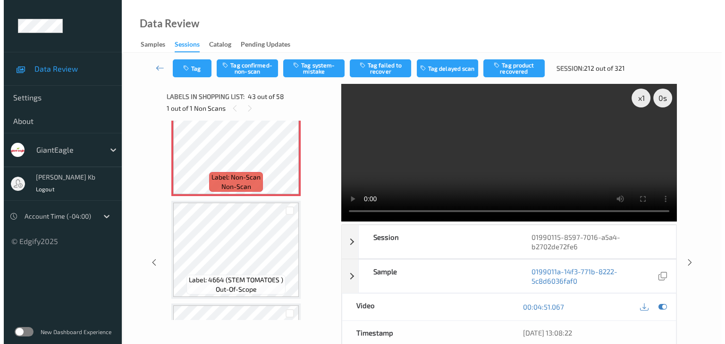
scroll to position [4364, 0]
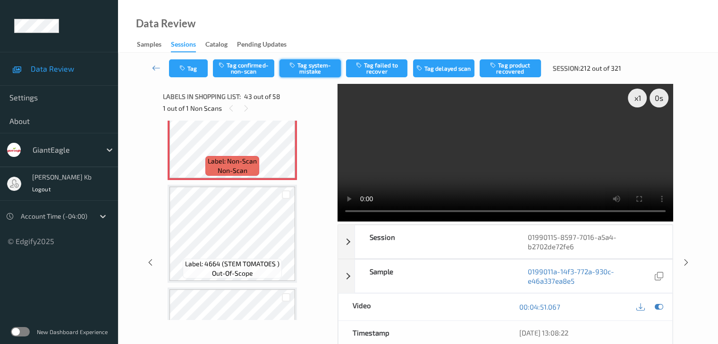
click at [308, 66] on button "Tag system-mistake" at bounding box center [309, 68] width 61 height 18
click at [202, 69] on button "Tag" at bounding box center [188, 68] width 39 height 18
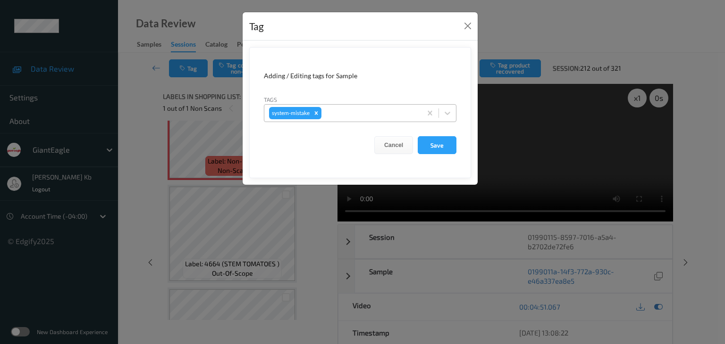
click at [361, 112] on div at bounding box center [369, 113] width 93 height 11
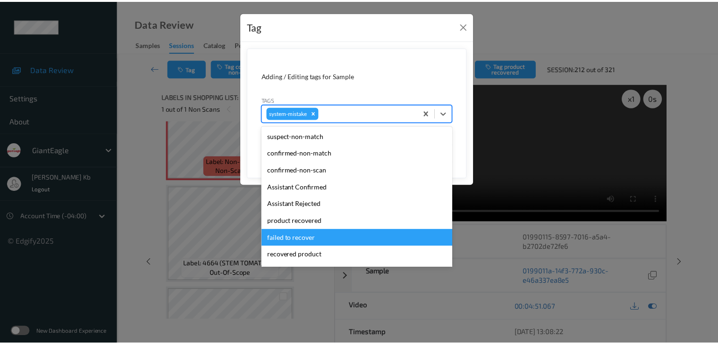
scroll to position [47, 0]
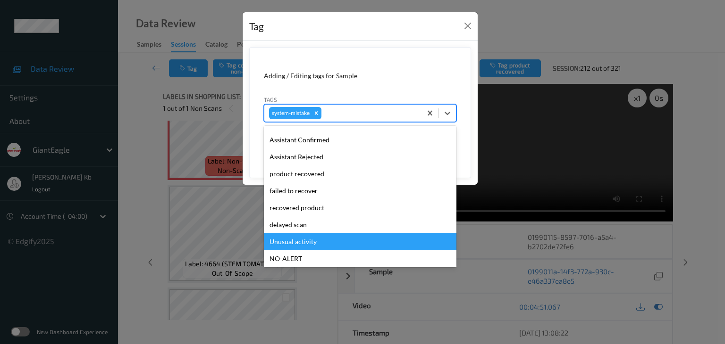
click at [302, 241] on div "Unusual activity" at bounding box center [360, 242] width 193 height 17
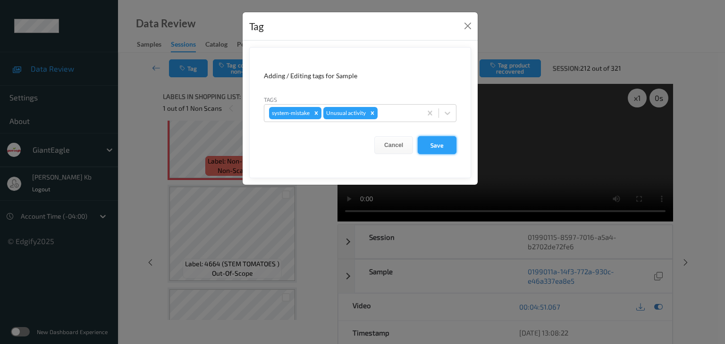
click at [443, 146] on button "Save" at bounding box center [437, 145] width 39 height 18
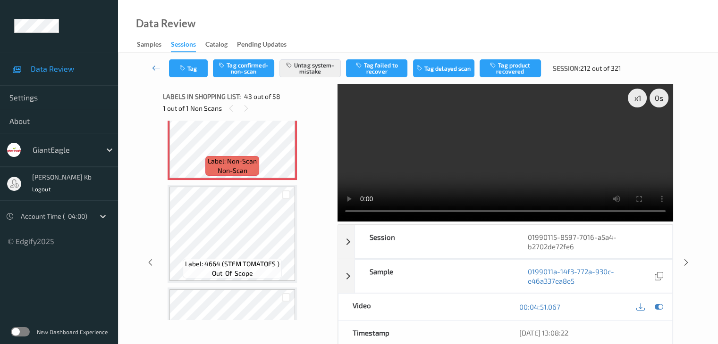
click at [160, 61] on link at bounding box center [156, 68] width 25 height 18
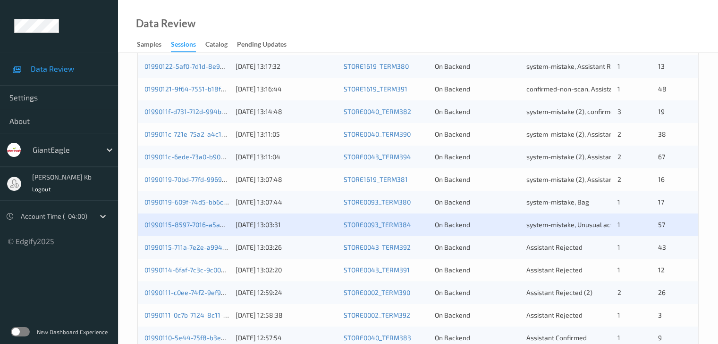
scroll to position [330, 0]
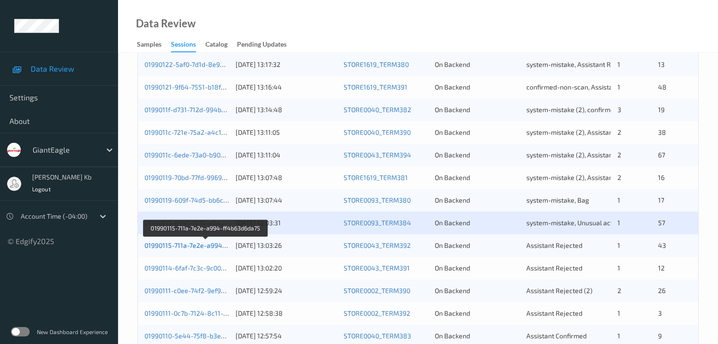
click at [201, 247] on link "01990115-711a-7e2e-a994-ff4b63d6da75" at bounding box center [205, 246] width 123 height 8
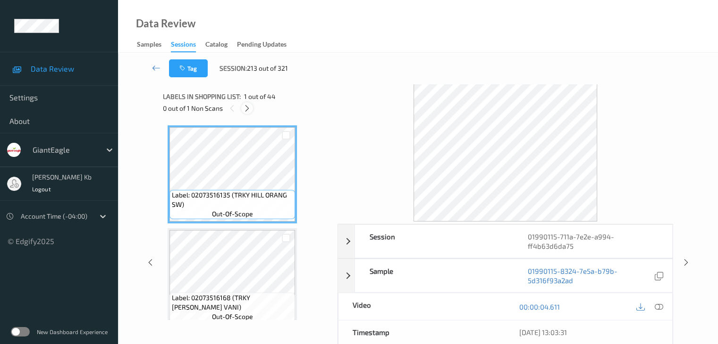
click at [249, 110] on icon at bounding box center [247, 108] width 8 height 8
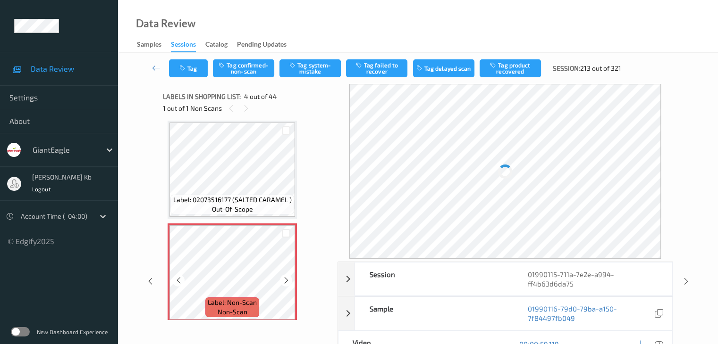
scroll to position [258, 0]
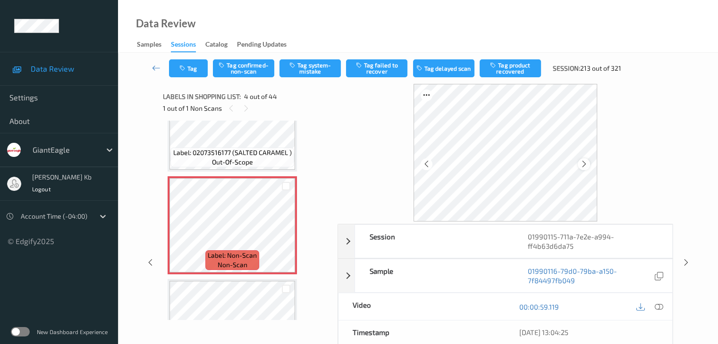
click at [584, 165] on icon at bounding box center [584, 164] width 8 height 8
click at [659, 307] on icon at bounding box center [658, 307] width 8 height 8
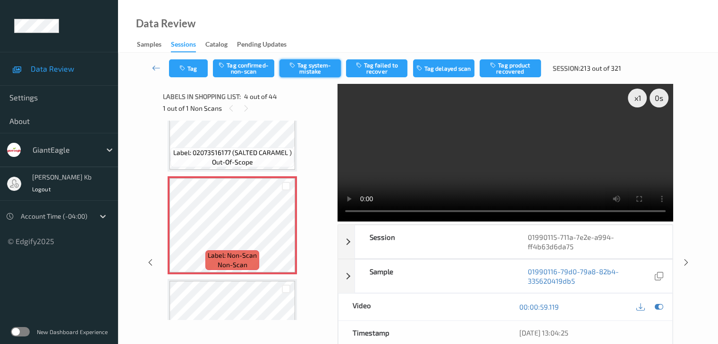
click at [308, 67] on button "Tag system-mistake" at bounding box center [309, 68] width 61 height 18
click at [159, 68] on icon at bounding box center [156, 67] width 8 height 9
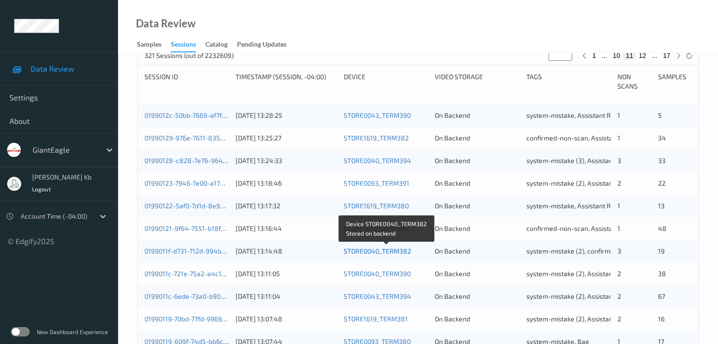
scroll to position [377, 0]
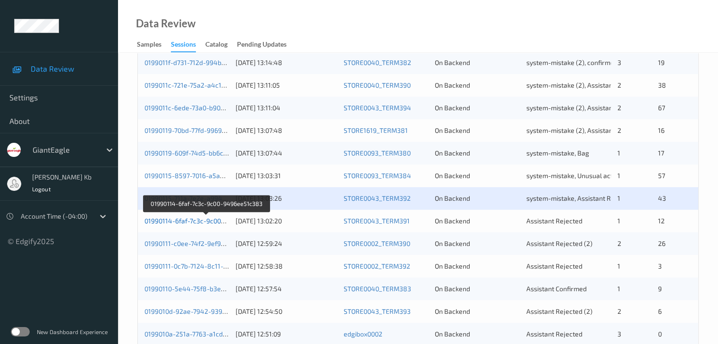
click at [200, 223] on link "01990114-6faf-7c3c-9c00-9496ee51c383" at bounding box center [206, 221] width 124 height 8
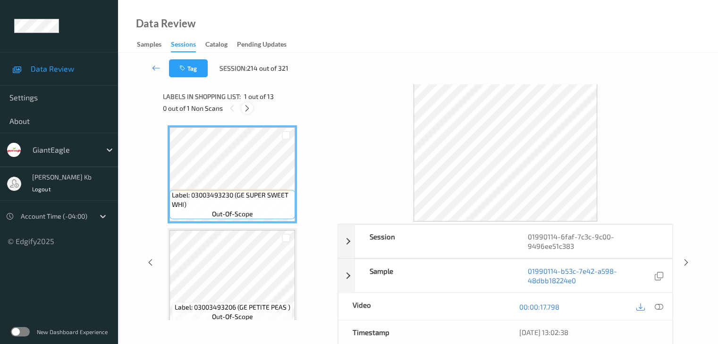
click at [247, 110] on icon at bounding box center [247, 108] width 8 height 8
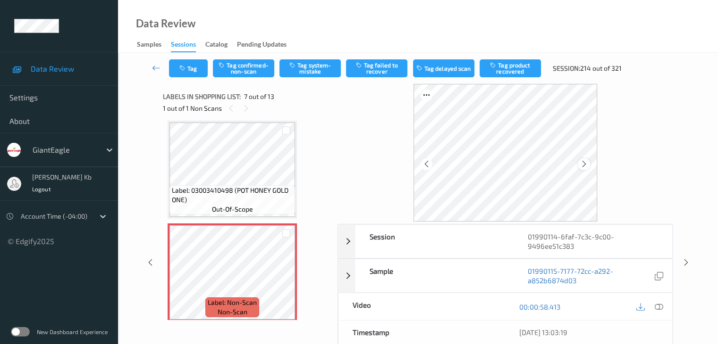
click at [581, 163] on icon at bounding box center [584, 164] width 8 height 8
click at [659, 307] on icon at bounding box center [658, 307] width 8 height 8
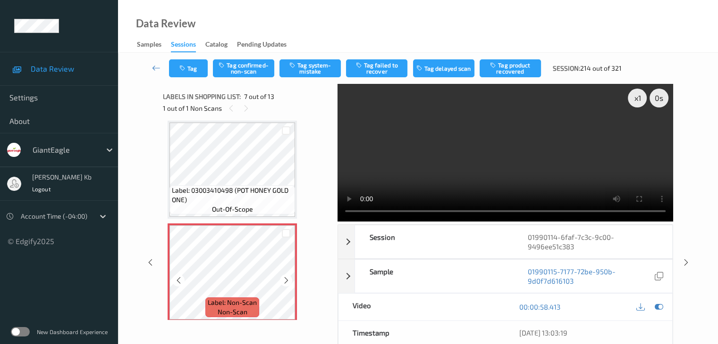
scroll to position [566, 0]
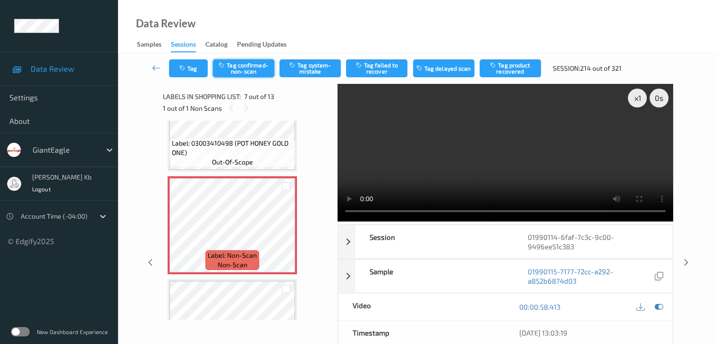
click at [256, 70] on button "Tag confirmed-non-scan" at bounding box center [243, 68] width 61 height 18
click at [512, 69] on button "Tag product recovered" at bounding box center [509, 68] width 61 height 18
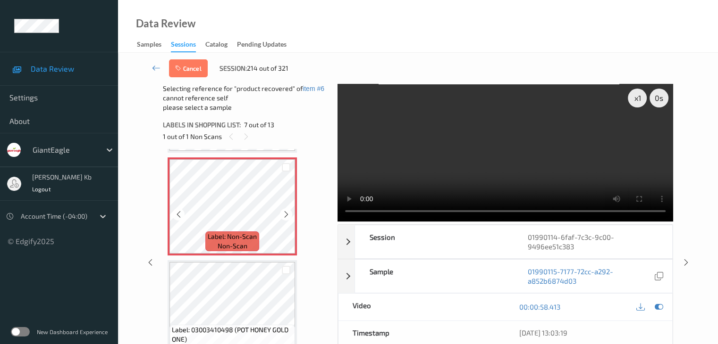
scroll to position [661, 0]
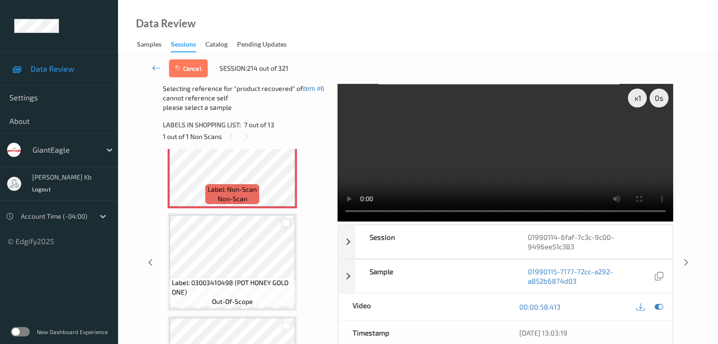
click at [287, 222] on div at bounding box center [286, 223] width 9 height 9
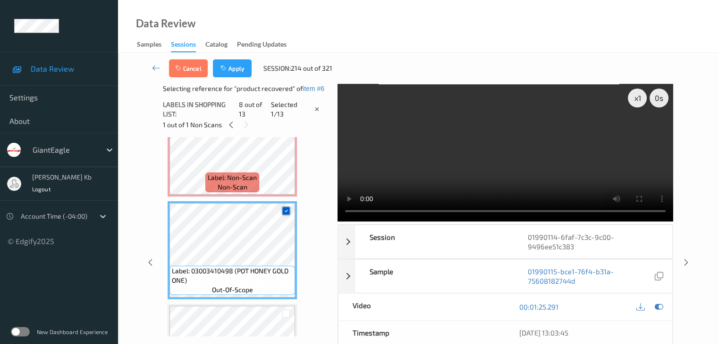
scroll to position [566, 0]
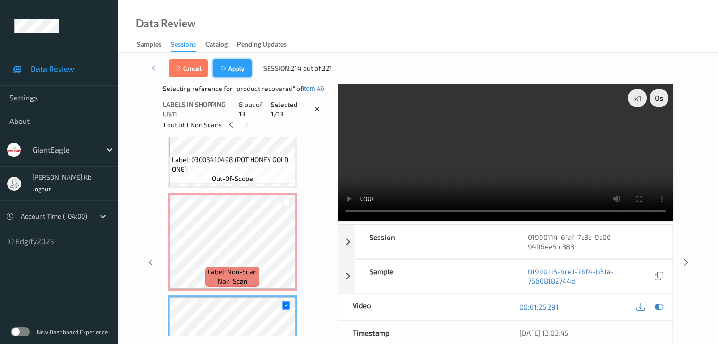
click at [241, 67] on button "Apply" at bounding box center [232, 68] width 39 height 18
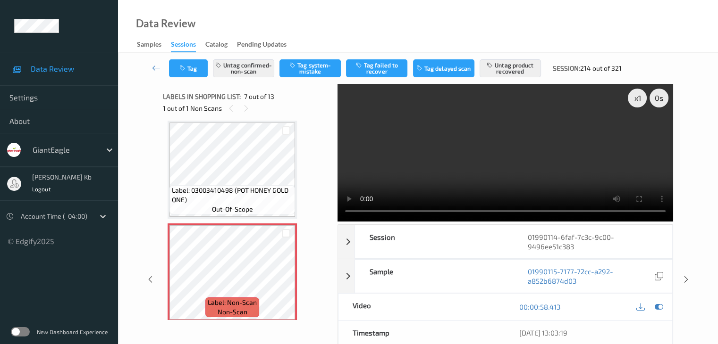
drag, startPoint x: 159, startPoint y: 69, endPoint x: 162, endPoint y: 46, distance: 23.8
click at [159, 69] on icon at bounding box center [156, 67] width 8 height 9
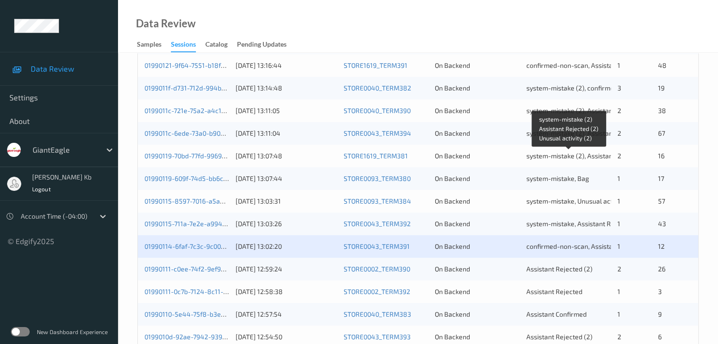
scroll to position [440, 0]
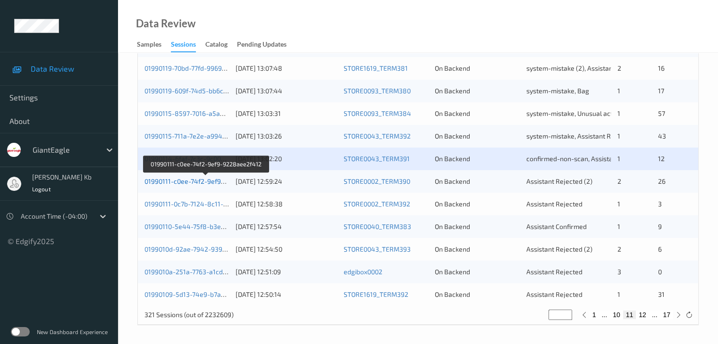
click at [185, 182] on link "01990111-c0ee-74f2-9ef9-9228aee2f412" at bounding box center [205, 181] width 123 height 8
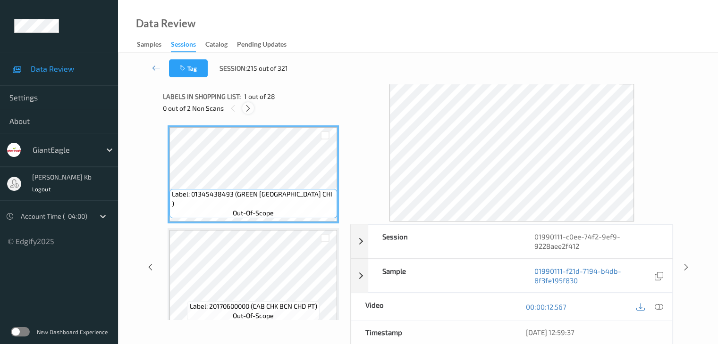
click at [249, 106] on icon at bounding box center [248, 108] width 8 height 8
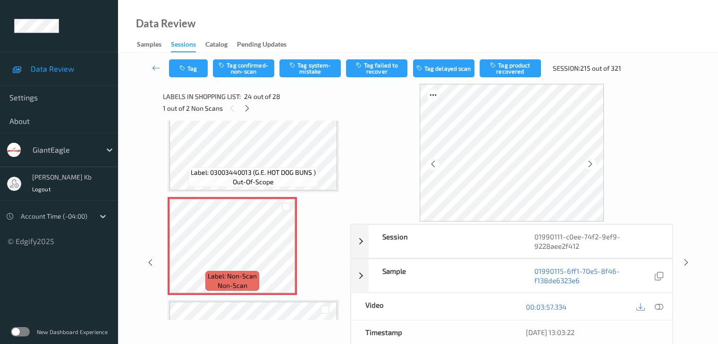
scroll to position [2315, 0]
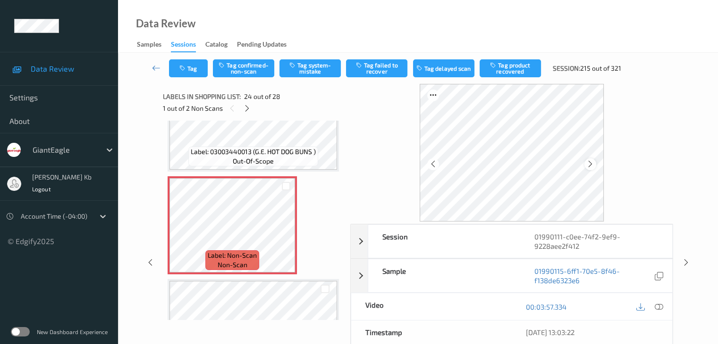
click at [592, 161] on icon at bounding box center [590, 164] width 8 height 8
click at [658, 307] on icon at bounding box center [658, 307] width 8 height 8
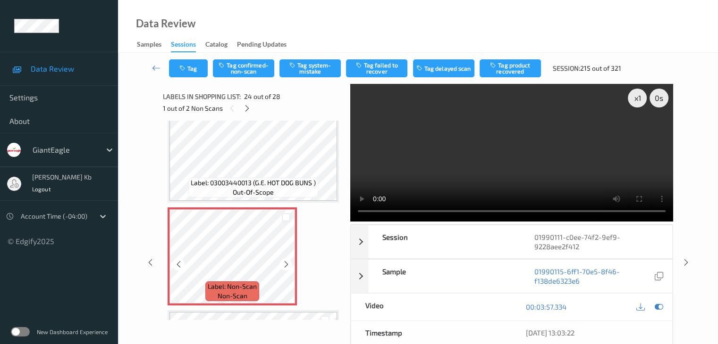
scroll to position [2268, 0]
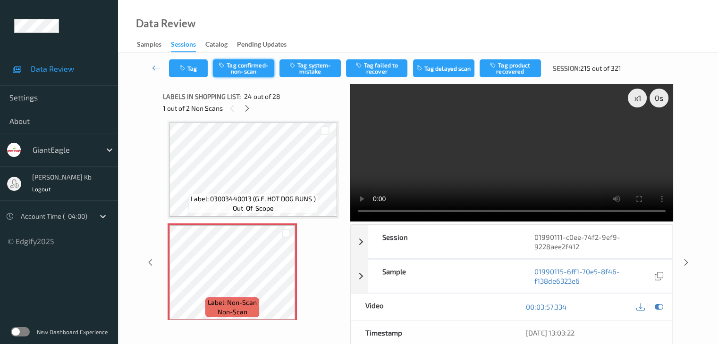
click at [260, 68] on button "Tag confirmed-non-scan" at bounding box center [243, 68] width 61 height 18
click at [508, 69] on button "Tag product recovered" at bounding box center [509, 68] width 61 height 18
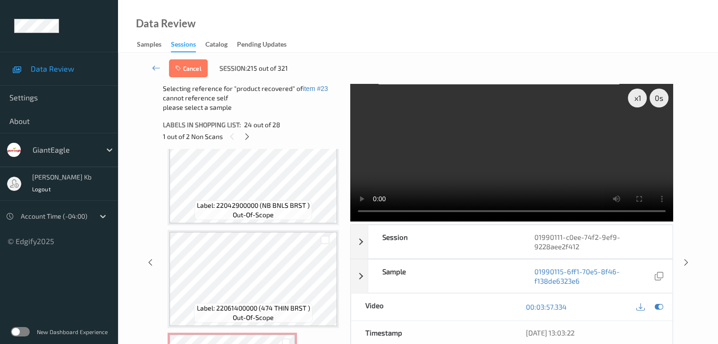
scroll to position [2504, 0]
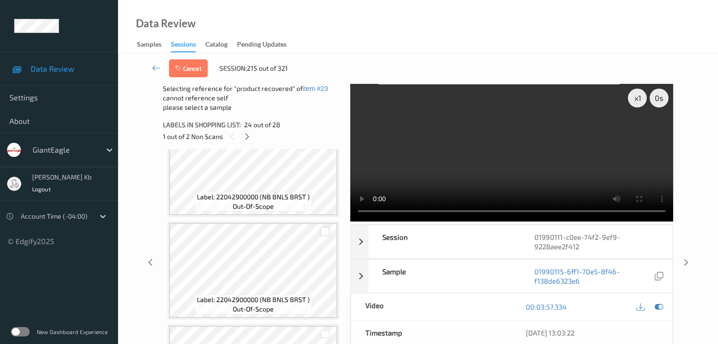
click at [326, 231] on div at bounding box center [324, 231] width 9 height 9
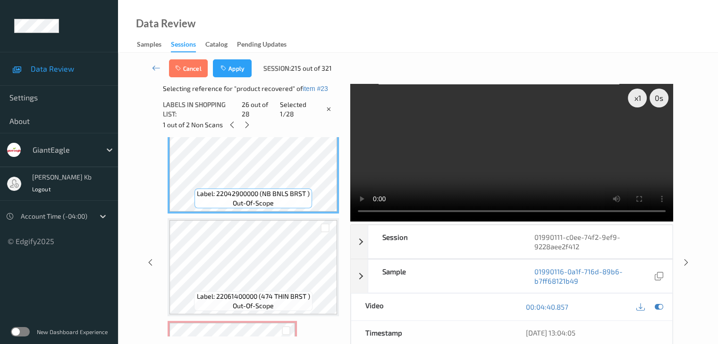
scroll to position [2645, 0]
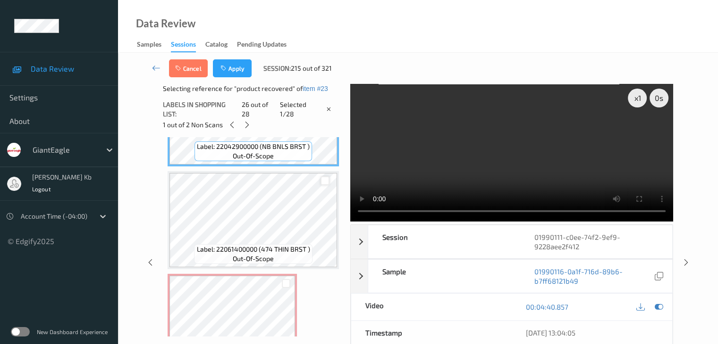
click at [327, 176] on div at bounding box center [324, 180] width 9 height 9
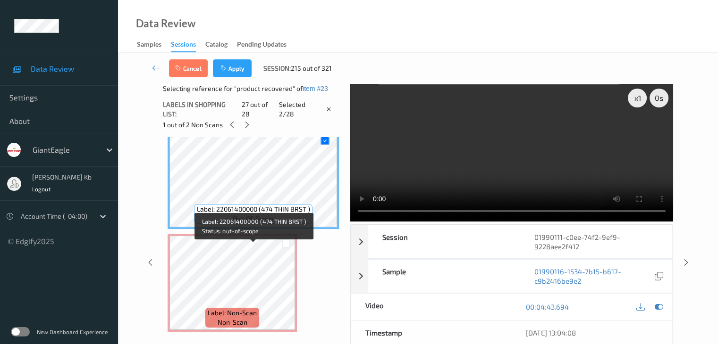
scroll to position [2686, 0]
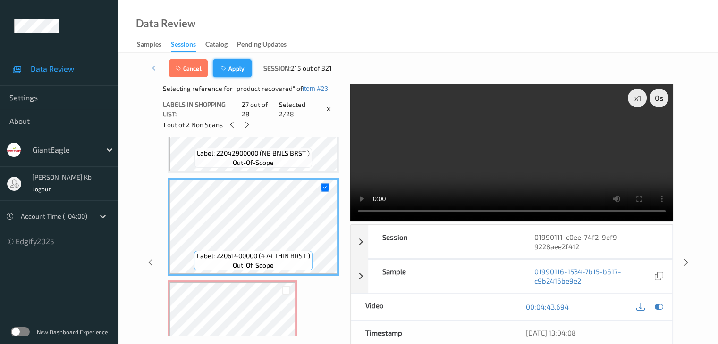
click at [236, 68] on button "Apply" at bounding box center [232, 68] width 39 height 18
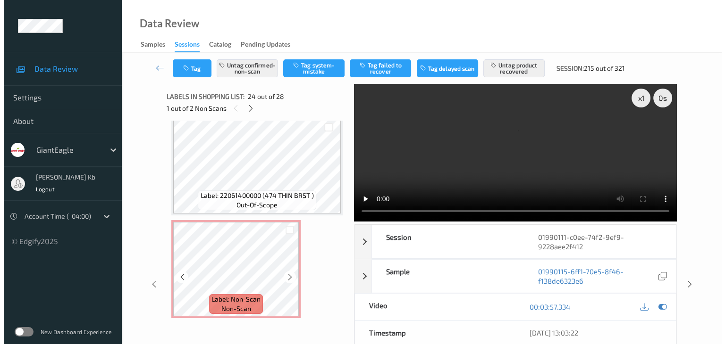
scroll to position [2685, 0]
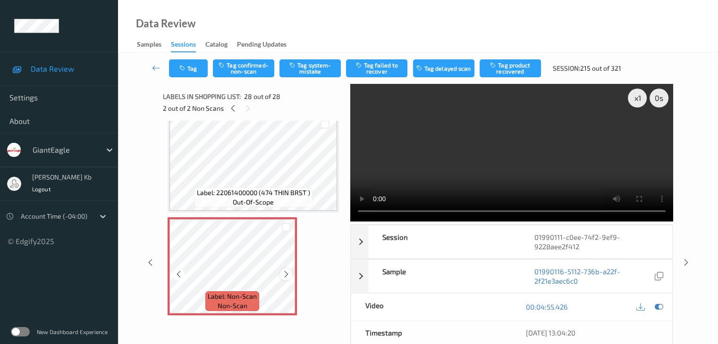
click at [288, 276] on icon at bounding box center [286, 274] width 8 height 8
click at [315, 67] on button "Tag system-mistake" at bounding box center [309, 68] width 61 height 18
click at [200, 69] on button "Tag" at bounding box center [188, 68] width 39 height 18
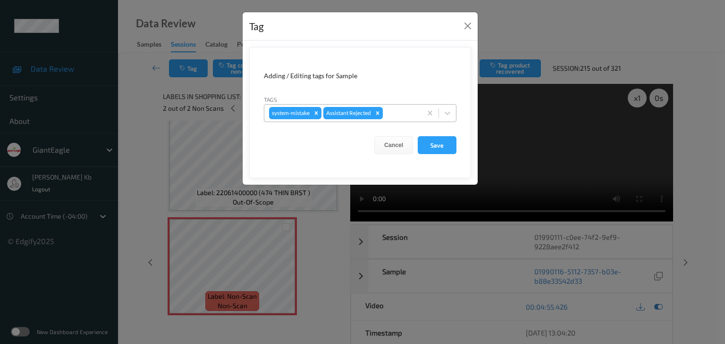
click at [402, 113] on div at bounding box center [401, 113] width 32 height 11
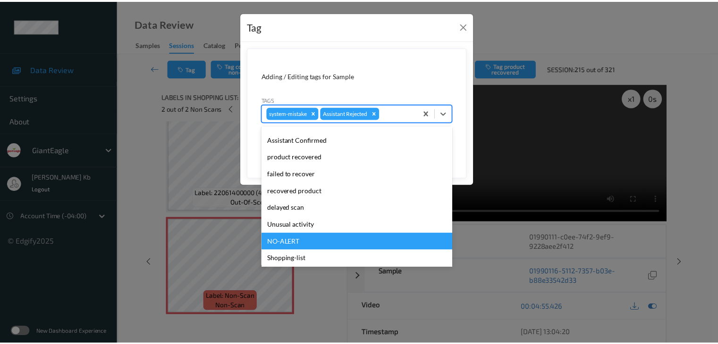
scroll to position [83, 0]
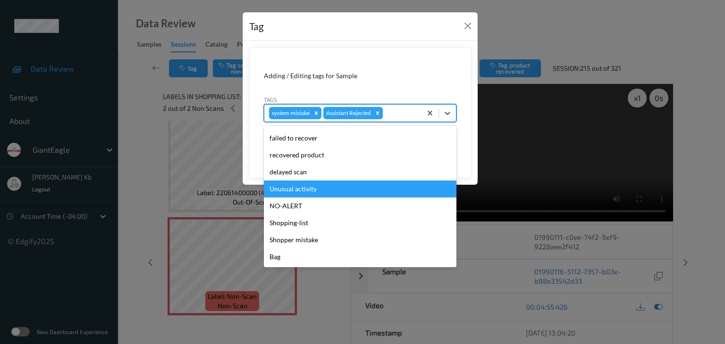
click at [295, 190] on div "Unusual activity" at bounding box center [360, 189] width 193 height 17
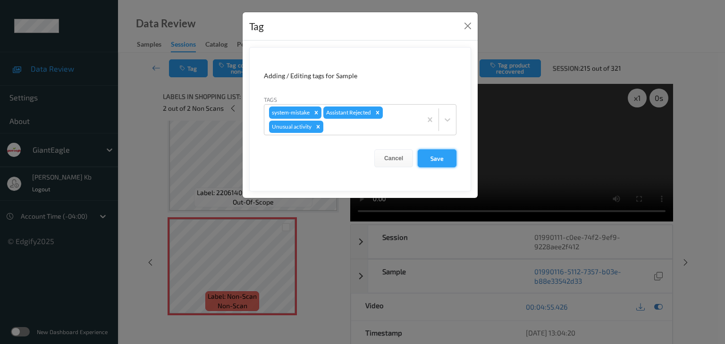
click at [441, 157] on button "Save" at bounding box center [437, 159] width 39 height 18
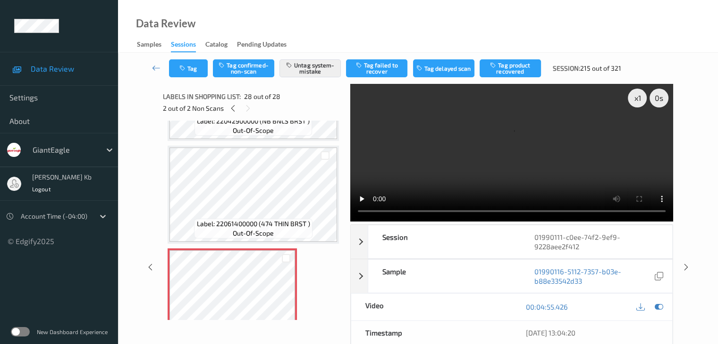
scroll to position [2638, 0]
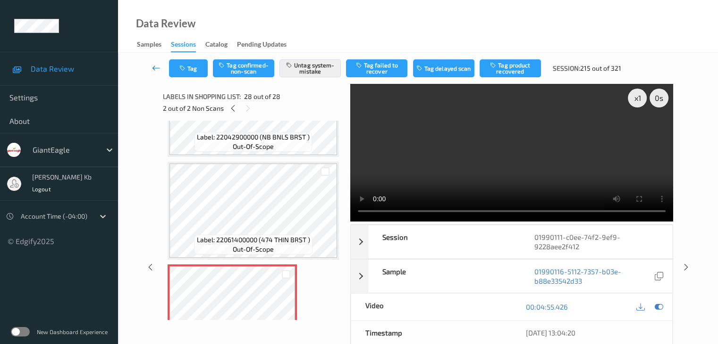
click at [154, 68] on icon at bounding box center [156, 67] width 8 height 9
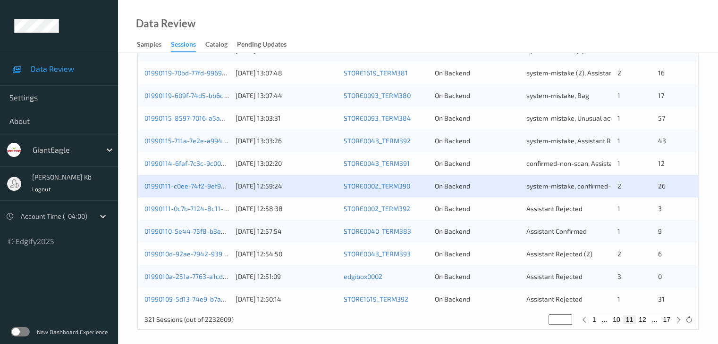
scroll to position [440, 0]
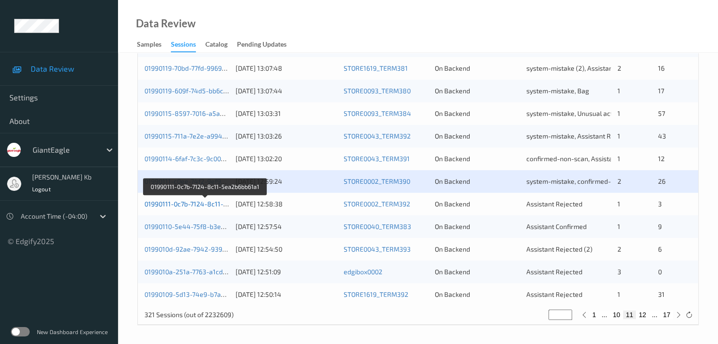
click at [191, 204] on link "01990111-0c7b-7124-8c11-5ea2b6bb61a1" at bounding box center [205, 204] width 122 height 8
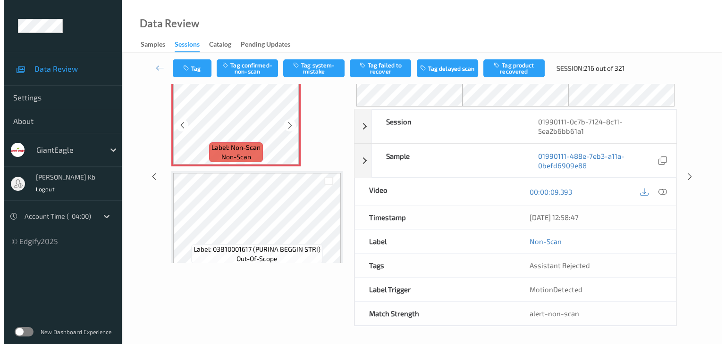
scroll to position [10, 0]
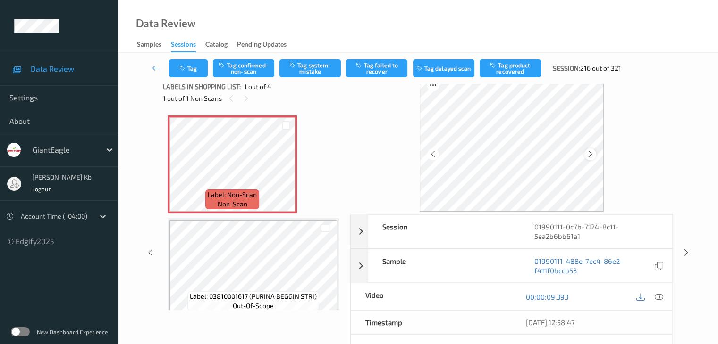
click at [593, 153] on icon at bounding box center [590, 154] width 8 height 8
click at [658, 297] on icon at bounding box center [658, 297] width 8 height 8
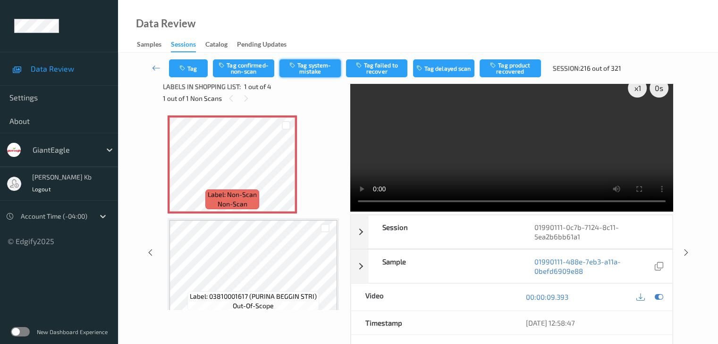
click at [319, 67] on button "Tag system-mistake" at bounding box center [309, 68] width 61 height 18
click at [201, 65] on button "Tag" at bounding box center [188, 68] width 39 height 18
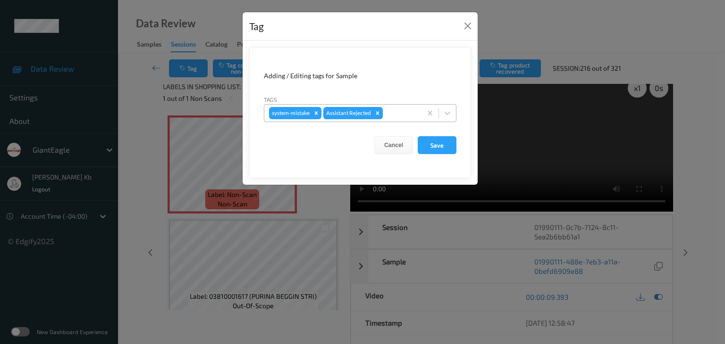
click at [391, 112] on div at bounding box center [401, 113] width 32 height 11
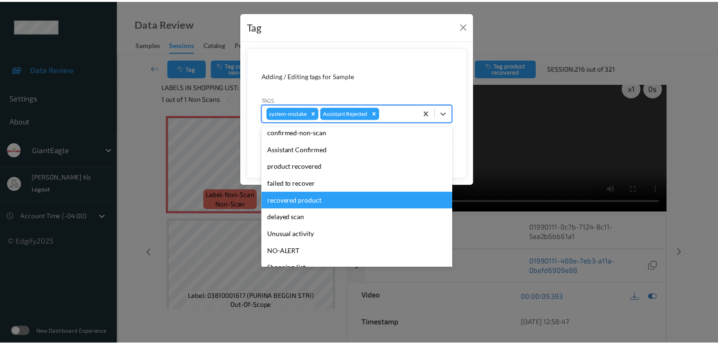
scroll to position [47, 0]
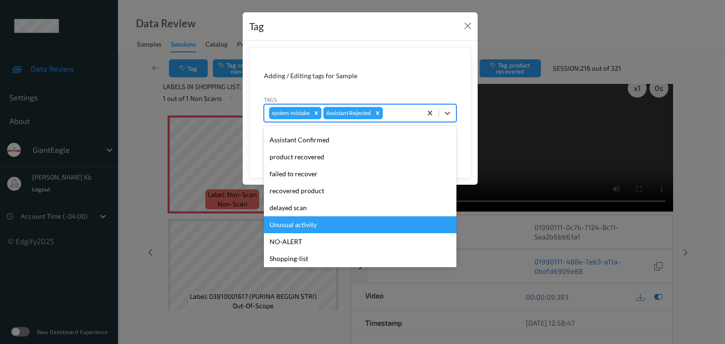
click at [322, 224] on div "Unusual activity" at bounding box center [360, 225] width 193 height 17
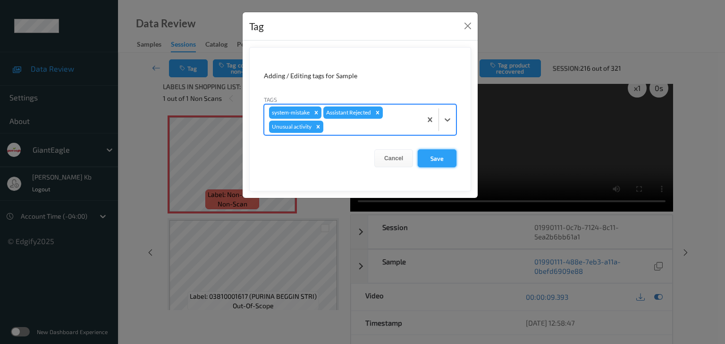
click at [444, 160] on button "Save" at bounding box center [437, 159] width 39 height 18
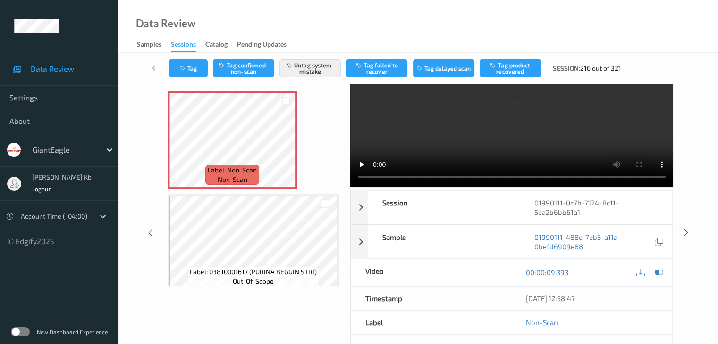
scroll to position [0, 0]
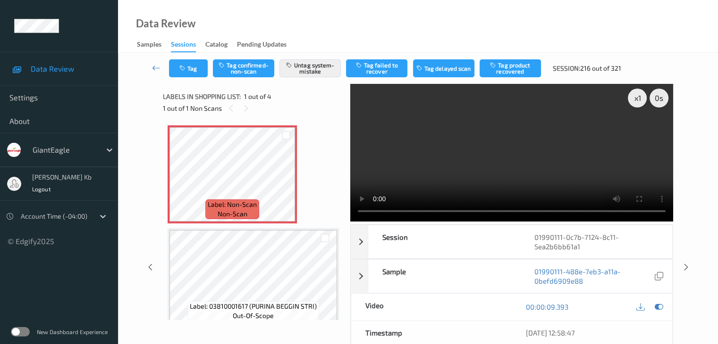
drag, startPoint x: 155, startPoint y: 65, endPoint x: 156, endPoint y: 54, distance: 10.9
click at [156, 65] on icon at bounding box center [156, 67] width 8 height 9
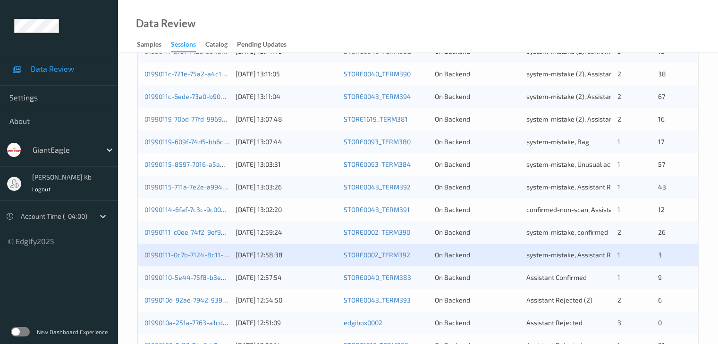
scroll to position [425, 0]
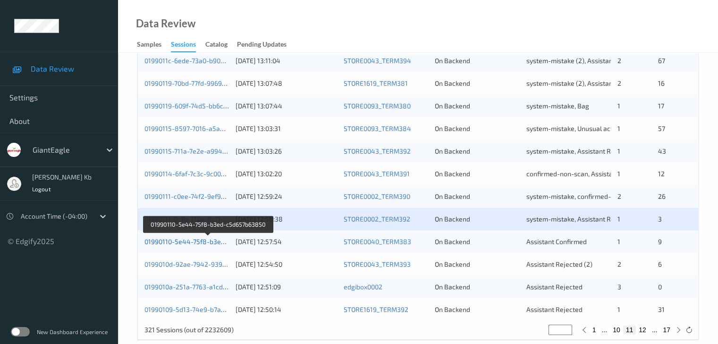
click at [187, 244] on link "01990110-5e44-75f8-b3ed-c5d657b63850" at bounding box center [208, 242] width 128 height 8
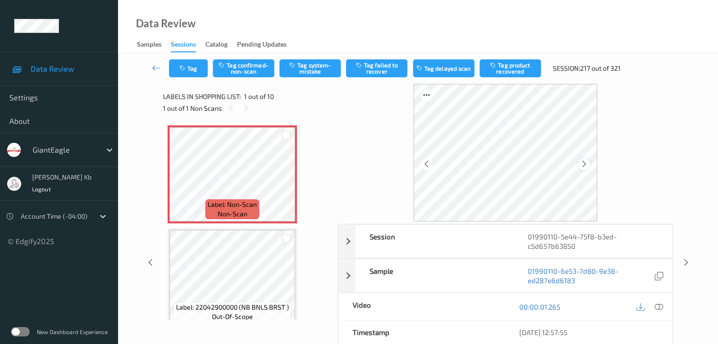
click at [585, 165] on icon at bounding box center [584, 164] width 8 height 8
click at [659, 304] on icon at bounding box center [658, 307] width 8 height 8
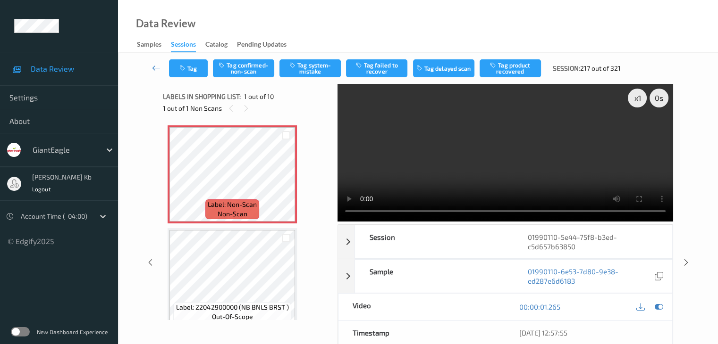
click at [157, 67] on icon at bounding box center [156, 67] width 8 height 9
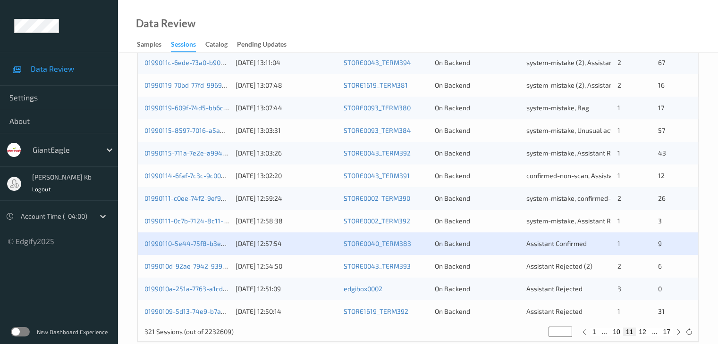
scroll to position [425, 0]
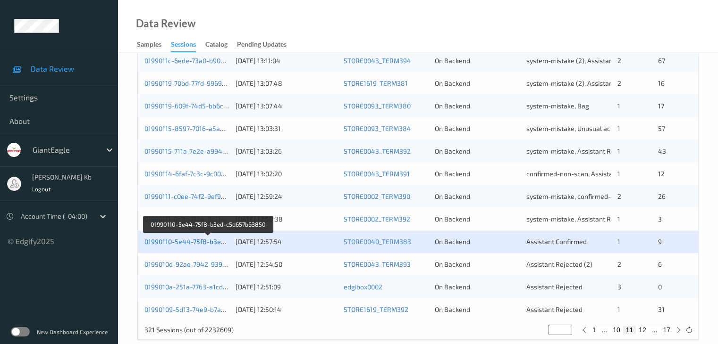
click at [208, 242] on link "01990110-5e44-75f8-b3ed-c5d657b63850" at bounding box center [208, 242] width 128 height 8
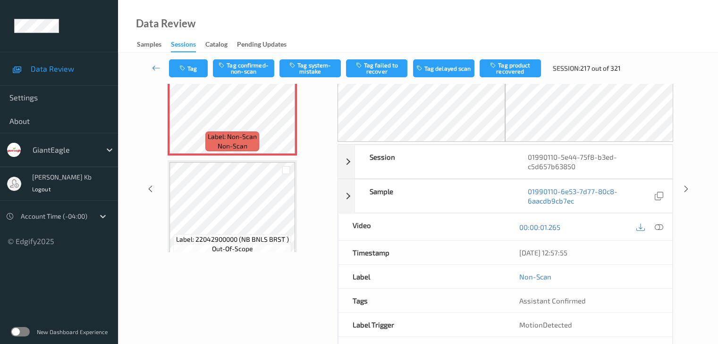
scroll to position [9, 0]
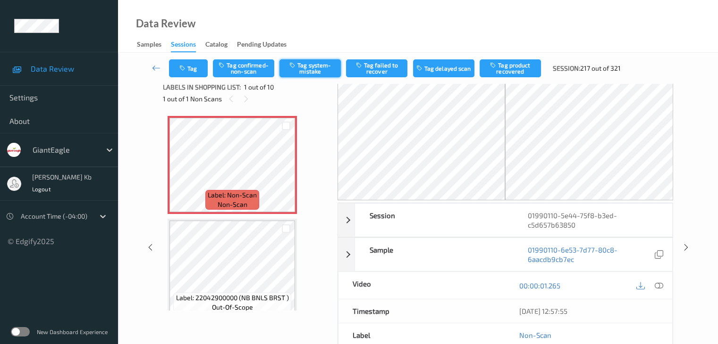
click at [310, 66] on button "Tag system-mistake" at bounding box center [309, 68] width 61 height 18
click at [159, 68] on icon at bounding box center [156, 67] width 8 height 9
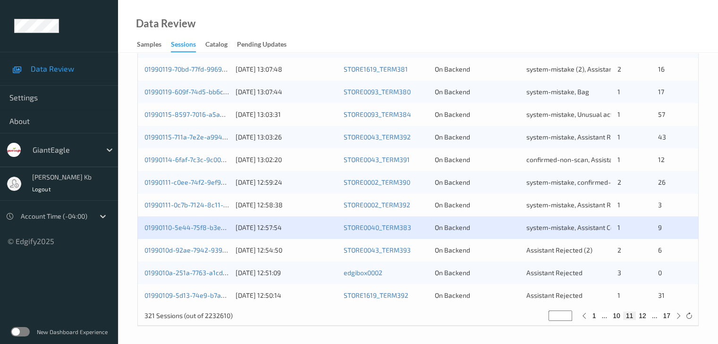
scroll to position [440, 0]
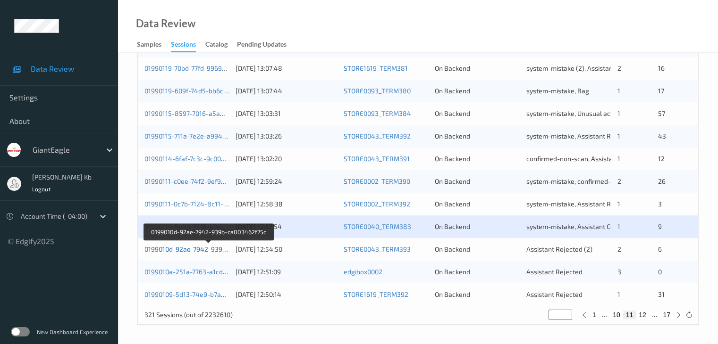
click at [199, 249] on link "0199010d-92ae-7942-939b-ca003462f75c" at bounding box center [207, 249] width 127 height 8
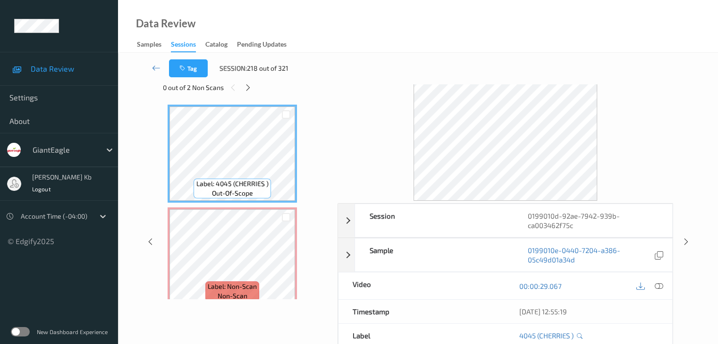
scroll to position [47, 0]
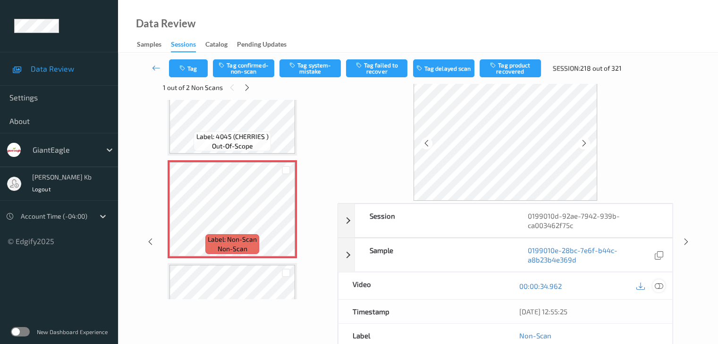
click at [659, 286] on icon at bounding box center [658, 286] width 8 height 8
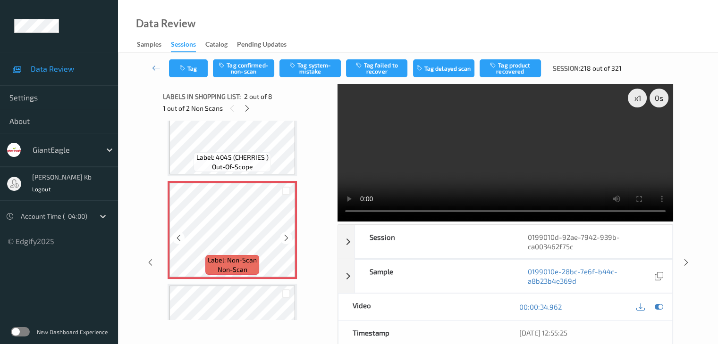
scroll to position [0, 0]
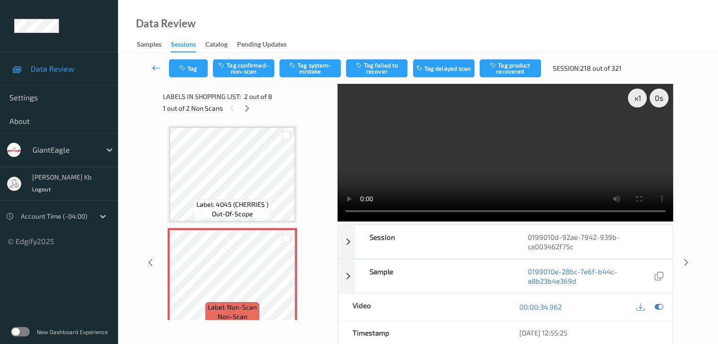
click at [159, 67] on icon at bounding box center [156, 67] width 8 height 9
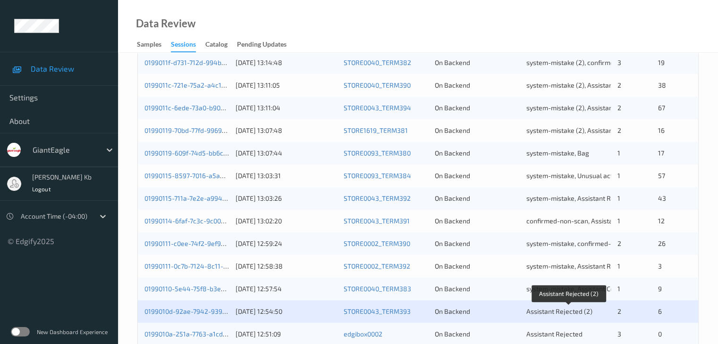
scroll to position [425, 0]
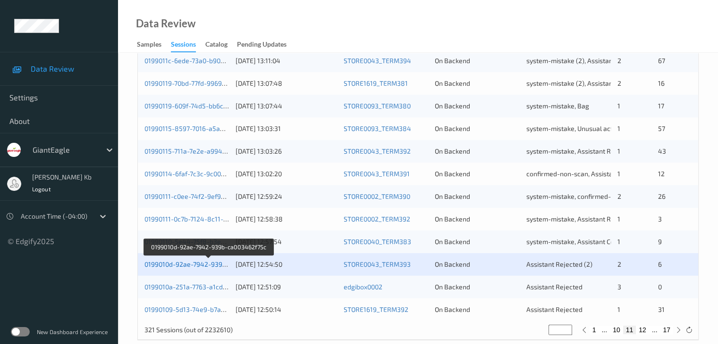
click at [197, 265] on link "0199010d-92ae-7942-939b-ca003462f75c" at bounding box center [207, 264] width 127 height 8
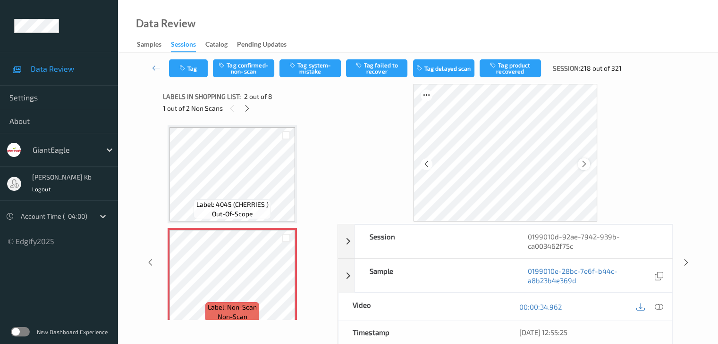
click at [588, 164] on div at bounding box center [584, 165] width 12 height 12
click at [587, 164] on icon at bounding box center [584, 164] width 8 height 8
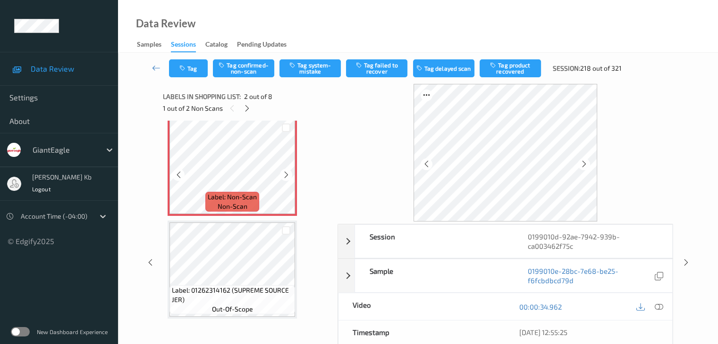
scroll to position [94, 0]
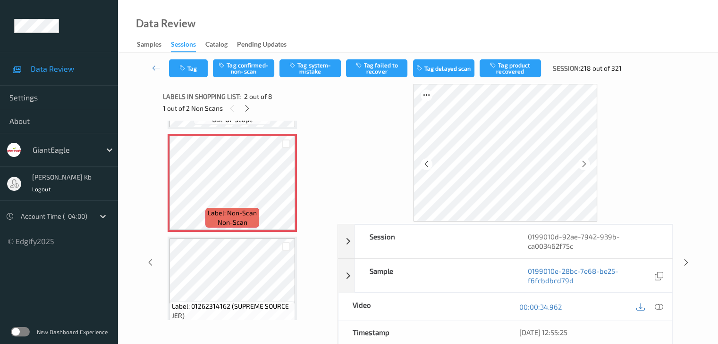
click at [662, 307] on div at bounding box center [658, 307] width 13 height 13
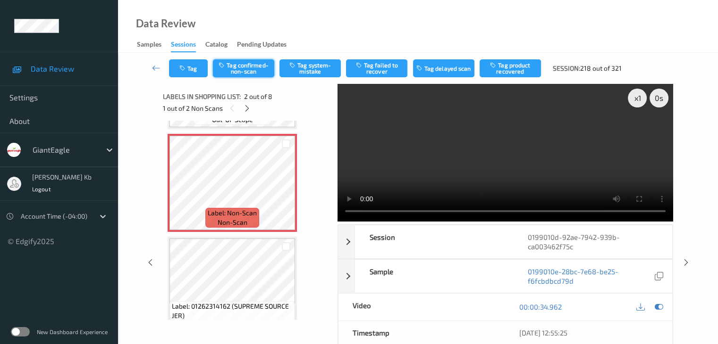
click at [256, 68] on button "Tag confirmed-non-scan" at bounding box center [243, 68] width 61 height 18
click at [509, 67] on button "Tag product recovered" at bounding box center [509, 68] width 61 height 18
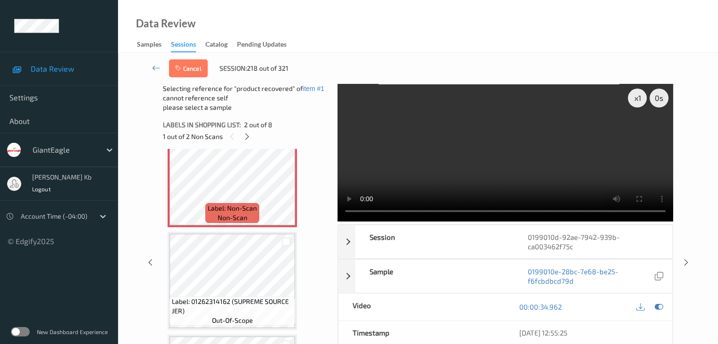
scroll to position [142, 0]
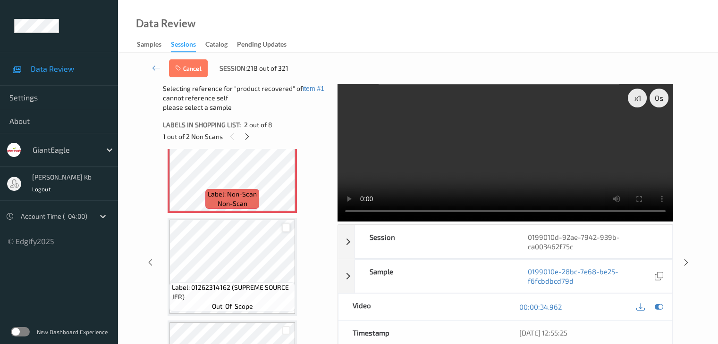
click at [283, 228] on div at bounding box center [286, 228] width 9 height 9
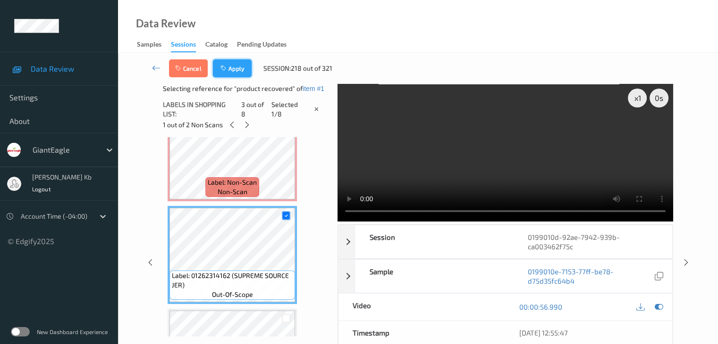
click at [238, 71] on button "Apply" at bounding box center [232, 68] width 39 height 18
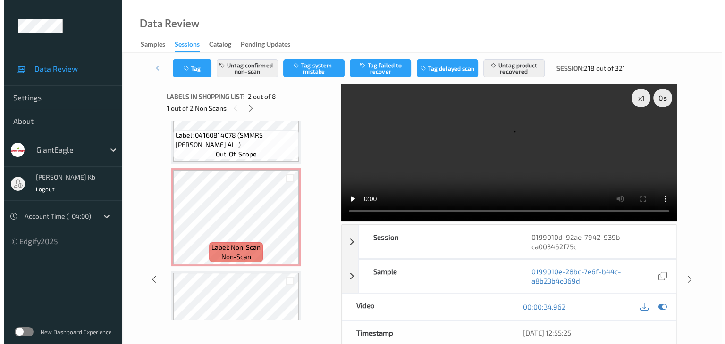
scroll to position [382, 0]
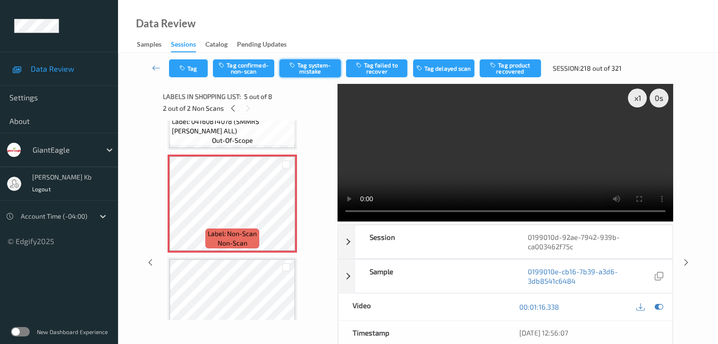
click at [327, 67] on button "Tag system-mistake" at bounding box center [309, 68] width 61 height 18
click at [202, 65] on button "Tag" at bounding box center [188, 68] width 39 height 18
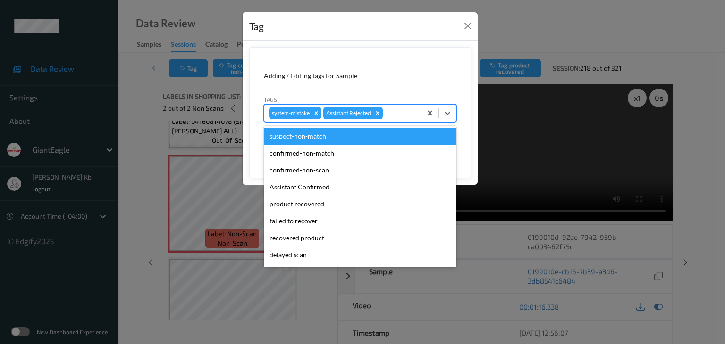
click at [405, 111] on div at bounding box center [401, 113] width 32 height 11
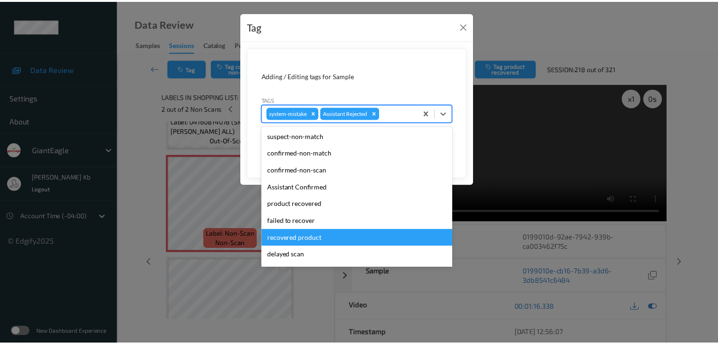
scroll to position [47, 0]
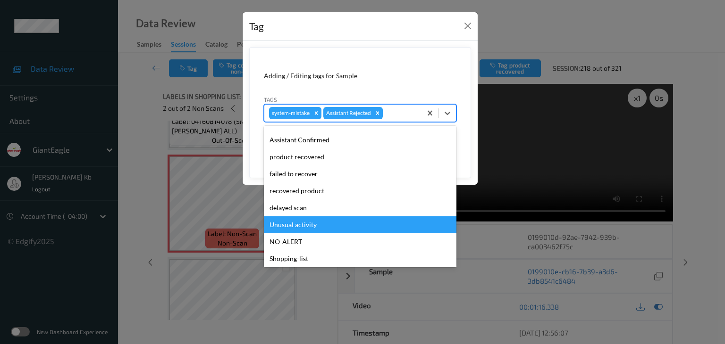
click at [317, 227] on div "Unusual activity" at bounding box center [360, 225] width 193 height 17
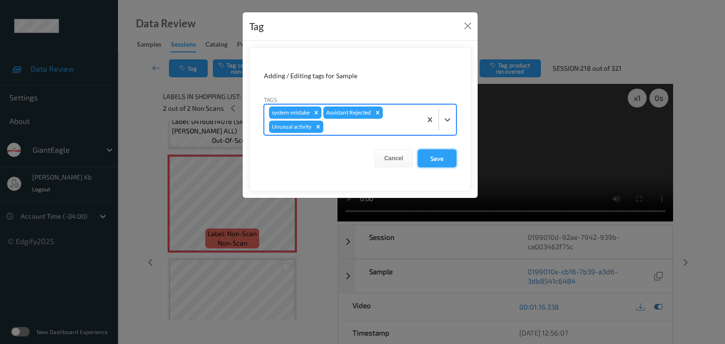
click at [439, 159] on button "Save" at bounding box center [437, 159] width 39 height 18
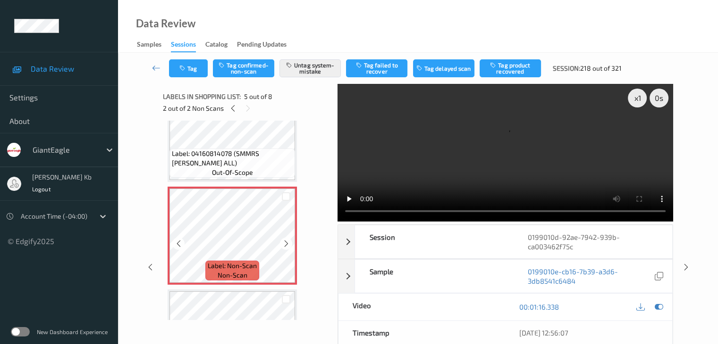
scroll to position [335, 0]
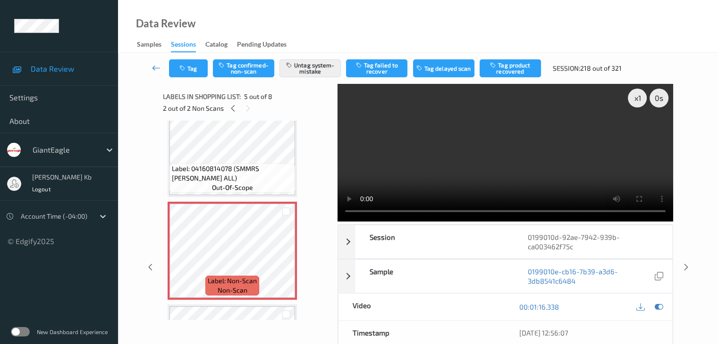
click at [156, 69] on icon at bounding box center [156, 67] width 8 height 9
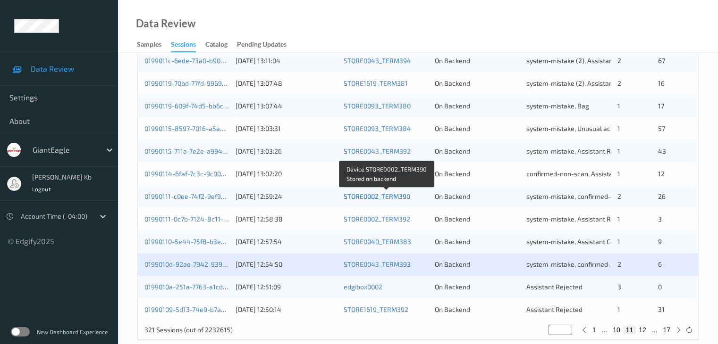
scroll to position [440, 0]
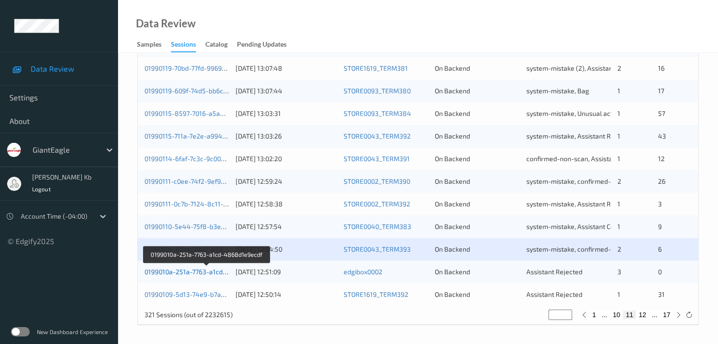
click at [193, 275] on link "0199010a-251a-7763-a1cd-4868d1e9ecdf" at bounding box center [206, 272] width 125 height 8
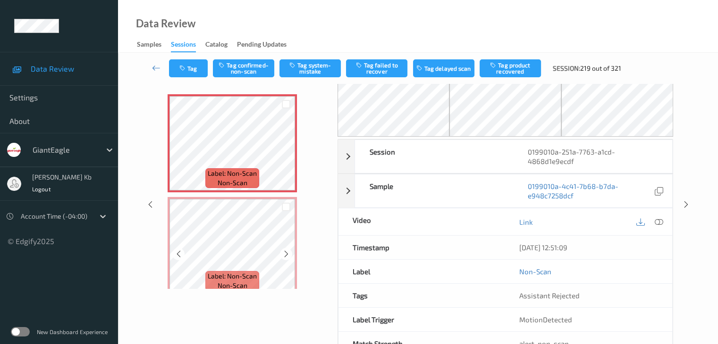
scroll to position [15, 0]
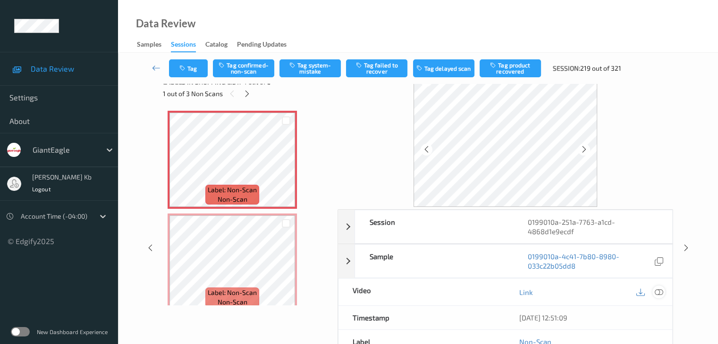
click at [661, 291] on icon at bounding box center [658, 292] width 8 height 8
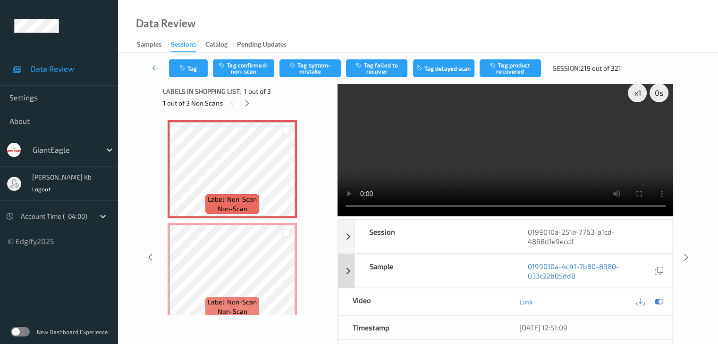
scroll to position [0, 0]
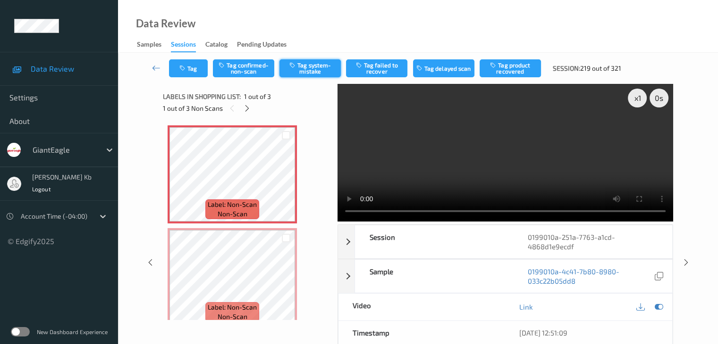
click at [313, 68] on button "Tag system-mistake" at bounding box center [309, 68] width 61 height 18
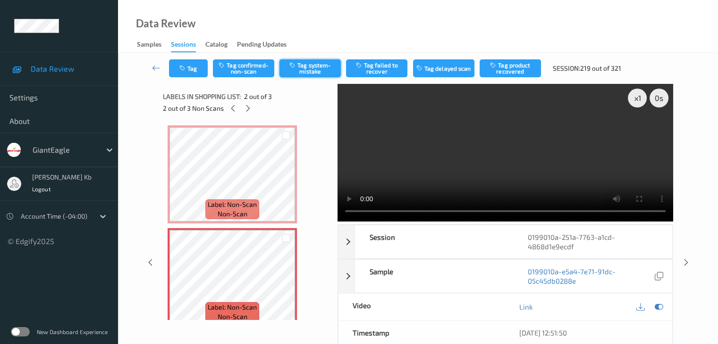
click at [314, 72] on button "Tag system-mistake" at bounding box center [309, 68] width 61 height 18
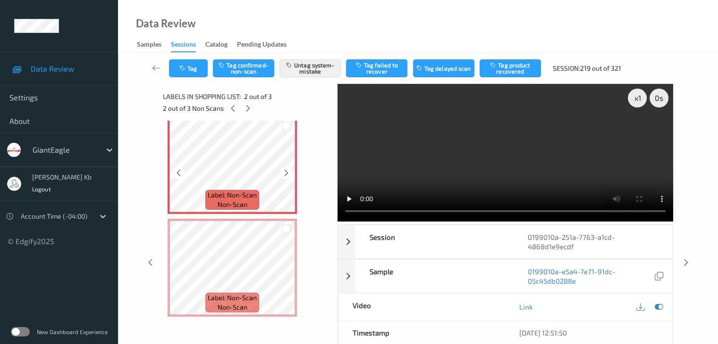
scroll to position [114, 0]
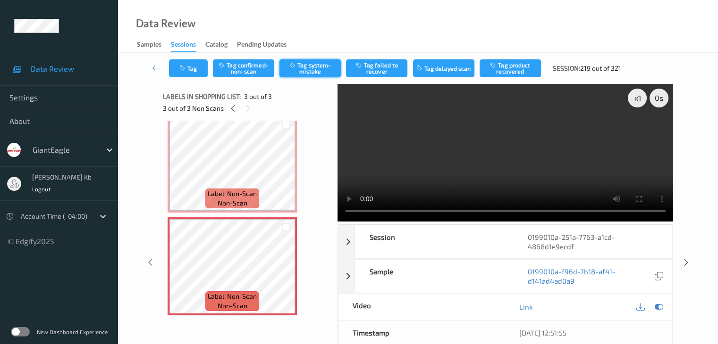
click at [305, 63] on button "Tag system-mistake" at bounding box center [309, 68] width 61 height 18
click at [156, 65] on icon at bounding box center [156, 67] width 8 height 9
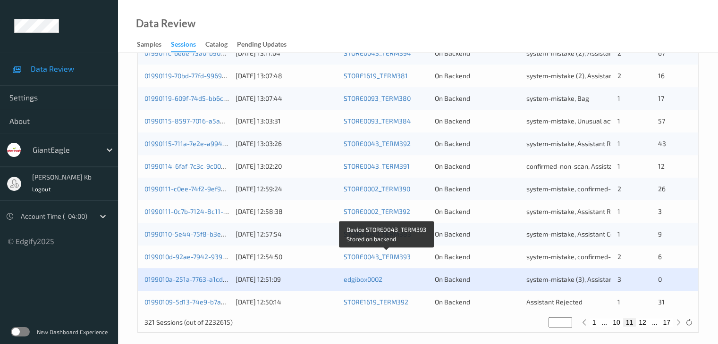
scroll to position [440, 0]
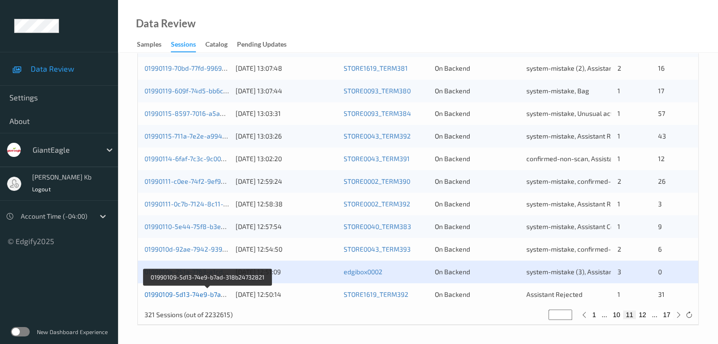
click at [184, 294] on link "01990109-5d13-74e9-b7ad-318b24732821" at bounding box center [207, 295] width 127 height 8
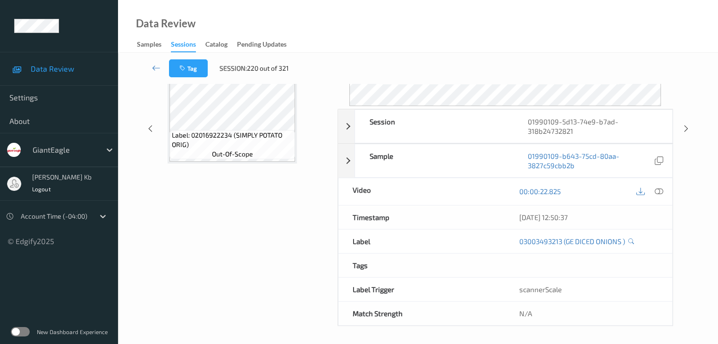
scroll to position [115, 0]
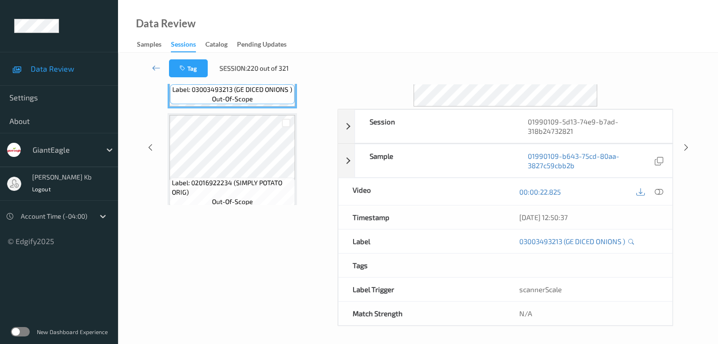
click at [258, 76] on div "Tag Session: 220 out of 321" at bounding box center [232, 68] width 126 height 18
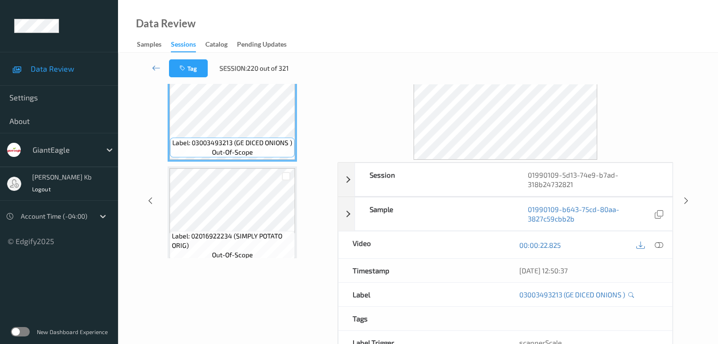
scroll to position [0, 0]
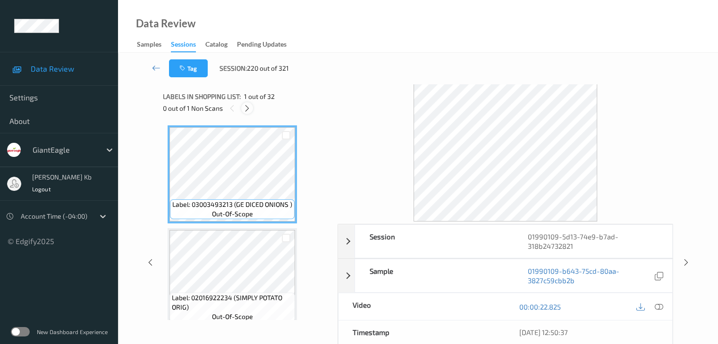
click at [247, 109] on icon at bounding box center [247, 108] width 8 height 8
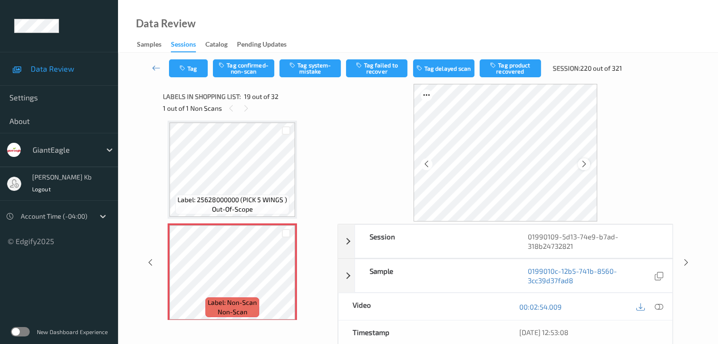
click at [587, 165] on icon at bounding box center [584, 164] width 8 height 8
click at [663, 307] on div at bounding box center [658, 307] width 13 height 13
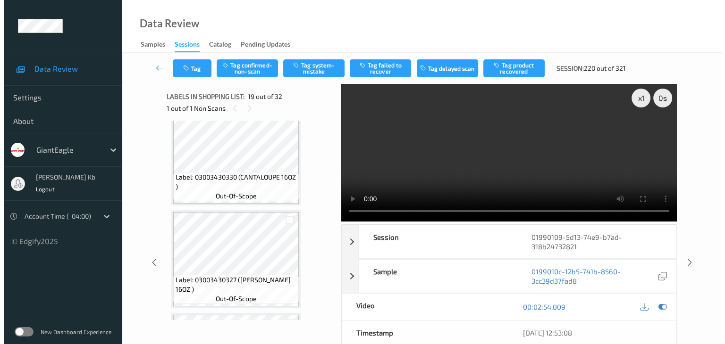
scroll to position [1942, 0]
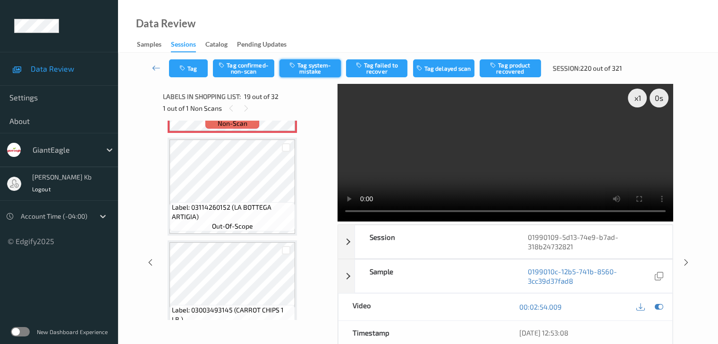
click at [313, 64] on button "Tag system-mistake" at bounding box center [309, 68] width 61 height 18
click at [201, 68] on button "Tag" at bounding box center [188, 68] width 39 height 18
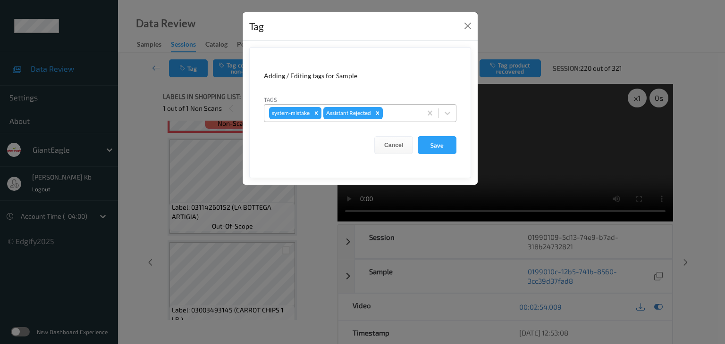
click at [403, 110] on div at bounding box center [401, 113] width 32 height 11
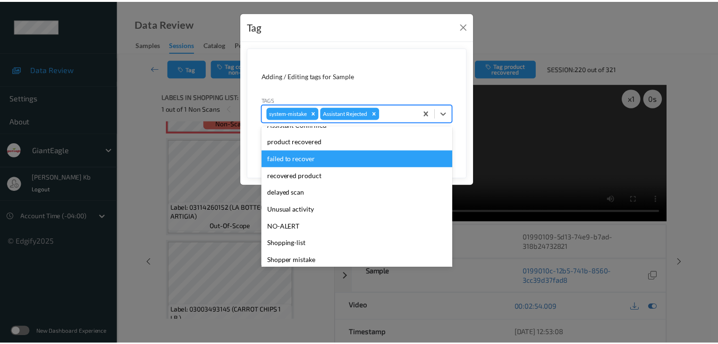
scroll to position [83, 0]
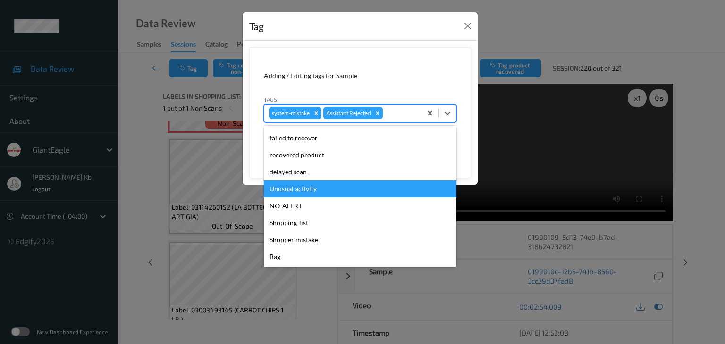
click at [306, 192] on div "Unusual activity" at bounding box center [360, 189] width 193 height 17
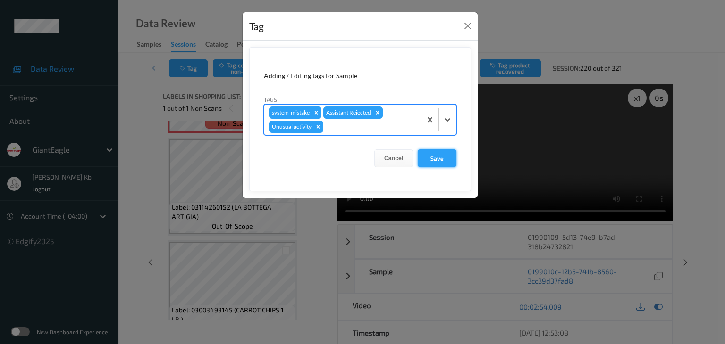
click at [441, 159] on button "Save" at bounding box center [437, 159] width 39 height 18
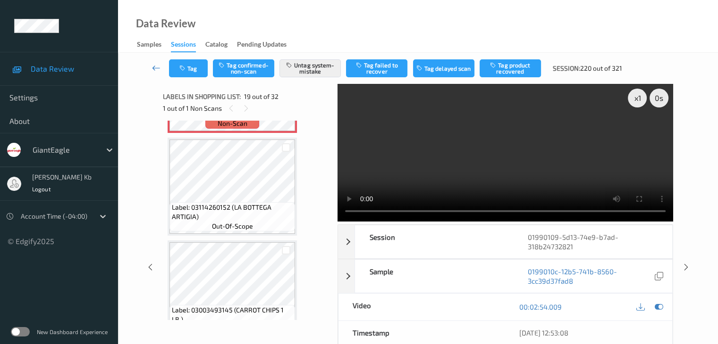
click at [157, 65] on icon at bounding box center [156, 67] width 8 height 9
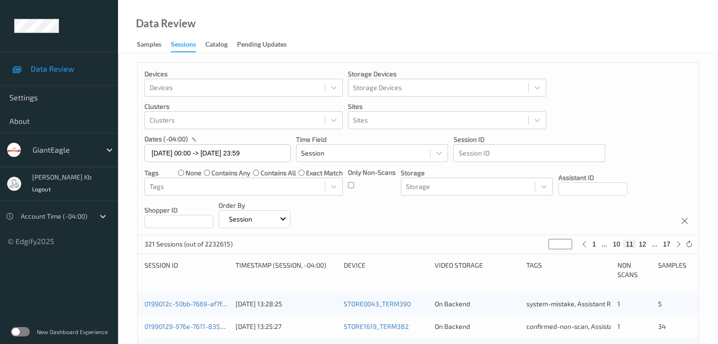
click at [668, 246] on button "17" at bounding box center [666, 244] width 13 height 8
type input "**"
click at [647, 245] on button "16" at bounding box center [645, 244] width 13 height 8
type input "**"
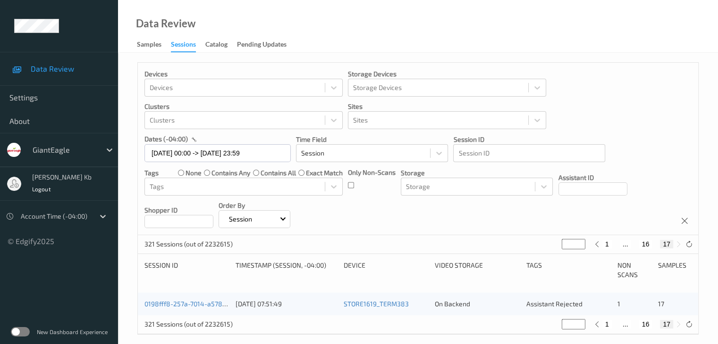
type input "**"
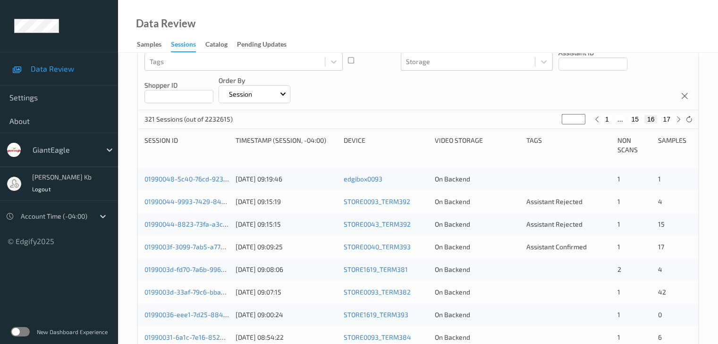
scroll to position [109, 0]
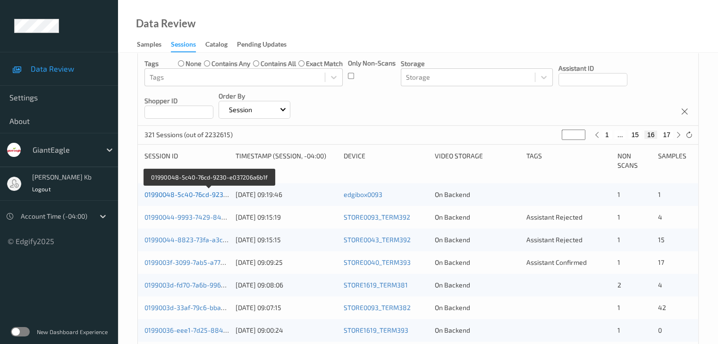
click at [198, 195] on link "01990048-5c40-76cd-9230-e037206a6b1f" at bounding box center [208, 195] width 128 height 8
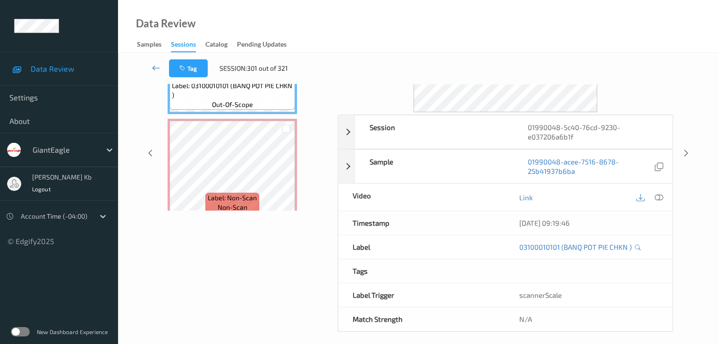
click at [157, 67] on icon at bounding box center [156, 67] width 8 height 9
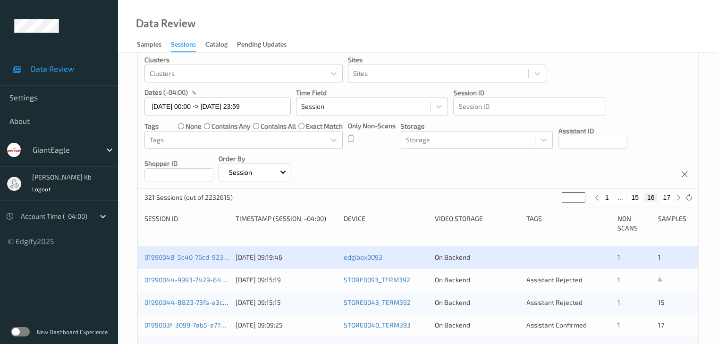
scroll to position [47, 0]
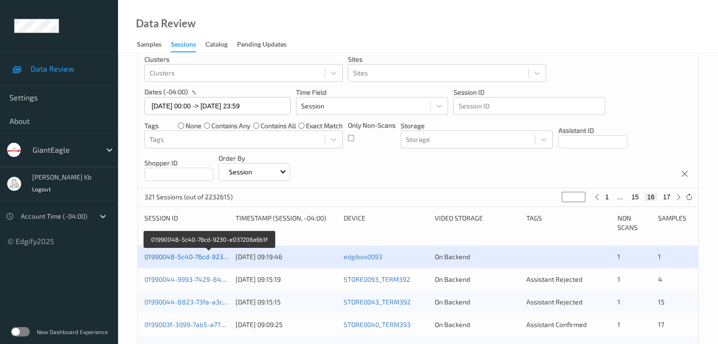
click at [205, 258] on link "01990048-5c40-76cd-9230-e037206a6b1f" at bounding box center [208, 257] width 128 height 8
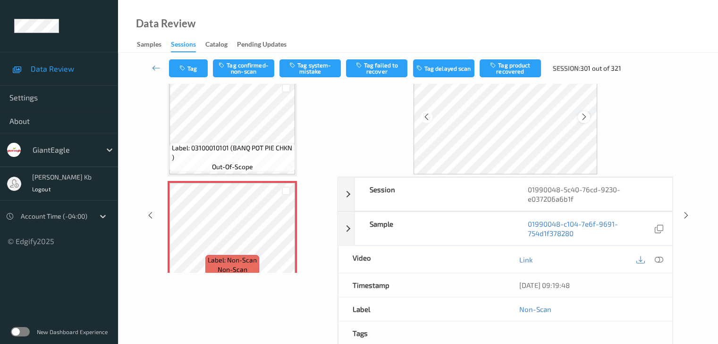
click at [583, 117] on icon at bounding box center [584, 117] width 8 height 8
click at [659, 260] on icon at bounding box center [658, 260] width 8 height 8
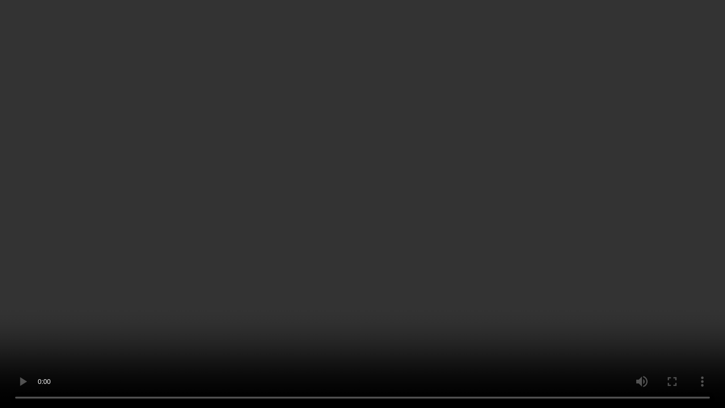
click at [682, 313] on video at bounding box center [362, 204] width 725 height 408
click at [665, 296] on video at bounding box center [362, 204] width 725 height 408
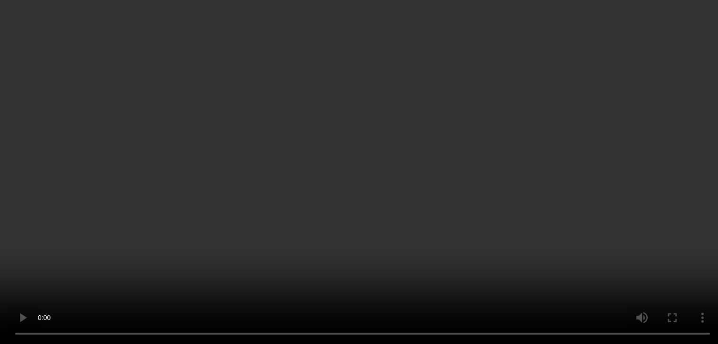
scroll to position [11, 0]
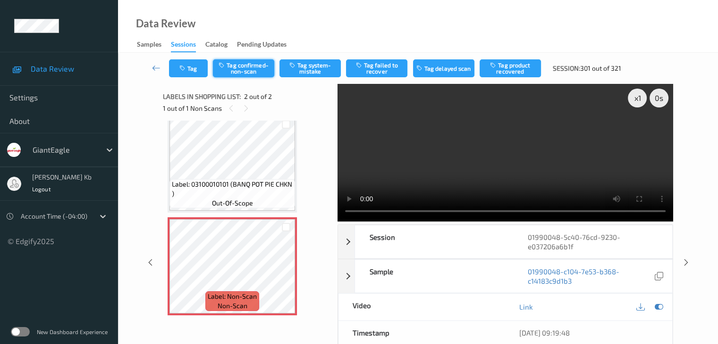
click at [247, 67] on button "Tag confirmed-non-scan" at bounding box center [243, 68] width 61 height 18
click at [152, 66] on icon at bounding box center [156, 67] width 8 height 9
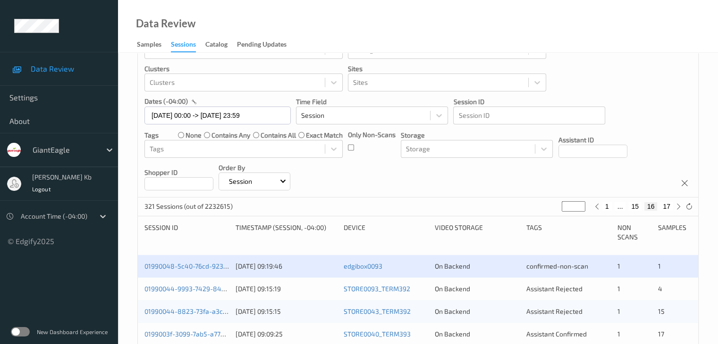
scroll to position [142, 0]
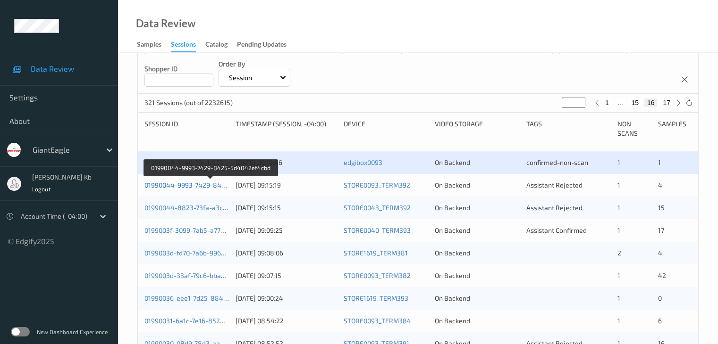
click at [199, 185] on link "01990044-9993-7429-8425-5d4042ef4cbd" at bounding box center [210, 185] width 132 height 8
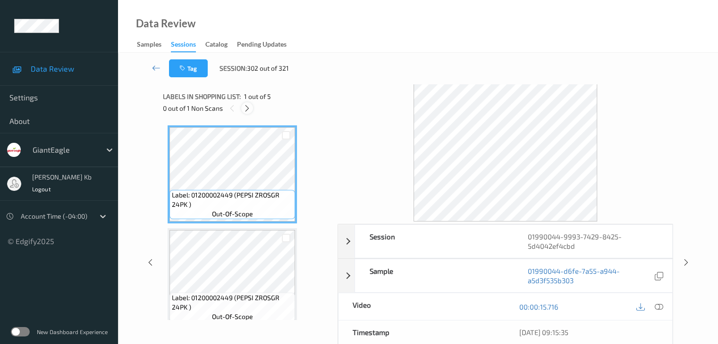
click at [249, 107] on icon at bounding box center [247, 108] width 8 height 8
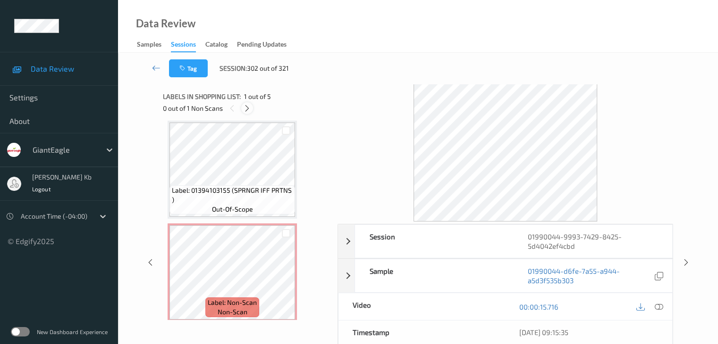
click at [249, 107] on icon at bounding box center [247, 108] width 8 height 8
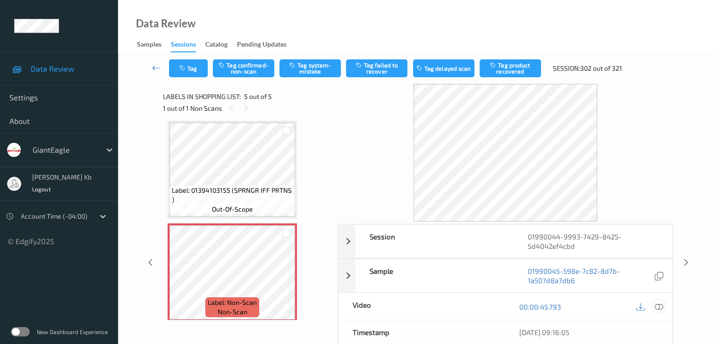
click at [659, 305] on icon at bounding box center [658, 307] width 8 height 8
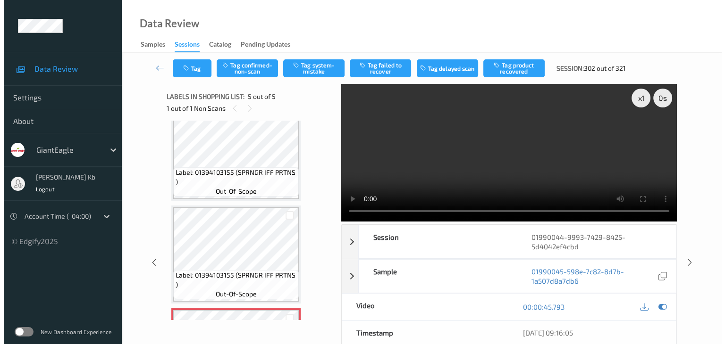
scroll to position [219, 0]
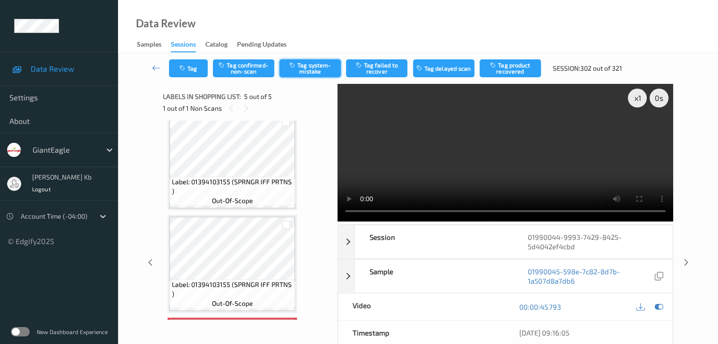
click at [332, 69] on button "Tag system-mistake" at bounding box center [309, 68] width 61 height 18
click at [193, 70] on button "Tag" at bounding box center [188, 68] width 39 height 18
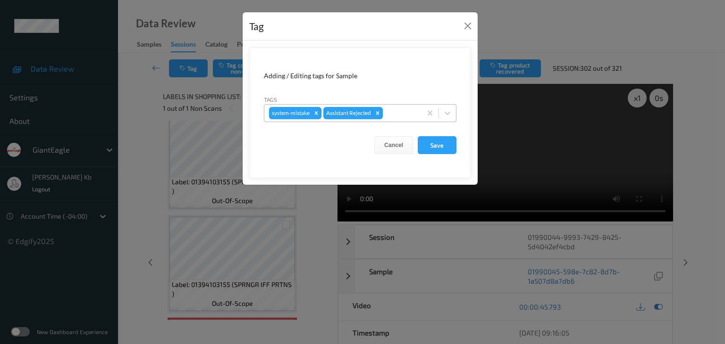
click at [399, 112] on div at bounding box center [401, 113] width 32 height 11
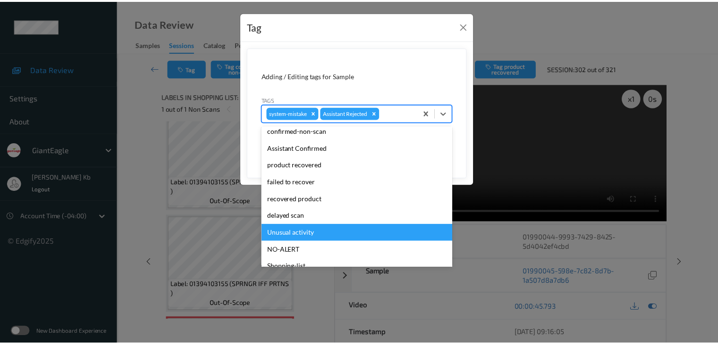
scroll to position [47, 0]
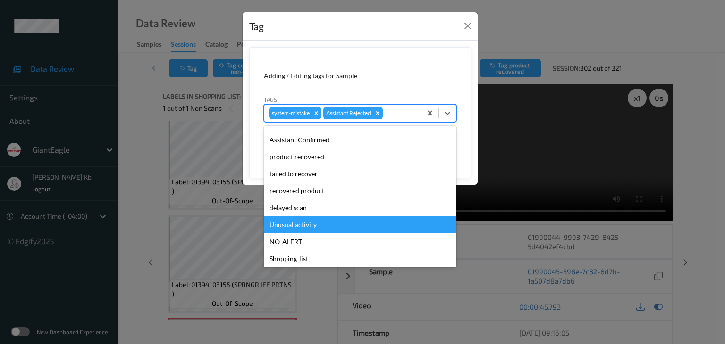
click at [310, 225] on div "Unusual activity" at bounding box center [360, 225] width 193 height 17
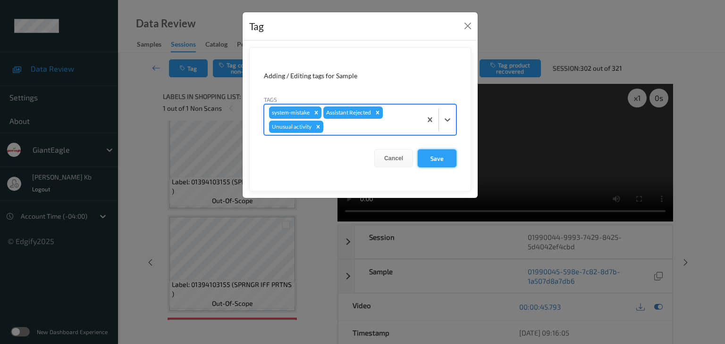
click at [438, 159] on button "Save" at bounding box center [437, 159] width 39 height 18
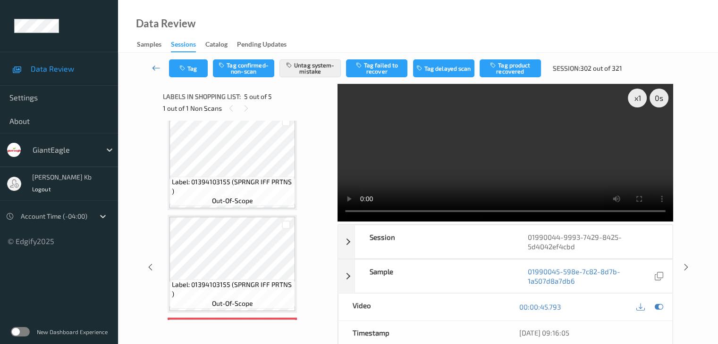
click at [158, 67] on icon at bounding box center [156, 67] width 8 height 9
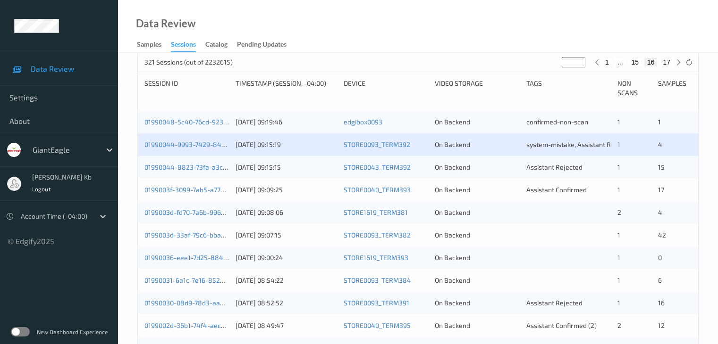
scroll to position [189, 0]
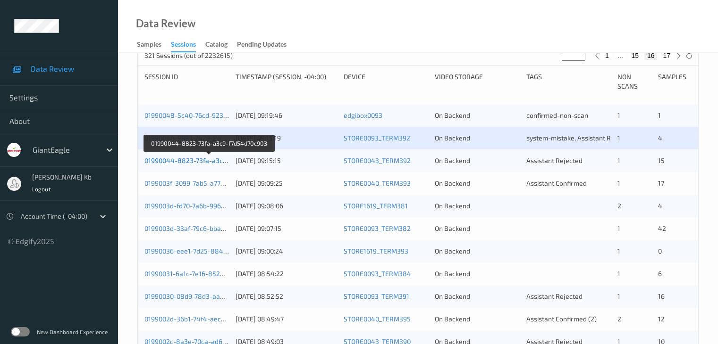
click at [187, 159] on link "01990044-8823-73fa-a3c9-f7d54d70c903" at bounding box center [208, 161] width 128 height 8
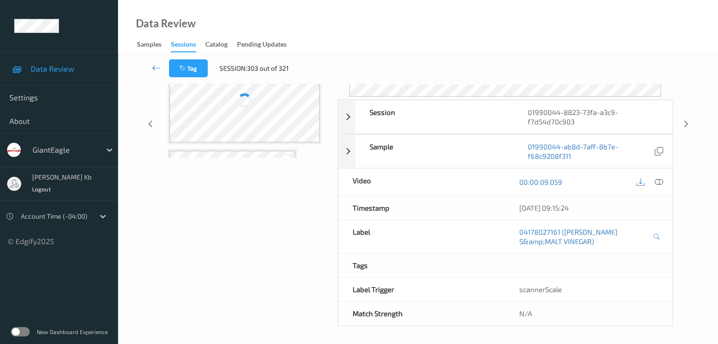
scroll to position [125, 0]
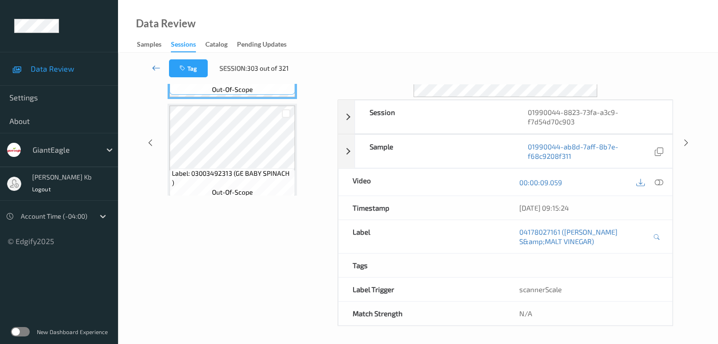
click at [154, 67] on icon at bounding box center [156, 67] width 8 height 9
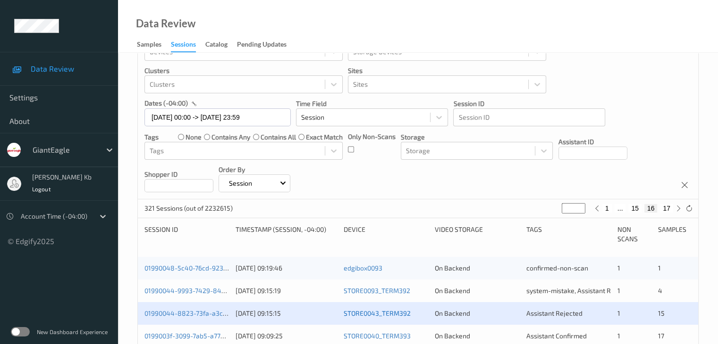
scroll to position [94, 0]
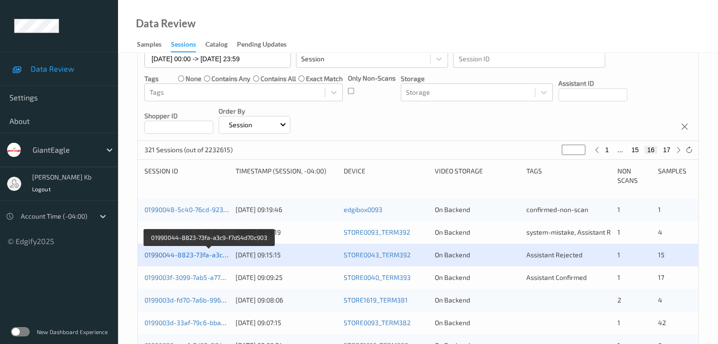
click at [189, 255] on link "01990044-8823-73fa-a3c9-f7d54d70c903" at bounding box center [208, 255] width 128 height 8
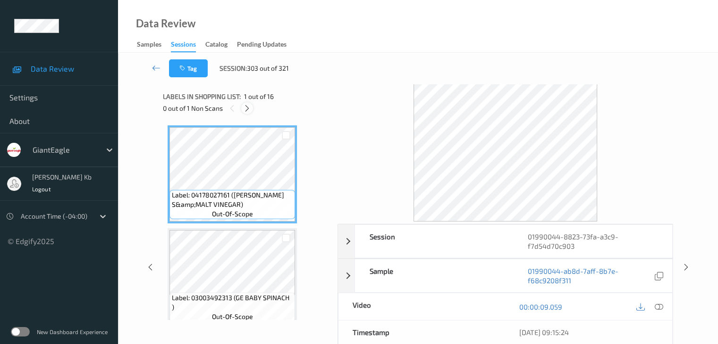
click at [247, 108] on icon at bounding box center [247, 108] width 8 height 8
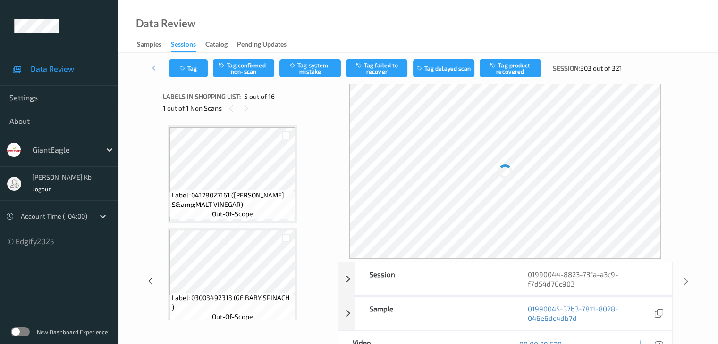
scroll to position [313, 0]
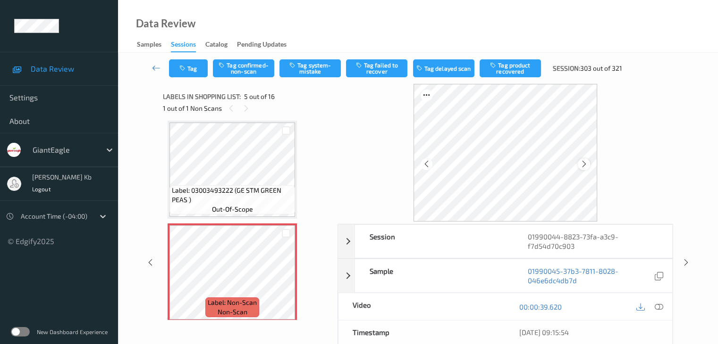
click at [587, 163] on icon at bounding box center [584, 164] width 8 height 8
click at [659, 307] on icon at bounding box center [658, 307] width 8 height 8
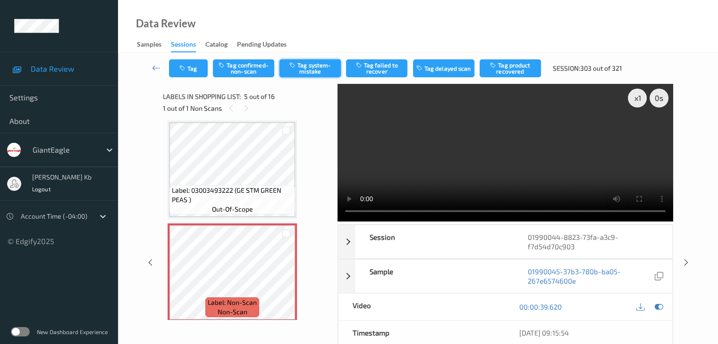
click at [319, 68] on button "Tag system-mistake" at bounding box center [309, 68] width 61 height 18
click at [158, 67] on icon at bounding box center [156, 67] width 8 height 9
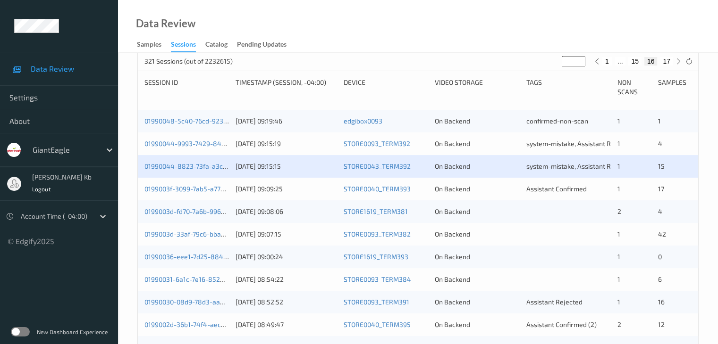
scroll to position [189, 0]
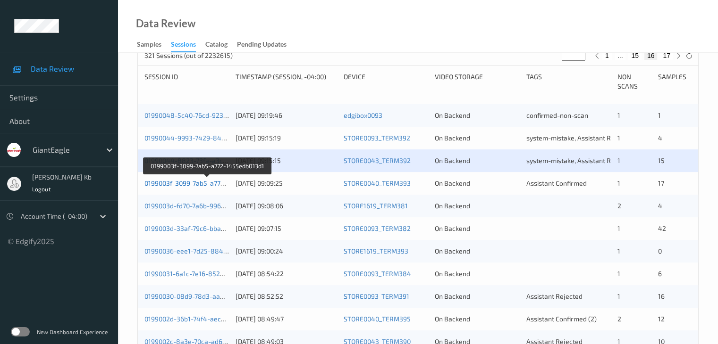
click at [206, 184] on link "0199003f-3099-7ab5-a772-1455edb013d1" at bounding box center [207, 183] width 126 height 8
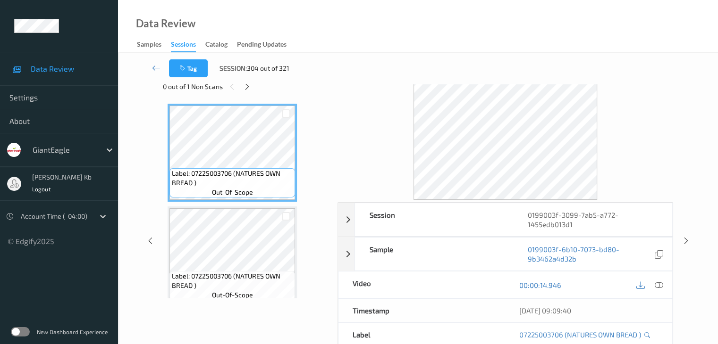
scroll to position [21, 0]
click at [247, 89] on icon at bounding box center [247, 88] width 8 height 8
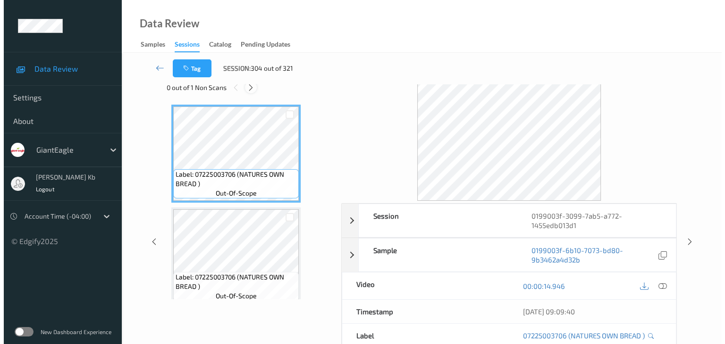
scroll to position [1651, 0]
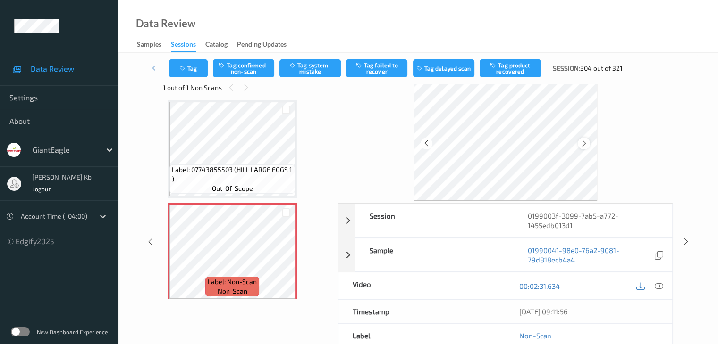
click at [581, 146] on icon at bounding box center [584, 143] width 8 height 8
click at [662, 285] on icon at bounding box center [658, 286] width 8 height 8
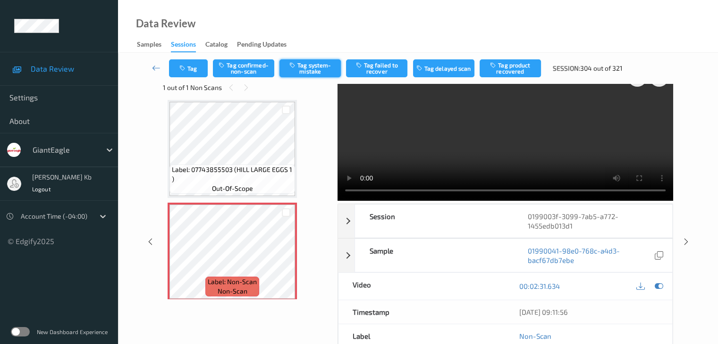
click at [321, 67] on button "Tag system-mistake" at bounding box center [309, 68] width 61 height 18
click at [195, 64] on button "Tag" at bounding box center [188, 68] width 39 height 18
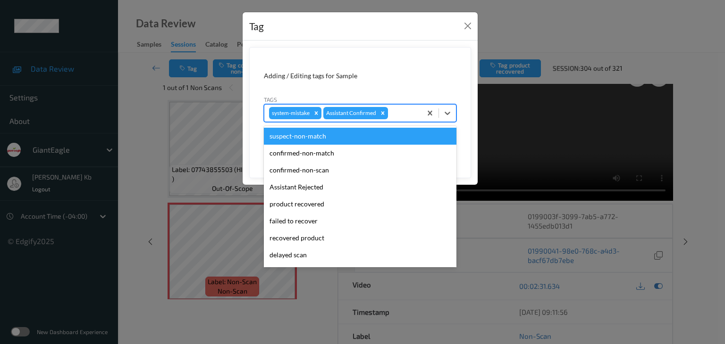
click at [397, 108] on div at bounding box center [403, 113] width 27 height 11
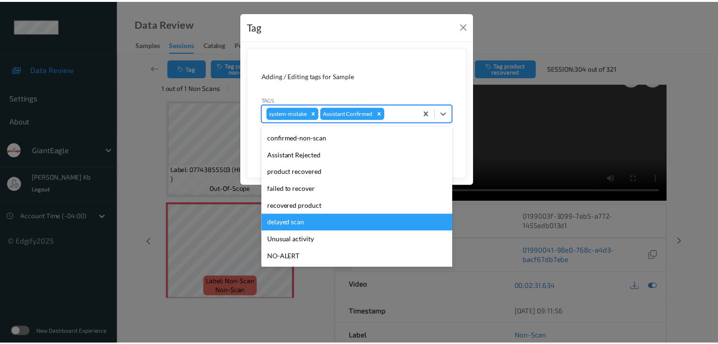
scroll to position [47, 0]
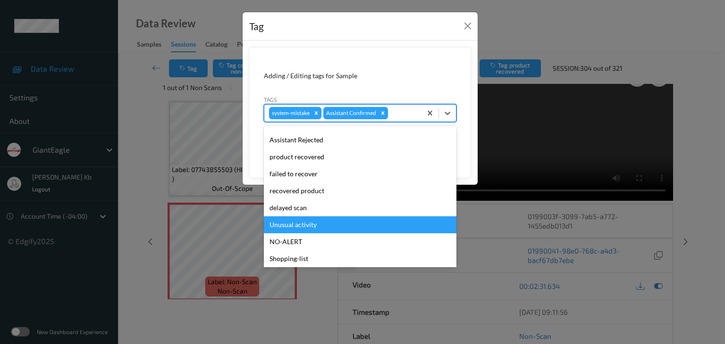
click at [296, 226] on div "Unusual activity" at bounding box center [360, 225] width 193 height 17
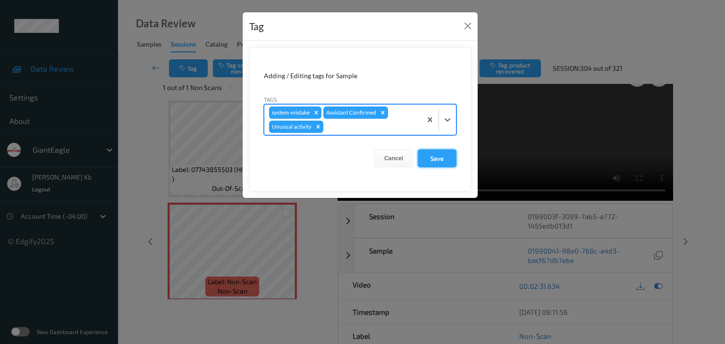
click at [438, 158] on button "Save" at bounding box center [437, 159] width 39 height 18
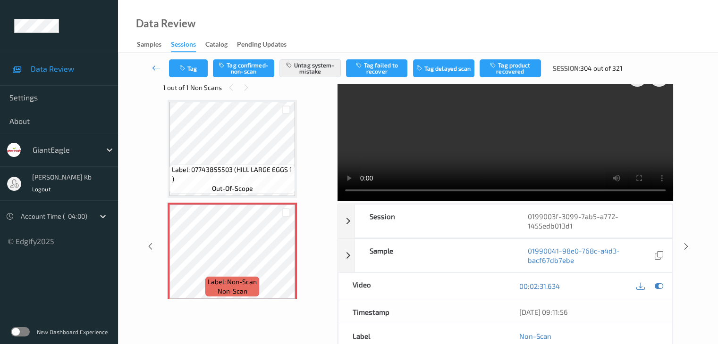
click at [155, 66] on icon at bounding box center [156, 67] width 8 height 9
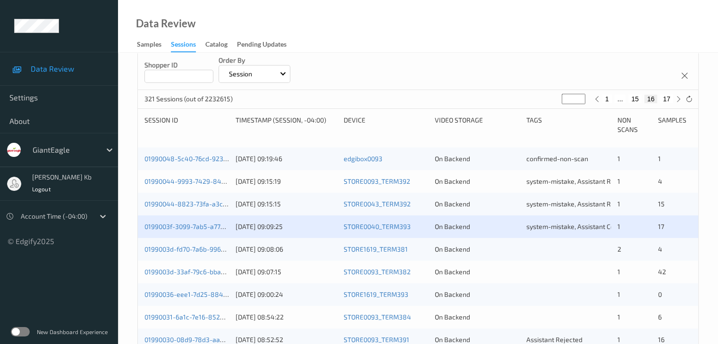
scroll to position [189, 0]
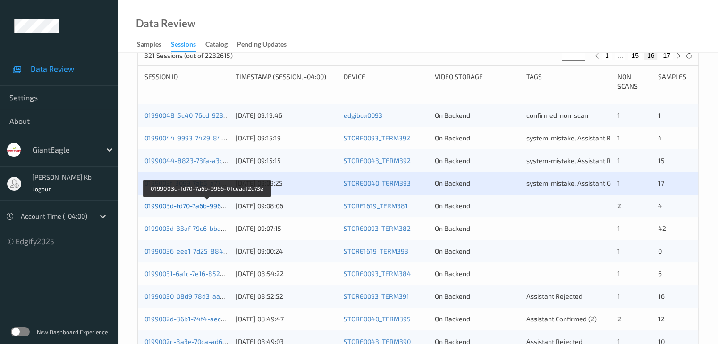
click at [203, 208] on link "0199003d-fd70-7a6b-9966-0fceaaf2c73e" at bounding box center [206, 206] width 124 height 8
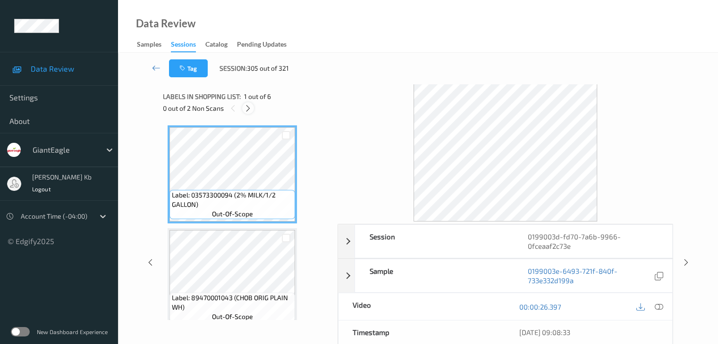
click at [250, 110] on icon at bounding box center [248, 108] width 8 height 8
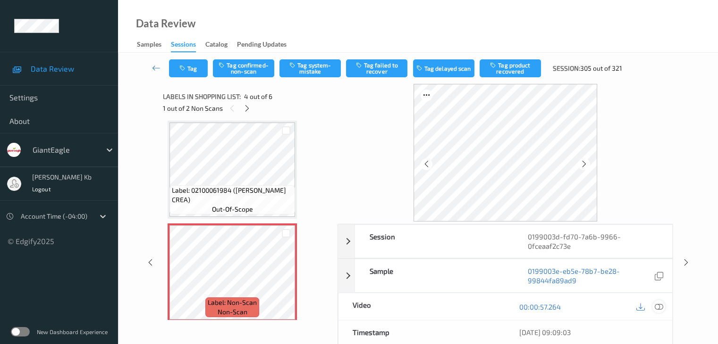
click at [659, 305] on icon at bounding box center [658, 307] width 8 height 8
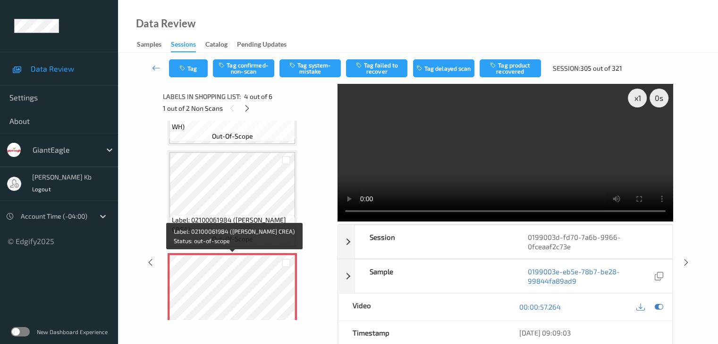
scroll to position [236, 0]
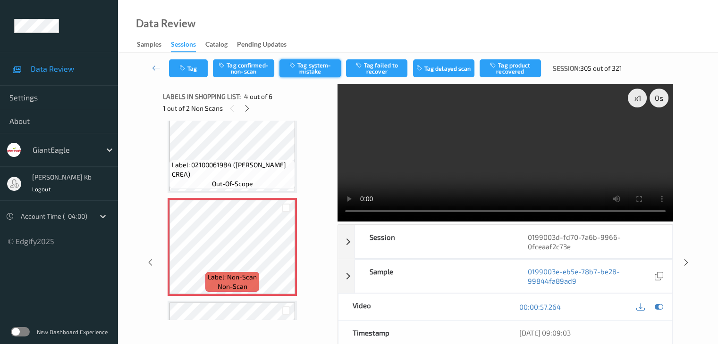
click at [315, 66] on button "Tag system-mistake" at bounding box center [309, 68] width 61 height 18
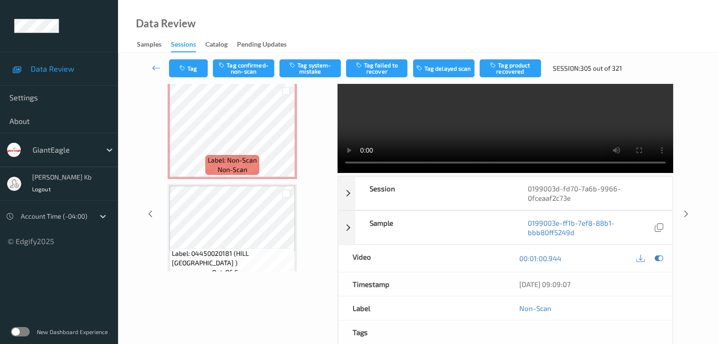
scroll to position [281, 0]
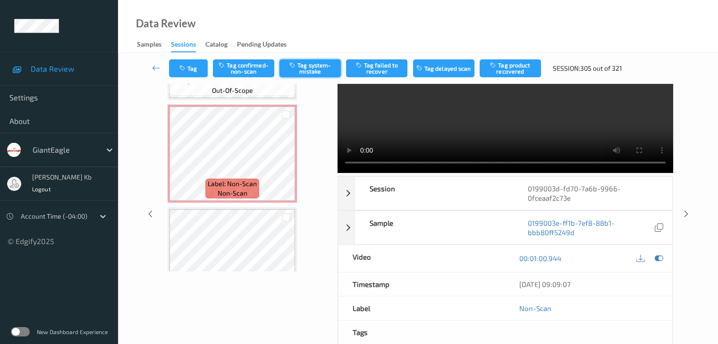
click at [311, 67] on button "Tag system-mistake" at bounding box center [309, 68] width 61 height 18
click at [152, 67] on link at bounding box center [156, 68] width 25 height 18
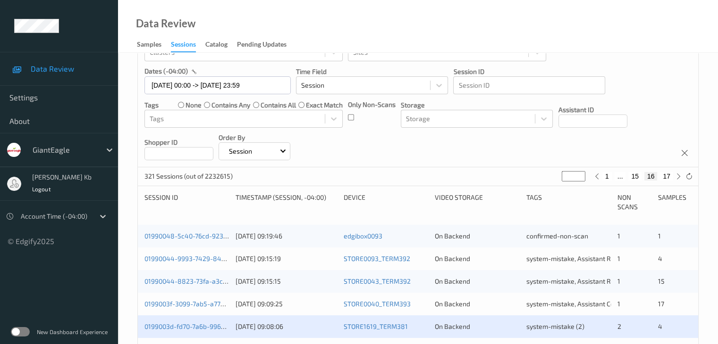
scroll to position [189, 0]
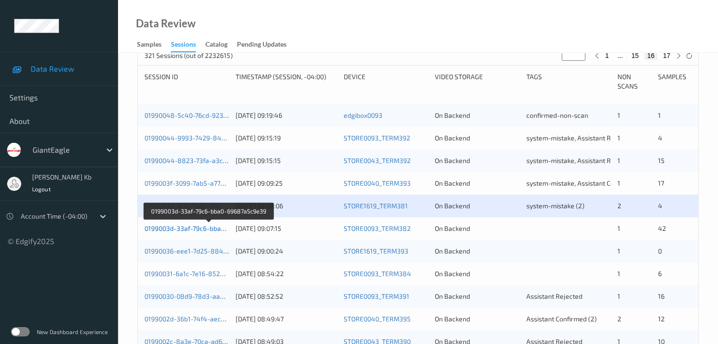
click at [182, 227] on link "0199003d-33af-79c6-bba0-69687a5c9e39" at bounding box center [208, 229] width 128 height 8
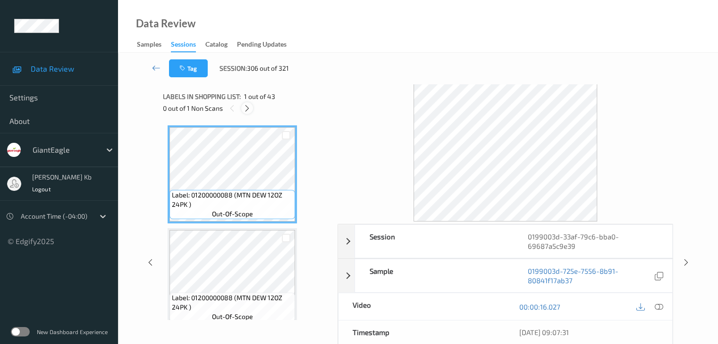
click at [249, 107] on icon at bounding box center [247, 108] width 8 height 8
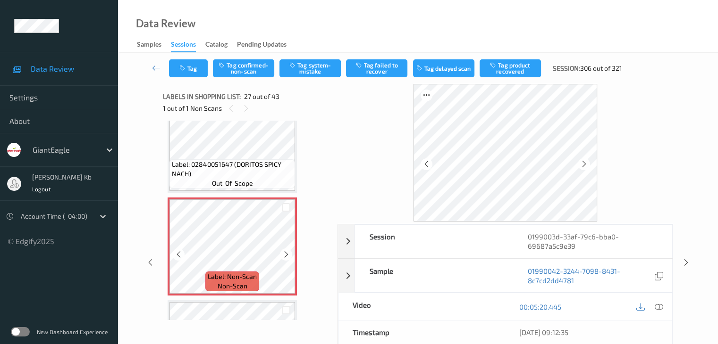
scroll to position [2623, 0]
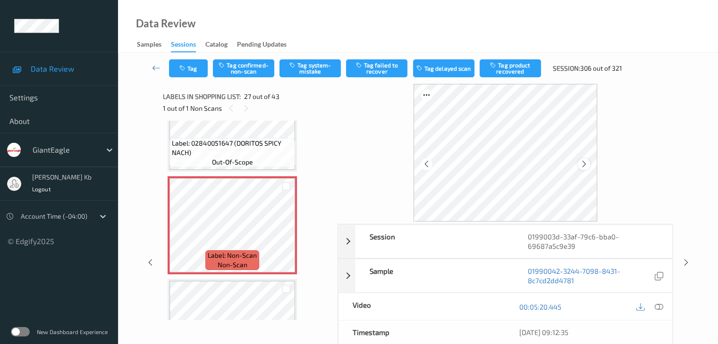
click at [588, 164] on div at bounding box center [584, 165] width 12 height 12
click at [585, 164] on icon at bounding box center [584, 164] width 8 height 8
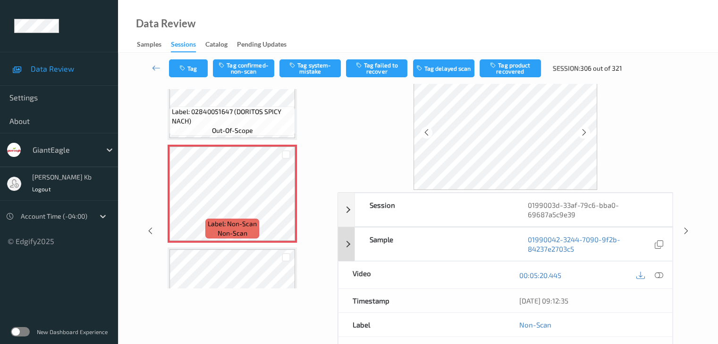
scroll to position [47, 0]
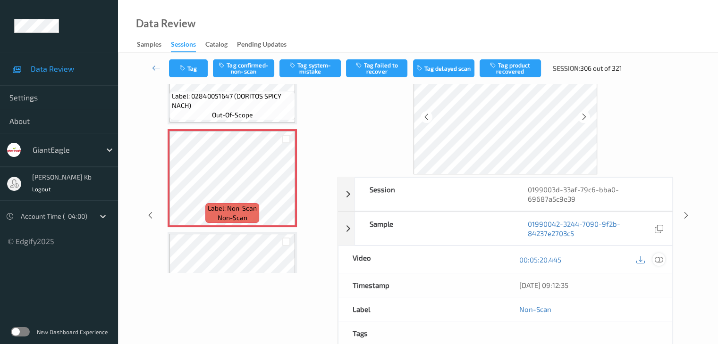
click at [658, 260] on icon at bounding box center [658, 260] width 8 height 8
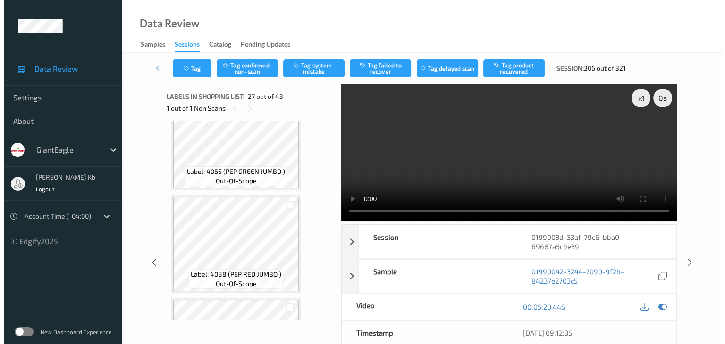
scroll to position [2812, 0]
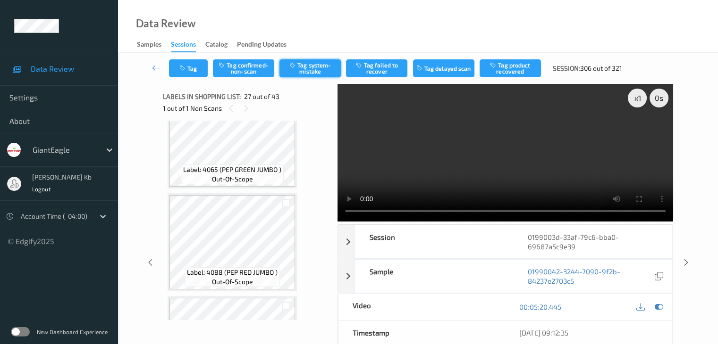
click at [325, 66] on button "Tag system-mistake" at bounding box center [309, 68] width 61 height 18
click at [198, 61] on button "Tag" at bounding box center [188, 68] width 39 height 18
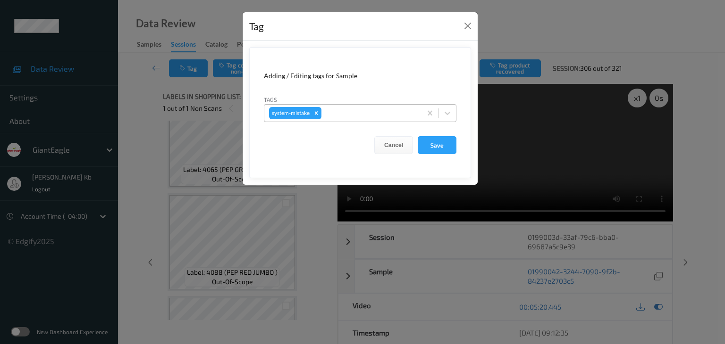
click at [351, 116] on div at bounding box center [369, 113] width 93 height 11
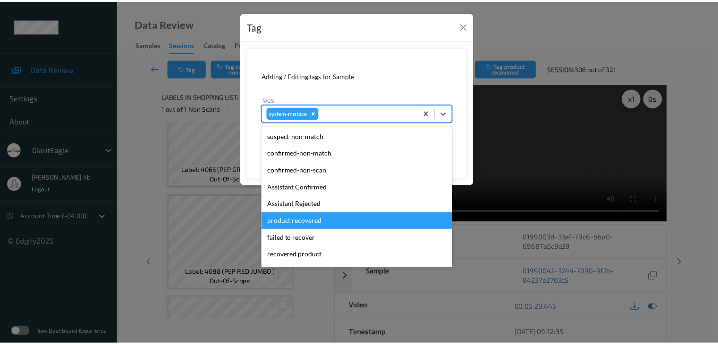
scroll to position [47, 0]
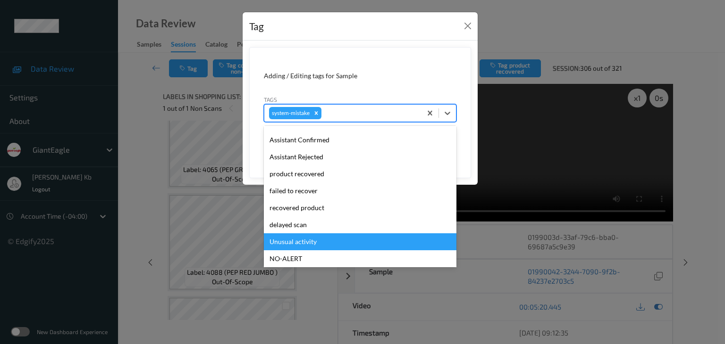
click at [306, 241] on div "Unusual activity" at bounding box center [360, 242] width 193 height 17
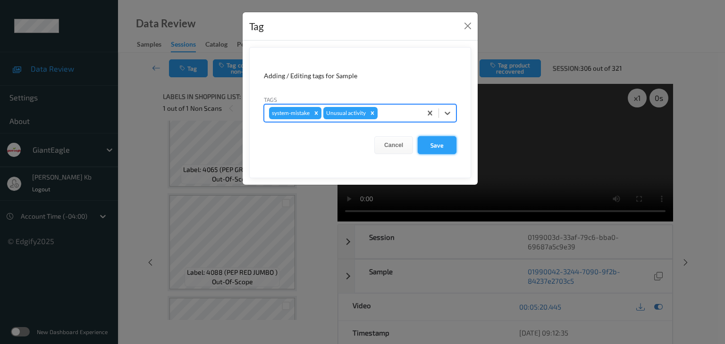
click at [435, 149] on button "Save" at bounding box center [437, 145] width 39 height 18
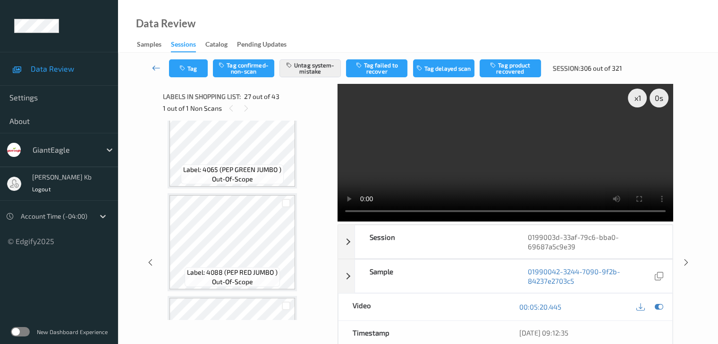
click at [159, 69] on icon at bounding box center [156, 67] width 8 height 9
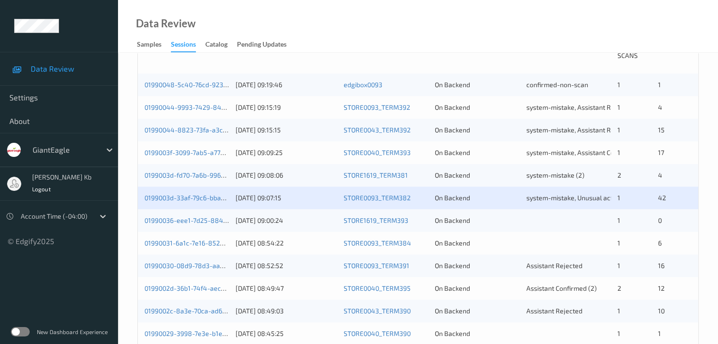
scroll to position [236, 0]
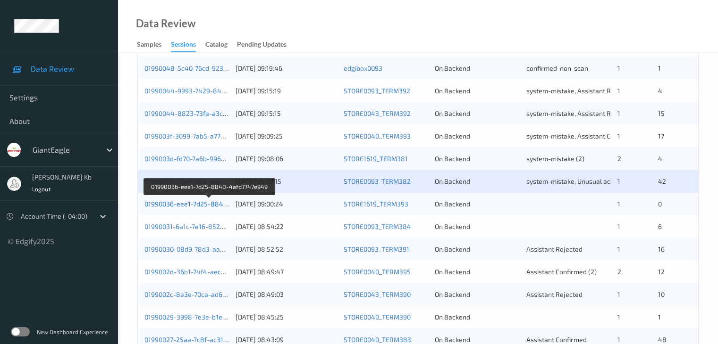
click at [191, 207] on link "01990036-eee1-7d25-8840-4afd7747e949" at bounding box center [208, 204] width 129 height 8
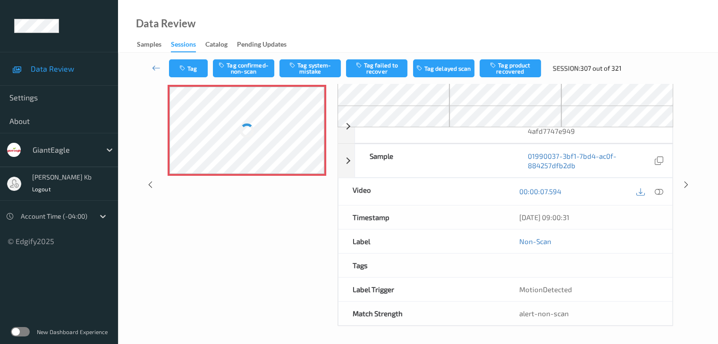
scroll to position [62, 0]
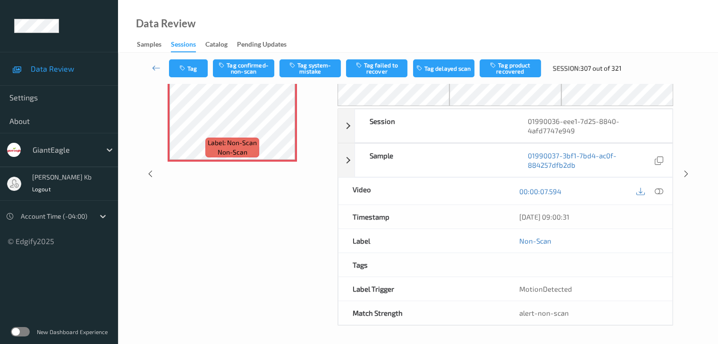
drag, startPoint x: 201, startPoint y: 0, endPoint x: 505, endPoint y: 24, distance: 304.8
click at [532, 21] on div "Data Review Samples Sessions Catalog Pending Updates" at bounding box center [418, 26] width 600 height 53
drag, startPoint x: 243, startPoint y: 0, endPoint x: 478, endPoint y: 23, distance: 236.5
click at [501, 25] on div "Data Review Samples Sessions Catalog Pending Updates" at bounding box center [418, 26] width 600 height 53
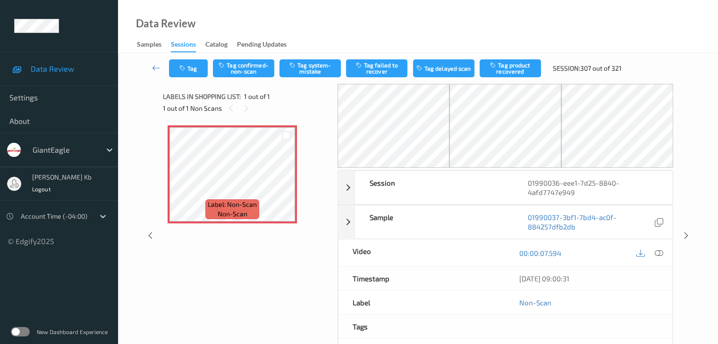
scroll to position [0, 0]
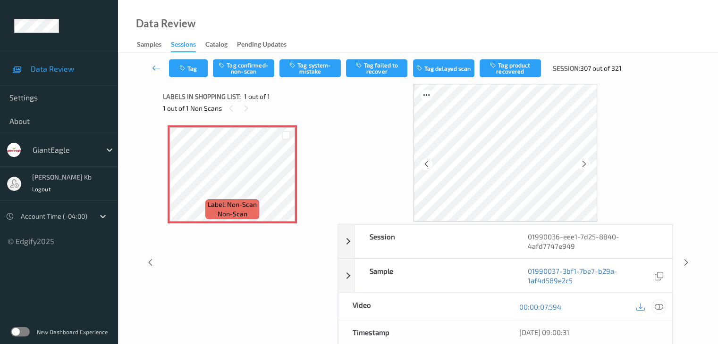
click at [659, 307] on icon at bounding box center [658, 307] width 8 height 8
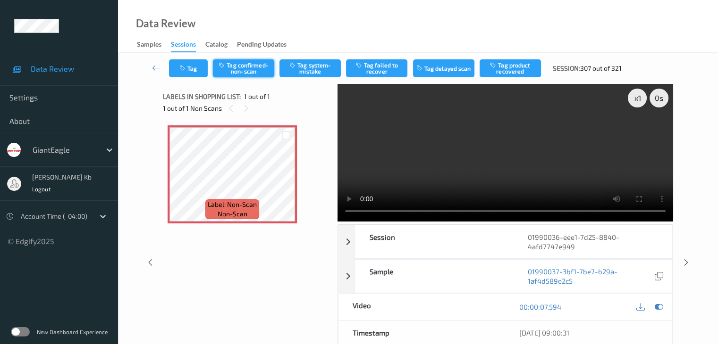
click at [245, 70] on button "Tag confirmed-non-scan" at bounding box center [243, 68] width 61 height 18
click at [153, 67] on icon at bounding box center [156, 67] width 8 height 9
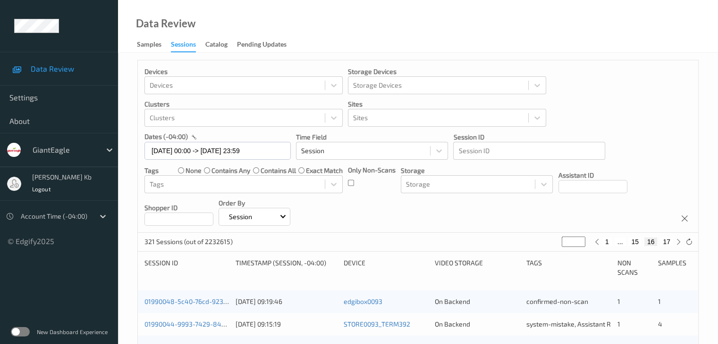
scroll to position [236, 0]
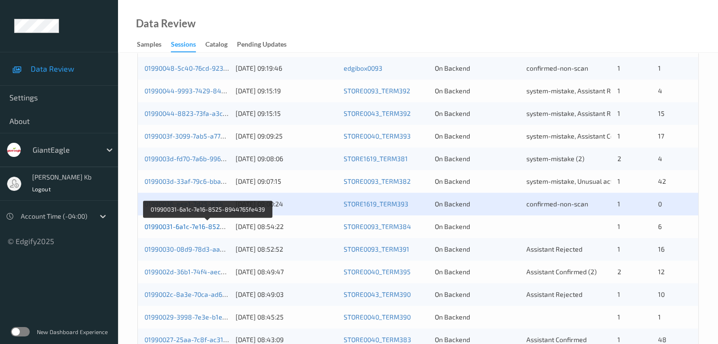
click at [193, 228] on link "01990031-6a1c-7e16-8525-8944765fe439" at bounding box center [207, 227] width 127 height 8
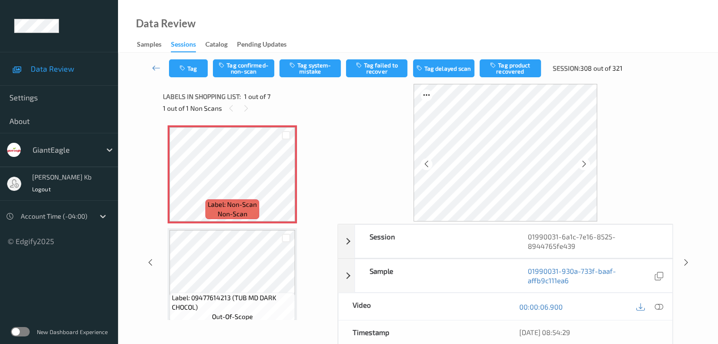
click at [657, 306] on icon at bounding box center [658, 307] width 8 height 8
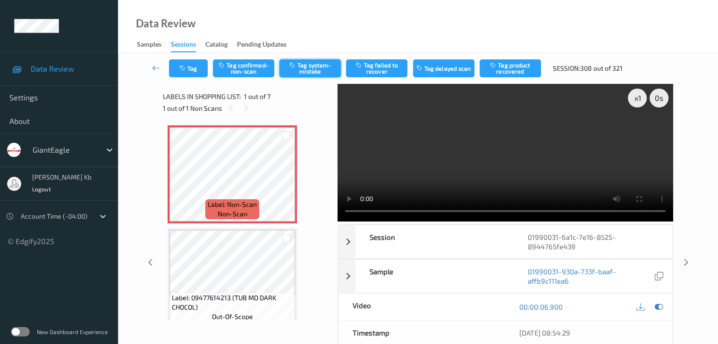
click at [318, 67] on button "Tag system-mistake" at bounding box center [309, 68] width 61 height 18
click at [197, 66] on button "Tag" at bounding box center [188, 68] width 39 height 18
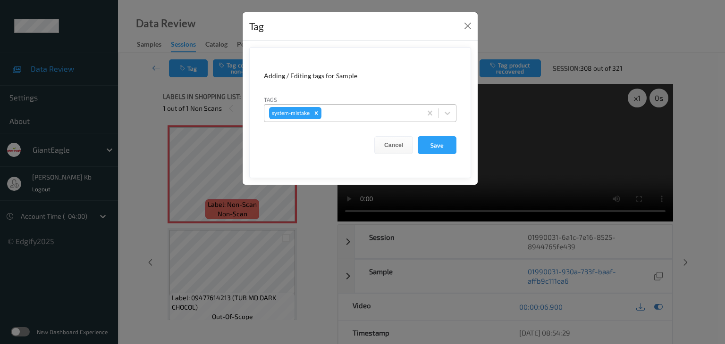
click at [348, 110] on div at bounding box center [369, 113] width 93 height 11
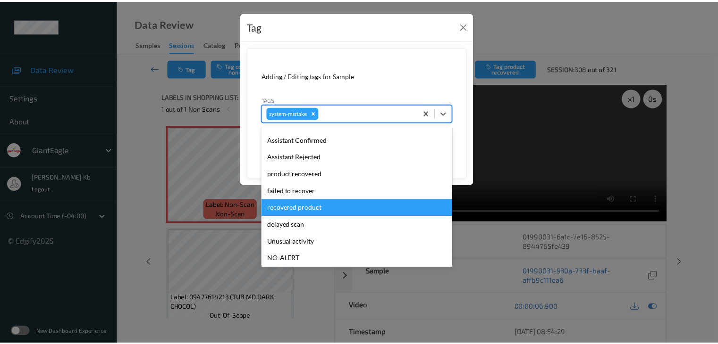
scroll to position [94, 0]
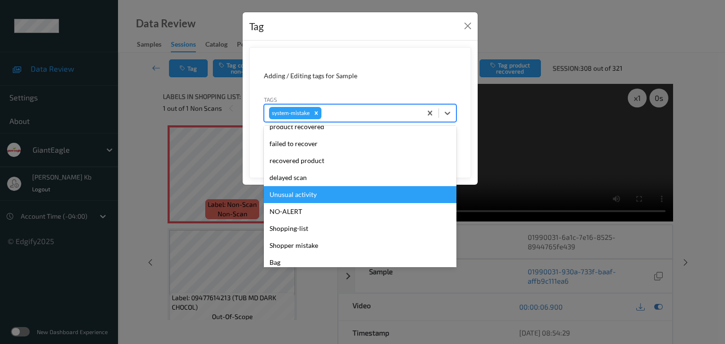
click at [310, 195] on div "Unusual activity" at bounding box center [360, 194] width 193 height 17
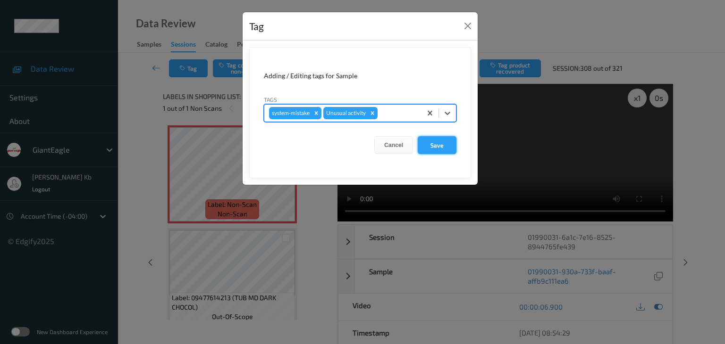
click at [441, 146] on button "Save" at bounding box center [437, 145] width 39 height 18
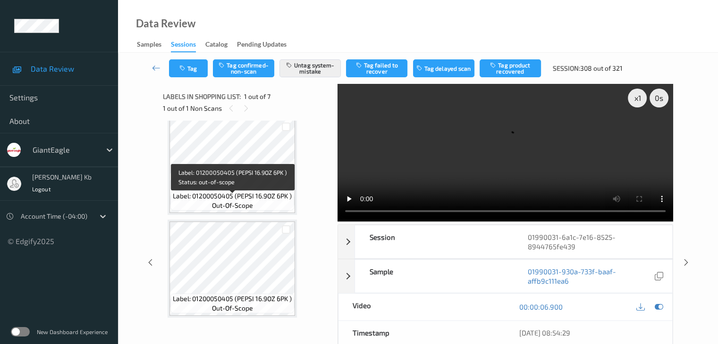
scroll to position [525, 0]
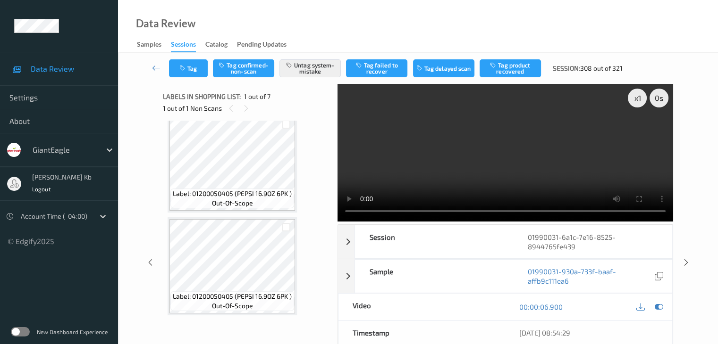
click at [156, 66] on icon at bounding box center [156, 67] width 8 height 9
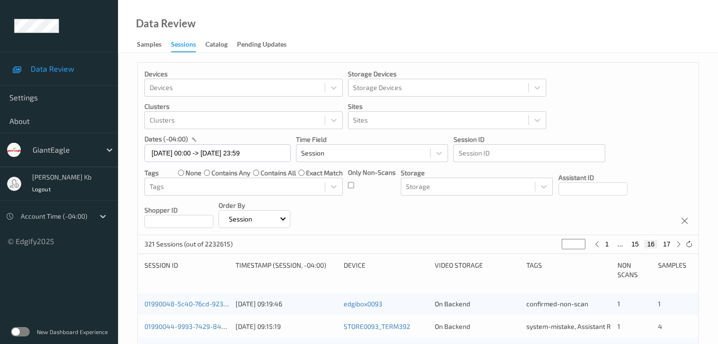
scroll to position [236, 0]
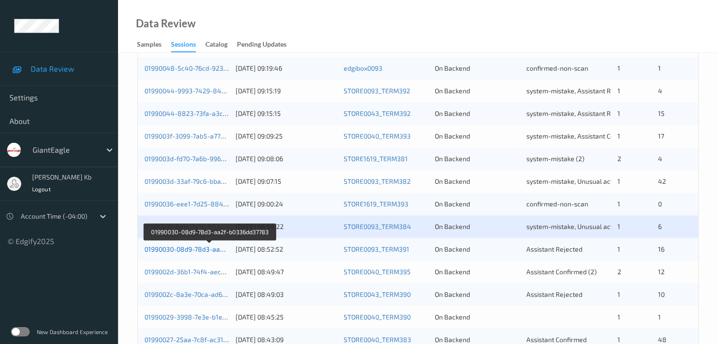
click at [210, 250] on link "01990030-08d9-78d3-aa2f-b0336dd37783" at bounding box center [208, 249] width 129 height 8
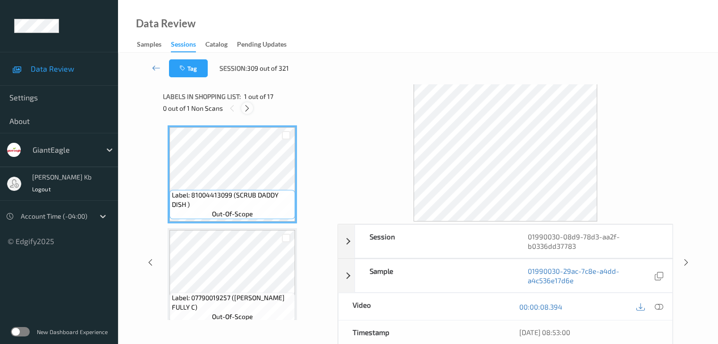
click at [250, 109] on icon at bounding box center [247, 108] width 8 height 8
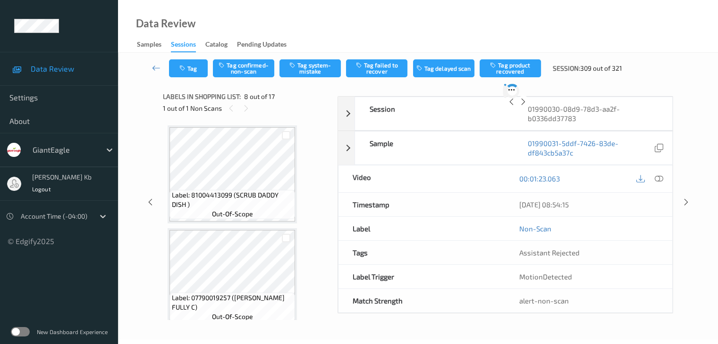
scroll to position [622, 0]
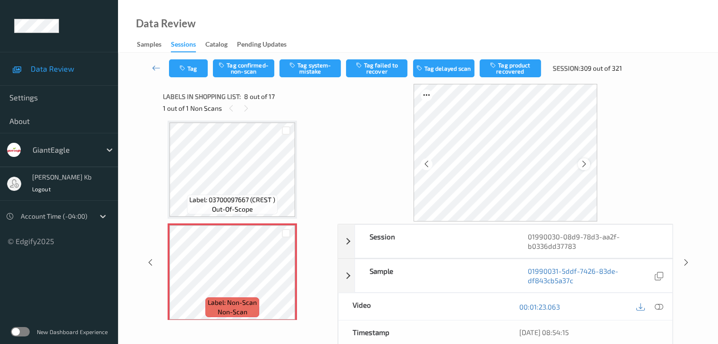
click at [583, 165] on icon at bounding box center [584, 164] width 8 height 8
click at [658, 305] on icon at bounding box center [658, 307] width 8 height 8
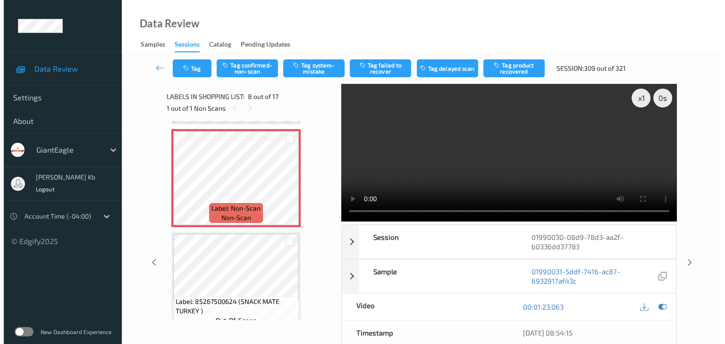
scroll to position [669, 0]
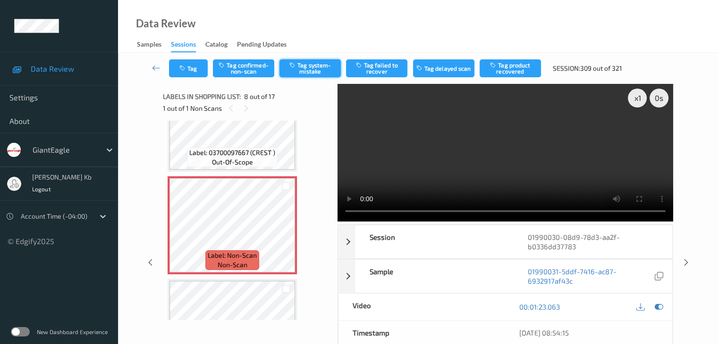
click at [315, 67] on button "Tag system-mistake" at bounding box center [309, 68] width 61 height 18
click at [195, 67] on button "Tag" at bounding box center [188, 68] width 39 height 18
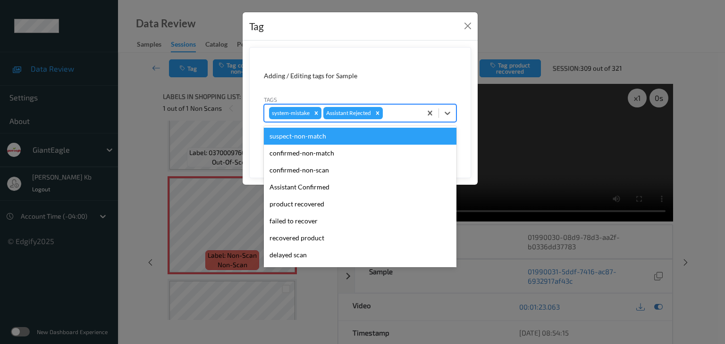
click at [395, 111] on div at bounding box center [401, 113] width 32 height 11
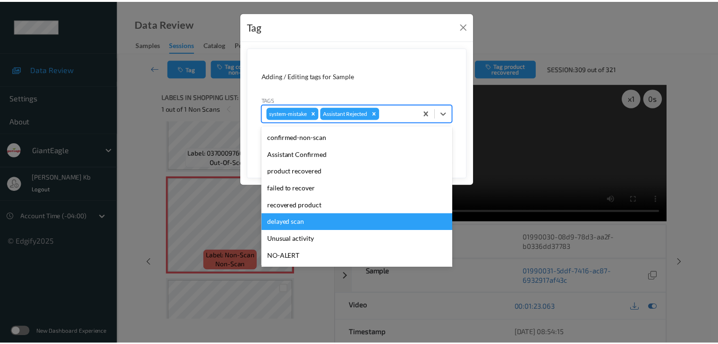
scroll to position [47, 0]
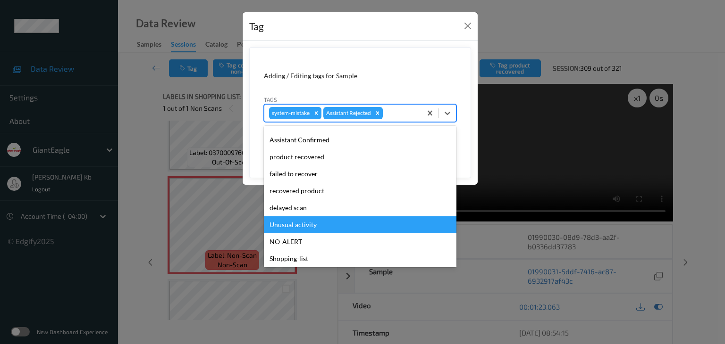
click at [302, 226] on div "Unusual activity" at bounding box center [360, 225] width 193 height 17
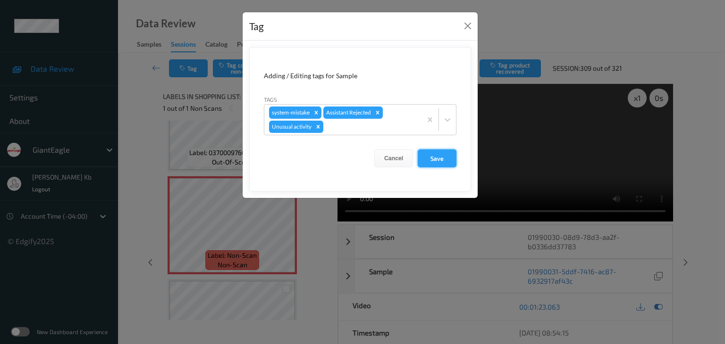
click at [445, 155] on button "Save" at bounding box center [437, 159] width 39 height 18
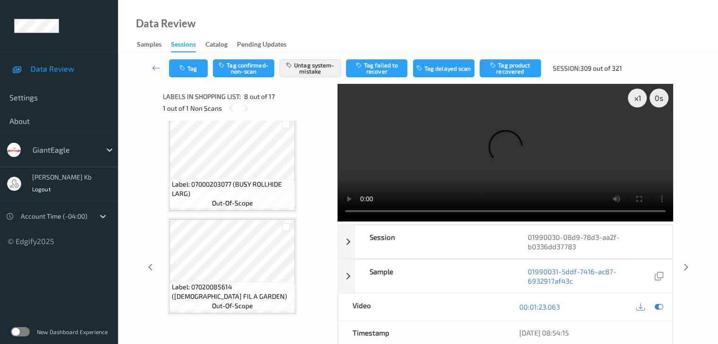
scroll to position [58, 0]
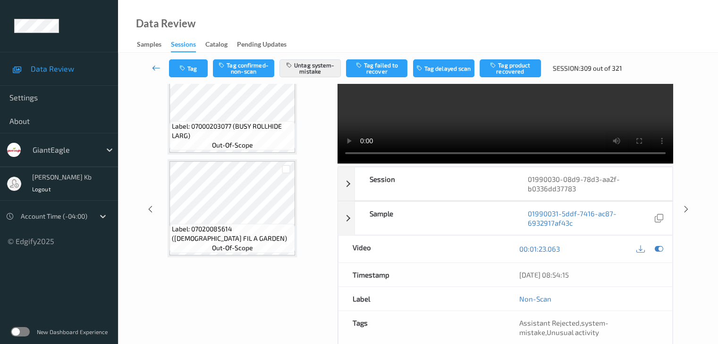
click at [160, 68] on link at bounding box center [156, 68] width 25 height 18
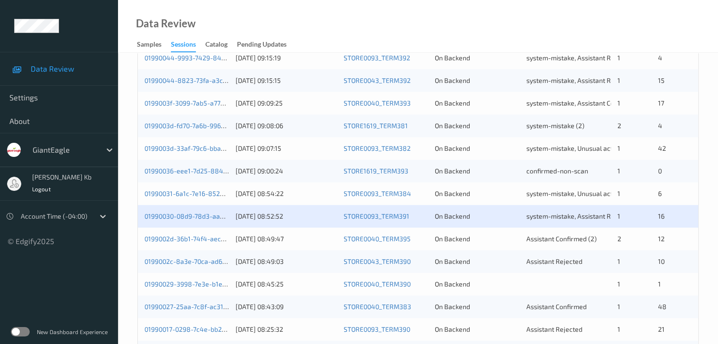
scroll to position [283, 0]
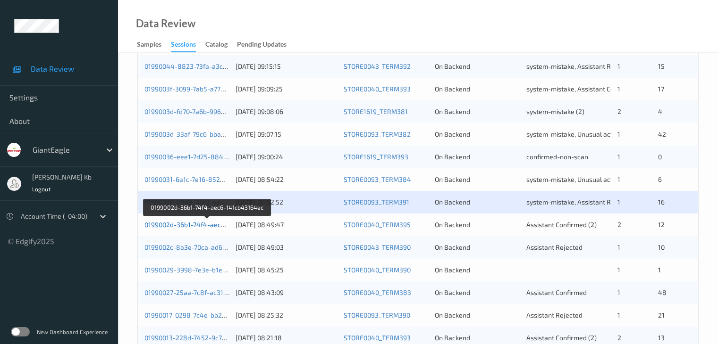
click at [201, 225] on link "0199002d-36b1-74f4-aec6-141cb43164ec" at bounding box center [207, 225] width 126 height 8
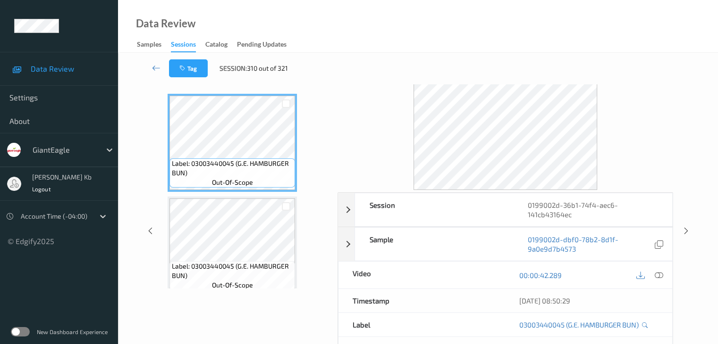
scroll to position [21, 0]
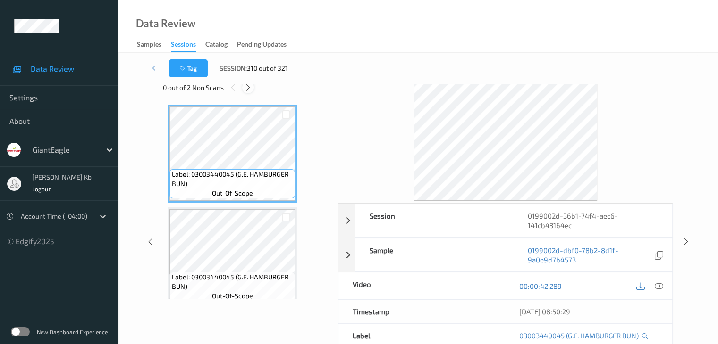
click at [251, 88] on icon at bounding box center [248, 88] width 8 height 8
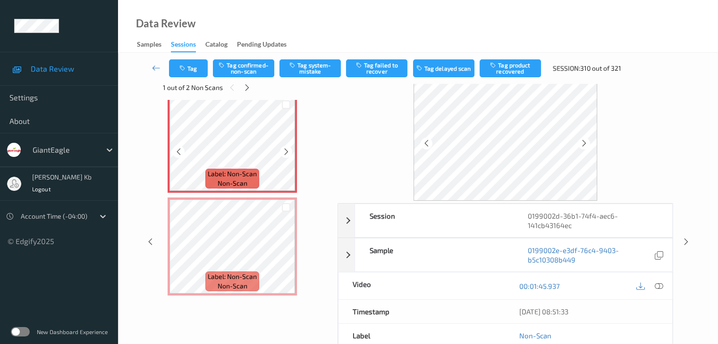
scroll to position [613, 0]
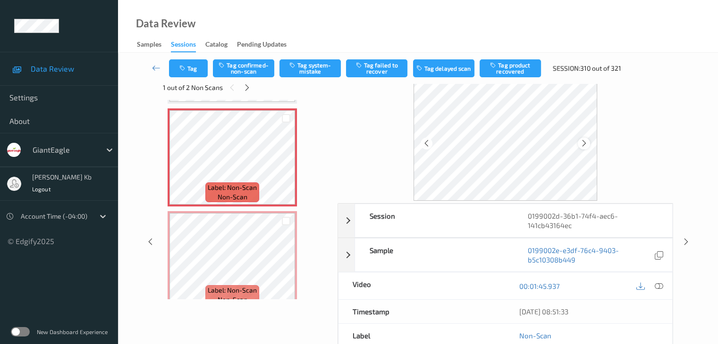
click at [584, 142] on icon at bounding box center [584, 143] width 8 height 8
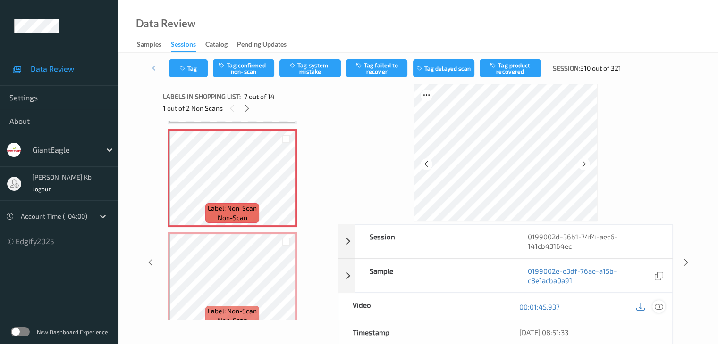
click at [658, 306] on icon at bounding box center [658, 307] width 8 height 8
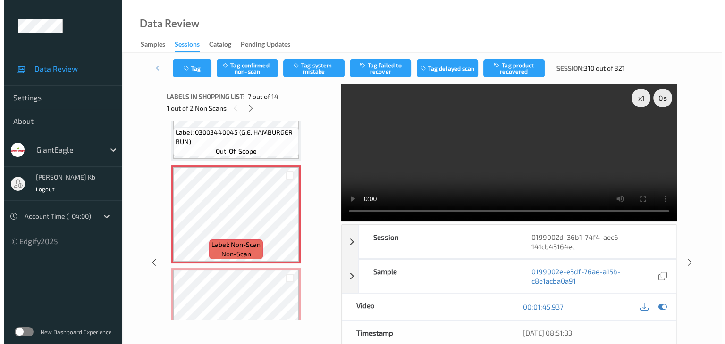
scroll to position [566, 0]
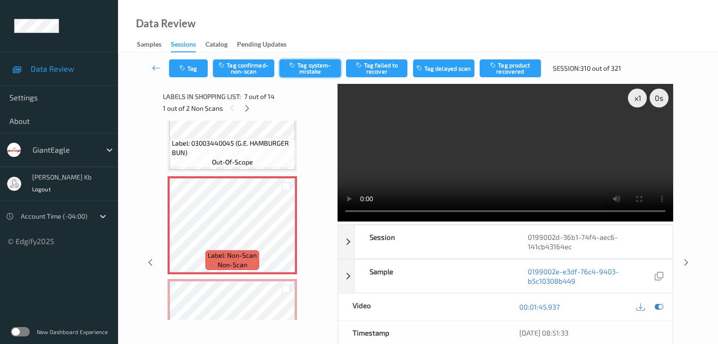
click at [319, 70] on button "Tag system-mistake" at bounding box center [309, 68] width 61 height 18
click at [193, 65] on button "Tag" at bounding box center [188, 68] width 39 height 18
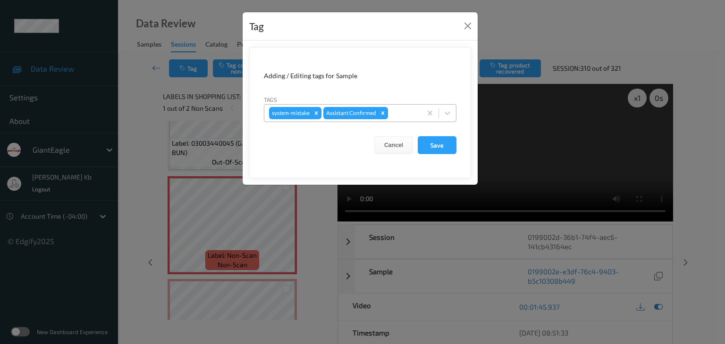
click at [399, 113] on div at bounding box center [403, 113] width 27 height 11
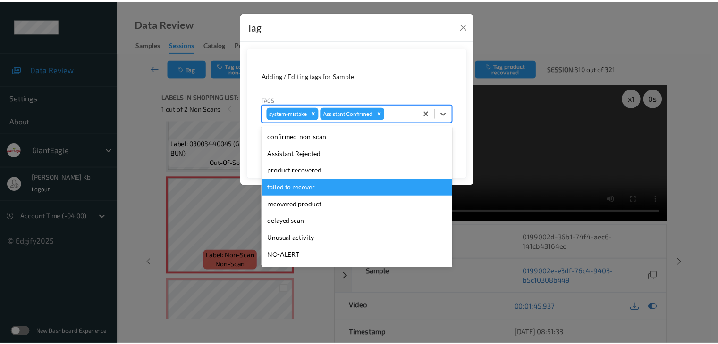
scroll to position [47, 0]
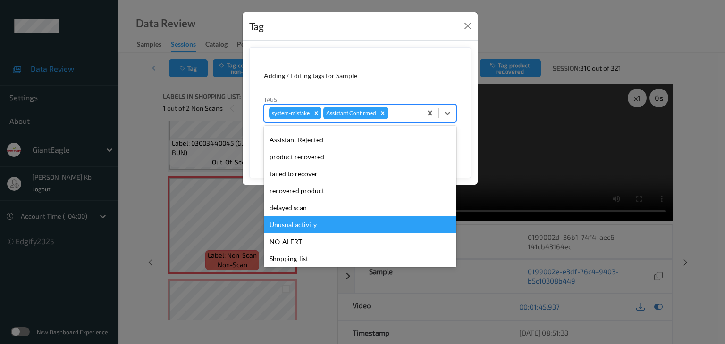
click at [303, 228] on div "Unusual activity" at bounding box center [360, 225] width 193 height 17
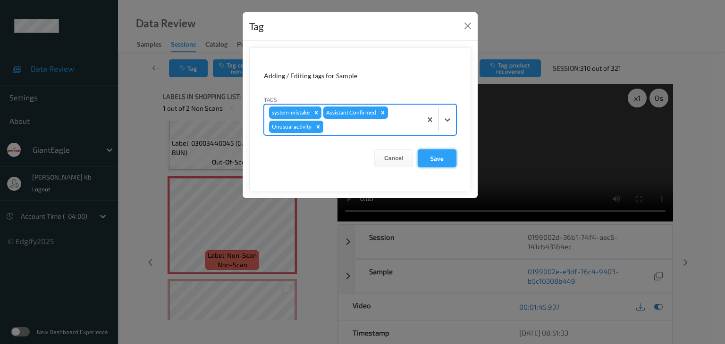
click at [432, 158] on button "Save" at bounding box center [437, 159] width 39 height 18
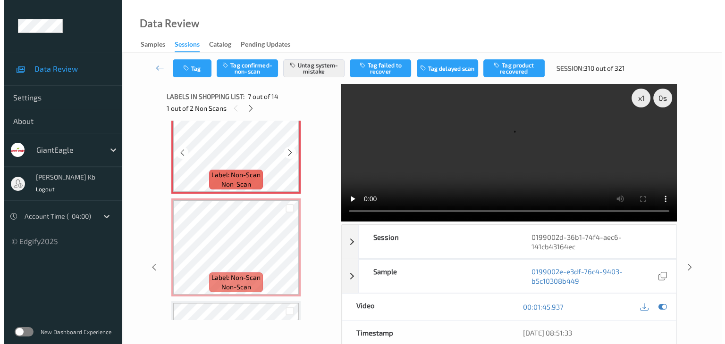
scroll to position [661, 0]
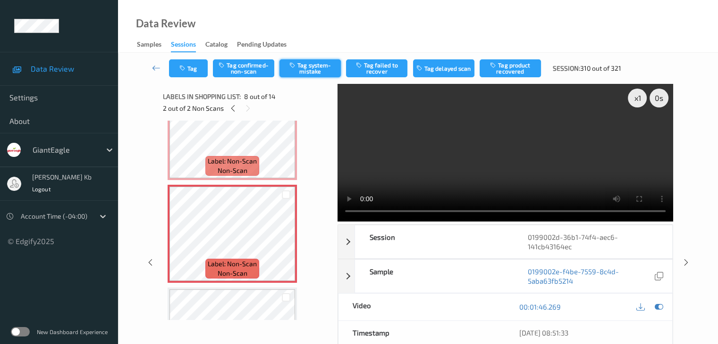
click at [310, 66] on button "Tag system-mistake" at bounding box center [309, 68] width 61 height 18
click at [199, 66] on button "Tag" at bounding box center [188, 68] width 39 height 18
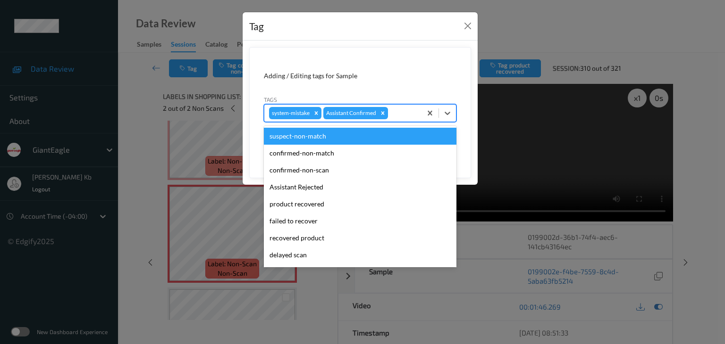
click at [400, 114] on div at bounding box center [403, 113] width 27 height 11
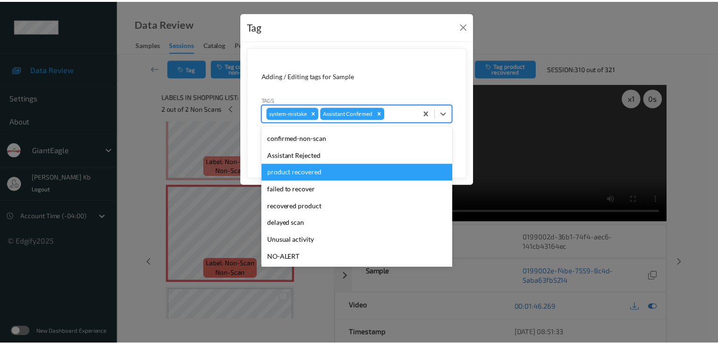
scroll to position [47, 0]
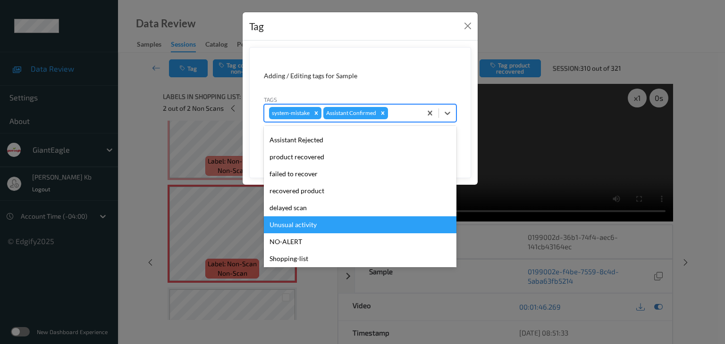
click at [316, 225] on div "Unusual activity" at bounding box center [360, 225] width 193 height 17
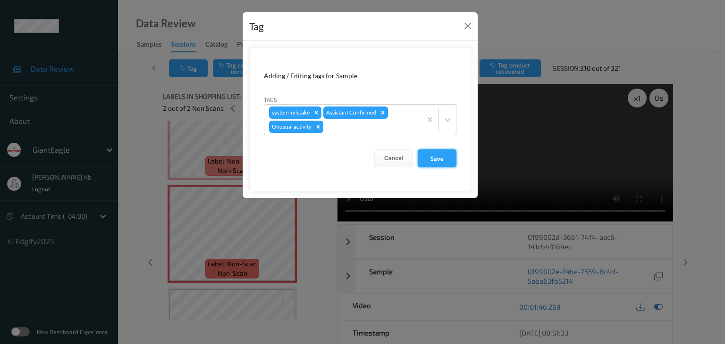
click at [439, 158] on button "Save" at bounding box center [437, 159] width 39 height 18
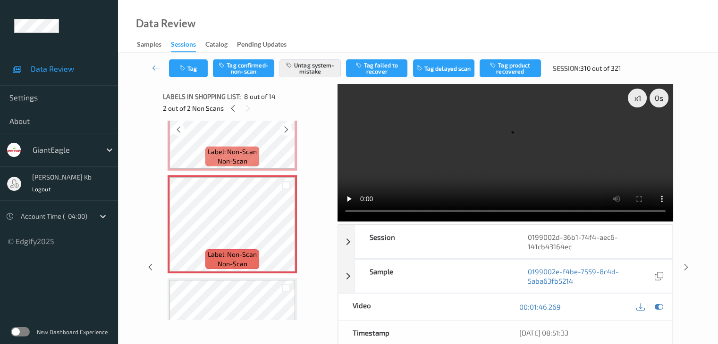
scroll to position [613, 0]
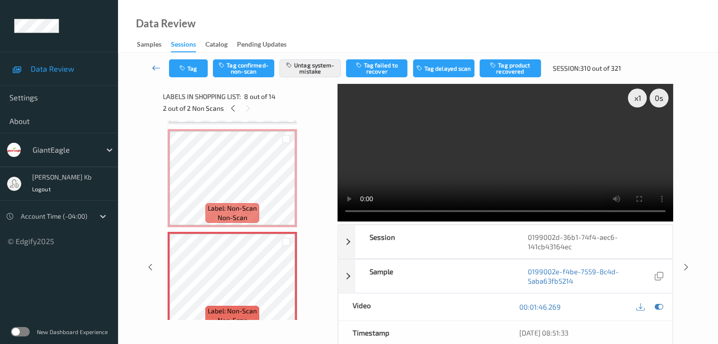
click at [158, 66] on icon at bounding box center [156, 67] width 8 height 9
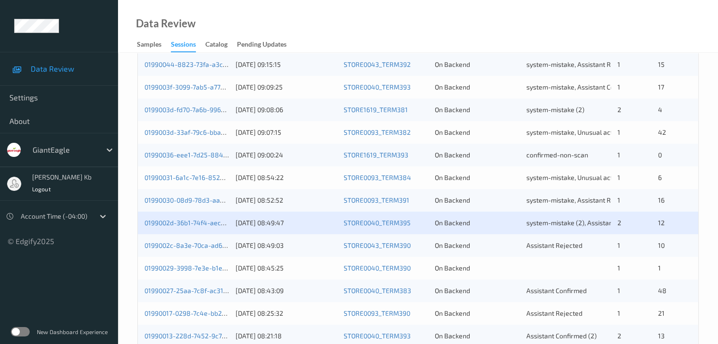
scroll to position [377, 0]
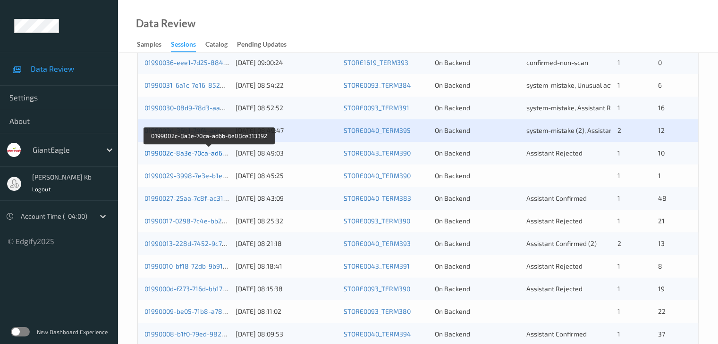
click at [181, 153] on link "0199002c-8a3e-70ca-ad6b-6e08ce313392" at bounding box center [208, 153] width 129 height 8
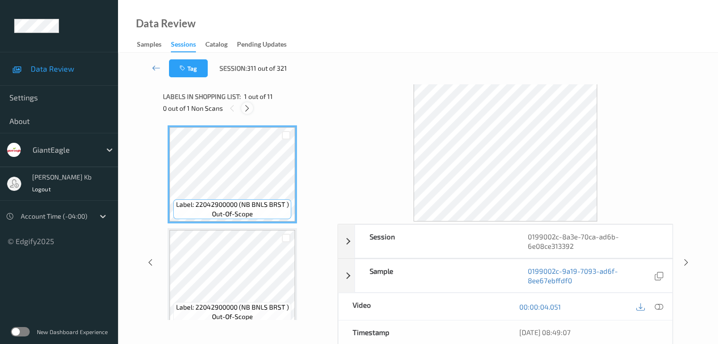
click at [246, 108] on icon at bounding box center [247, 108] width 8 height 8
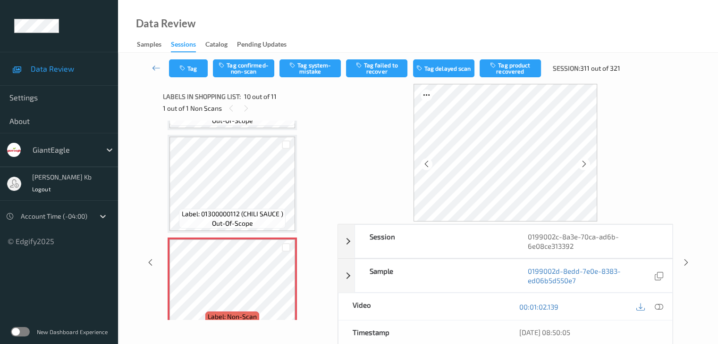
scroll to position [828, 0]
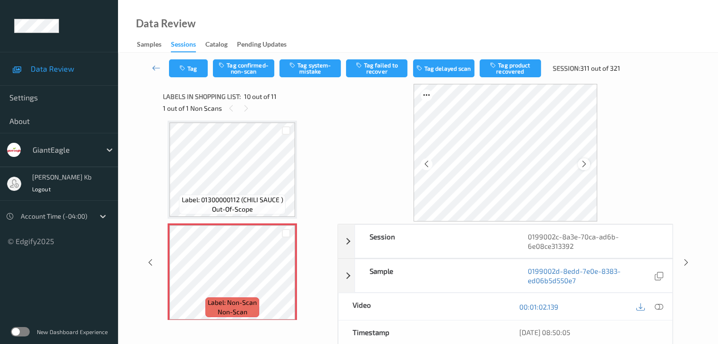
click at [587, 165] on icon at bounding box center [584, 164] width 8 height 8
click at [583, 165] on icon at bounding box center [584, 164] width 8 height 8
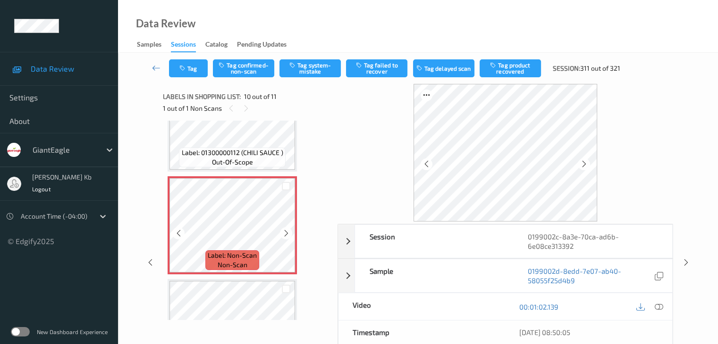
scroll to position [922, 0]
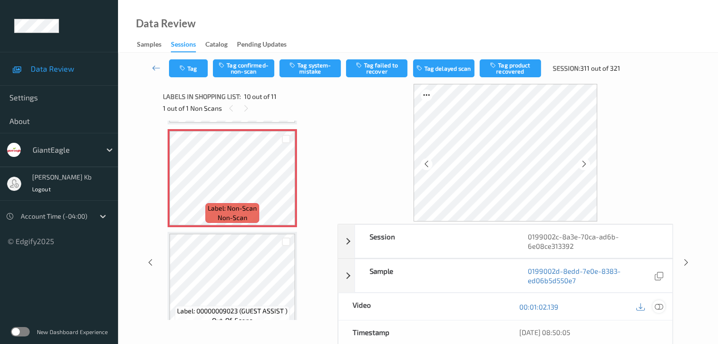
click at [661, 307] on icon at bounding box center [658, 307] width 8 height 8
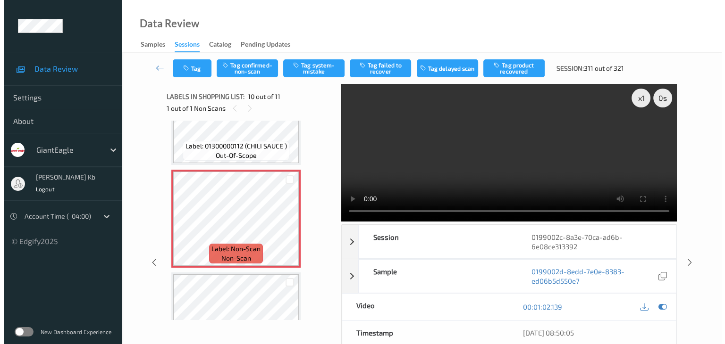
scroll to position [842, 0]
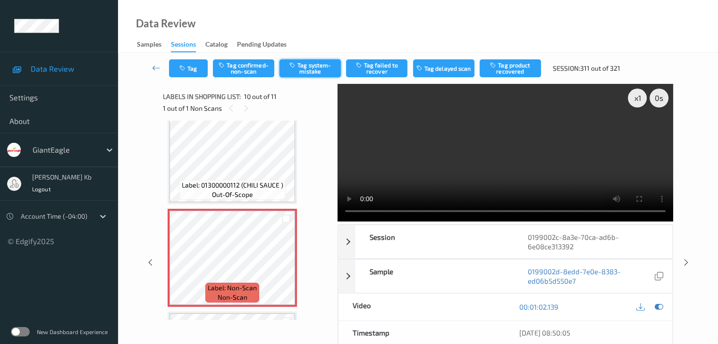
click at [320, 70] on button "Tag system-mistake" at bounding box center [309, 68] width 61 height 18
click at [196, 66] on button "Tag" at bounding box center [188, 68] width 39 height 18
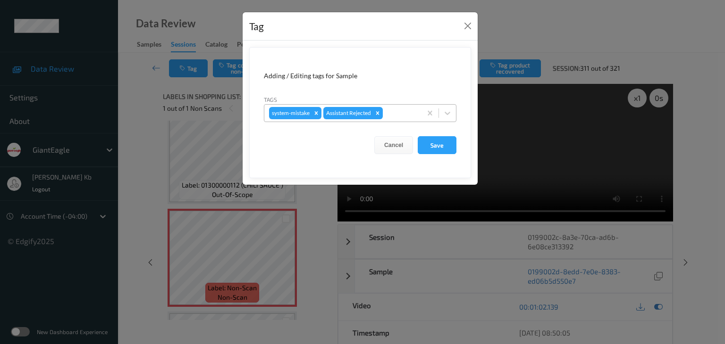
click at [394, 110] on div at bounding box center [401, 113] width 32 height 11
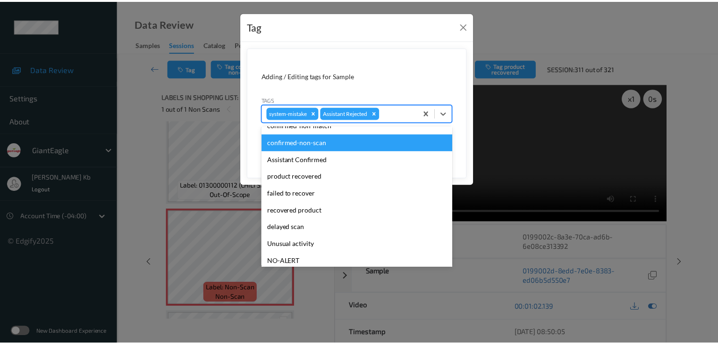
scroll to position [47, 0]
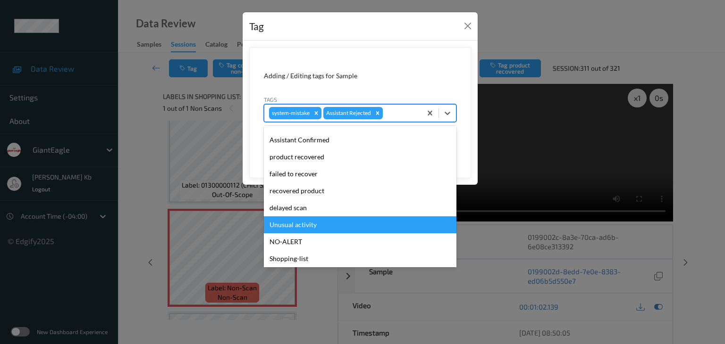
click at [300, 228] on div "Unusual activity" at bounding box center [360, 225] width 193 height 17
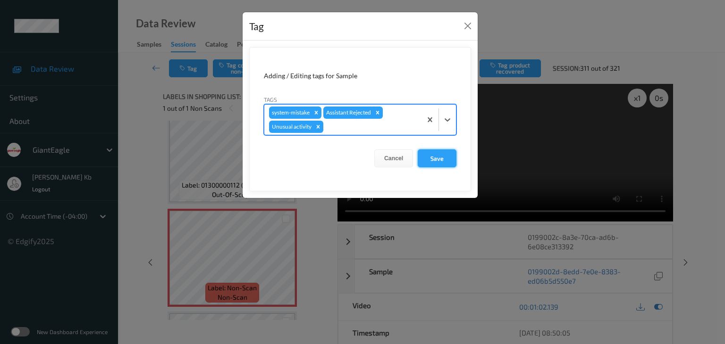
click at [442, 159] on button "Save" at bounding box center [437, 159] width 39 height 18
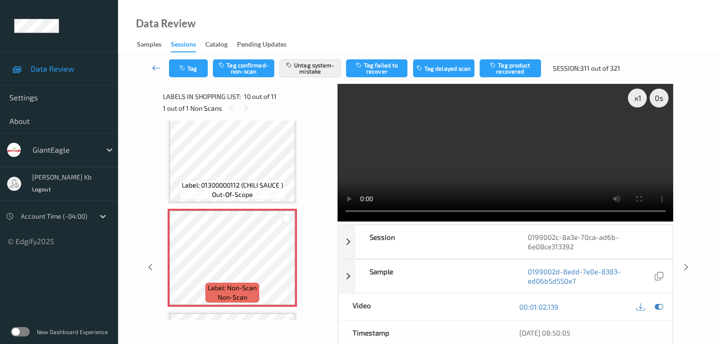
click at [155, 68] on icon at bounding box center [156, 67] width 8 height 9
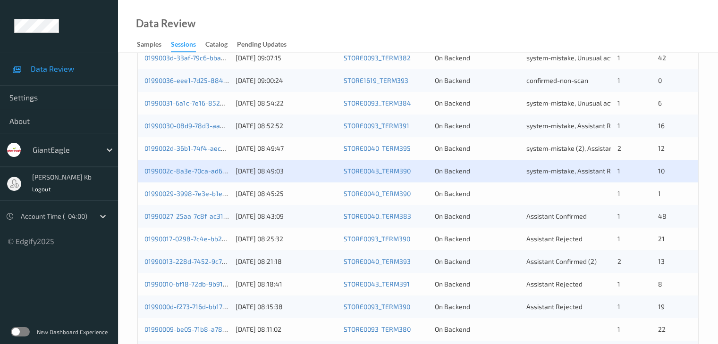
scroll to position [377, 0]
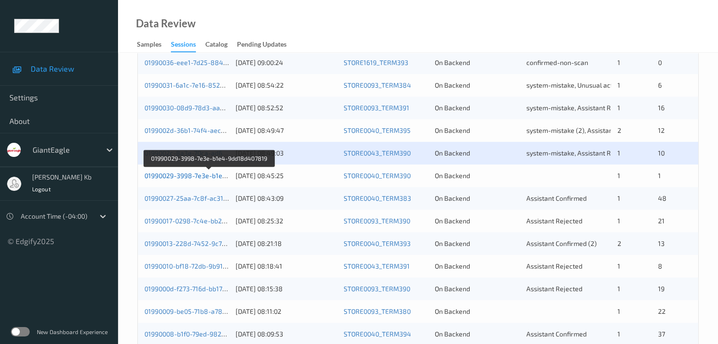
click at [195, 176] on link "01990029-3998-7e3e-b1e4-9dd18d407819" at bounding box center [208, 176] width 129 height 8
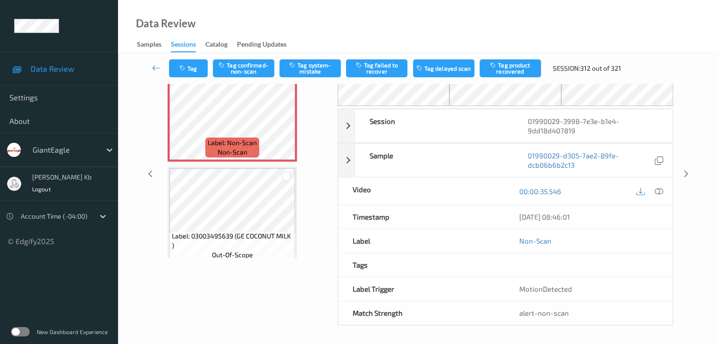
scroll to position [15, 0]
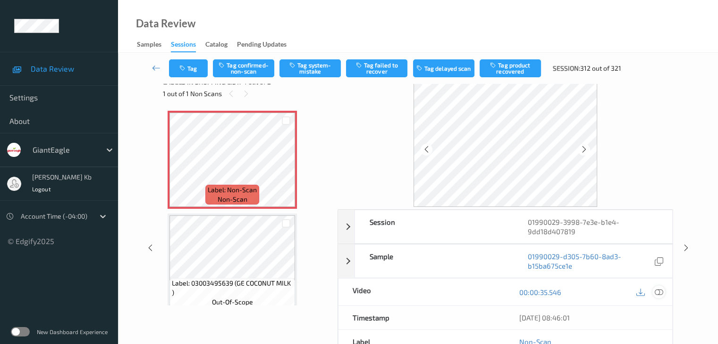
click at [659, 293] on icon at bounding box center [658, 292] width 8 height 8
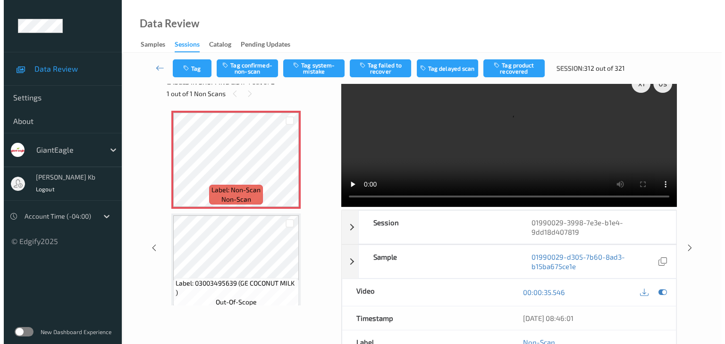
scroll to position [0, 0]
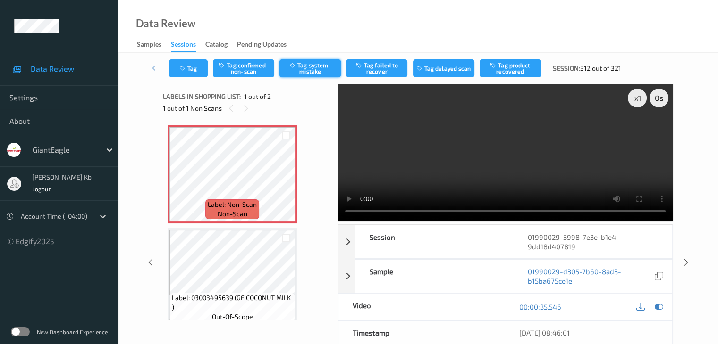
click at [315, 65] on button "Tag system-mistake" at bounding box center [309, 68] width 61 height 18
click at [198, 64] on button "Tag" at bounding box center [188, 68] width 39 height 18
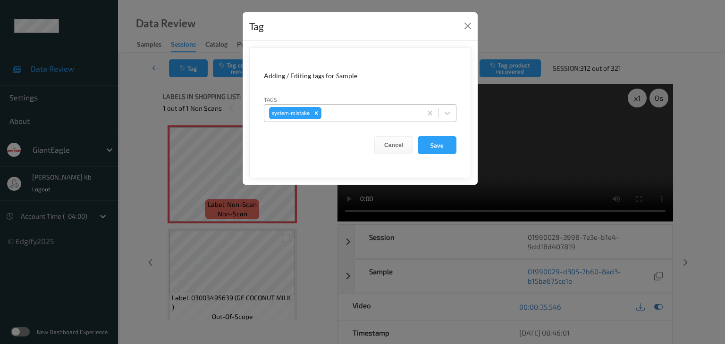
click at [356, 110] on div at bounding box center [369, 113] width 93 height 11
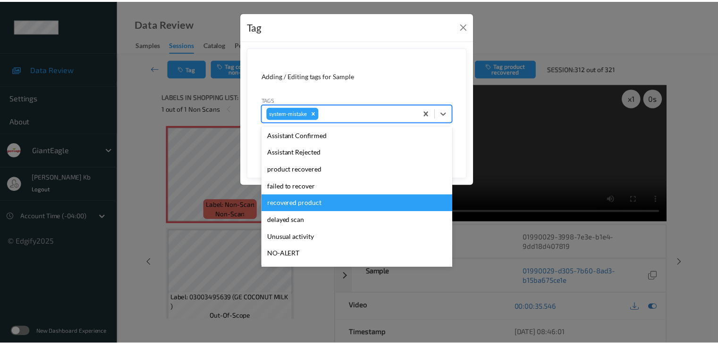
scroll to position [100, 0]
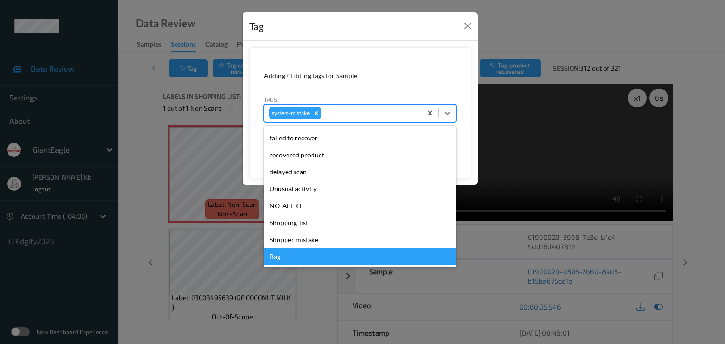
click at [290, 259] on div "Bag" at bounding box center [360, 257] width 193 height 17
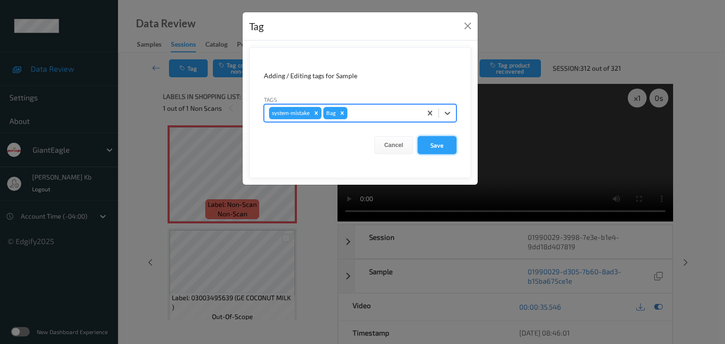
click at [439, 142] on button "Save" at bounding box center [437, 145] width 39 height 18
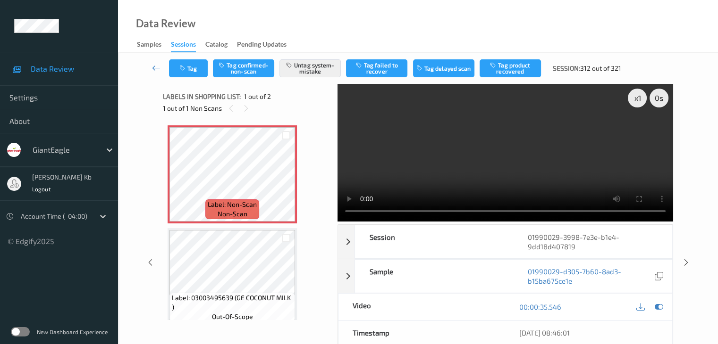
click at [155, 67] on icon at bounding box center [156, 67] width 8 height 9
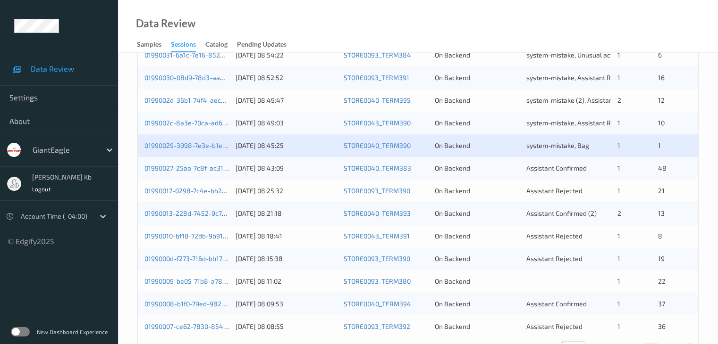
scroll to position [425, 0]
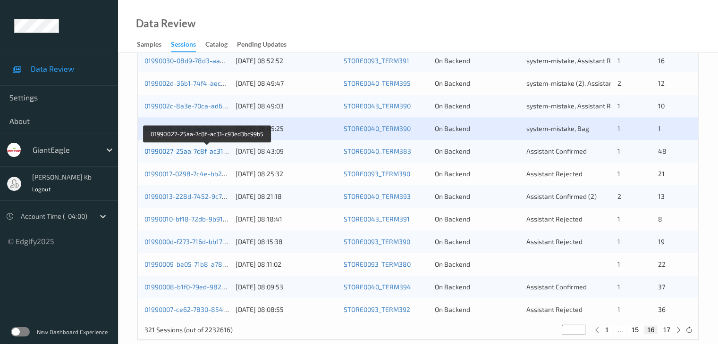
click at [182, 152] on link "01990027-25aa-7c8f-ac31-c93ed3bc99b5" at bounding box center [207, 151] width 126 height 8
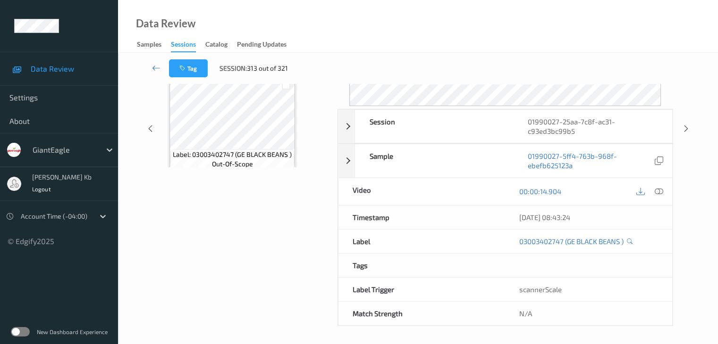
scroll to position [115, 0]
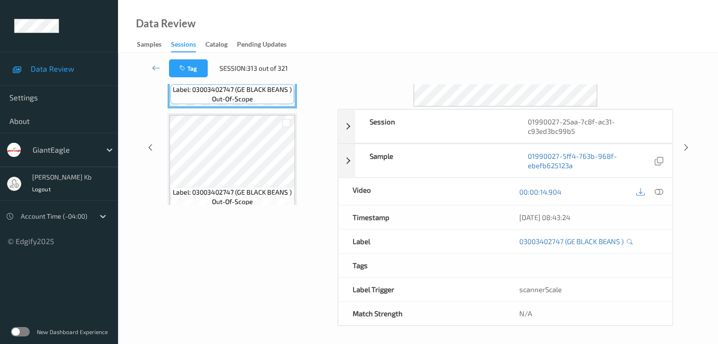
drag, startPoint x: 200, startPoint y: 0, endPoint x: 461, endPoint y: 18, distance: 261.6
click at [461, 18] on div "Data Review Samples Sessions Catalog Pending Updates" at bounding box center [418, 26] width 600 height 53
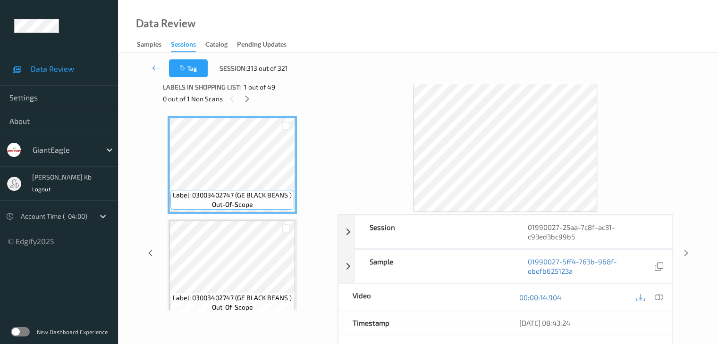
scroll to position [0, 0]
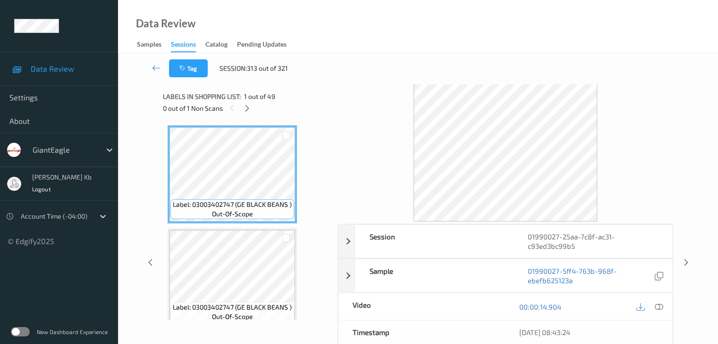
drag, startPoint x: 250, startPoint y: 110, endPoint x: 252, endPoint y: 114, distance: 4.9
click at [250, 110] on icon at bounding box center [247, 108] width 8 height 8
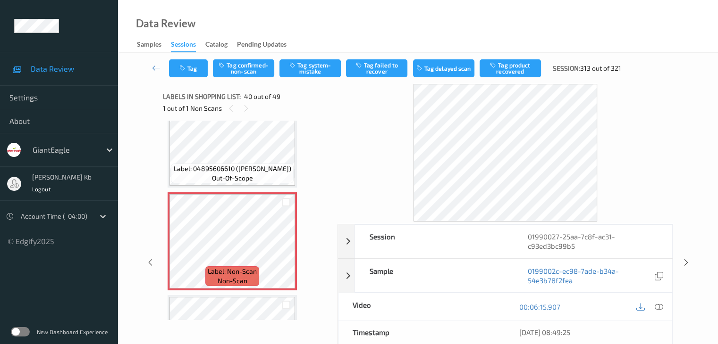
scroll to position [3961, 0]
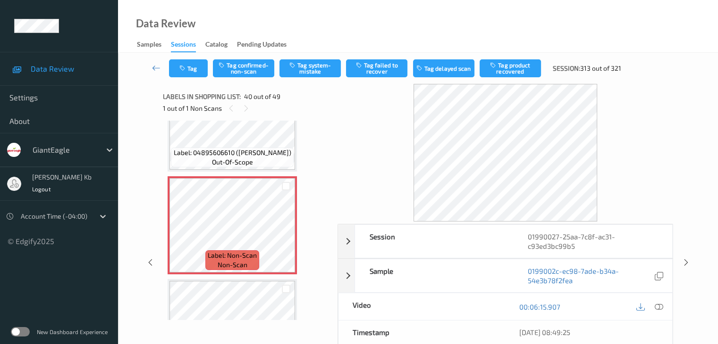
click at [663, 304] on div at bounding box center [658, 307] width 13 height 13
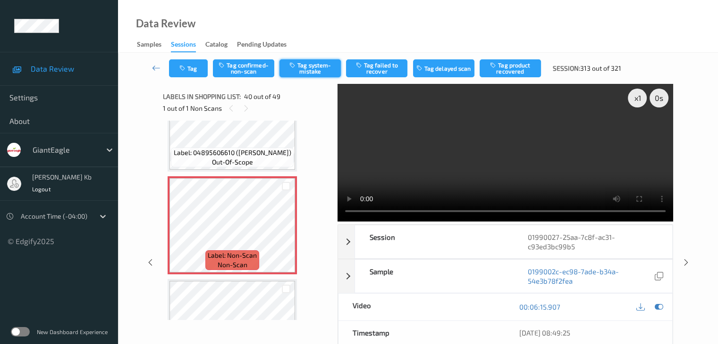
click at [310, 68] on button "Tag system-mistake" at bounding box center [309, 68] width 61 height 18
click at [198, 66] on button "Tag" at bounding box center [188, 68] width 39 height 18
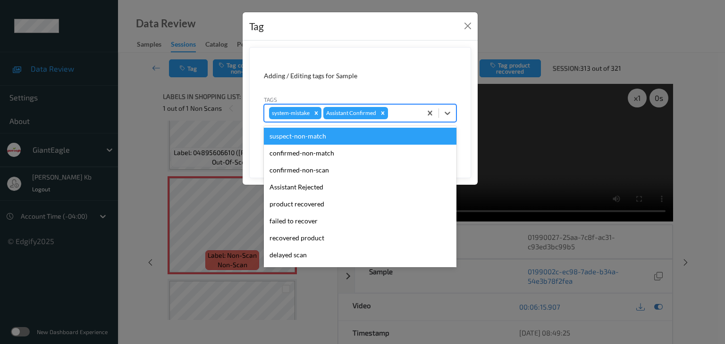
click at [402, 115] on div at bounding box center [403, 113] width 27 height 11
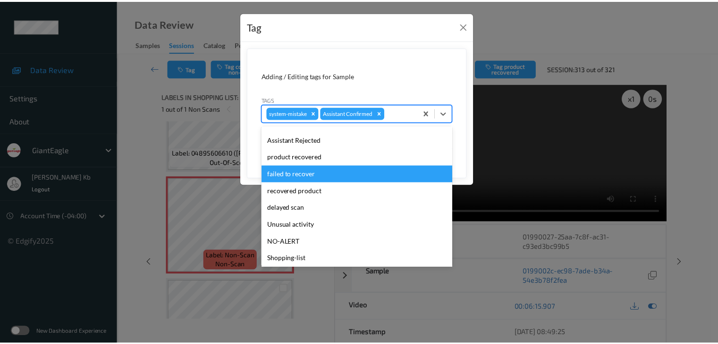
scroll to position [83, 0]
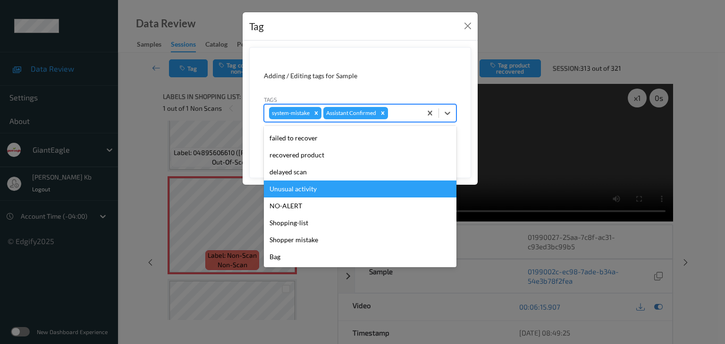
click at [309, 189] on div "Unusual activity" at bounding box center [360, 189] width 193 height 17
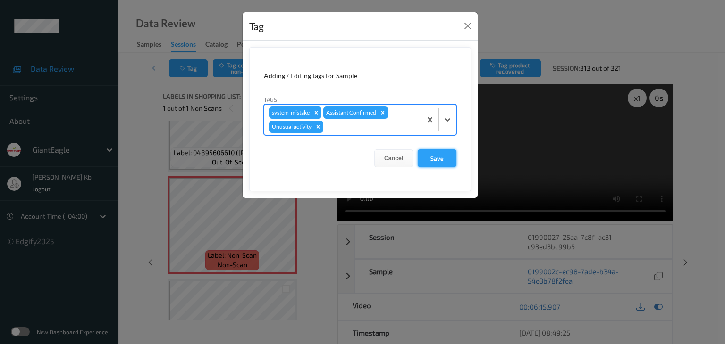
click at [440, 159] on button "Save" at bounding box center [437, 159] width 39 height 18
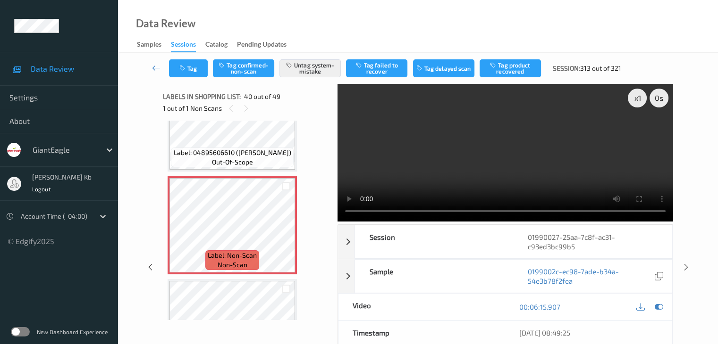
click at [152, 67] on icon at bounding box center [156, 67] width 8 height 9
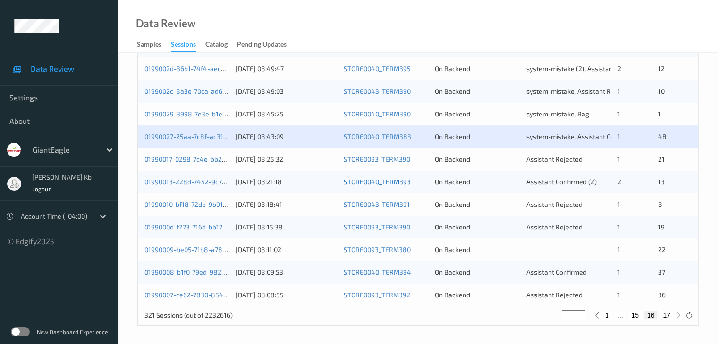
scroll to position [440, 0]
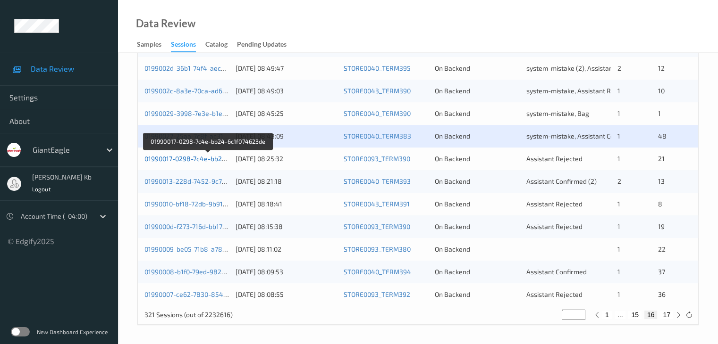
click at [204, 159] on link "01990017-0298-7c4e-bb24-6c1f074623de" at bounding box center [207, 159] width 127 height 8
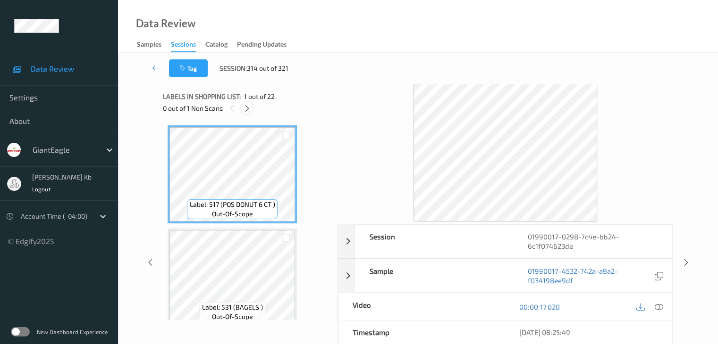
click at [247, 108] on icon at bounding box center [247, 108] width 8 height 8
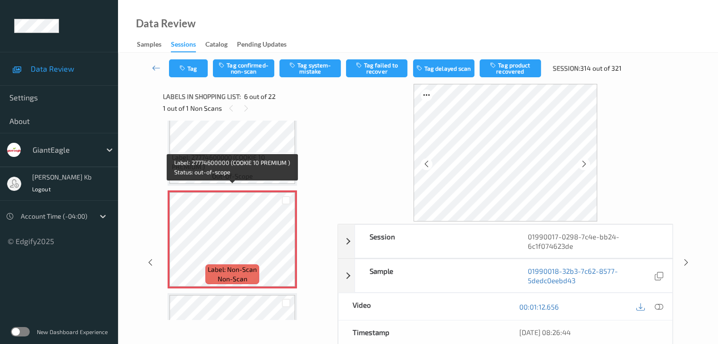
scroll to position [463, 0]
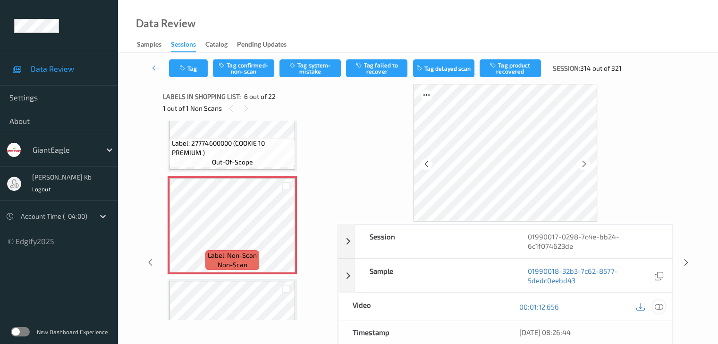
click at [661, 307] on icon at bounding box center [658, 307] width 8 height 8
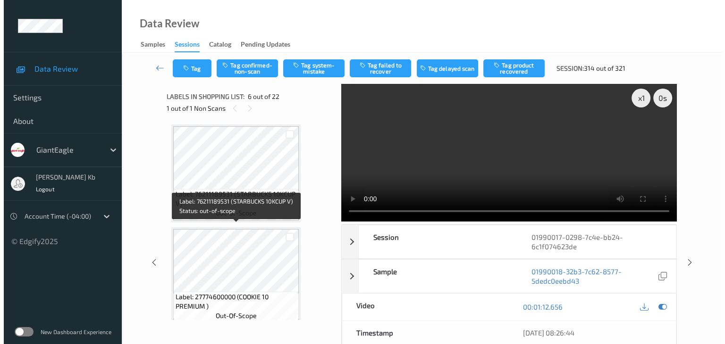
scroll to position [369, 0]
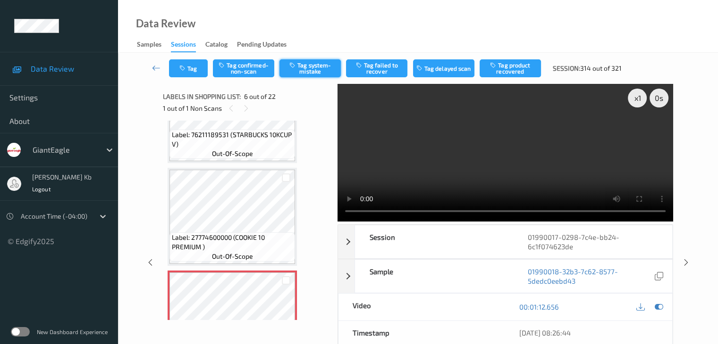
click at [315, 72] on button "Tag system-mistake" at bounding box center [309, 68] width 61 height 18
click at [191, 68] on button "Tag" at bounding box center [188, 68] width 39 height 18
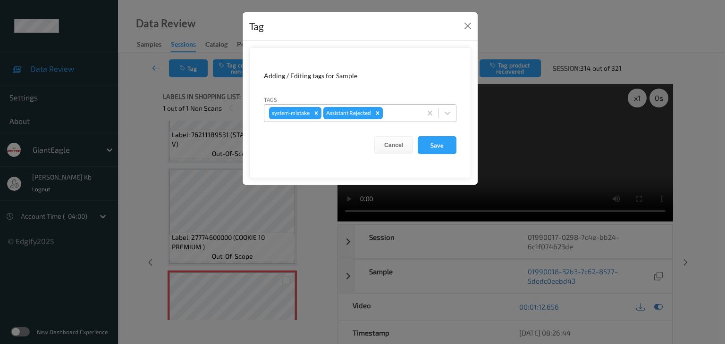
click at [395, 109] on div at bounding box center [401, 113] width 32 height 11
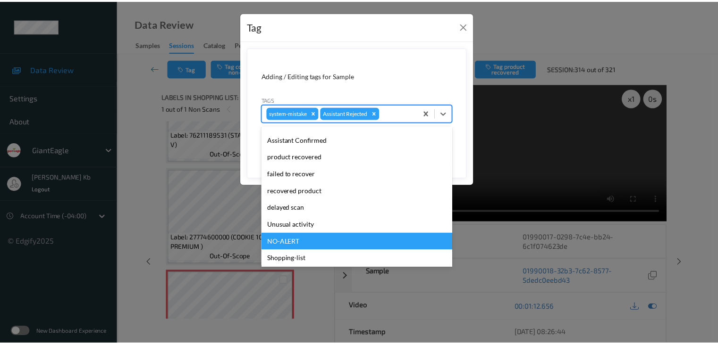
scroll to position [83, 0]
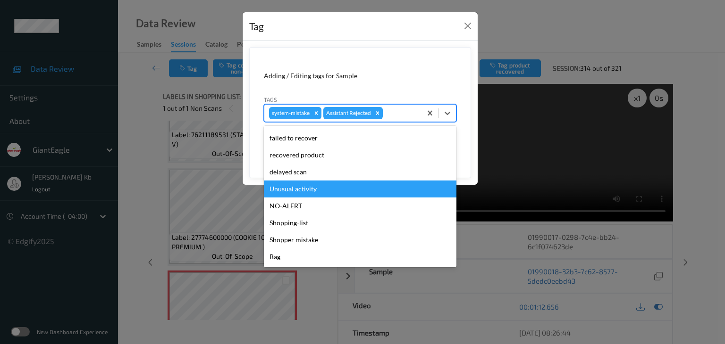
click at [292, 189] on div "Unusual activity" at bounding box center [360, 189] width 193 height 17
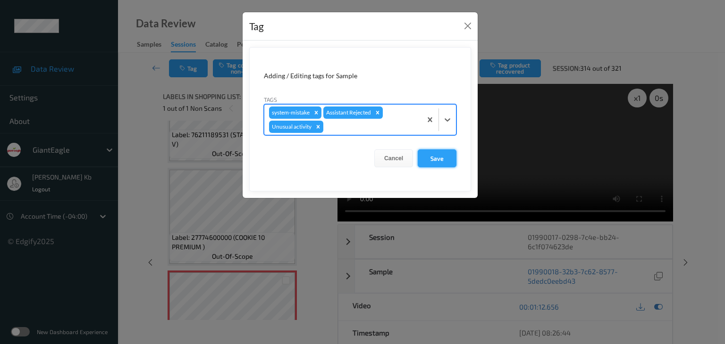
click at [438, 159] on button "Save" at bounding box center [437, 159] width 39 height 18
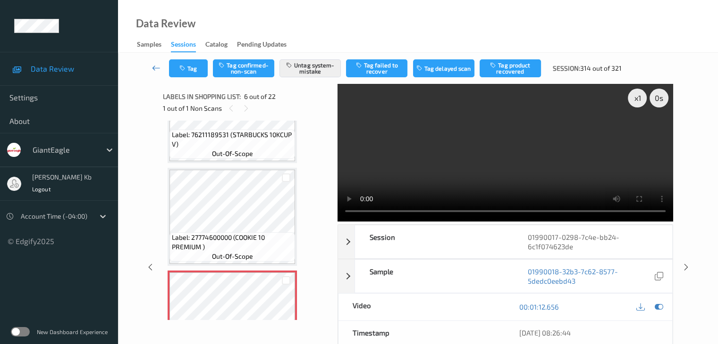
click at [159, 67] on icon at bounding box center [156, 67] width 8 height 9
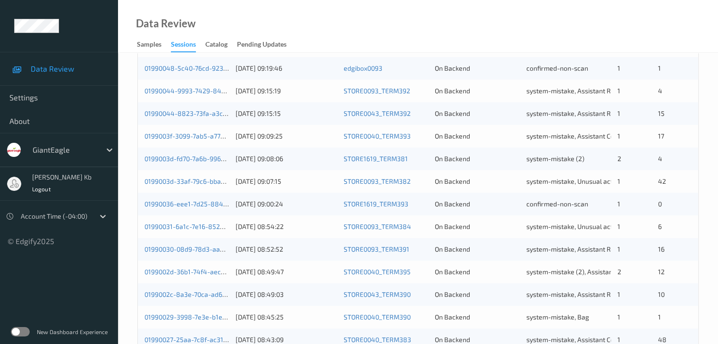
scroll to position [425, 0]
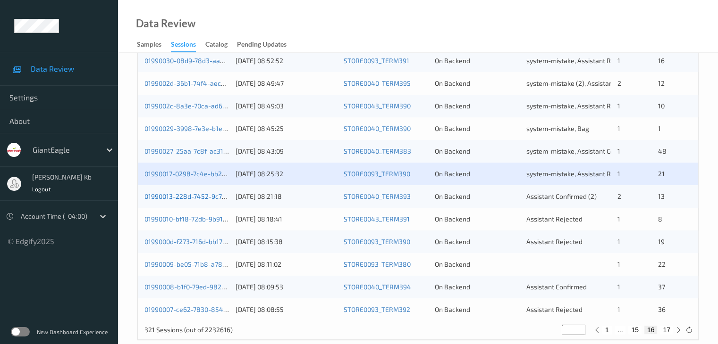
click at [195, 198] on link "01990013-228d-7452-9c7c-d57c24b1ba8d" at bounding box center [208, 197] width 128 height 8
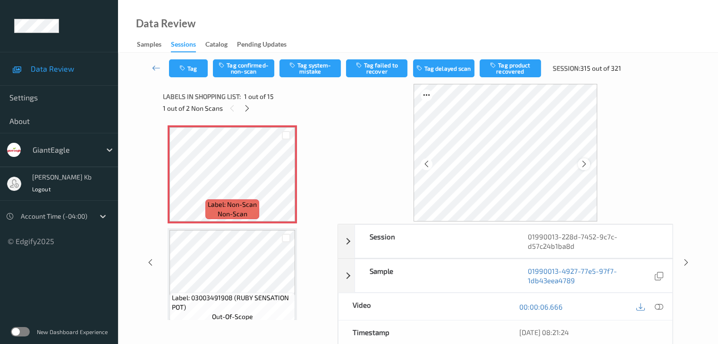
click at [584, 159] on div at bounding box center [584, 165] width 12 height 12
click at [656, 307] on icon at bounding box center [658, 307] width 8 height 8
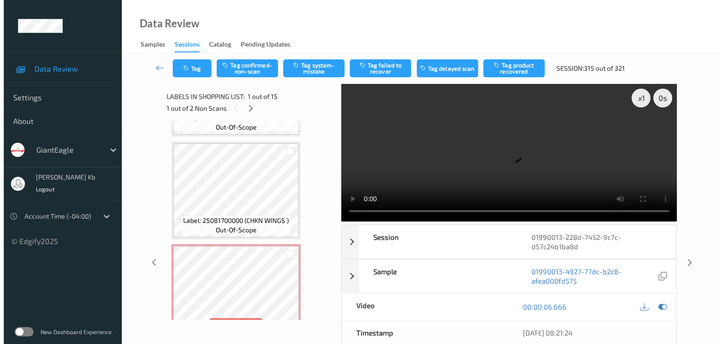
scroll to position [1348, 0]
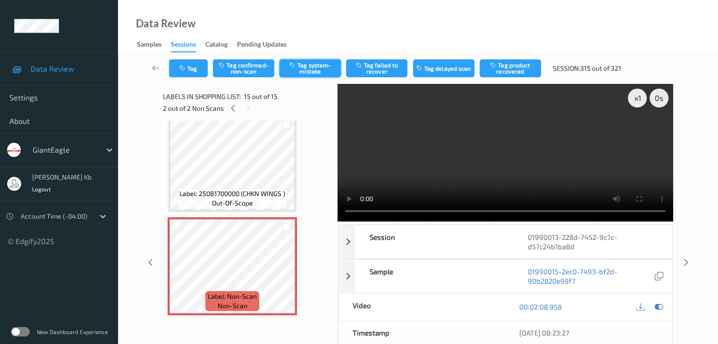
click at [315, 66] on button "Tag system-mistake" at bounding box center [309, 68] width 61 height 18
click at [200, 68] on button "Tag" at bounding box center [188, 68] width 39 height 18
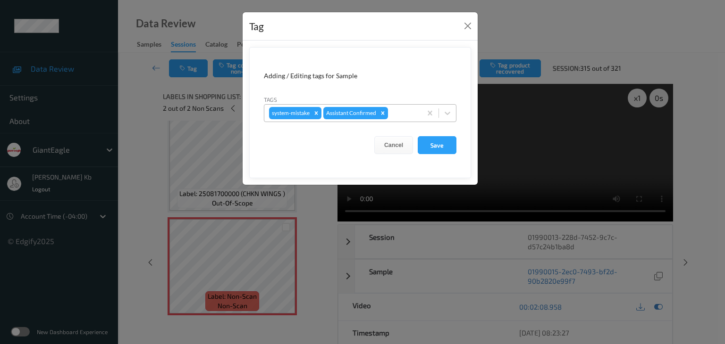
click at [402, 111] on div at bounding box center [403, 113] width 27 height 11
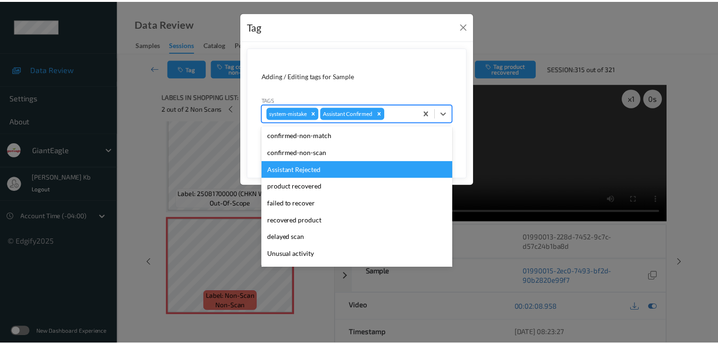
scroll to position [47, 0]
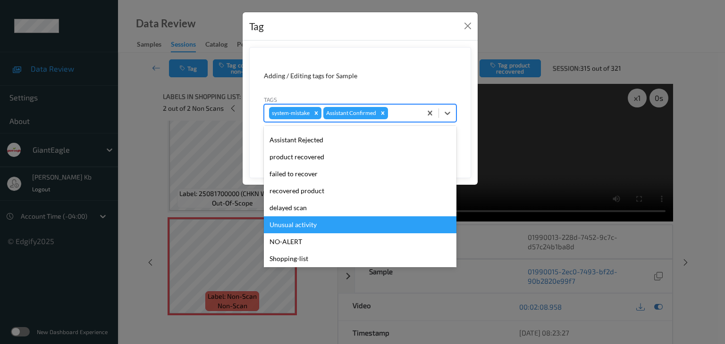
click at [309, 226] on div "Unusual activity" at bounding box center [360, 225] width 193 height 17
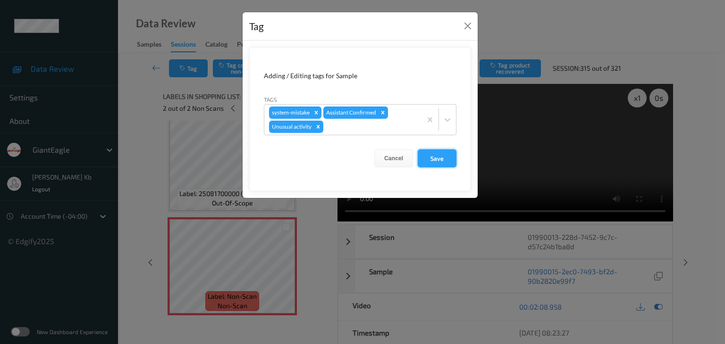
click at [436, 158] on button "Save" at bounding box center [437, 159] width 39 height 18
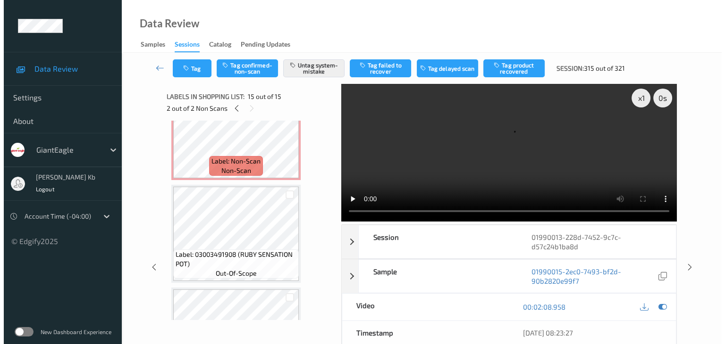
scroll to position [0, 0]
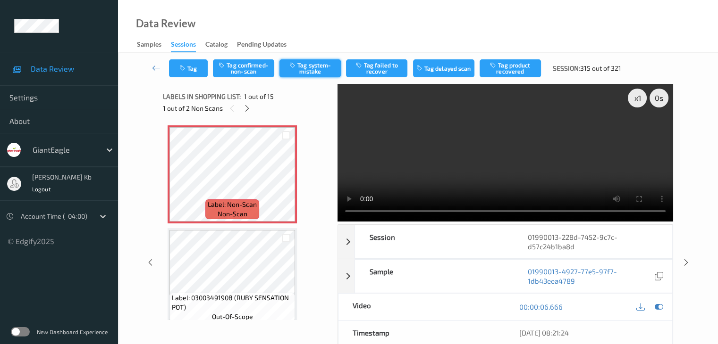
click at [318, 68] on button "Tag system-mistake" at bounding box center [309, 68] width 61 height 18
click at [198, 64] on button "Tag" at bounding box center [188, 68] width 39 height 18
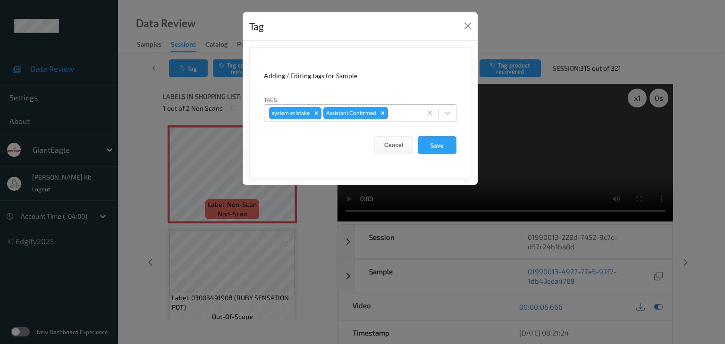
click at [398, 109] on div at bounding box center [403, 113] width 27 height 11
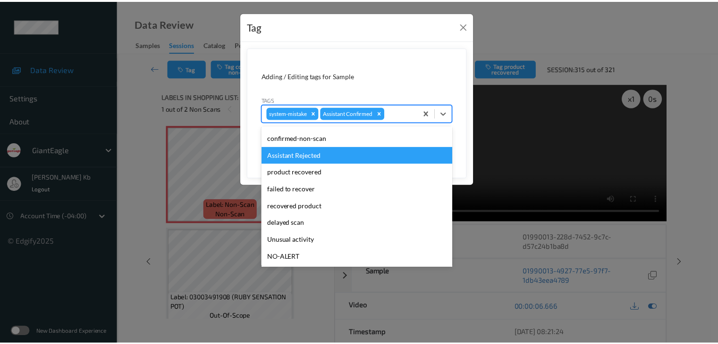
scroll to position [83, 0]
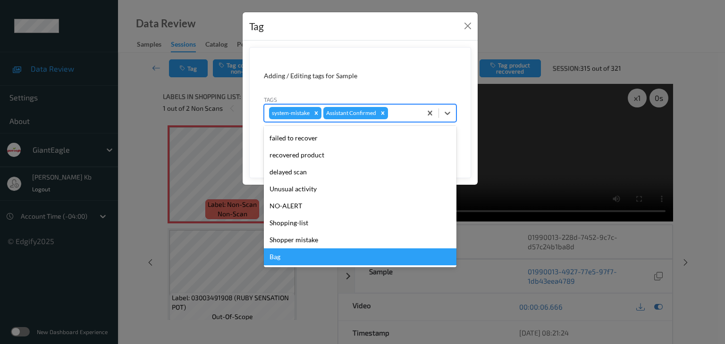
click at [283, 256] on div "Bag" at bounding box center [360, 257] width 193 height 17
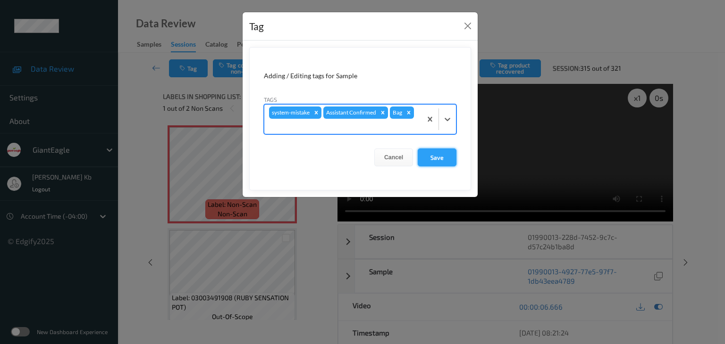
click at [438, 155] on button "Save" at bounding box center [437, 158] width 39 height 18
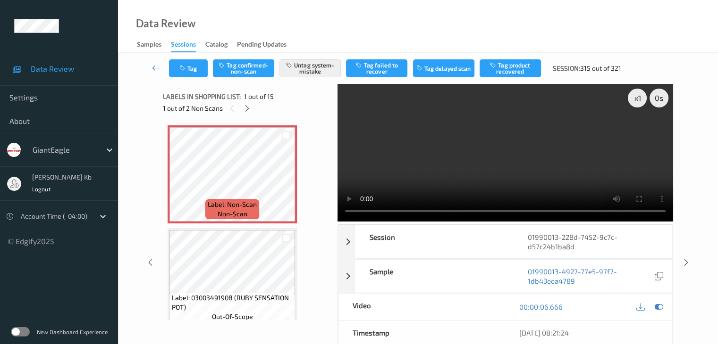
click at [156, 70] on icon at bounding box center [156, 67] width 8 height 9
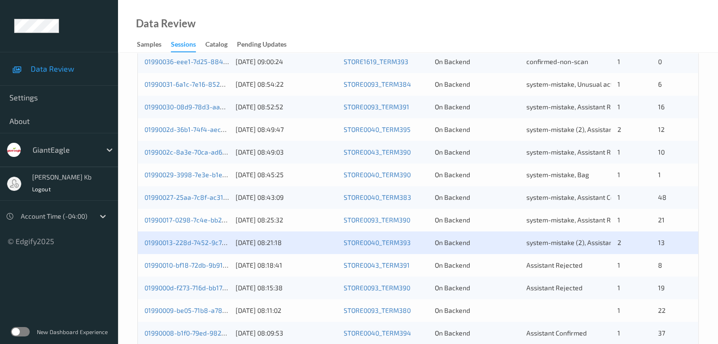
scroll to position [345, 0]
